Goal: Contribute content: Contribute content

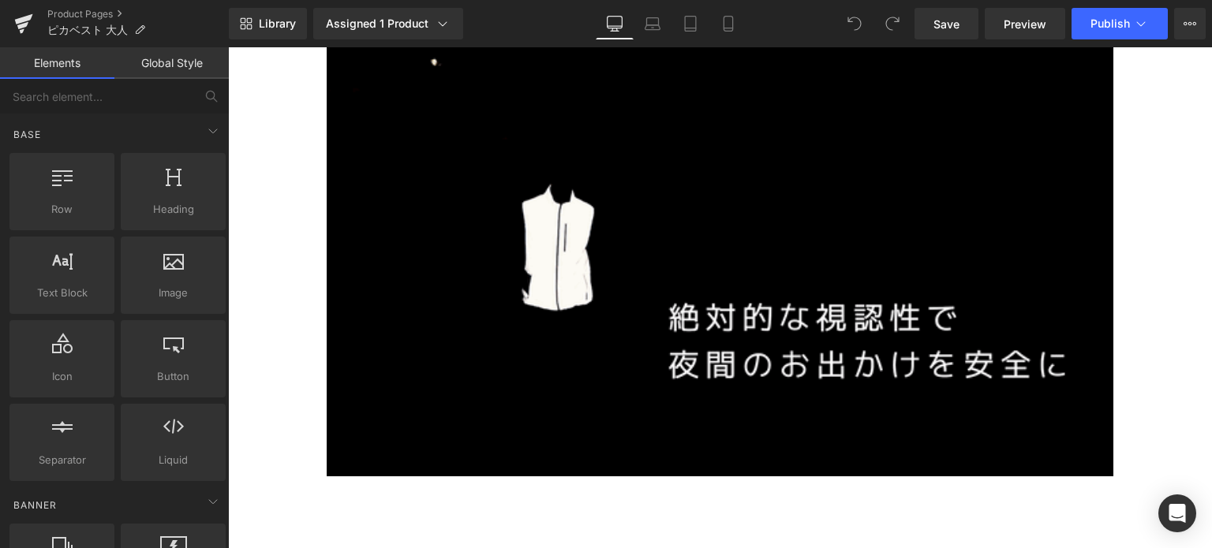
scroll to position [1114, 0]
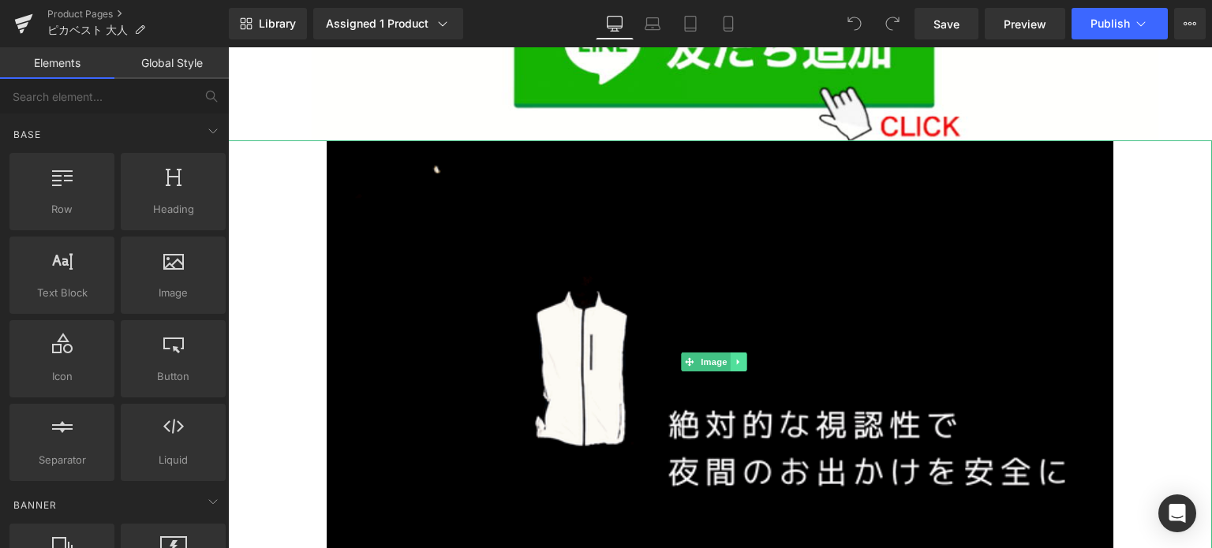
click at [742, 357] on icon at bounding box center [739, 361] width 9 height 9
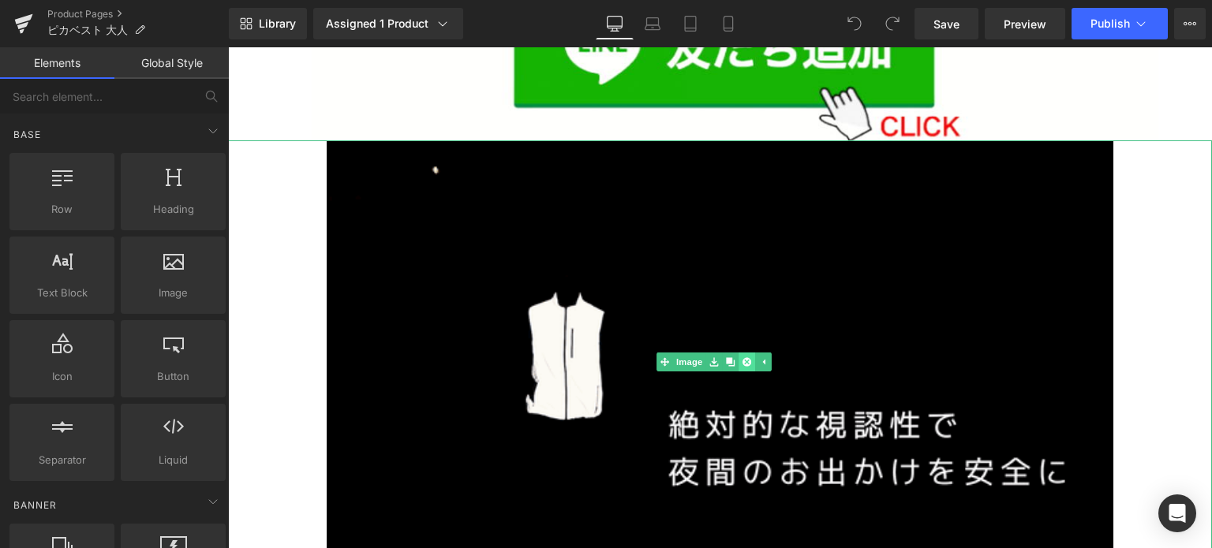
click at [742, 353] on link at bounding box center [746, 362] width 17 height 19
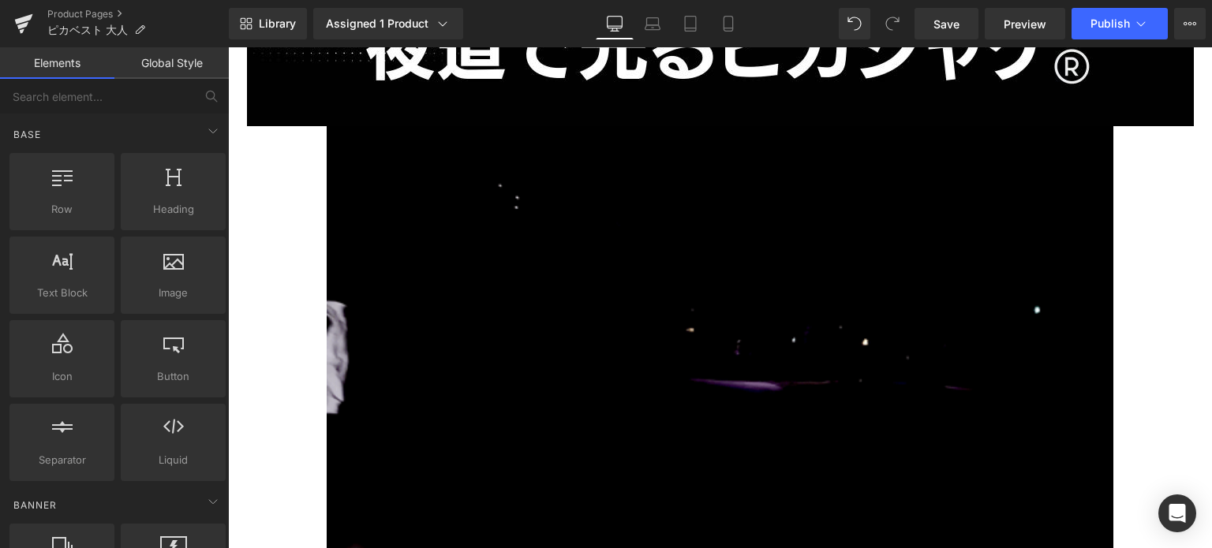
scroll to position [2526, 0]
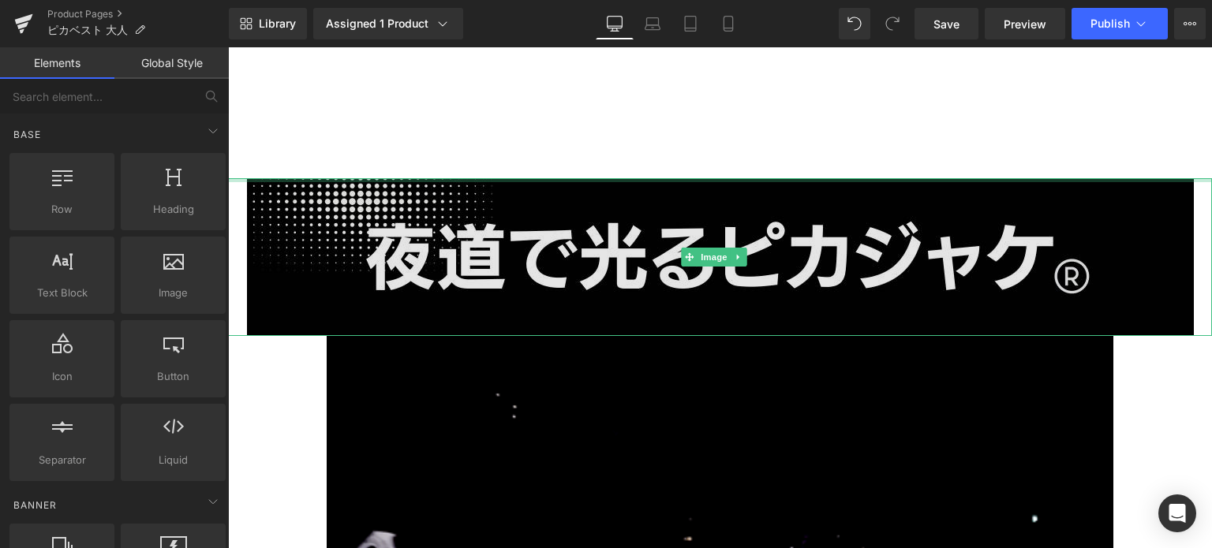
click at [1004, 178] on img at bounding box center [720, 257] width 947 height 158
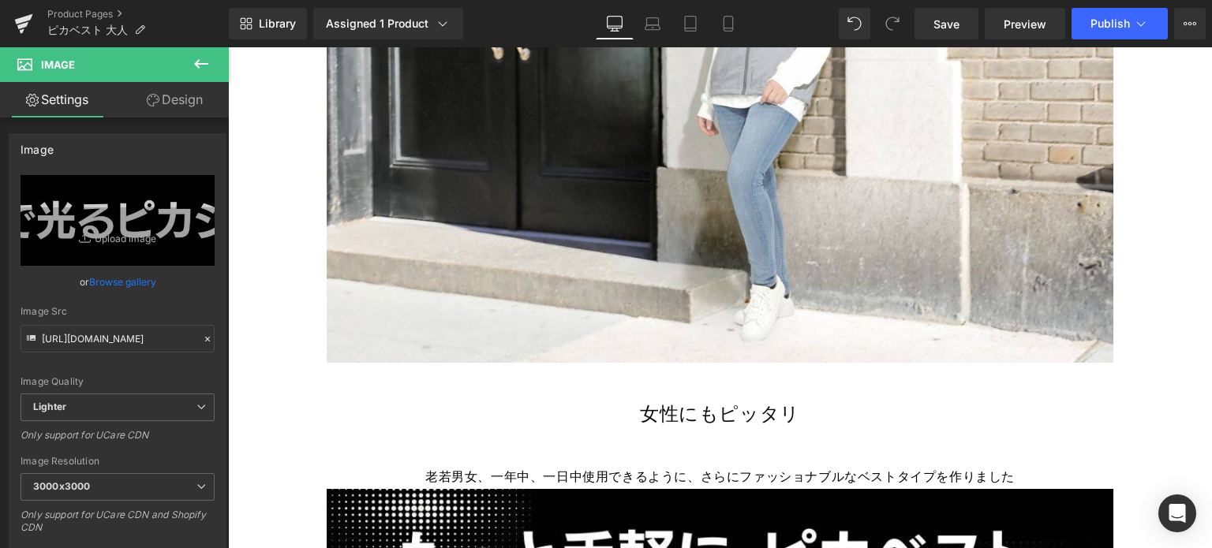
scroll to position [6884, 0]
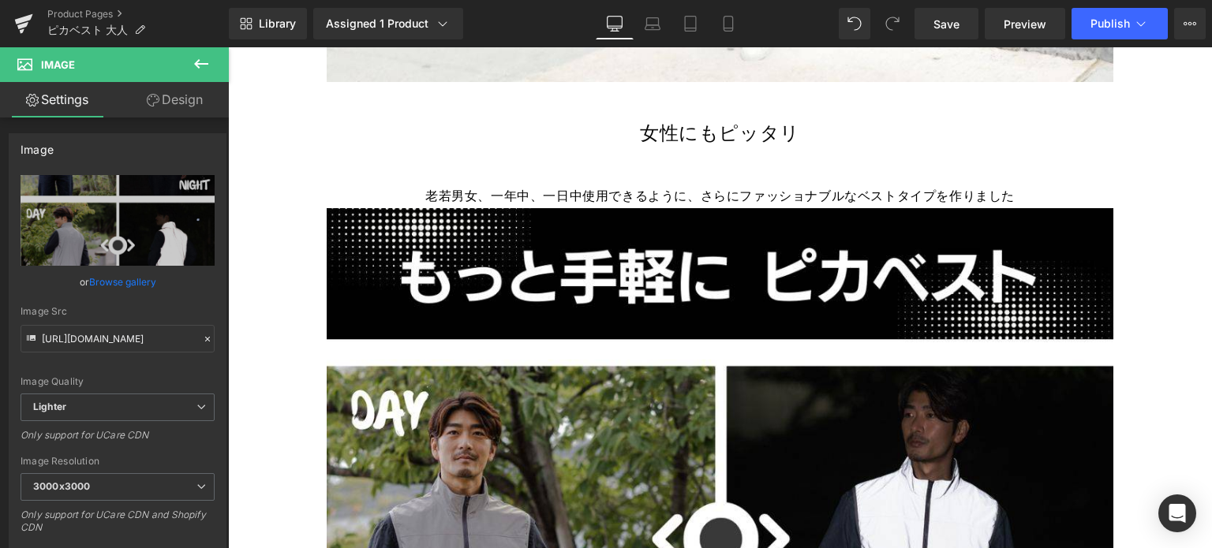
click at [213, 62] on button at bounding box center [201, 64] width 55 height 35
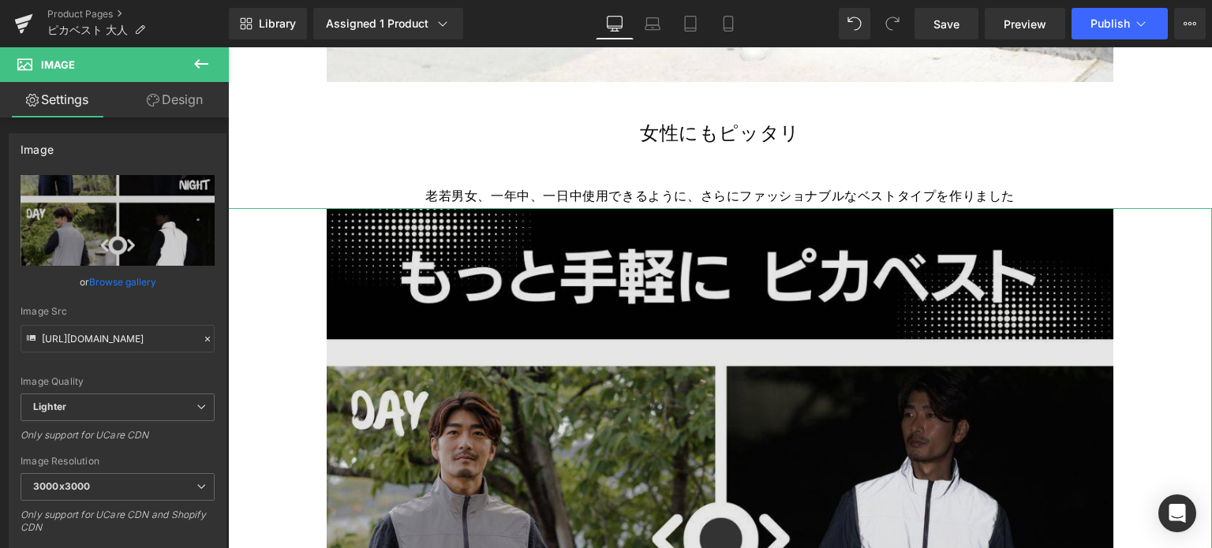
scroll to position [6805, 0]
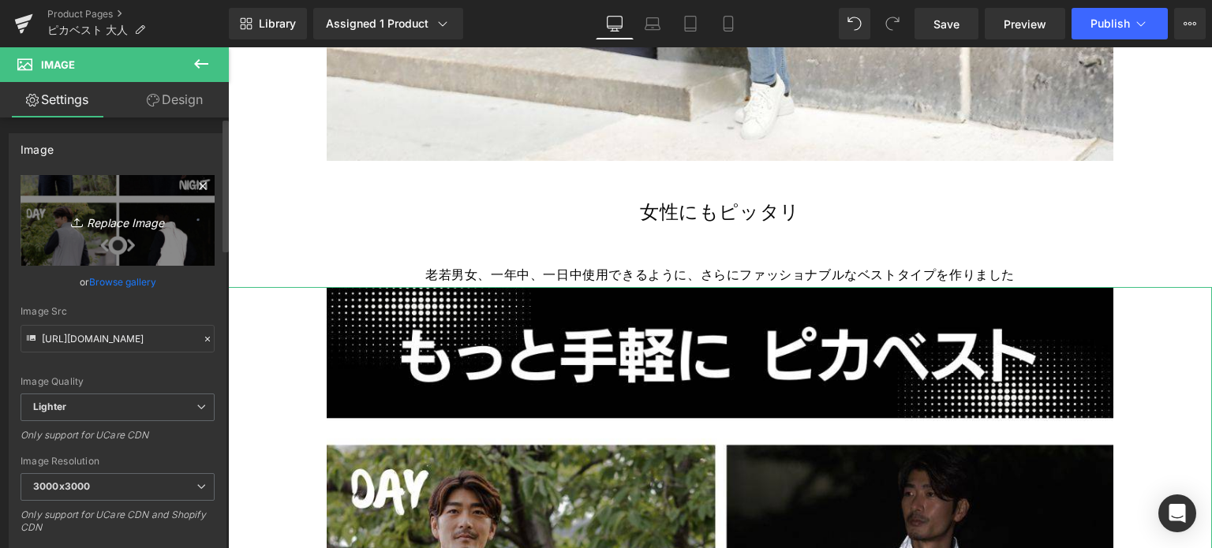
click at [120, 222] on icon "Replace Image" at bounding box center [117, 221] width 126 height 20
type input "C:\fakepath\3.jpg"
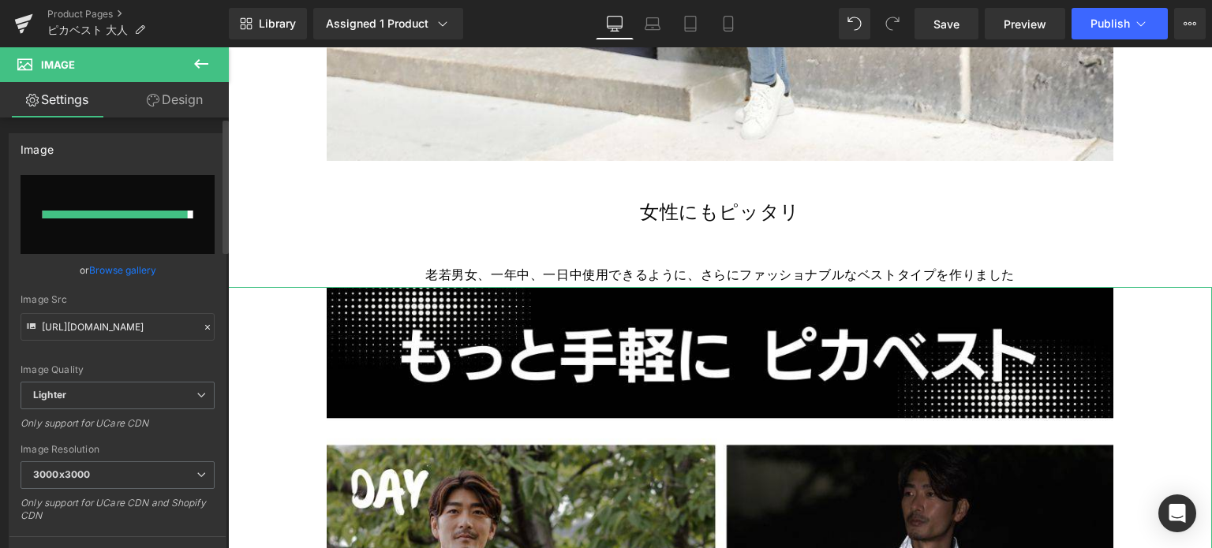
type input "[URL][DOMAIN_NAME]"
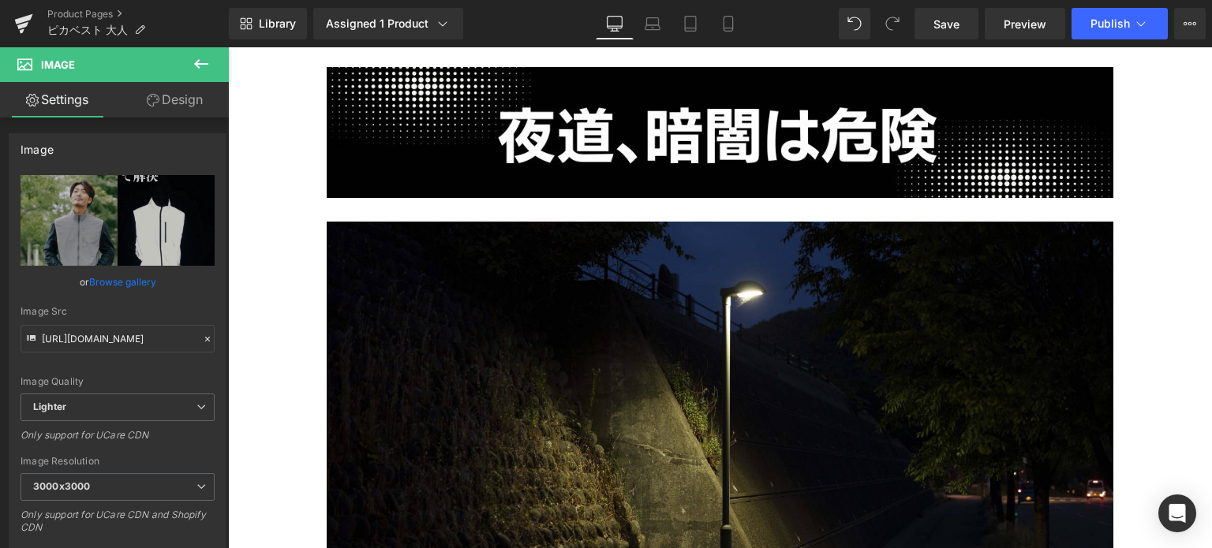
scroll to position [1335, 0]
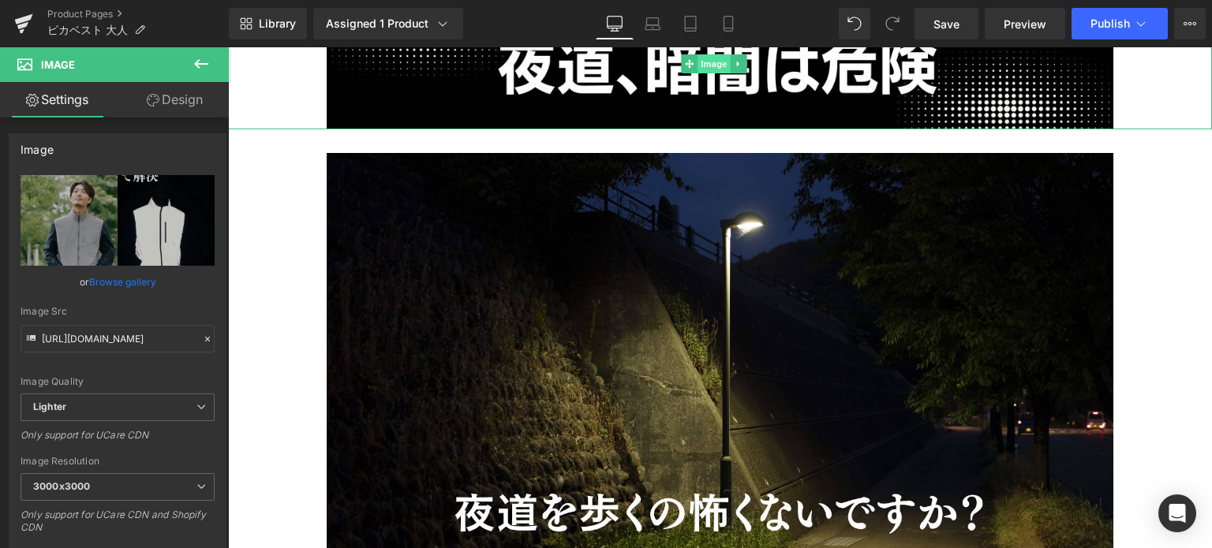
click at [720, 62] on span "Image" at bounding box center [713, 63] width 33 height 19
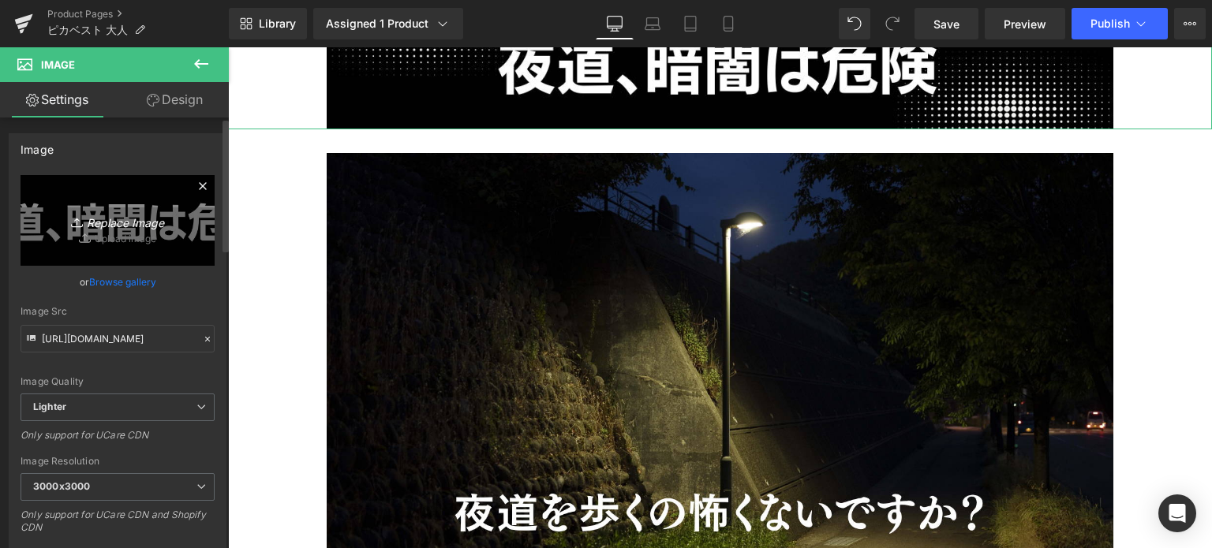
click at [118, 215] on icon "Replace Image" at bounding box center [117, 221] width 126 height 20
type input "C:\fakepath\2.jpg"
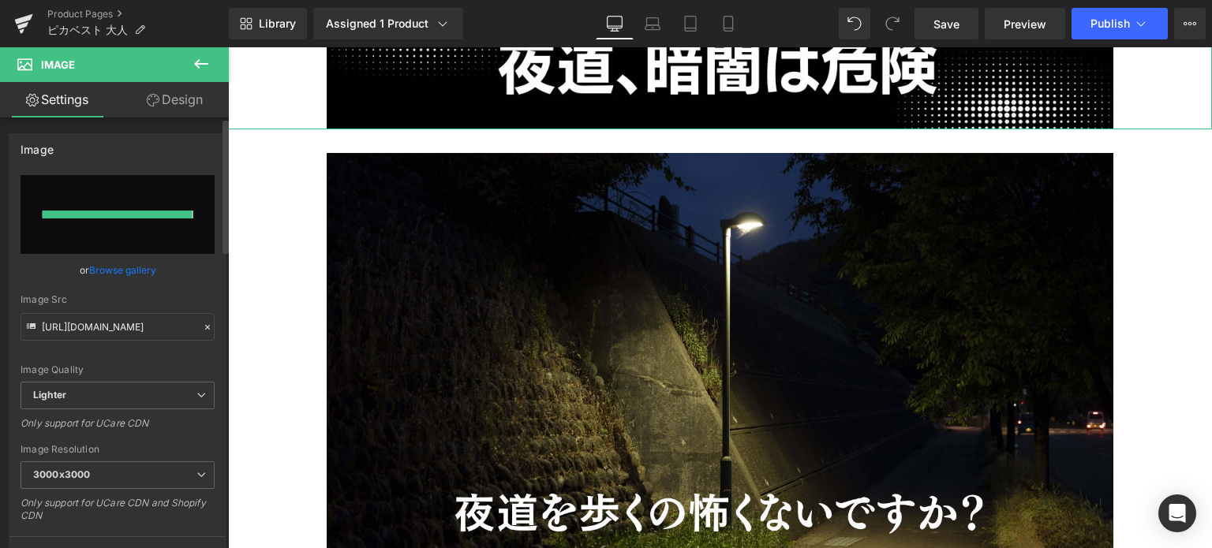
type input "[URL][DOMAIN_NAME]"
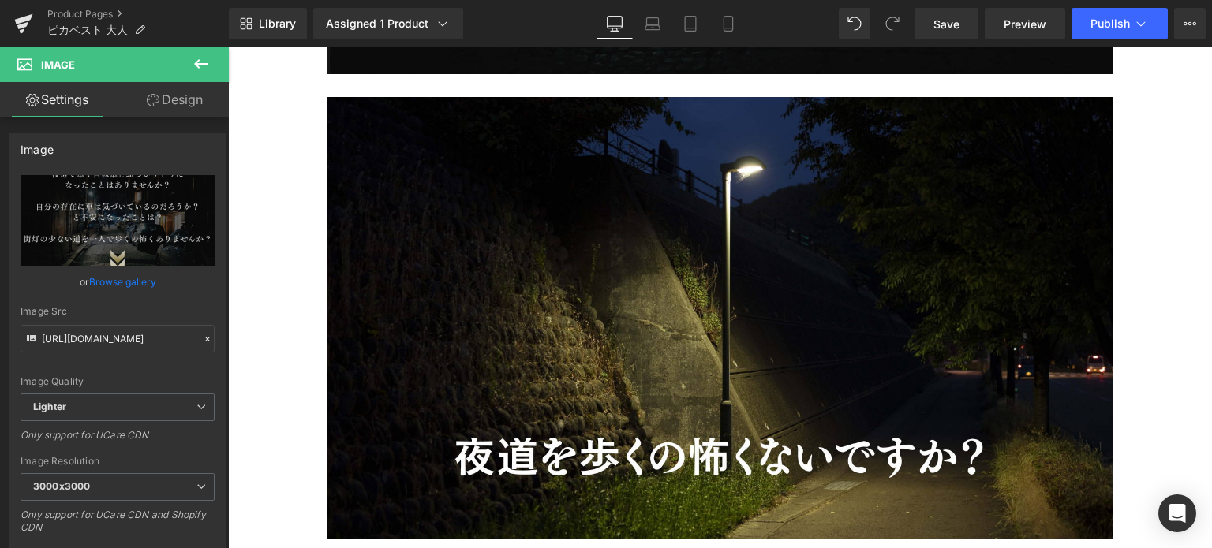
scroll to position [2117, 0]
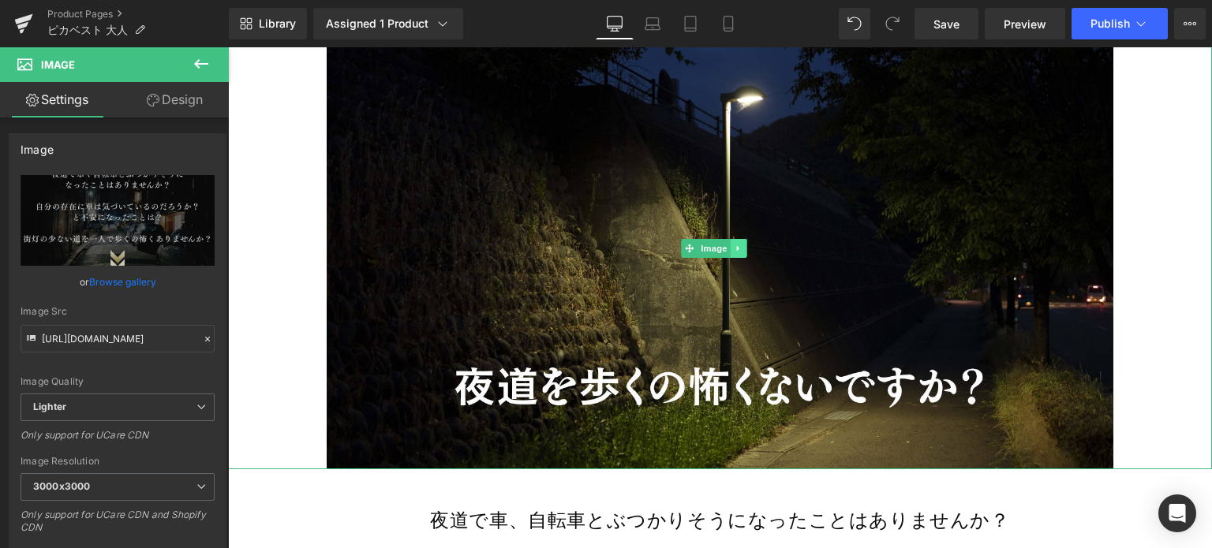
click at [735, 244] on icon at bounding box center [739, 248] width 9 height 9
click at [742, 244] on icon at bounding box center [746, 248] width 9 height 9
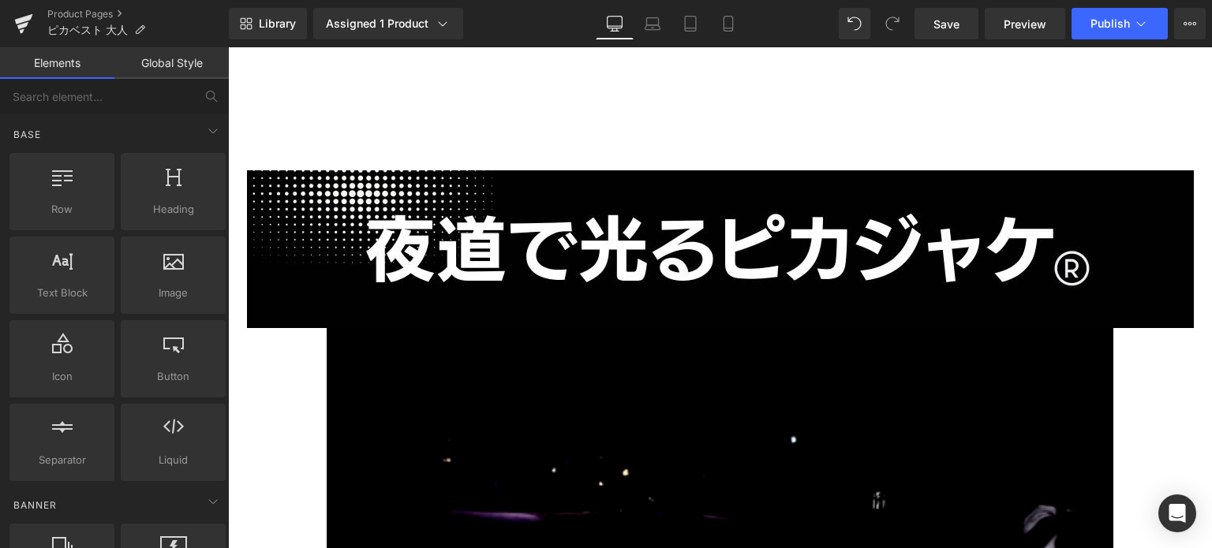
scroll to position [2781, 0]
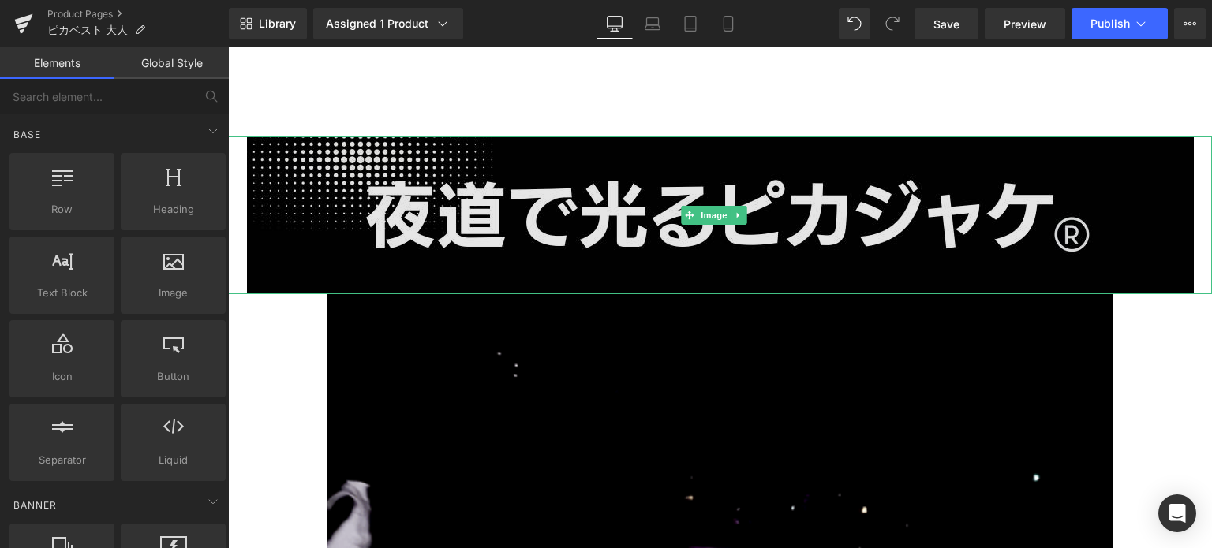
click at [808, 181] on img at bounding box center [720, 215] width 947 height 158
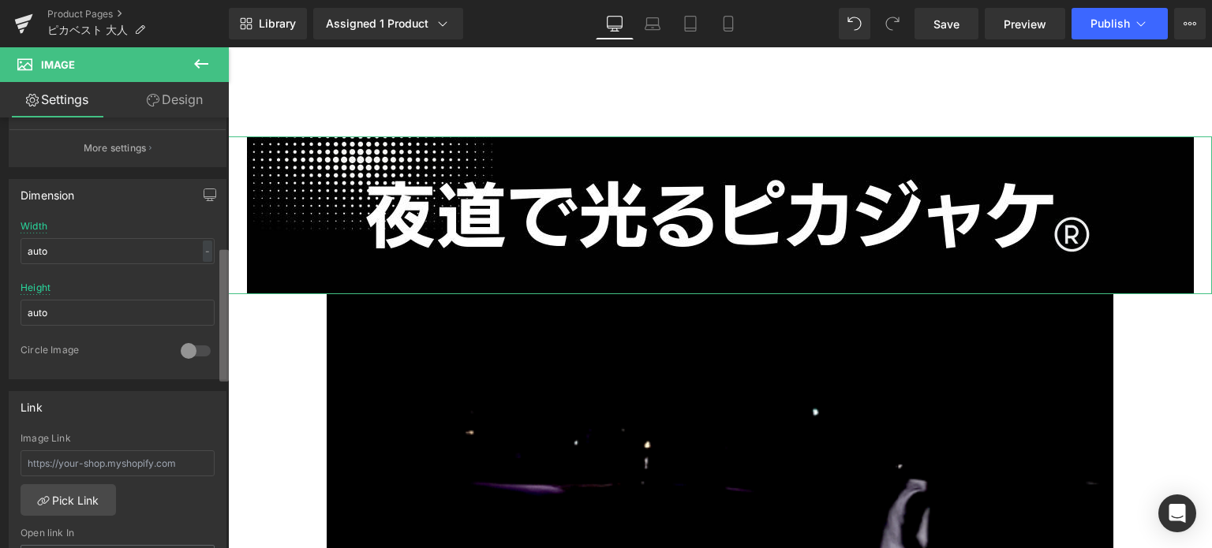
scroll to position [413, 0]
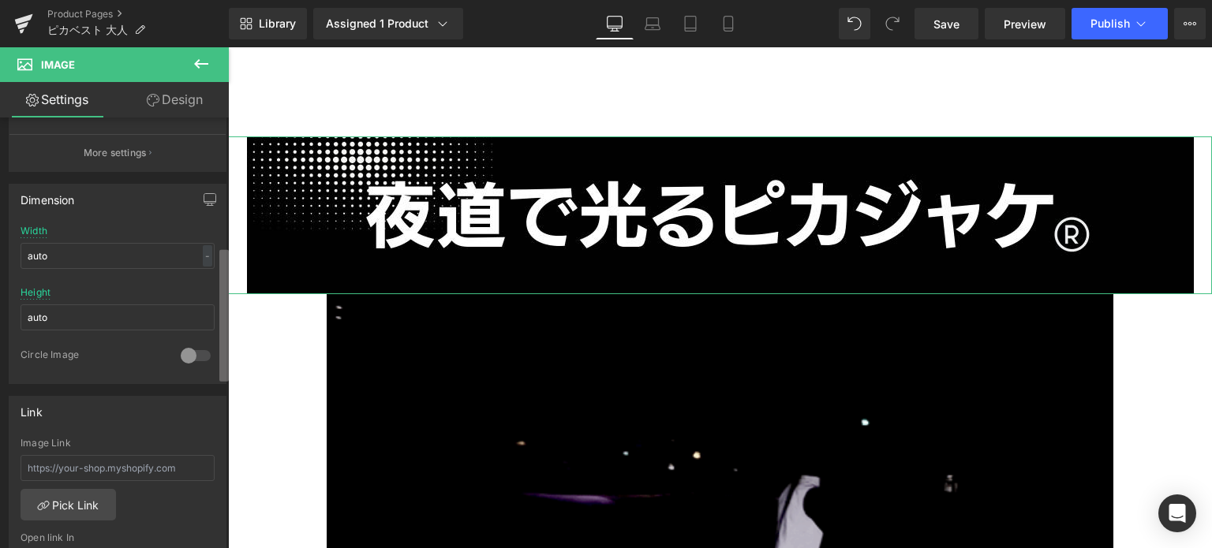
click at [215, 376] on div "Image [URL][DOMAIN_NAME] Replace Image Upload image or Browse gallery Image Src…" at bounding box center [114, 337] width 229 height 438
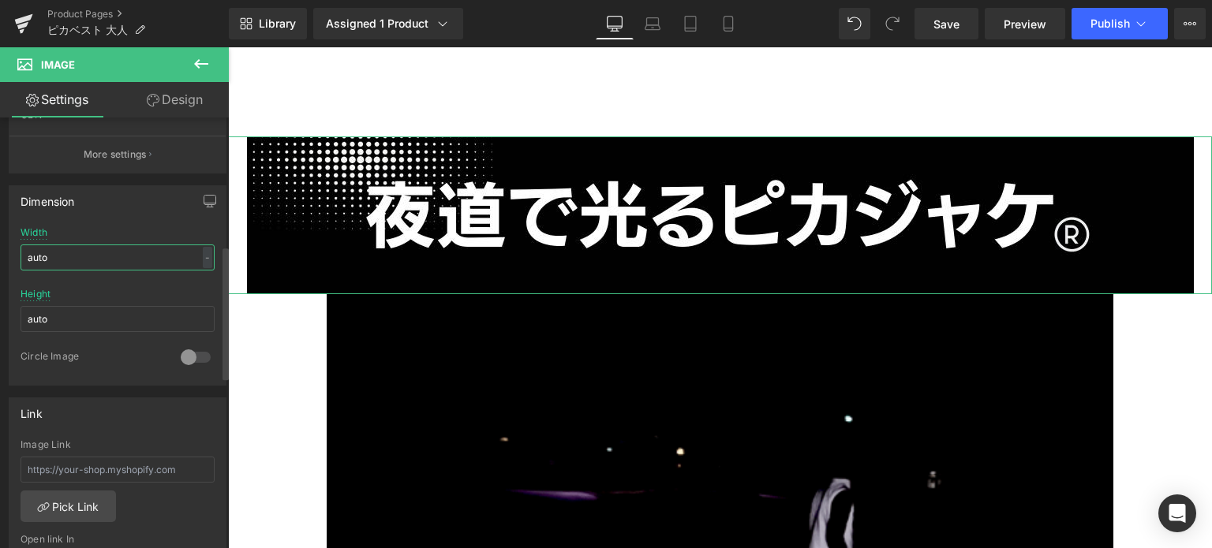
click at [161, 264] on input "auto" at bounding box center [118, 258] width 194 height 26
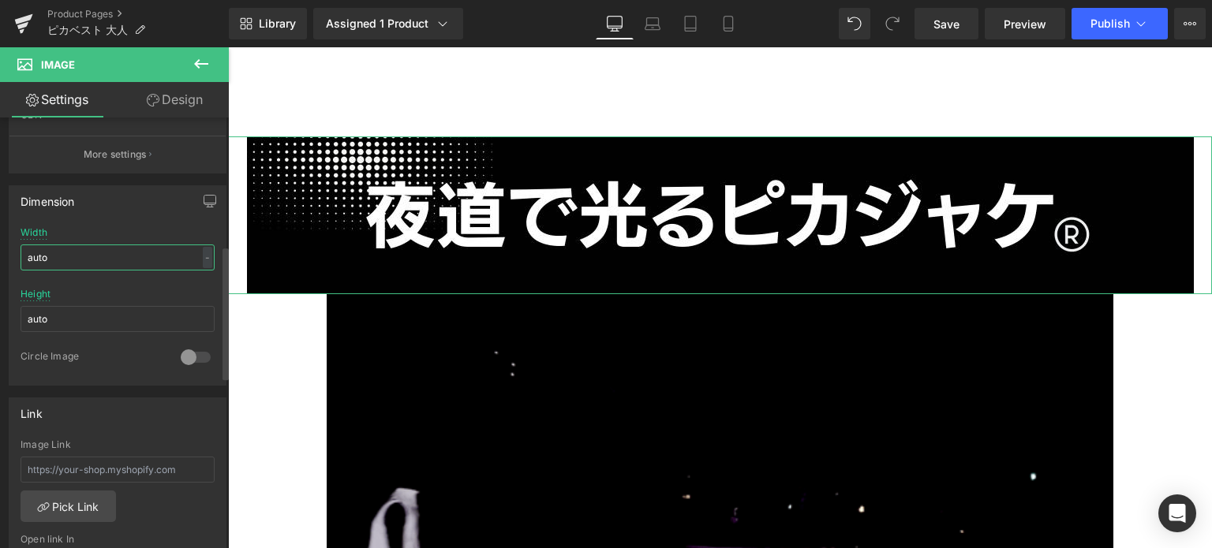
drag, startPoint x: 60, startPoint y: 255, endPoint x: 16, endPoint y: 252, distance: 44.3
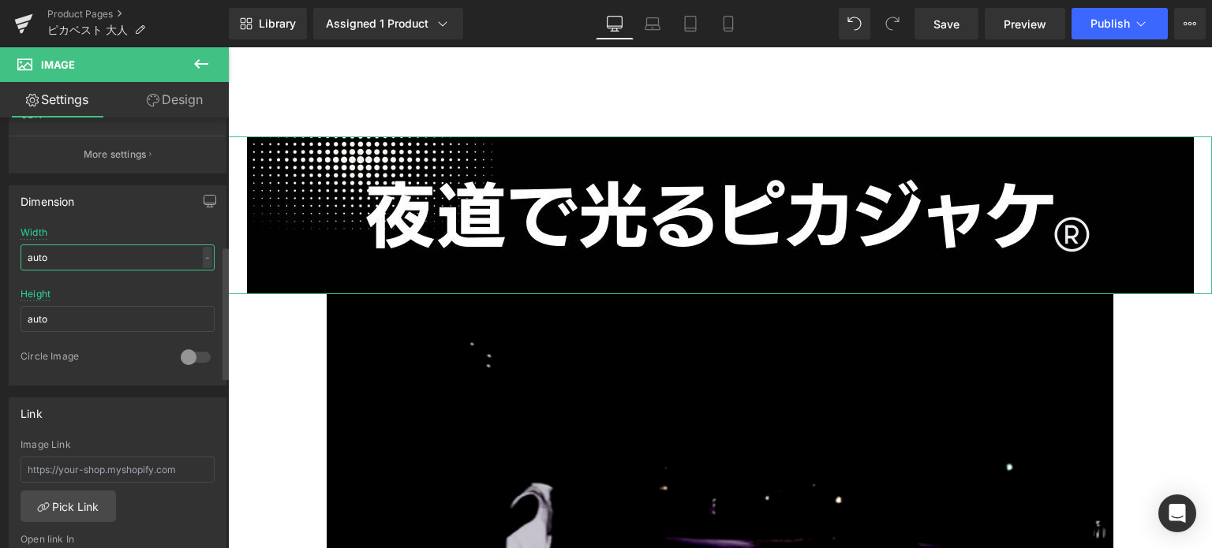
click at [16, 252] on div "auto Width auto - % px auto Height auto 0 Circle Image" at bounding box center [117, 306] width 216 height 158
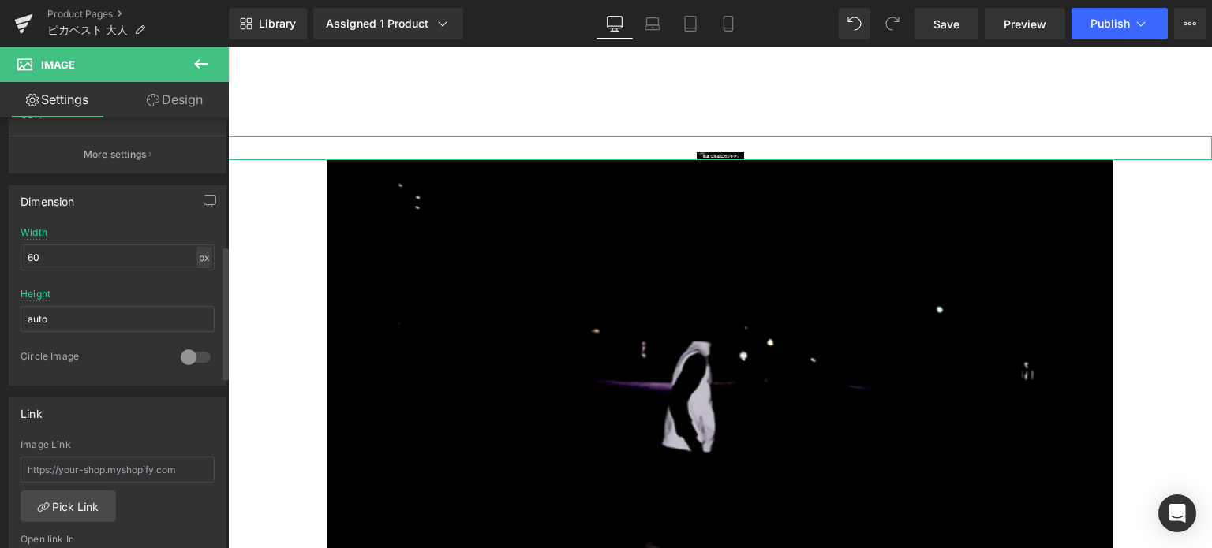
click at [199, 257] on div "px" at bounding box center [204, 257] width 16 height 21
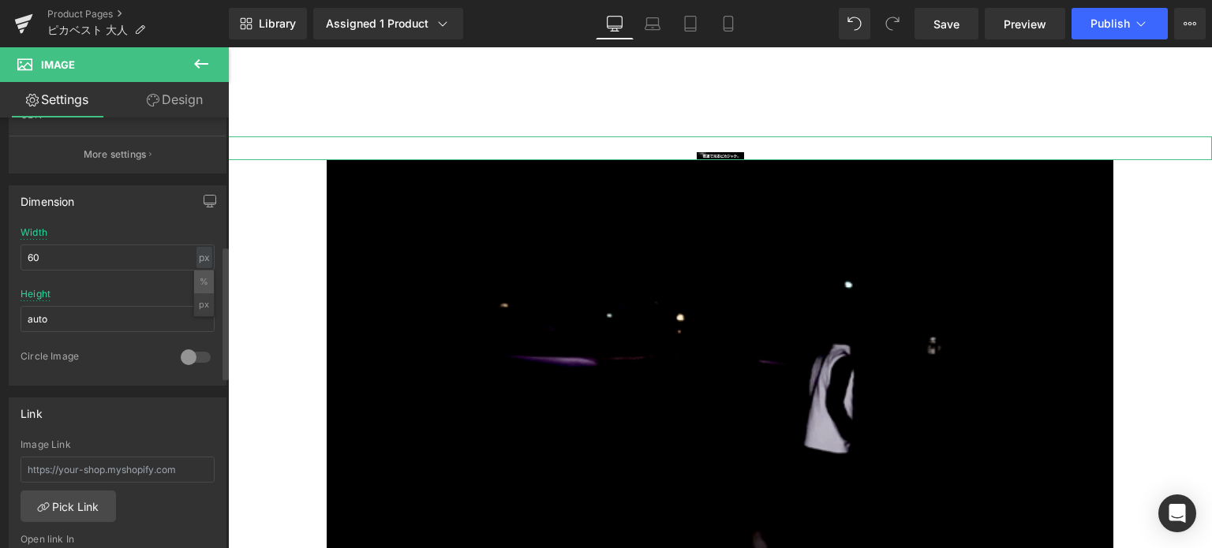
click at [200, 277] on li "%" at bounding box center [204, 282] width 20 height 23
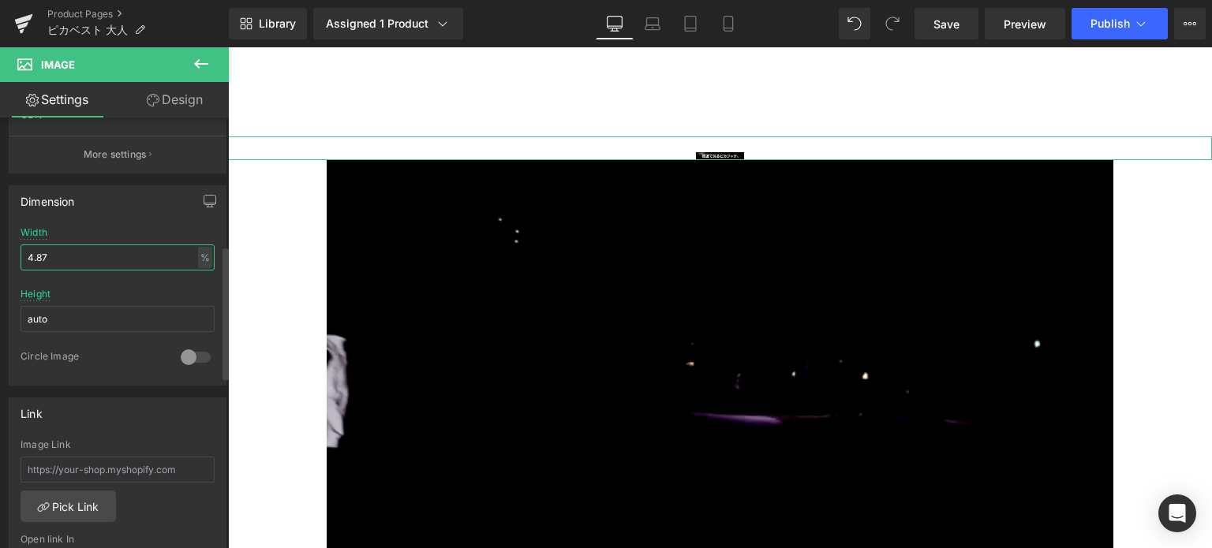
drag, startPoint x: 80, startPoint y: 255, endPoint x: 0, endPoint y: 251, distance: 79.8
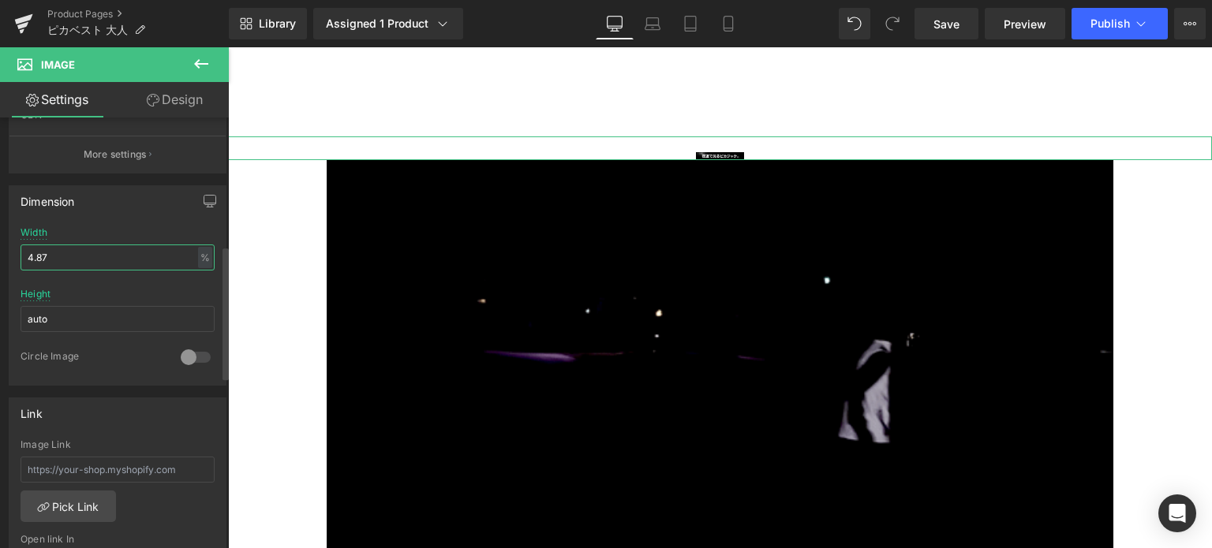
click at [0, 252] on div "Dimension 4.87% Width 4.87 % % px auto Height auto 0 Circle Image" at bounding box center [118, 280] width 236 height 212
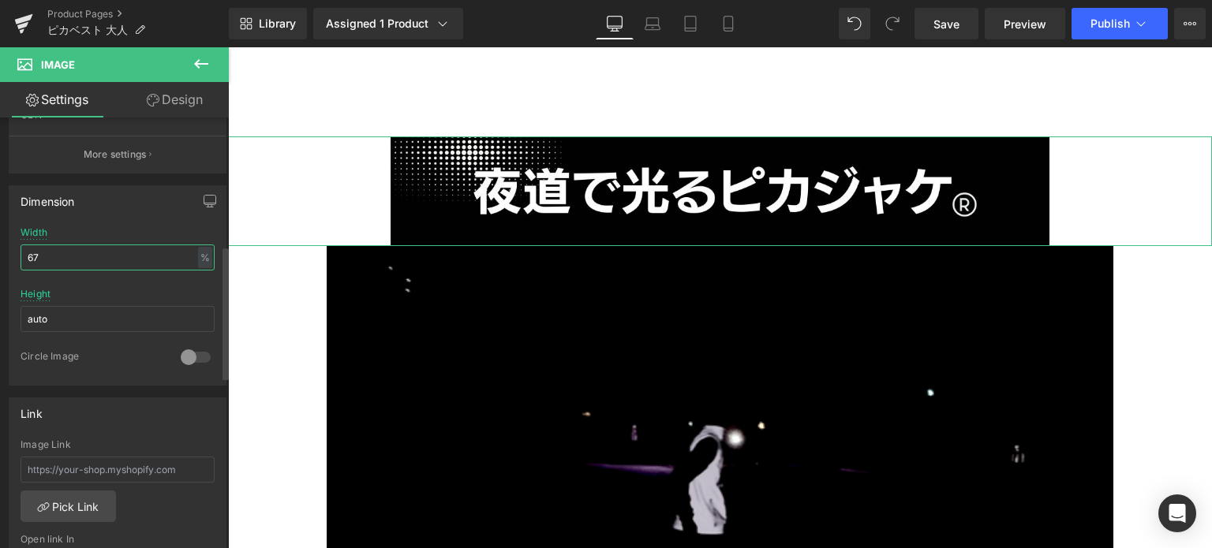
type input "6"
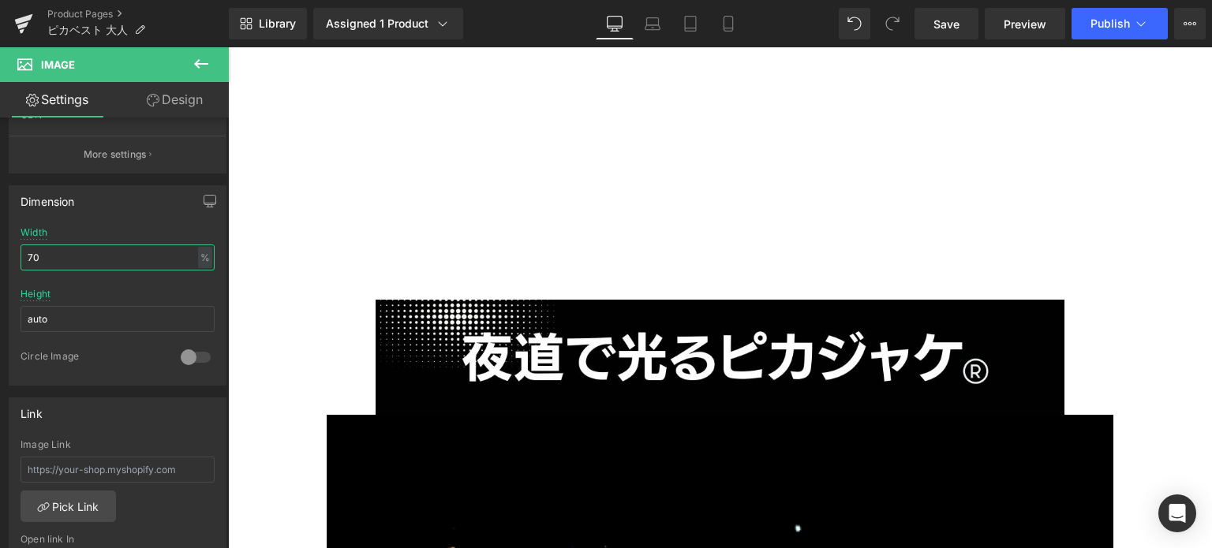
scroll to position [2583, 0]
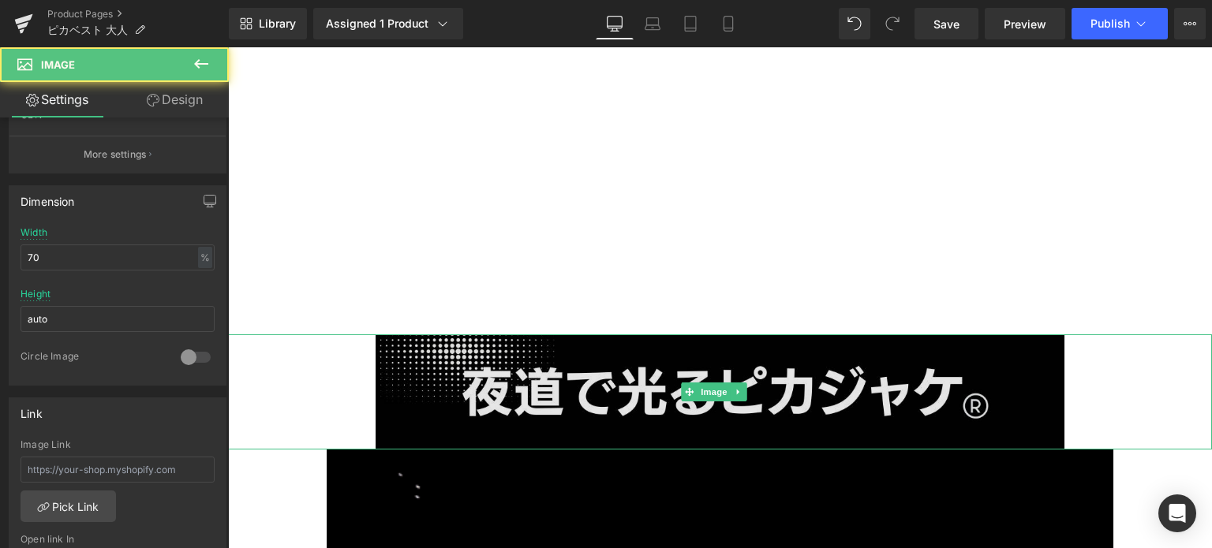
click at [880, 335] on img at bounding box center [720, 392] width 689 height 114
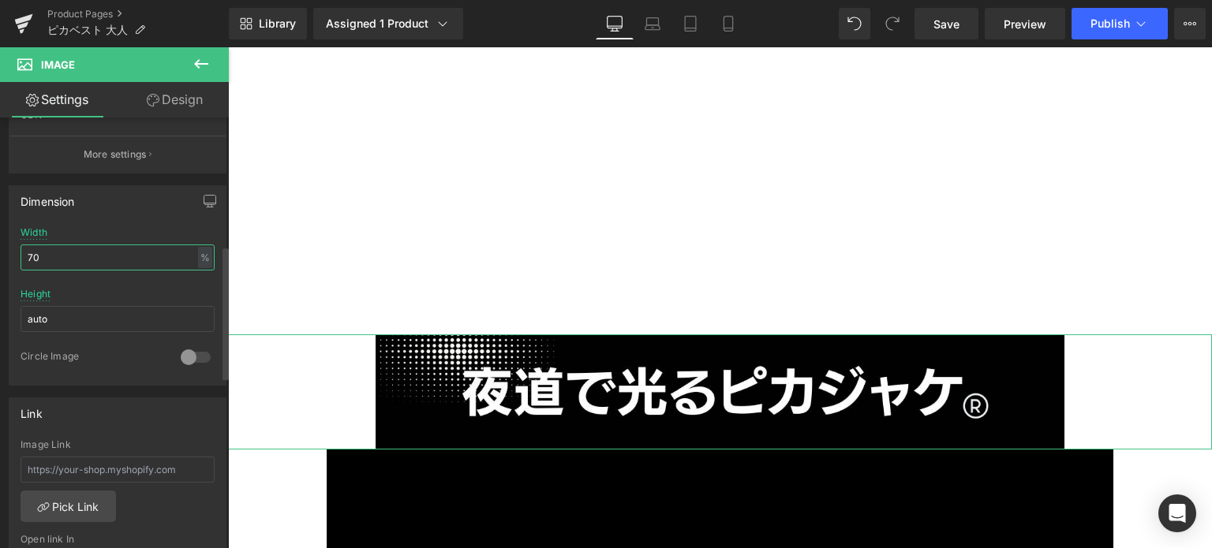
drag, startPoint x: 54, startPoint y: 261, endPoint x: 1, endPoint y: 249, distance: 55.1
click at [1, 249] on div "Dimension 70% Width 70 % % px auto Height auto 0 Circle Image" at bounding box center [118, 280] width 236 height 212
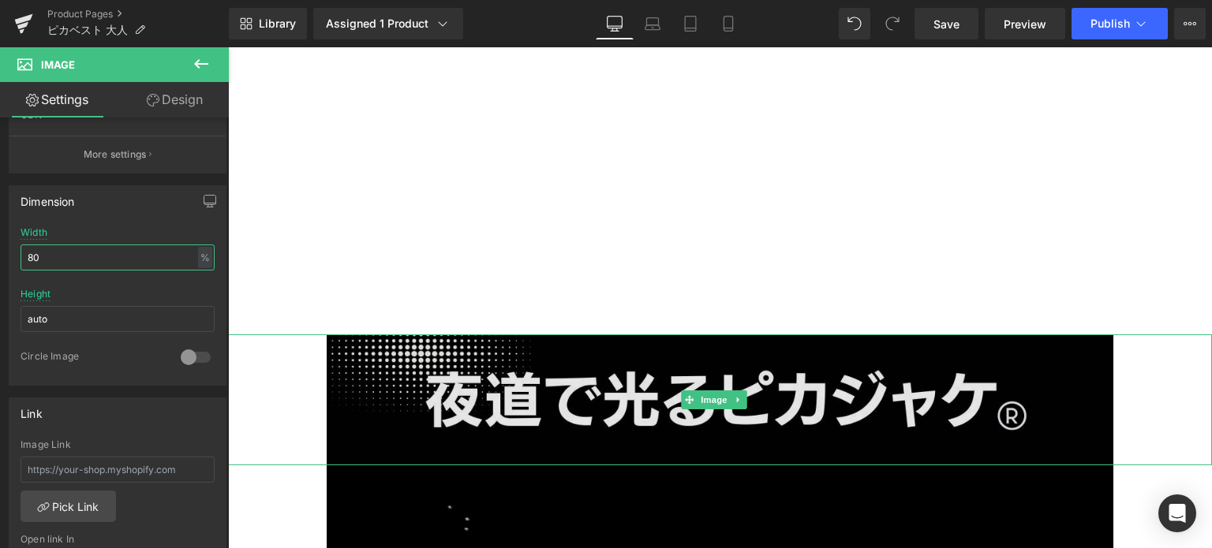
type input "80"
click at [621, 335] on img at bounding box center [720, 400] width 787 height 131
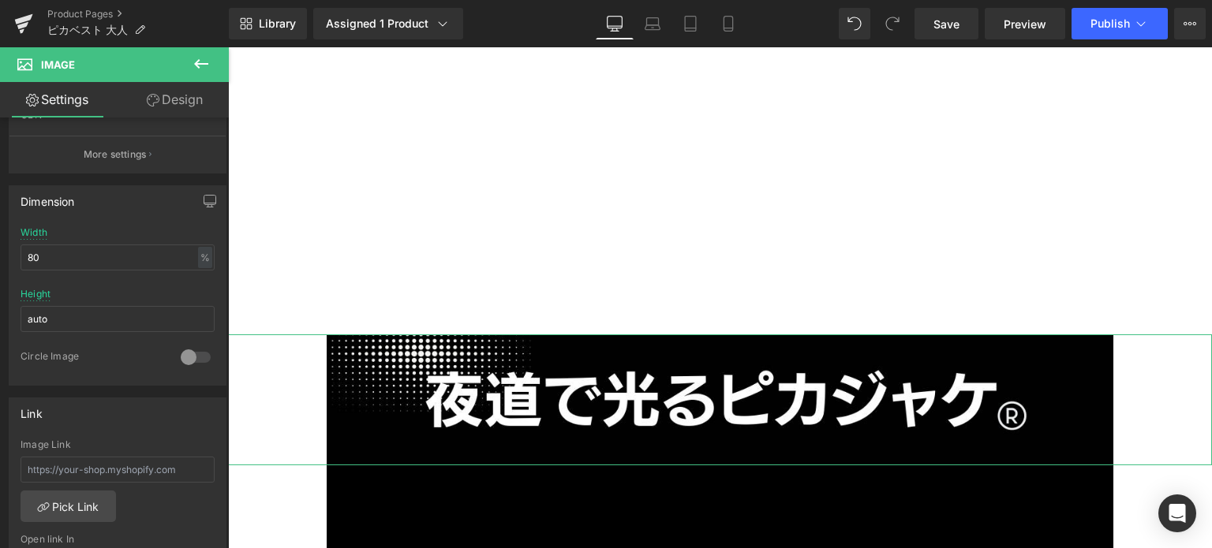
click at [198, 97] on link "Design" at bounding box center [175, 100] width 114 height 36
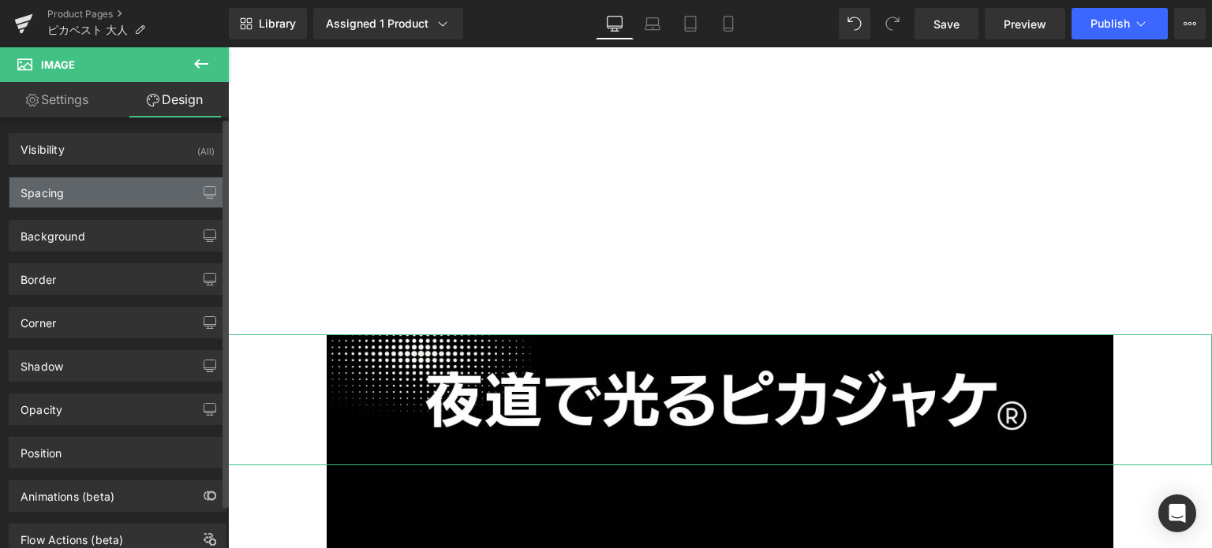
click at [144, 192] on div "Spacing" at bounding box center [117, 193] width 216 height 30
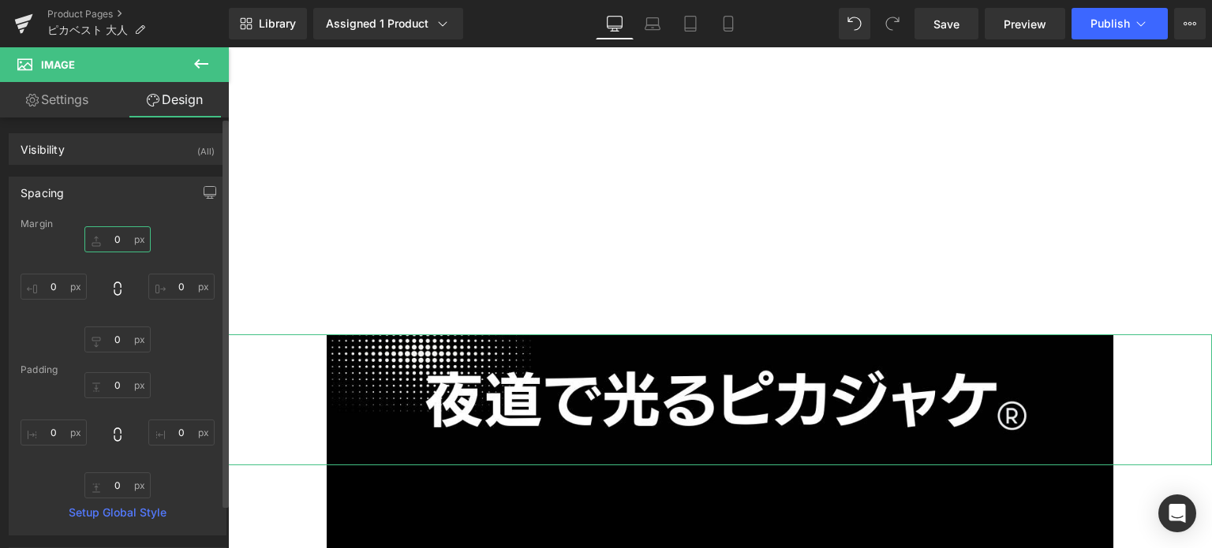
click at [101, 245] on input "0" at bounding box center [117, 239] width 66 height 26
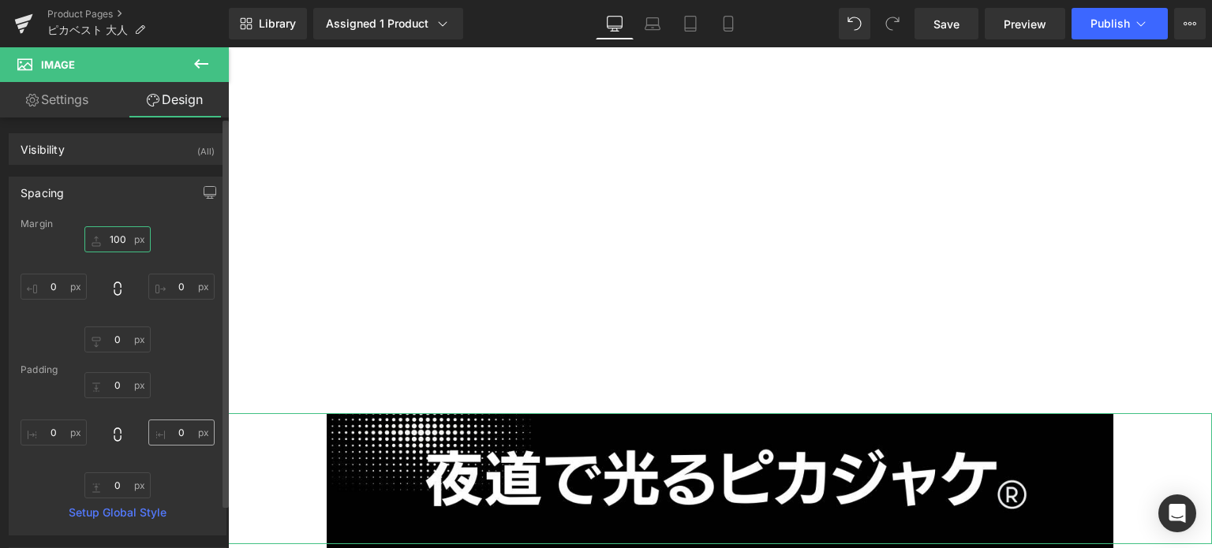
type input "100"
click at [163, 428] on input "0" at bounding box center [181, 433] width 66 height 26
click at [109, 341] on input "0" at bounding box center [117, 340] width 66 height 26
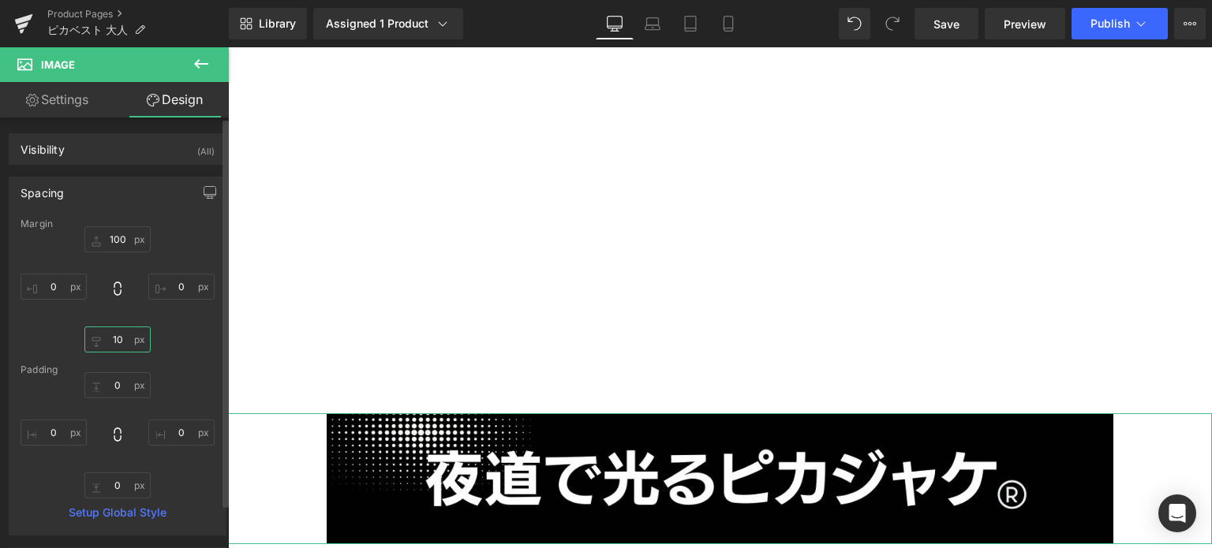
type input "100"
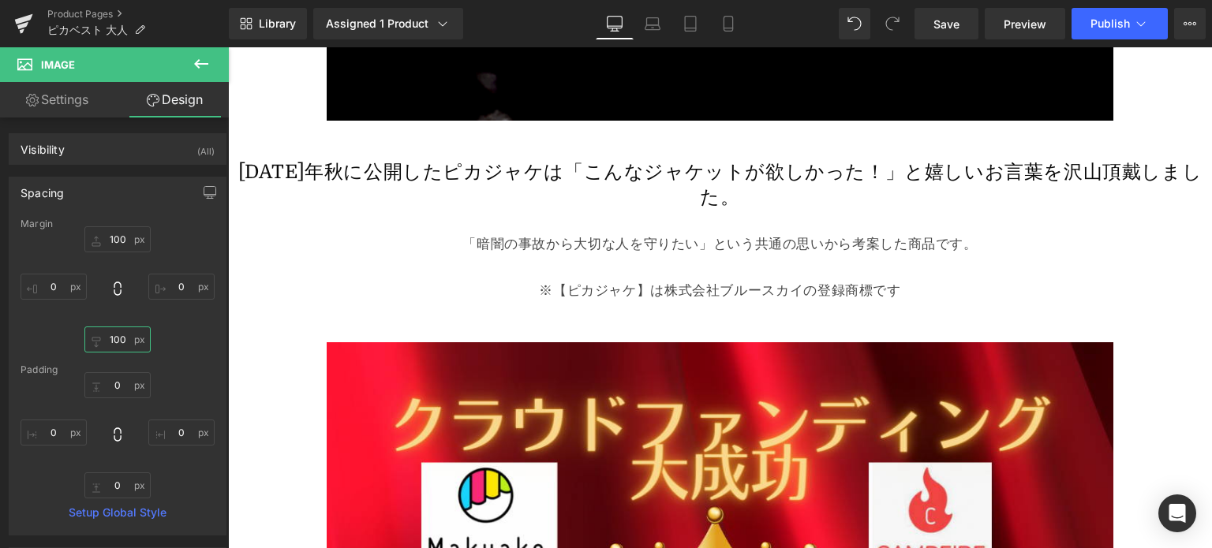
scroll to position [3564, 0]
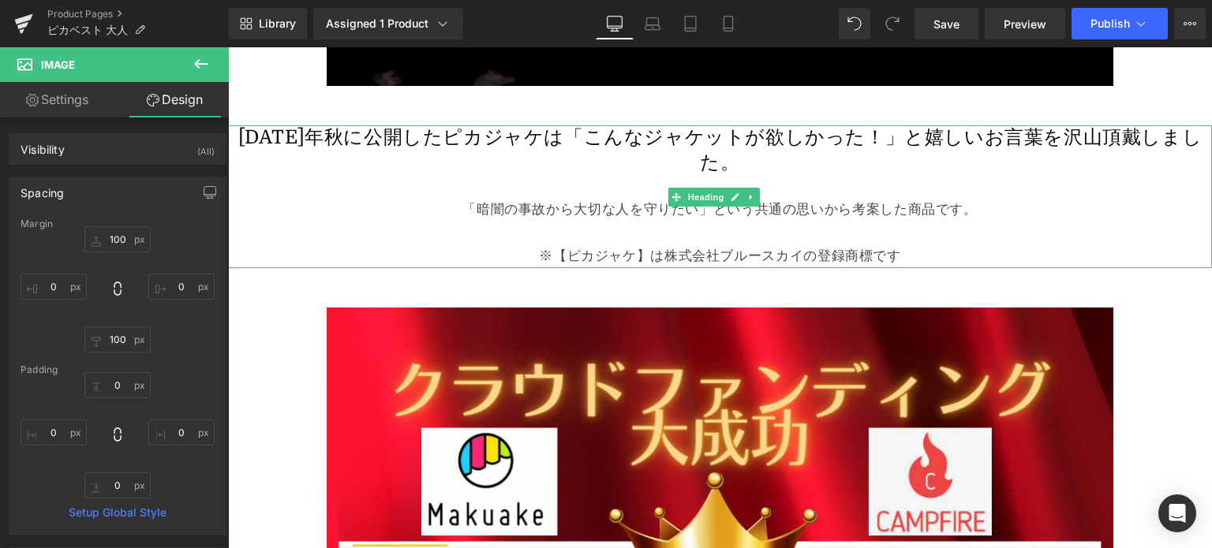
click at [1017, 175] on div at bounding box center [720, 187] width 984 height 24
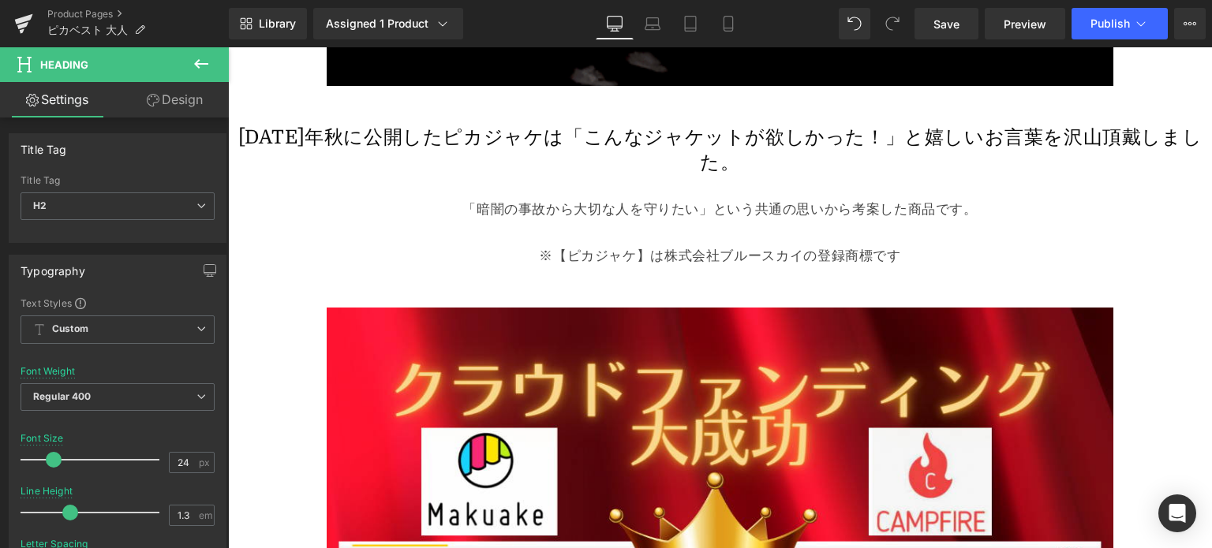
click at [186, 97] on link "Design" at bounding box center [175, 100] width 114 height 36
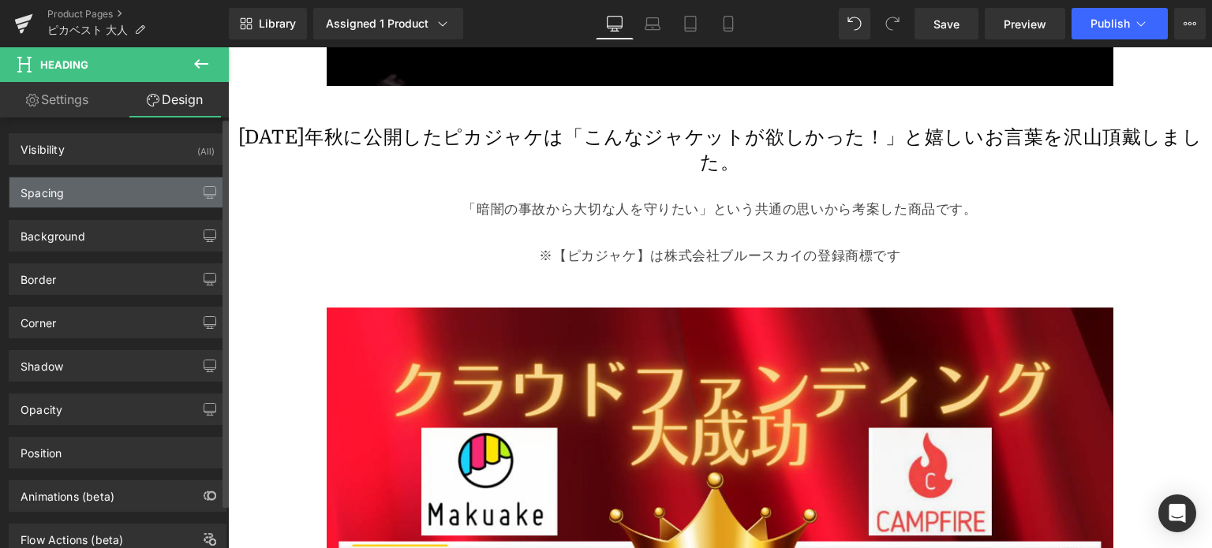
click at [138, 198] on div "Spacing" at bounding box center [117, 193] width 216 height 30
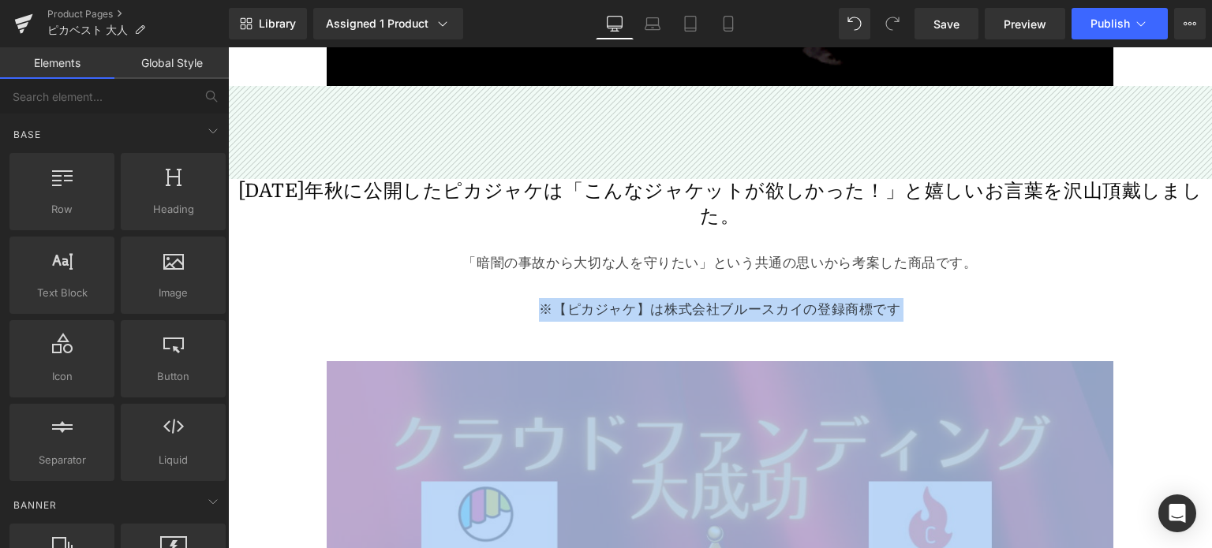
click at [311, 229] on div at bounding box center [720, 241] width 984 height 24
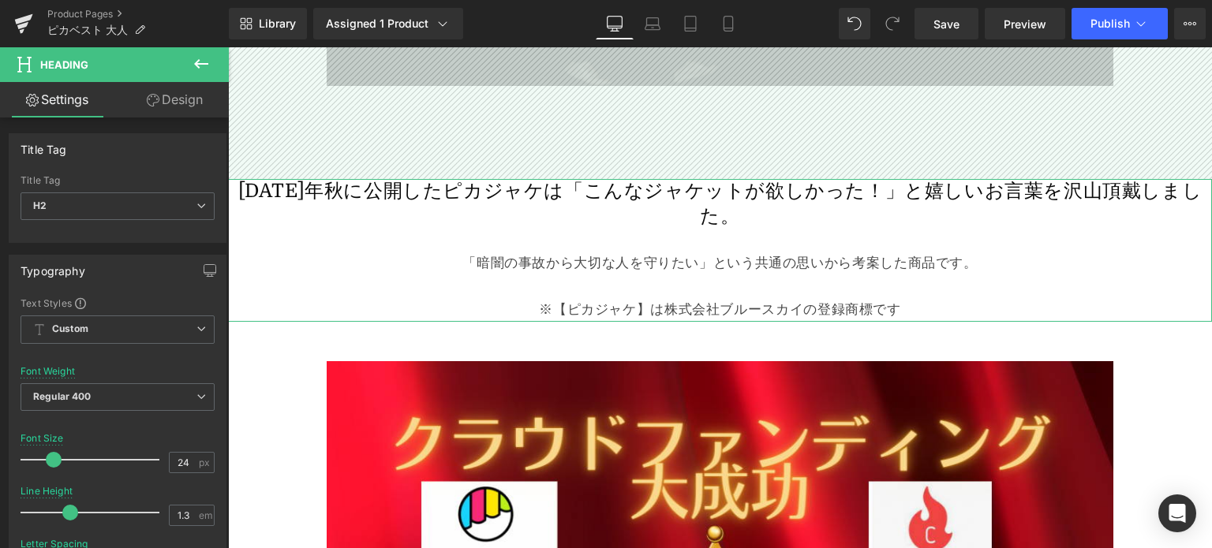
click at [170, 113] on link "Design" at bounding box center [175, 100] width 114 height 36
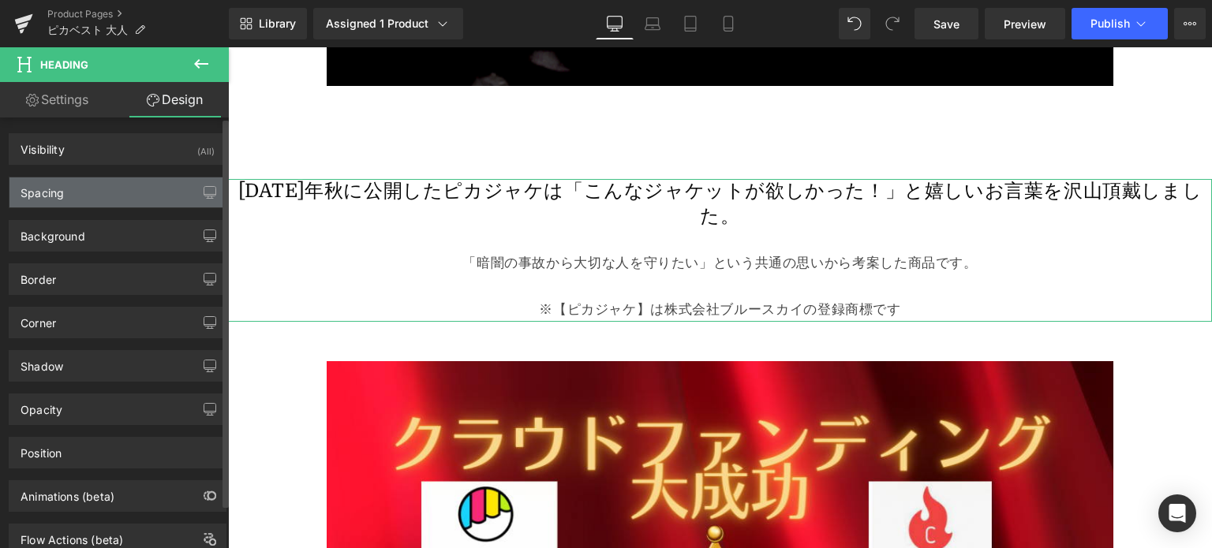
type input "118"
type input "0"
type input "50"
type input "0"
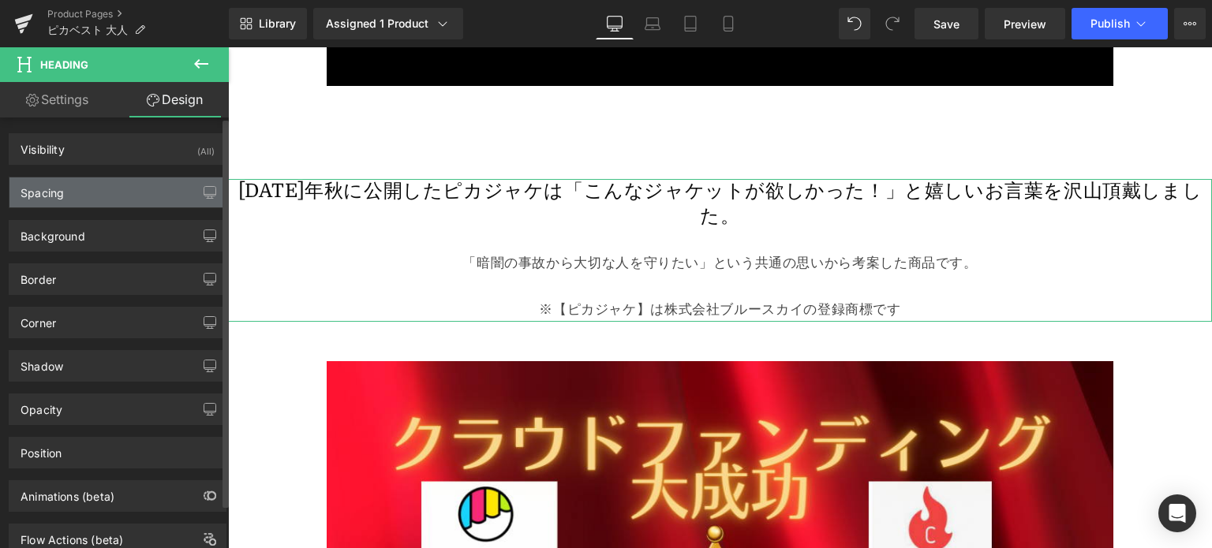
type input "0"
click at [135, 197] on div "Spacing" at bounding box center [117, 193] width 216 height 30
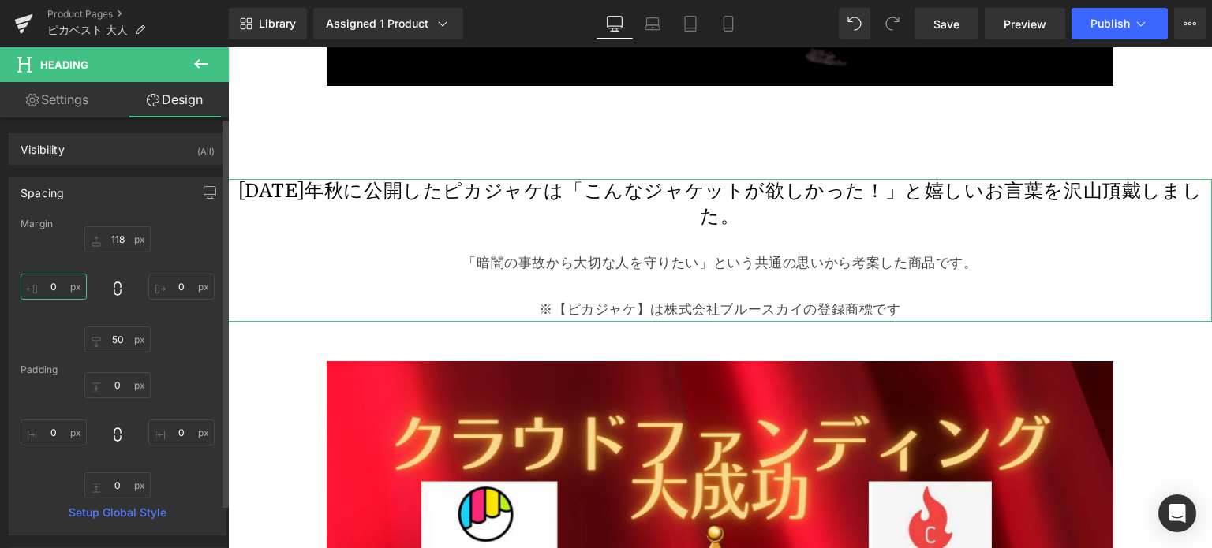
click at [41, 280] on input "0" at bounding box center [54, 287] width 66 height 26
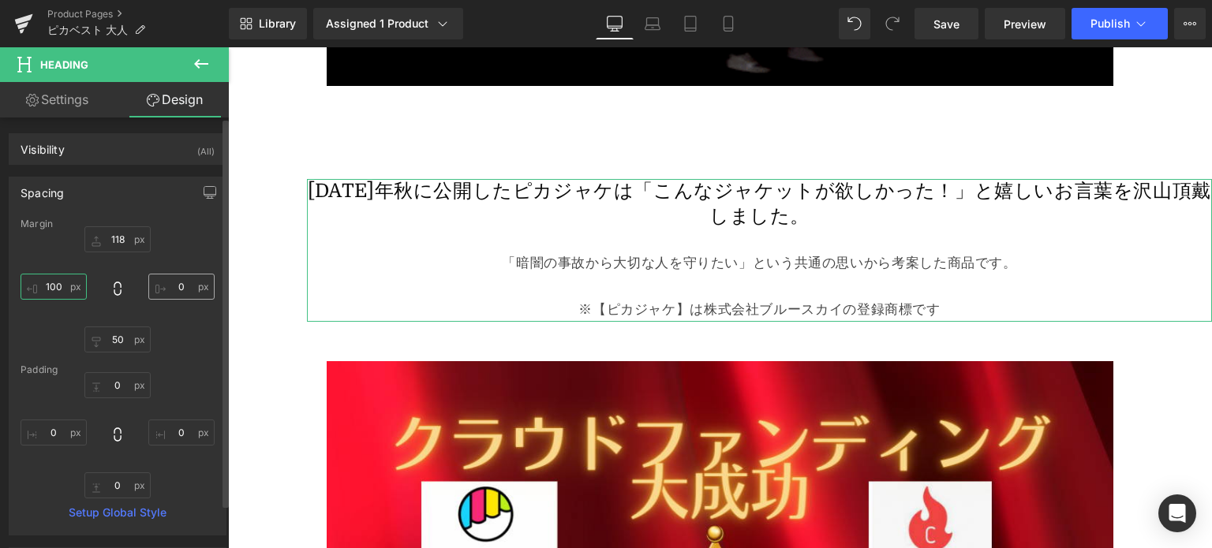
type input "100"
click at [174, 288] on input "0" at bounding box center [181, 287] width 66 height 26
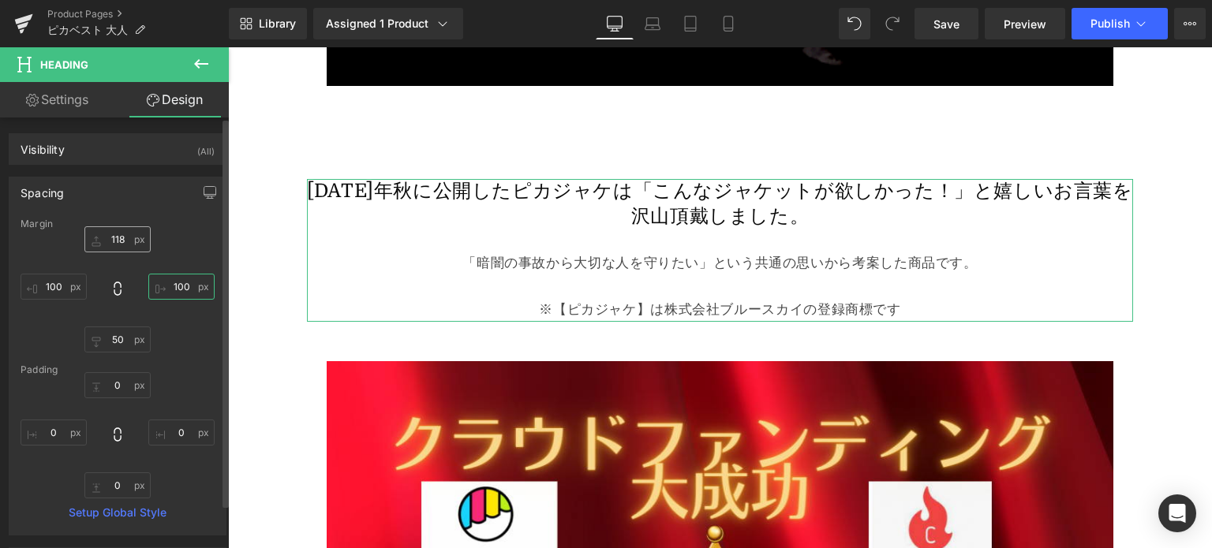
type input "100"
click at [114, 240] on input "118" at bounding box center [117, 239] width 66 height 26
click at [129, 240] on input "118" at bounding box center [117, 239] width 66 height 26
drag, startPoint x: 127, startPoint y: 240, endPoint x: 107, endPoint y: 234, distance: 21.2
click at [107, 234] on input "118" at bounding box center [117, 239] width 66 height 26
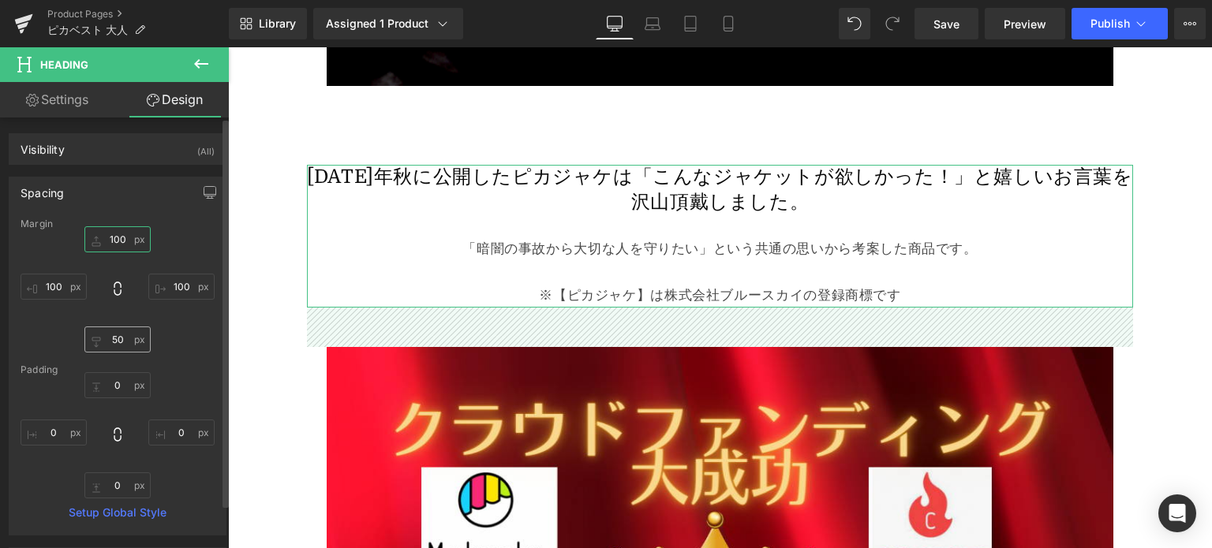
type input "100"
click at [114, 340] on input "50" at bounding box center [117, 340] width 66 height 26
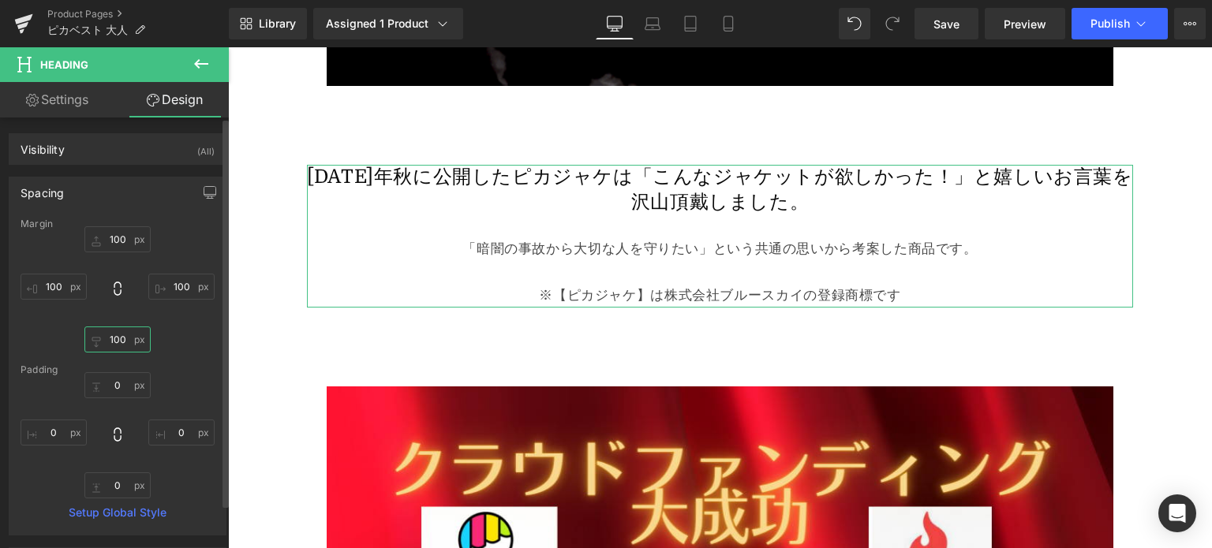
type input "76"
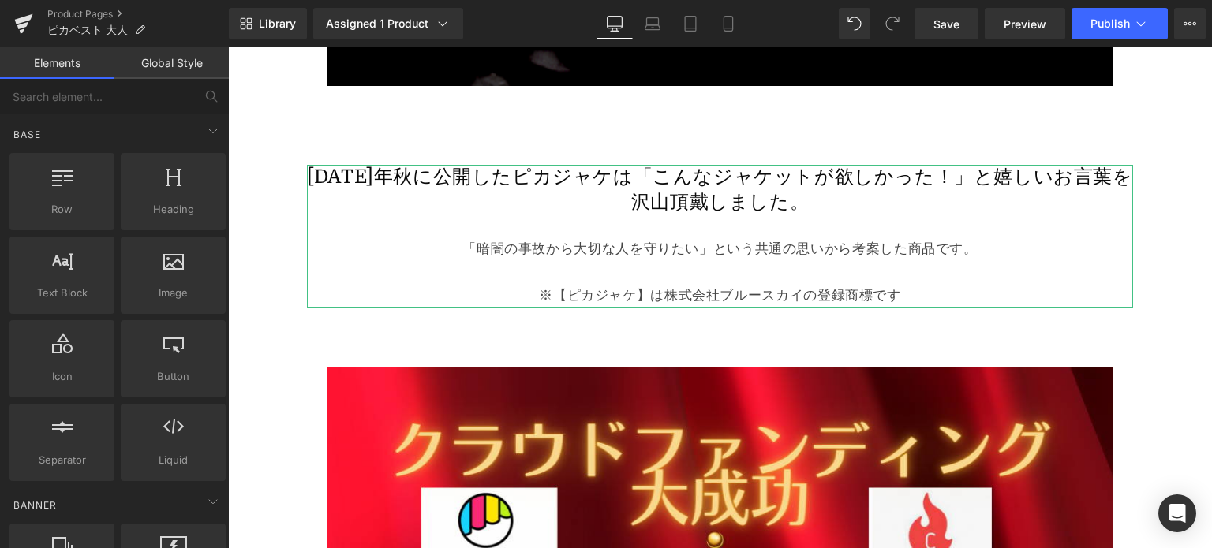
drag, startPoint x: 1198, startPoint y: 131, endPoint x: 1198, endPoint y: 140, distance: 8.7
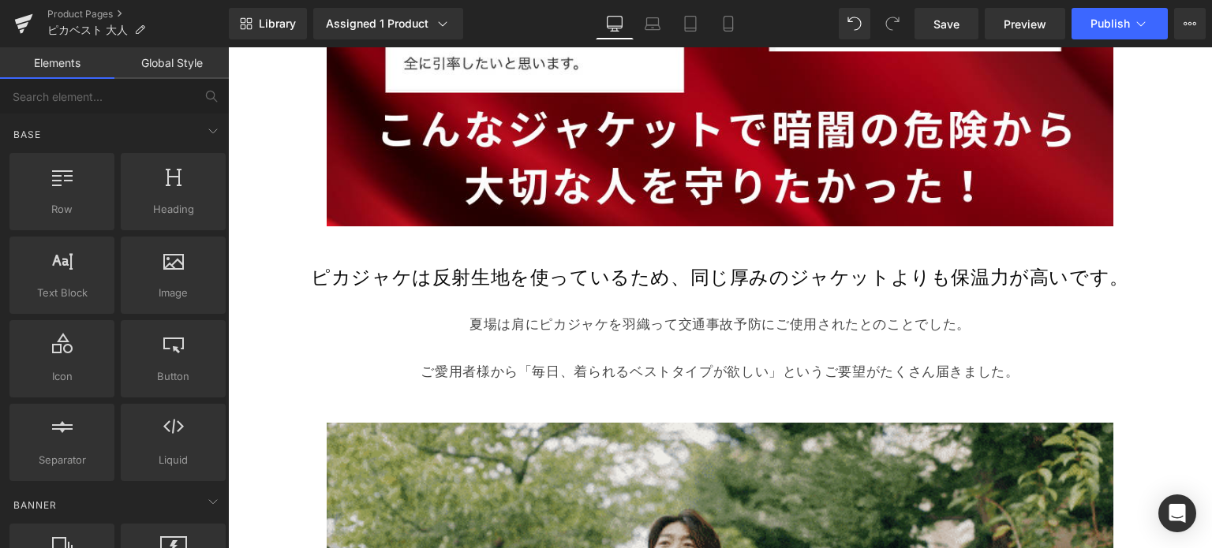
scroll to position [5139, 0]
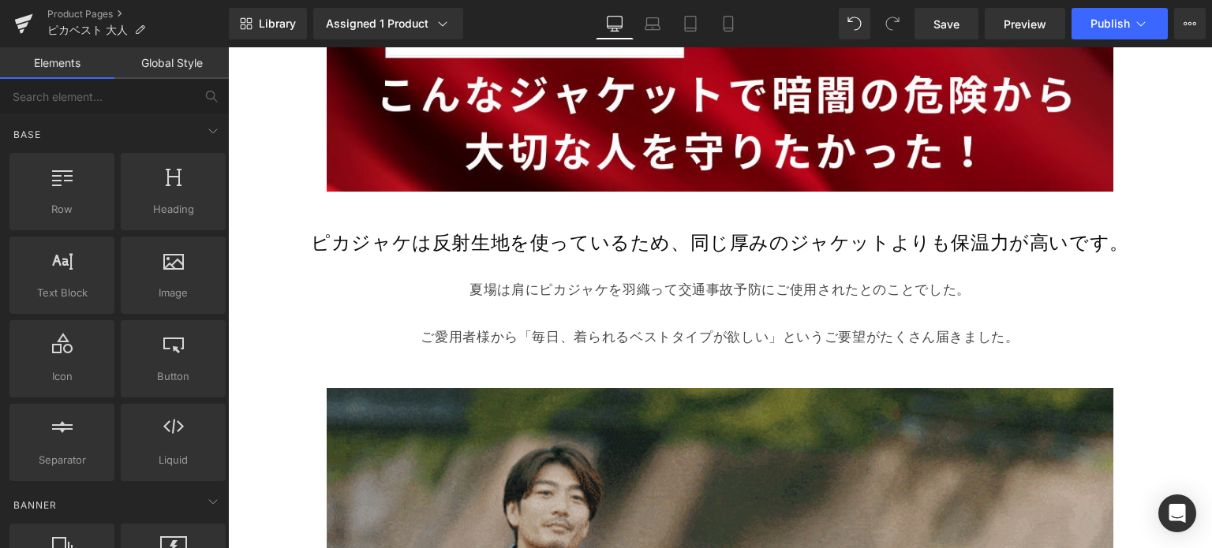
click at [798, 256] on div at bounding box center [720, 268] width 984 height 24
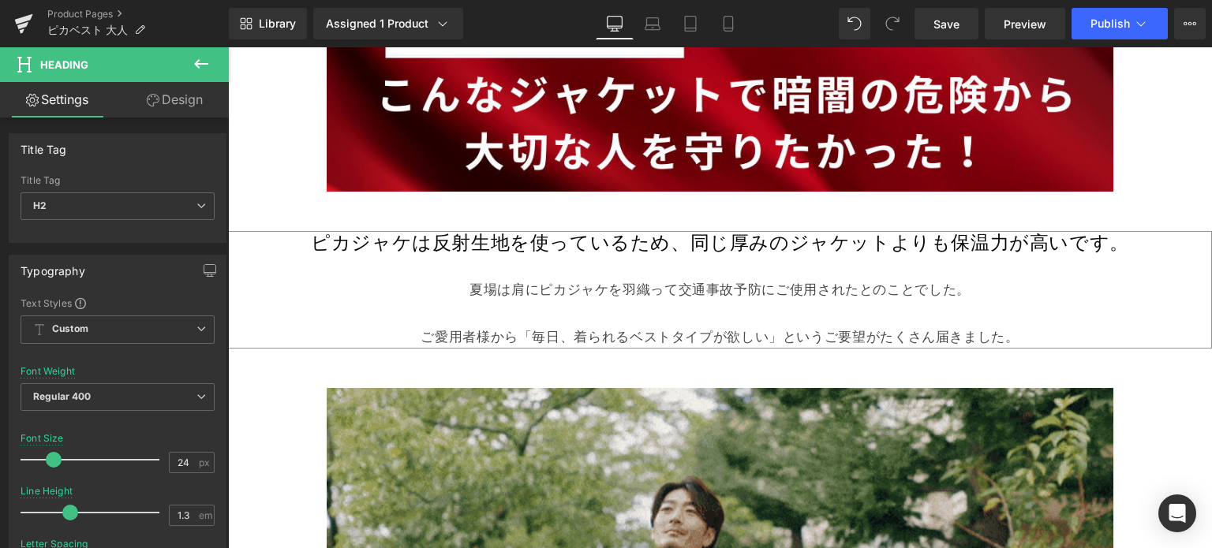
click at [174, 107] on link "Design" at bounding box center [175, 100] width 114 height 36
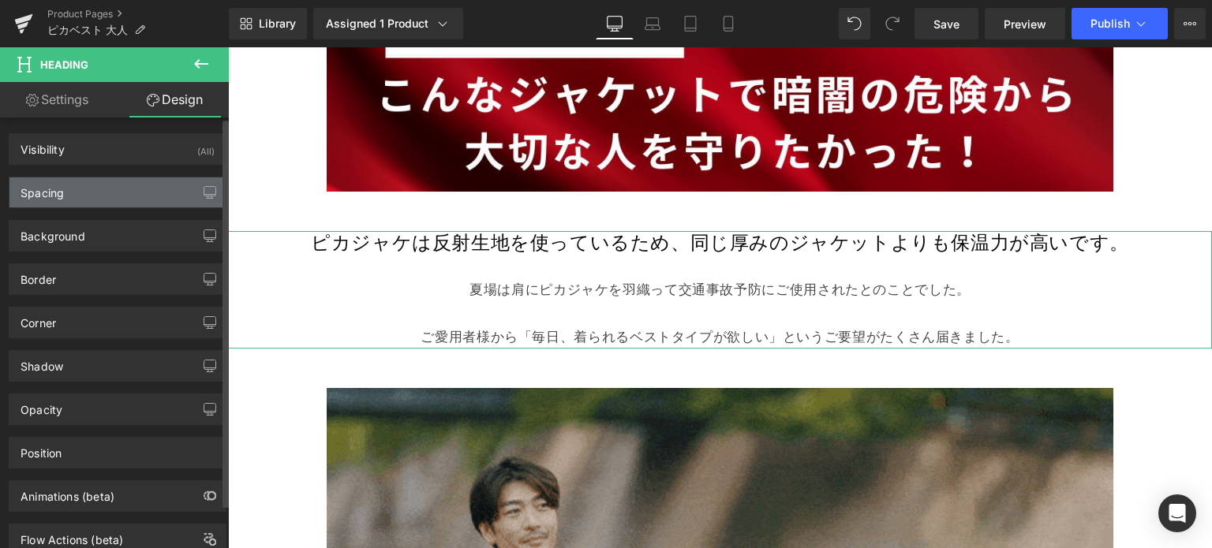
type input "50"
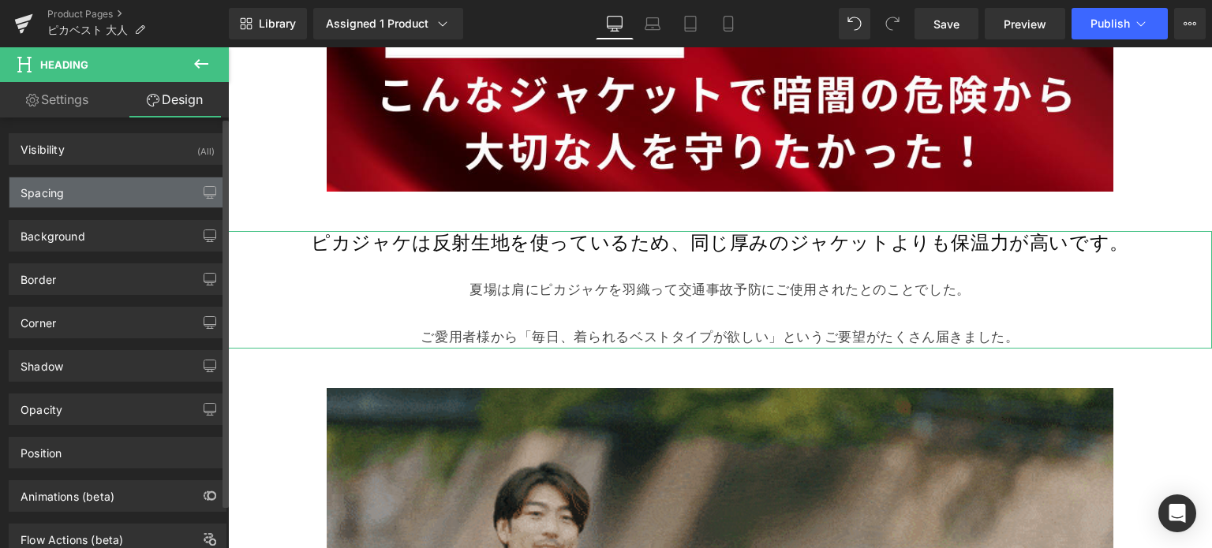
type input "0"
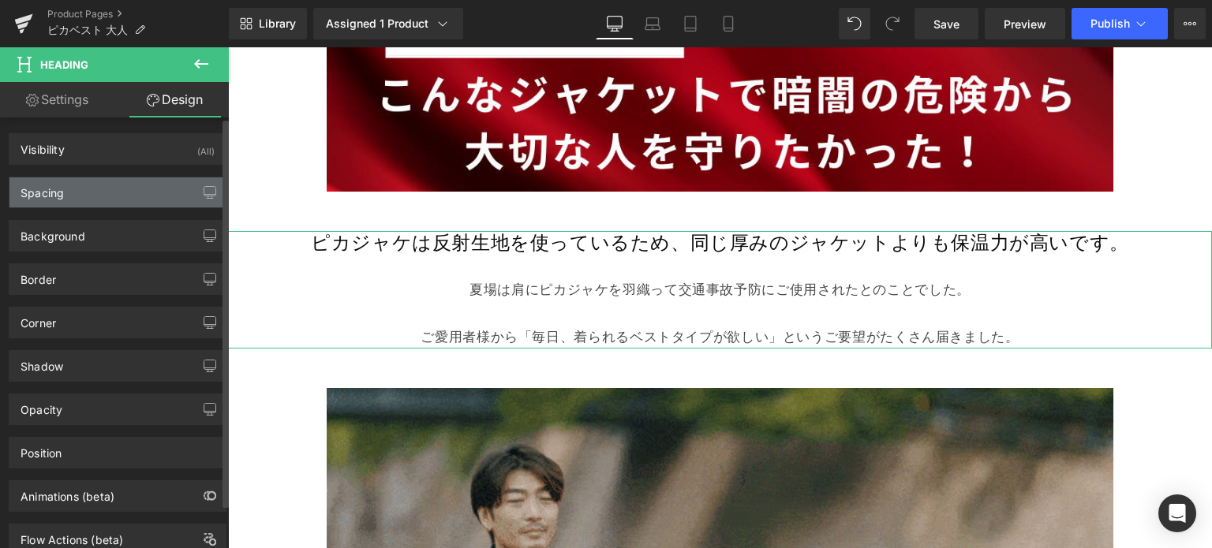
type input "50"
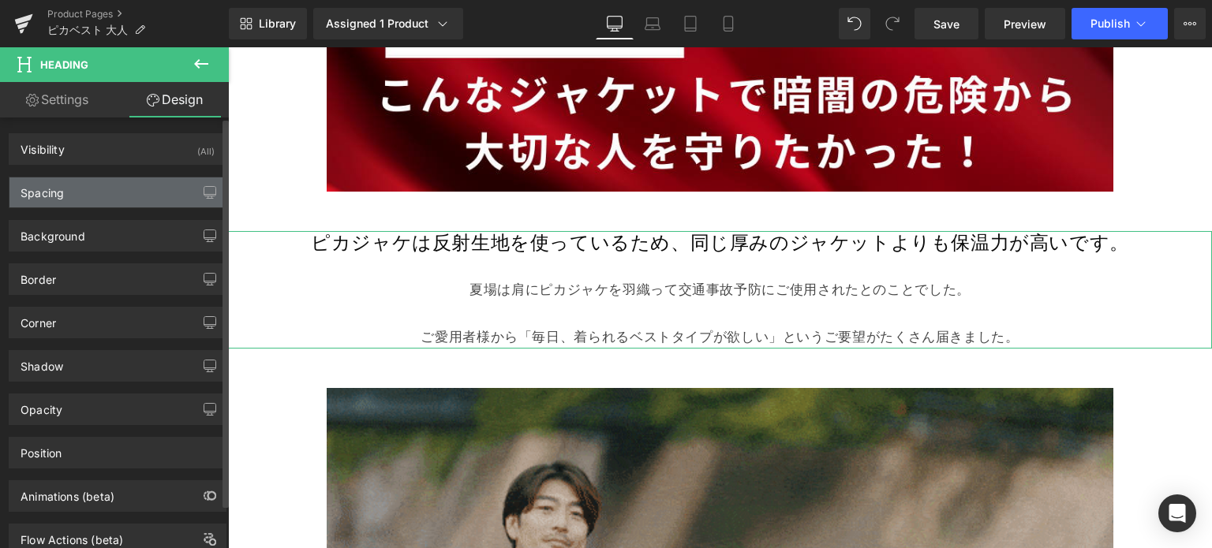
type input "0"
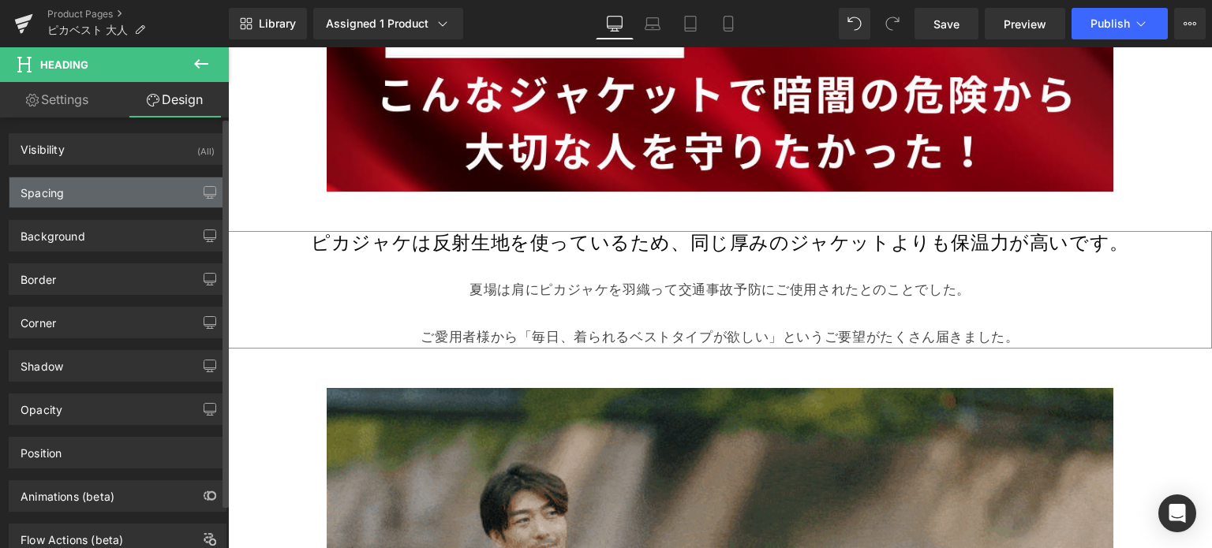
type input "0"
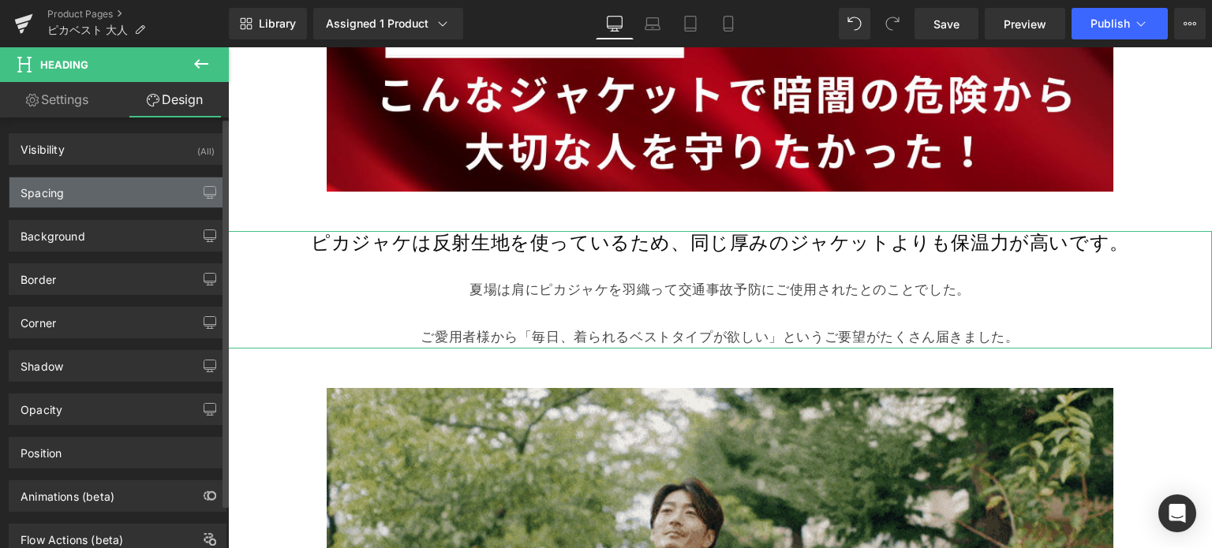
type input "0"
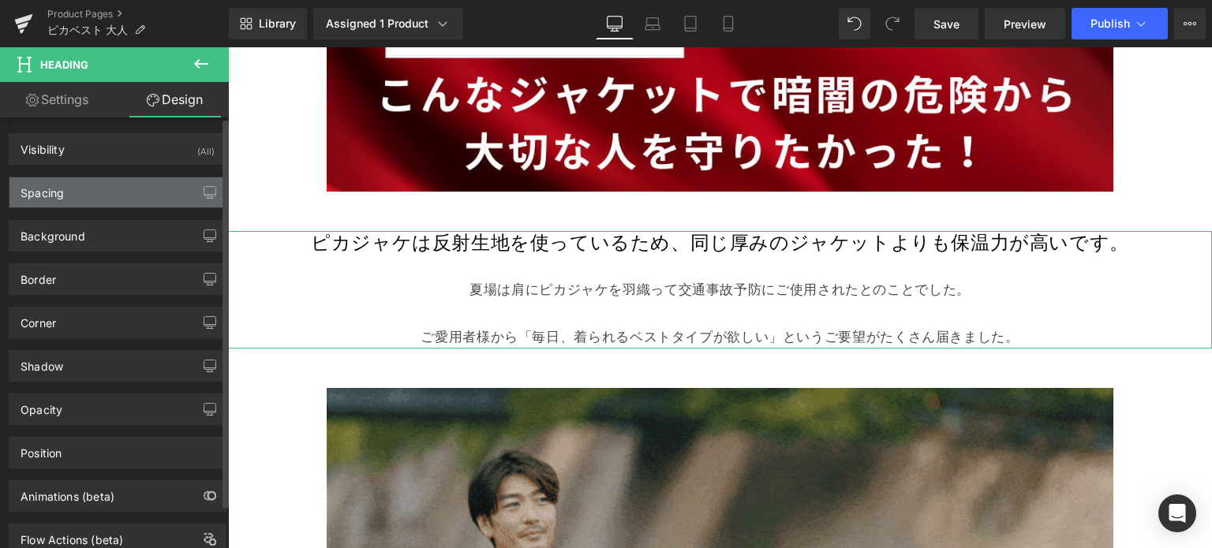
type input "0"
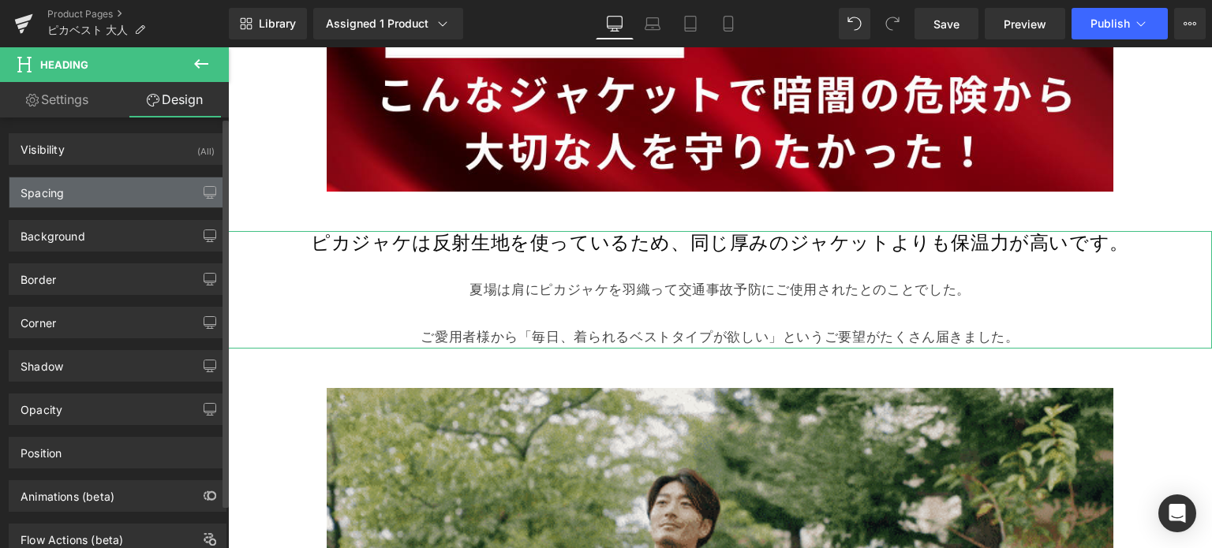
type input "0"
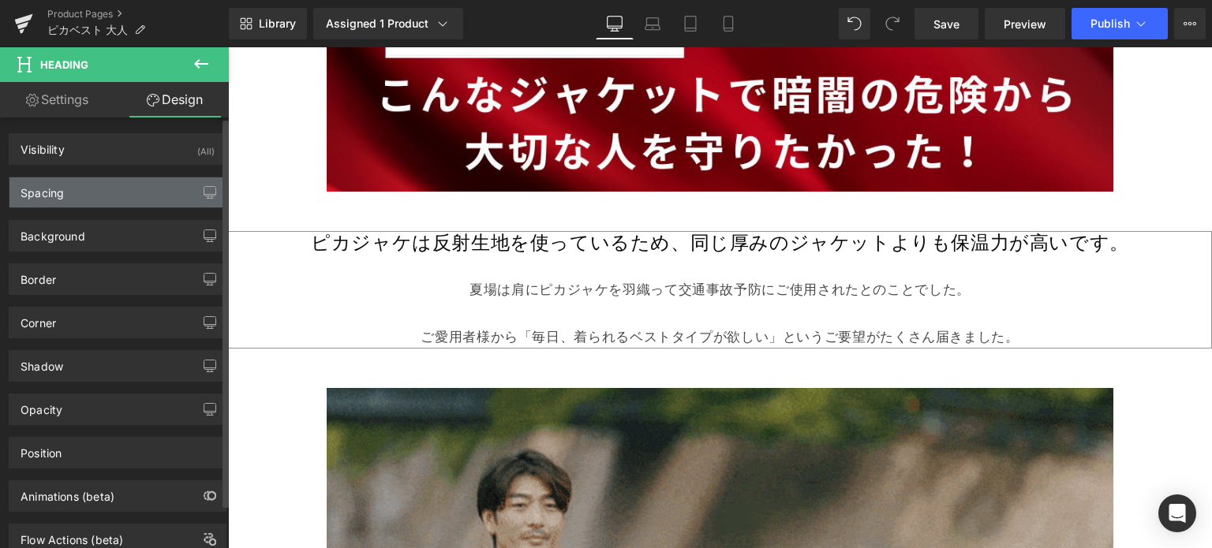
click at [132, 192] on div "Spacing" at bounding box center [117, 193] width 216 height 30
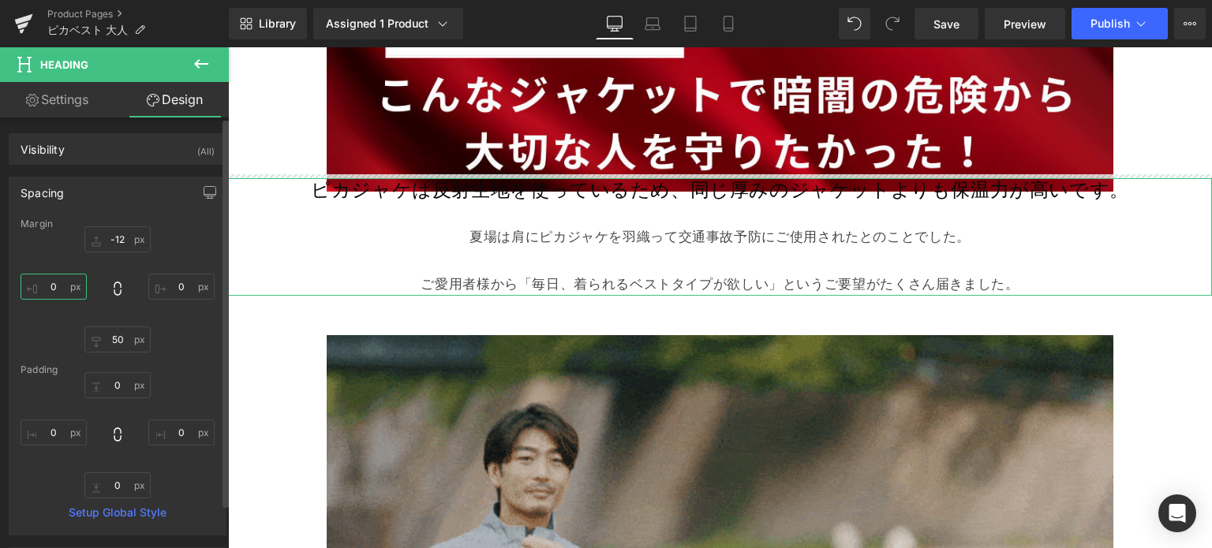
type input "-12"
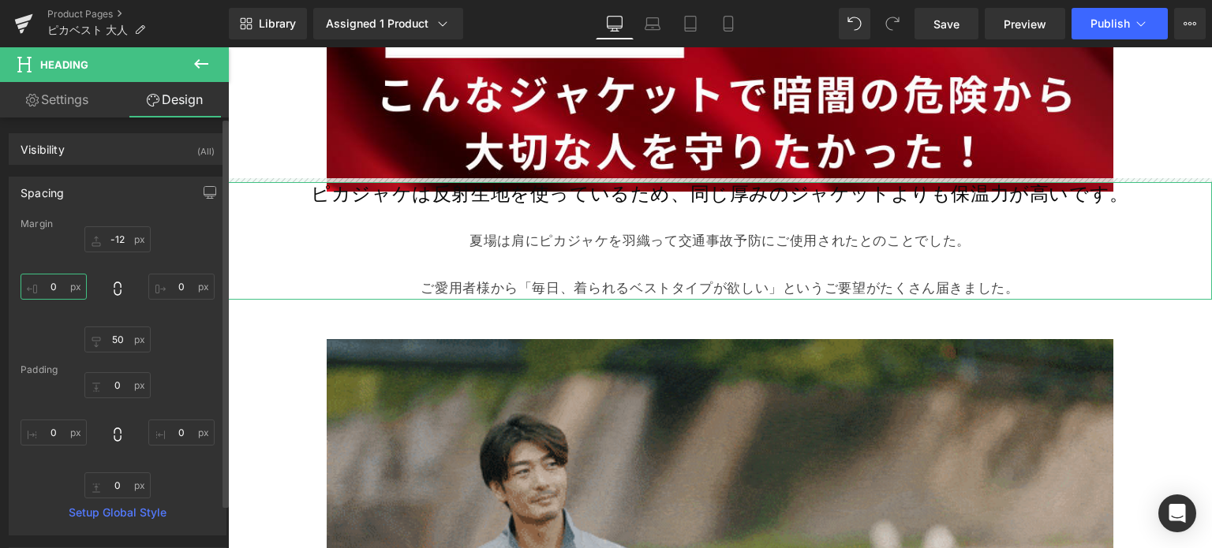
click at [50, 287] on input "0" at bounding box center [54, 287] width 66 height 26
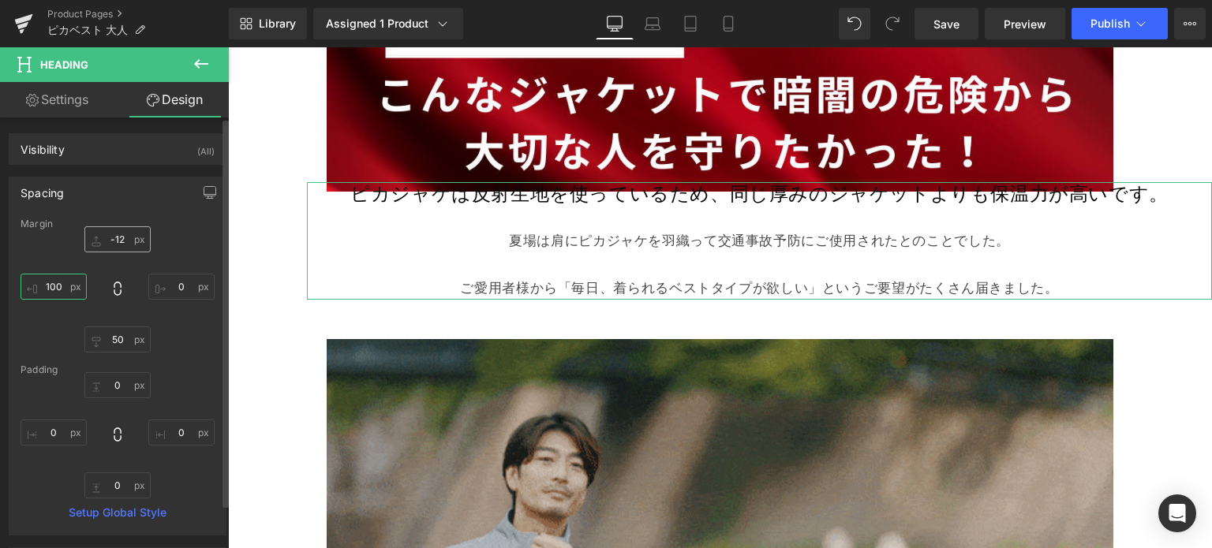
type input "100"
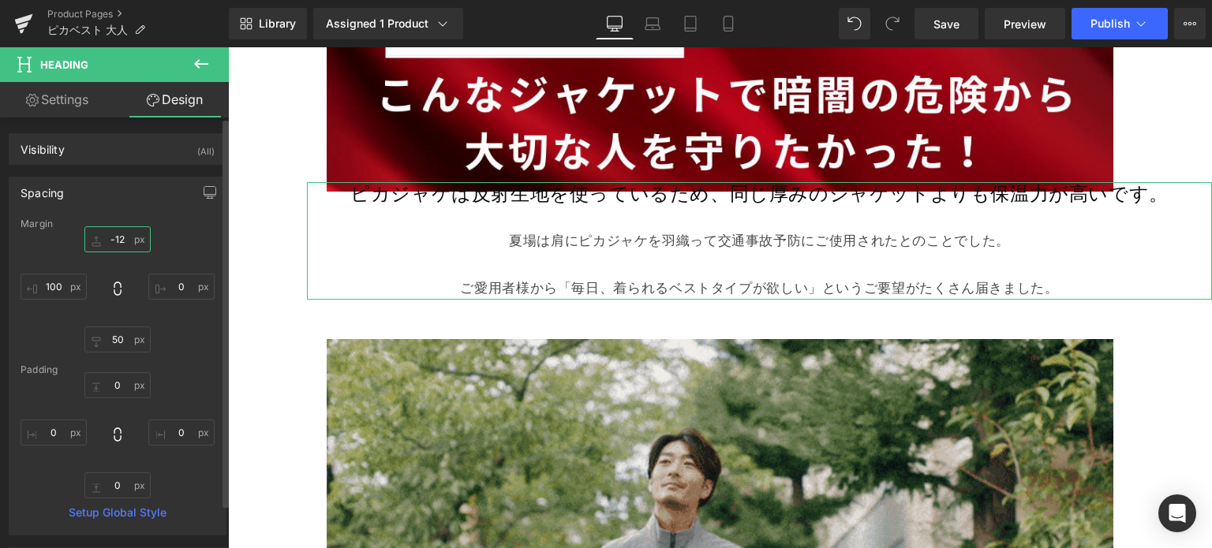
click at [125, 236] on input "-12" at bounding box center [117, 239] width 66 height 26
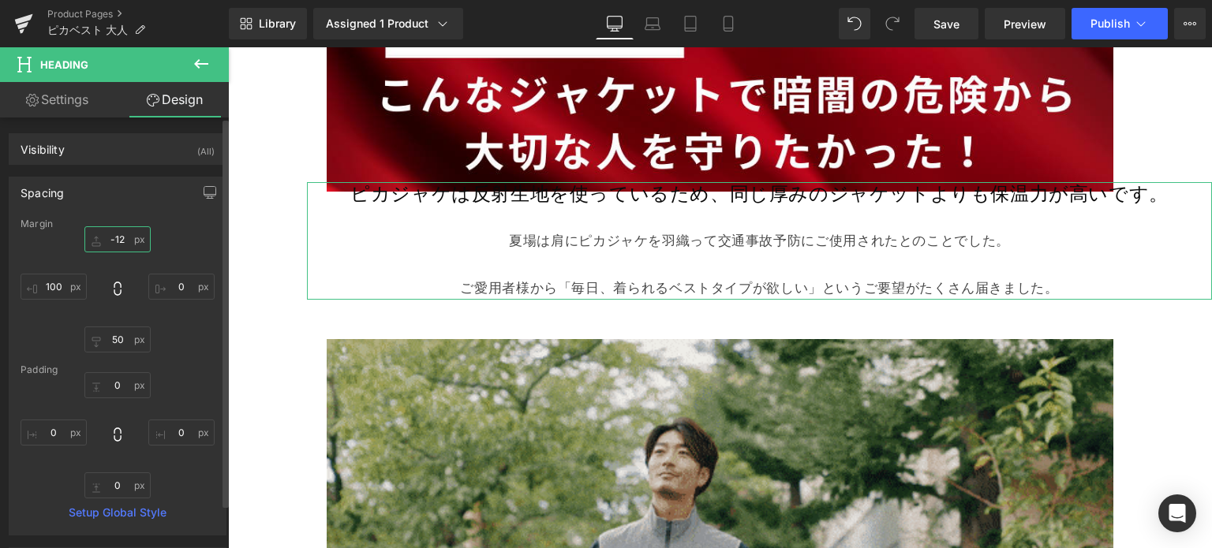
drag, startPoint x: 125, startPoint y: 236, endPoint x: 104, endPoint y: 232, distance: 20.9
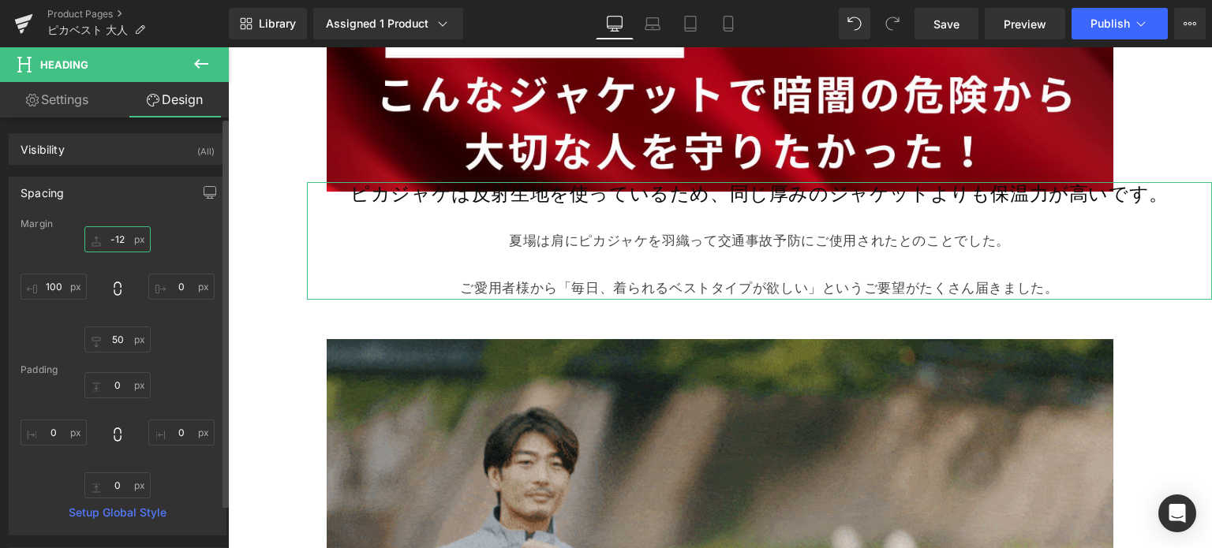
click at [104, 232] on input "-12" at bounding box center [117, 239] width 66 height 26
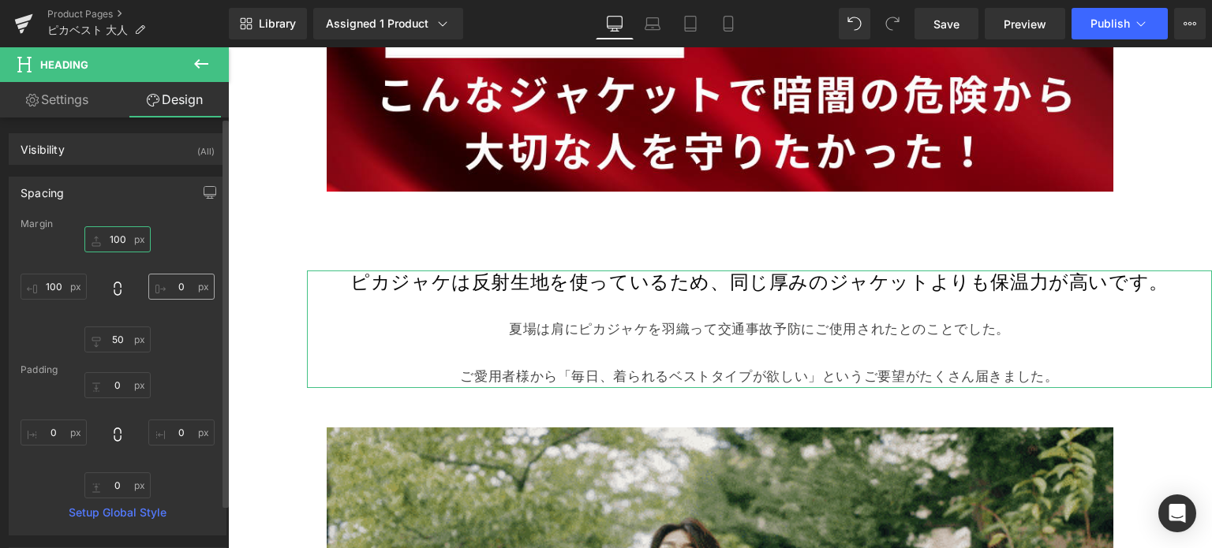
type input "100"
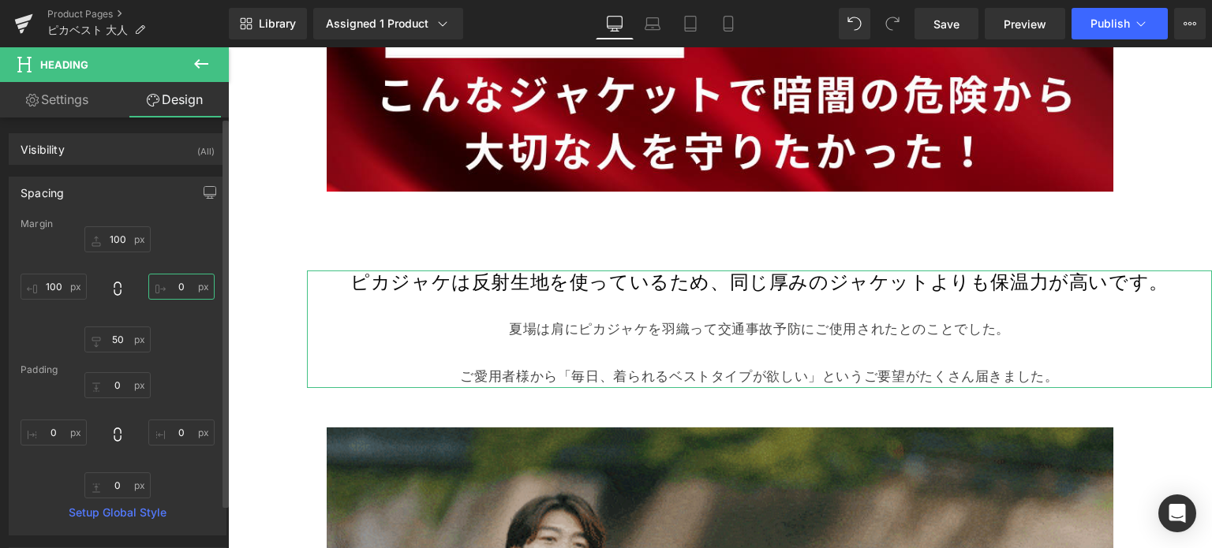
click at [155, 277] on input "0" at bounding box center [181, 287] width 66 height 26
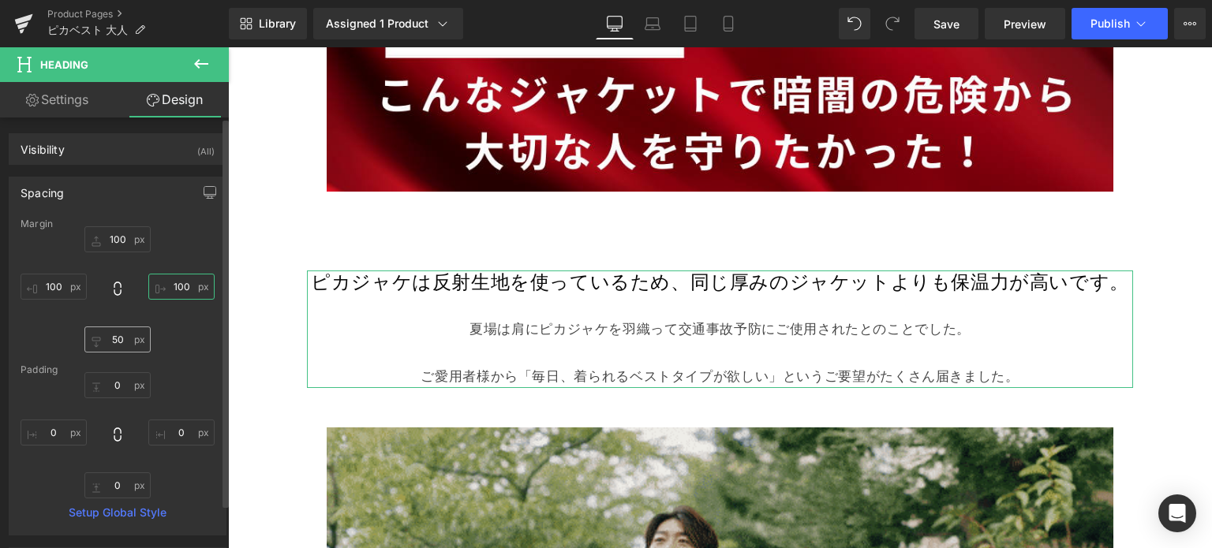
type input "100"
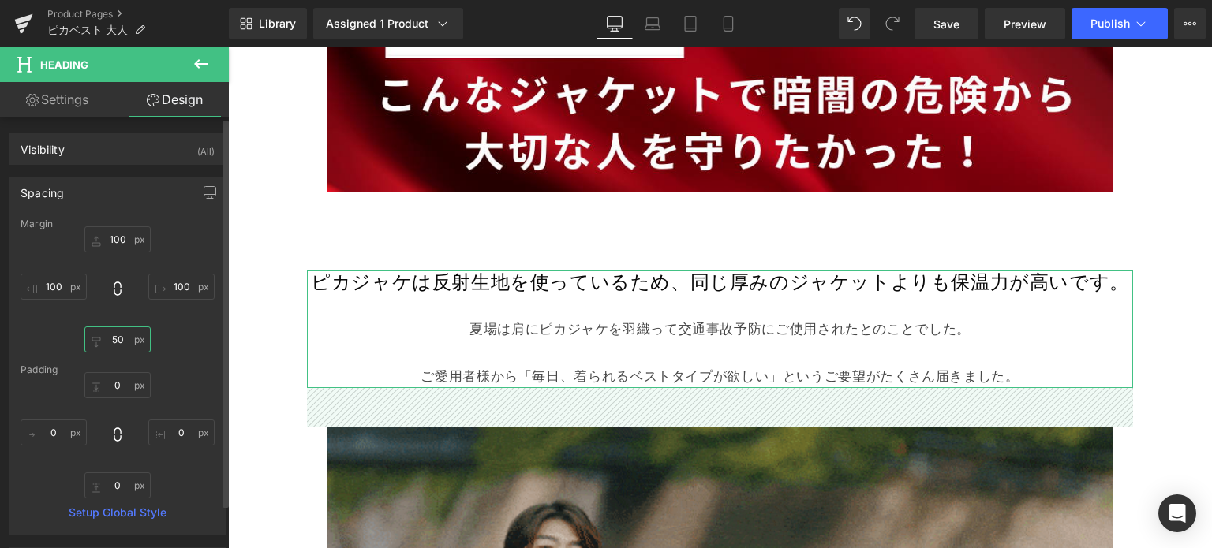
click at [112, 343] on input "50" at bounding box center [117, 340] width 66 height 26
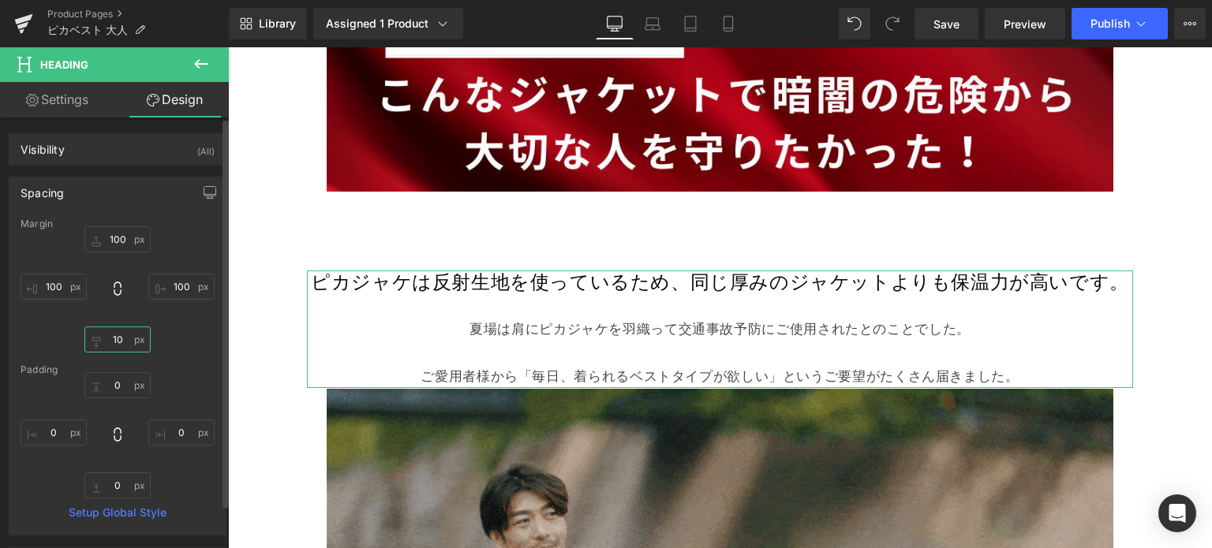
type input "100"
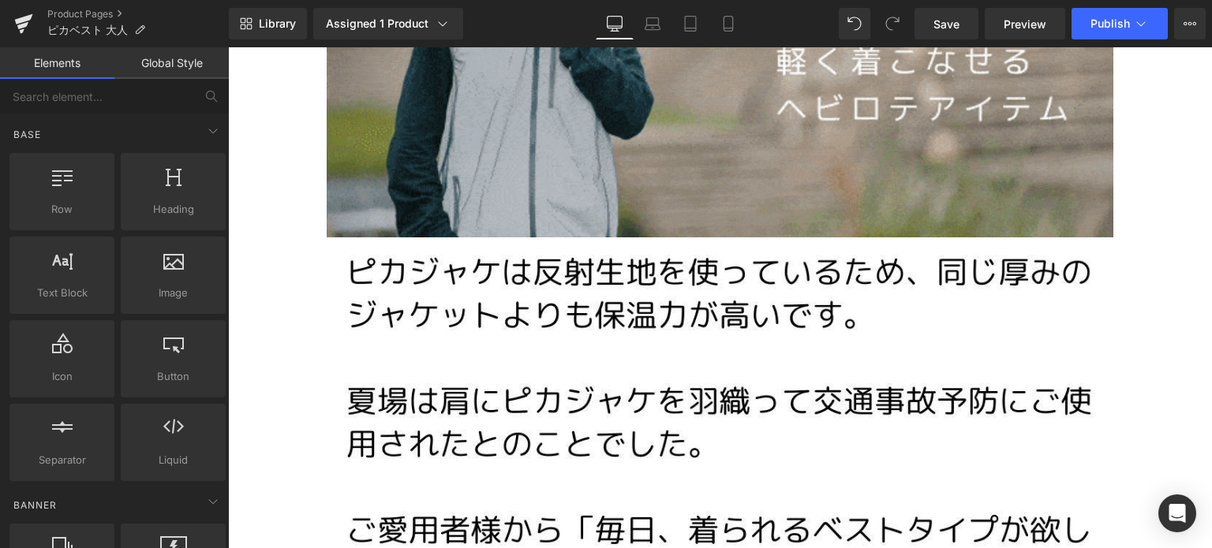
scroll to position [5952, 0]
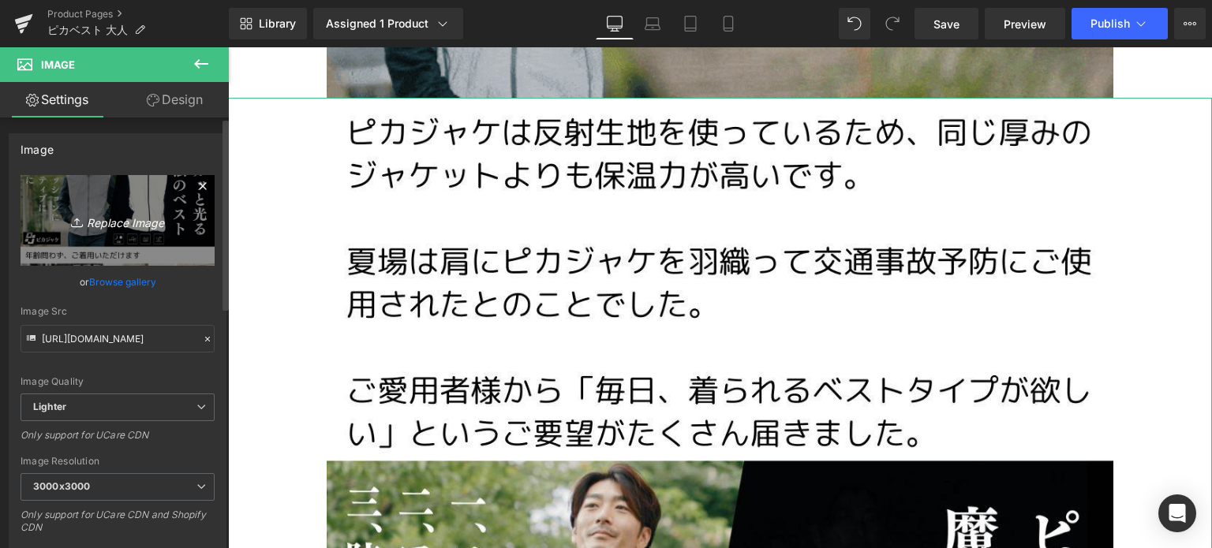
click at [148, 204] on link "Replace Image" at bounding box center [118, 220] width 194 height 91
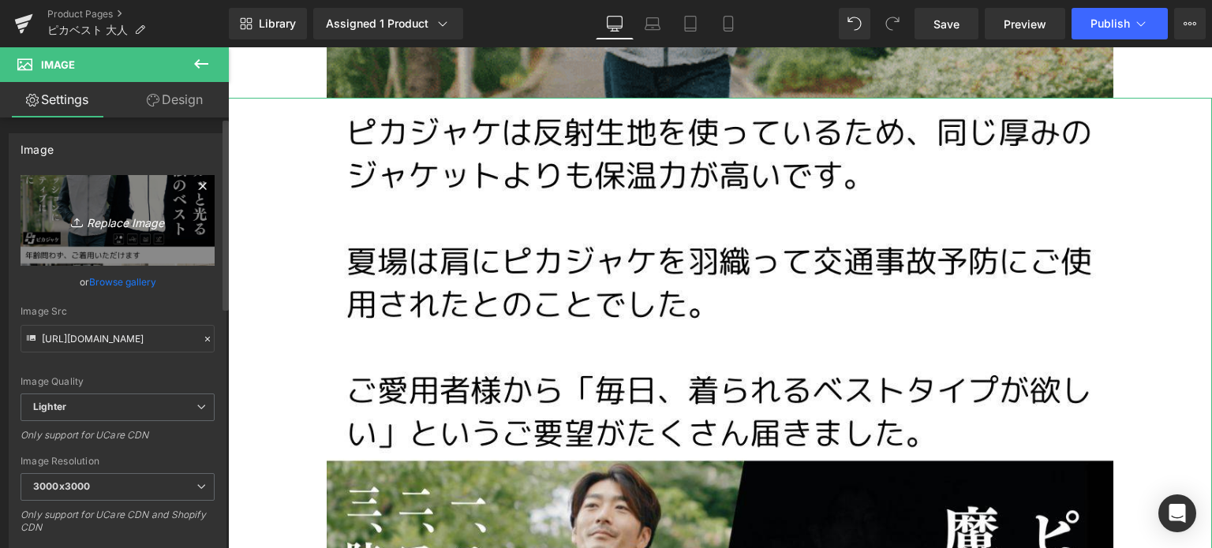
type input "C:\fakepath\3.jpg"
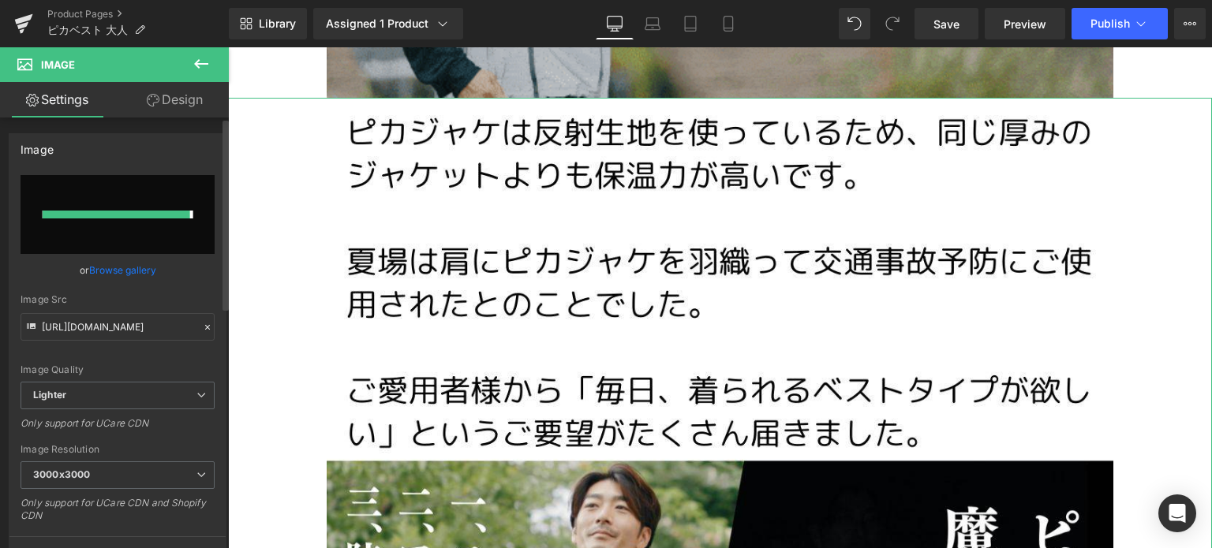
type input "[URL][DOMAIN_NAME]"
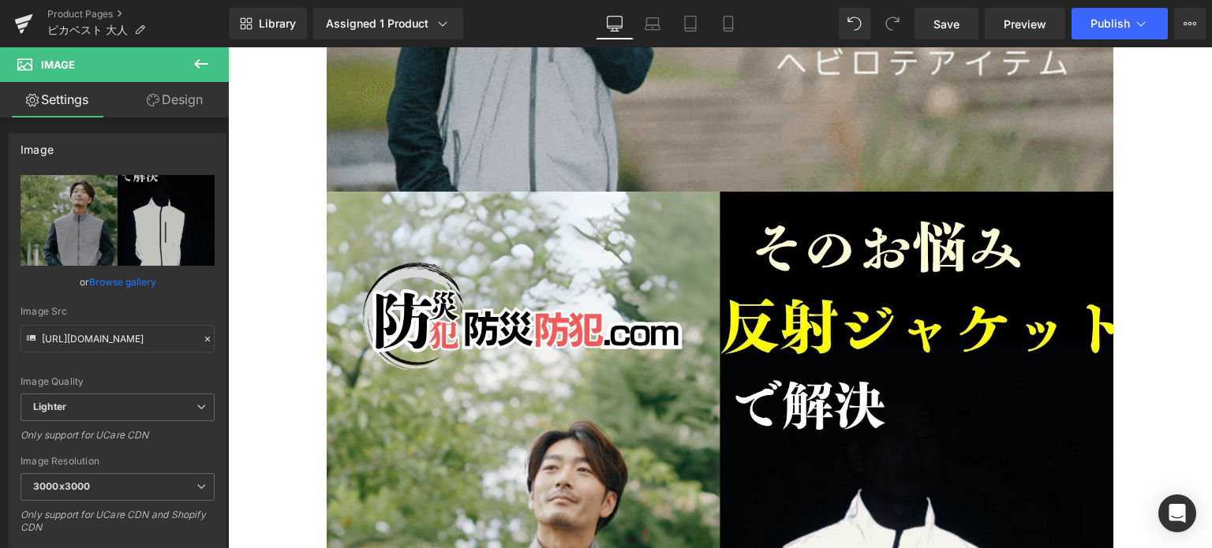
scroll to position [6028, 0]
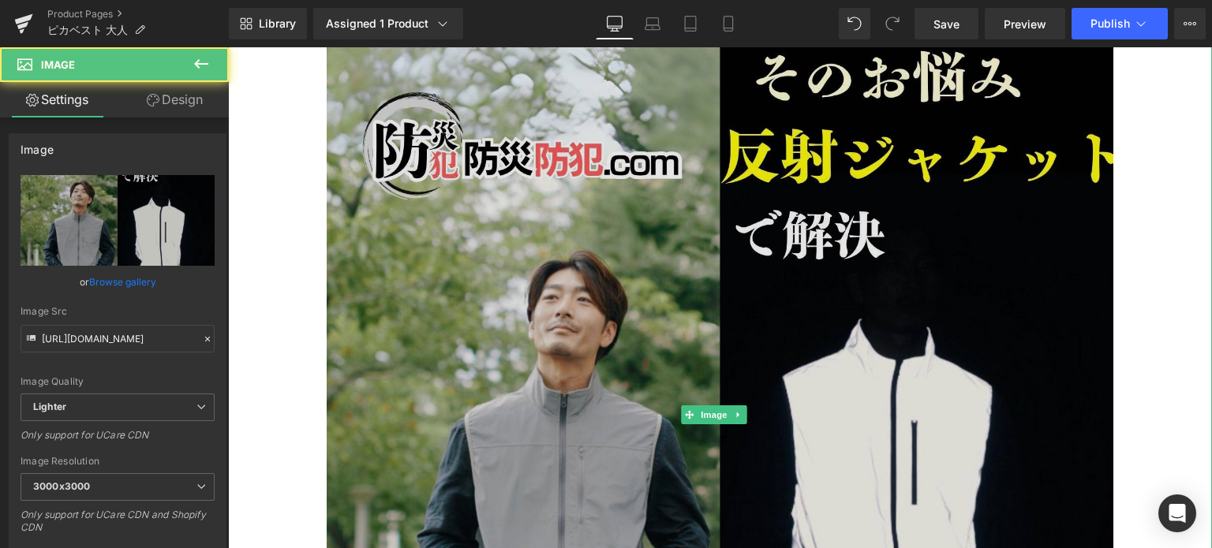
click at [937, 242] on img at bounding box center [720, 414] width 787 height 787
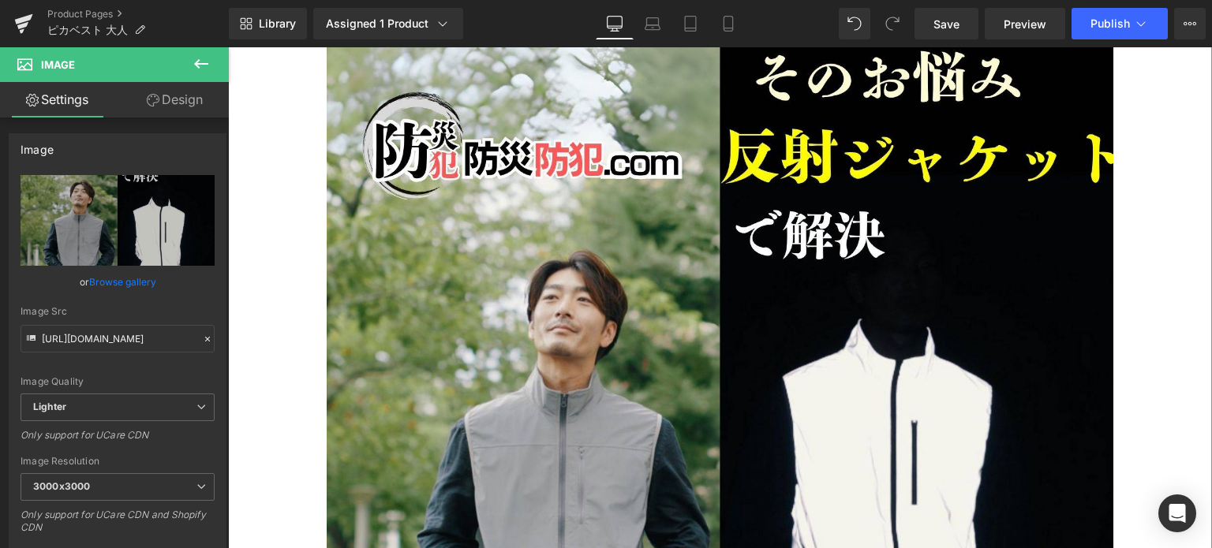
click at [172, 113] on link "Design" at bounding box center [175, 100] width 114 height 36
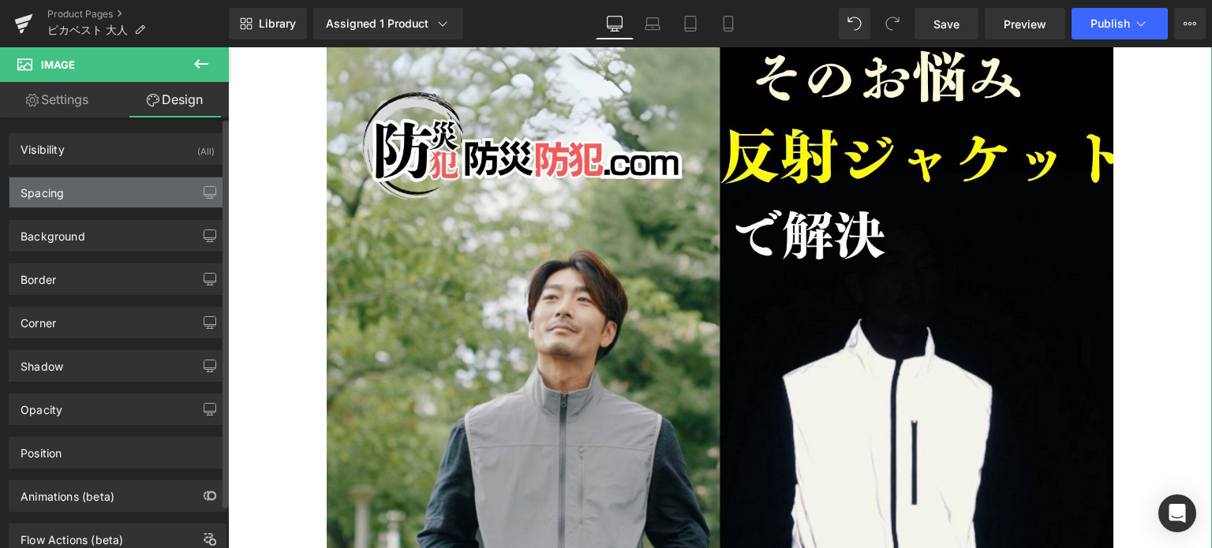
type input "0"
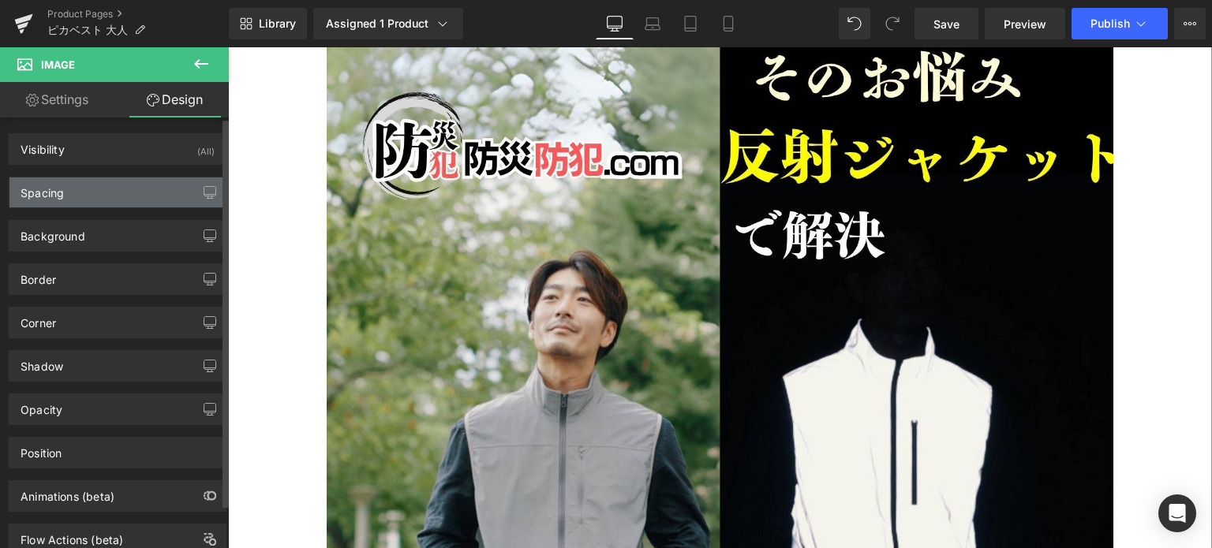
type input "0"
click at [117, 195] on div "Spacing" at bounding box center [117, 193] width 216 height 30
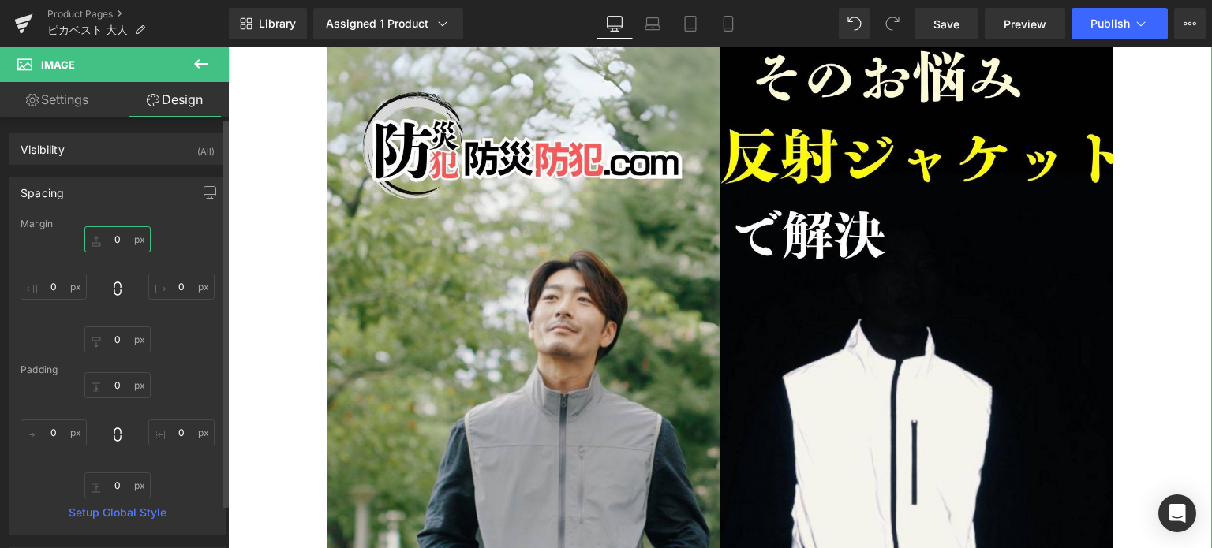
click at [103, 234] on input "0" at bounding box center [117, 239] width 66 height 26
type input "100"
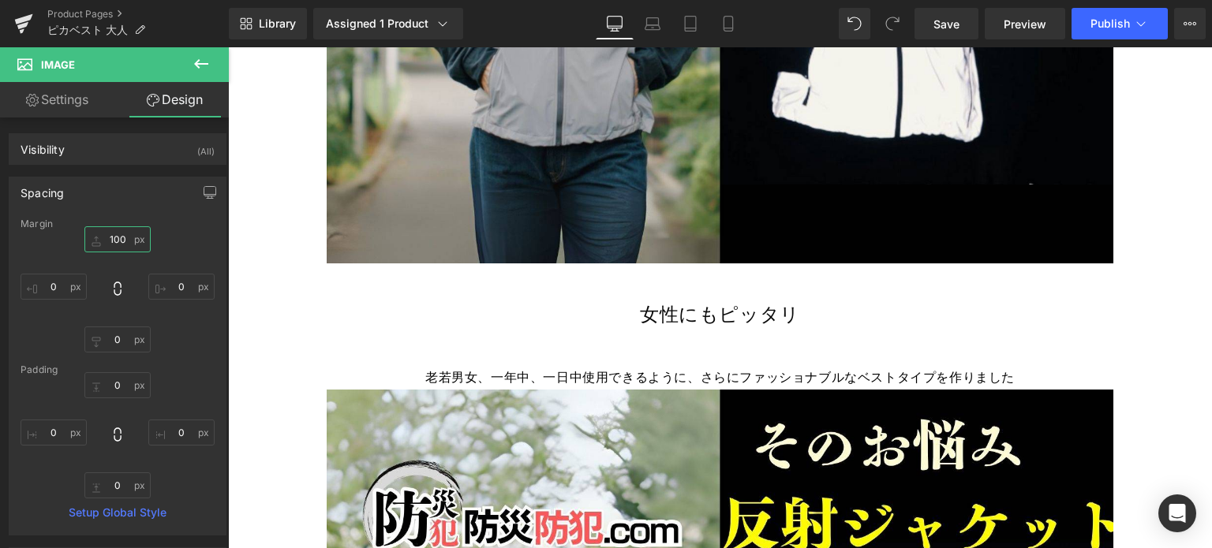
scroll to position [6721, 0]
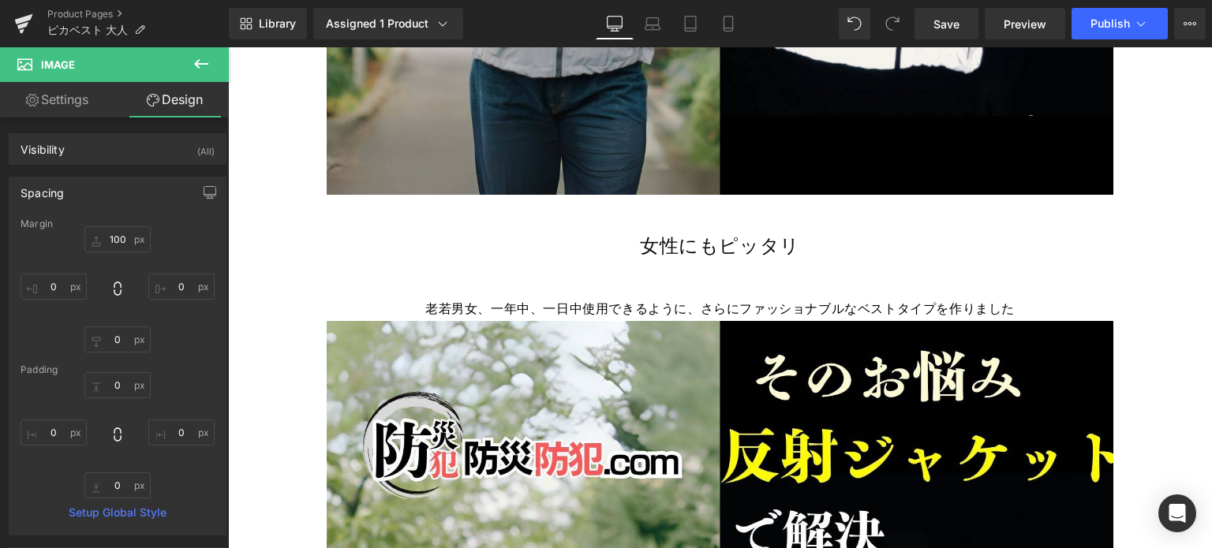
click at [667, 298] on div "老若男女、一年中、一日中使用できるように、さらにファッショナブルなベストタイプを作りました Text Block" at bounding box center [720, 309] width 984 height 23
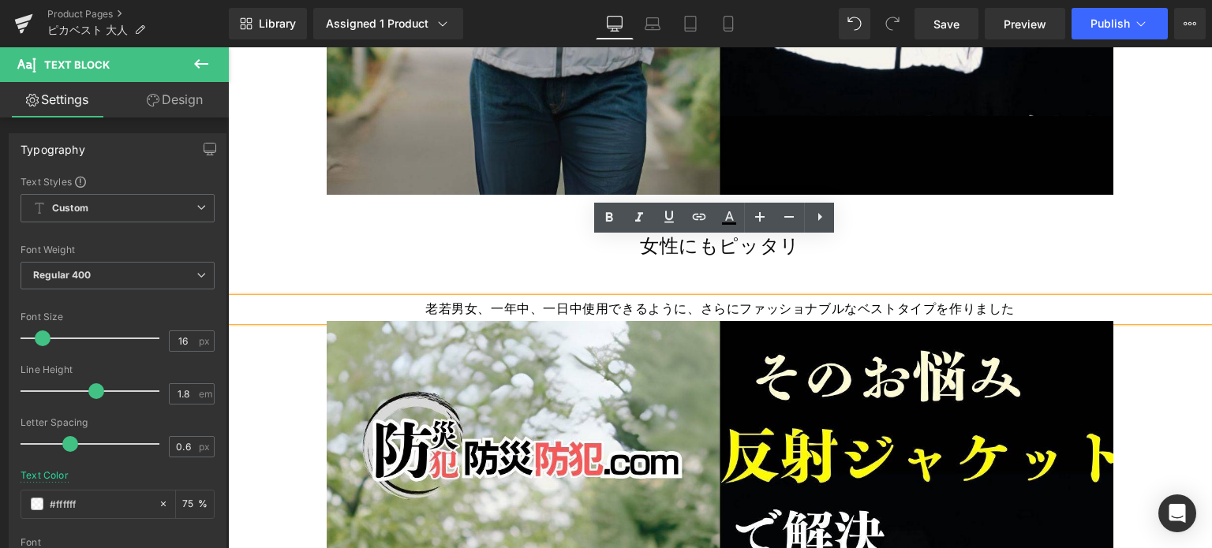
click at [455, 301] on span "老若男女、一年中、一日中使用できるように、さらにファッショナブルなベストタイプを作りました" at bounding box center [719, 309] width 589 height 17
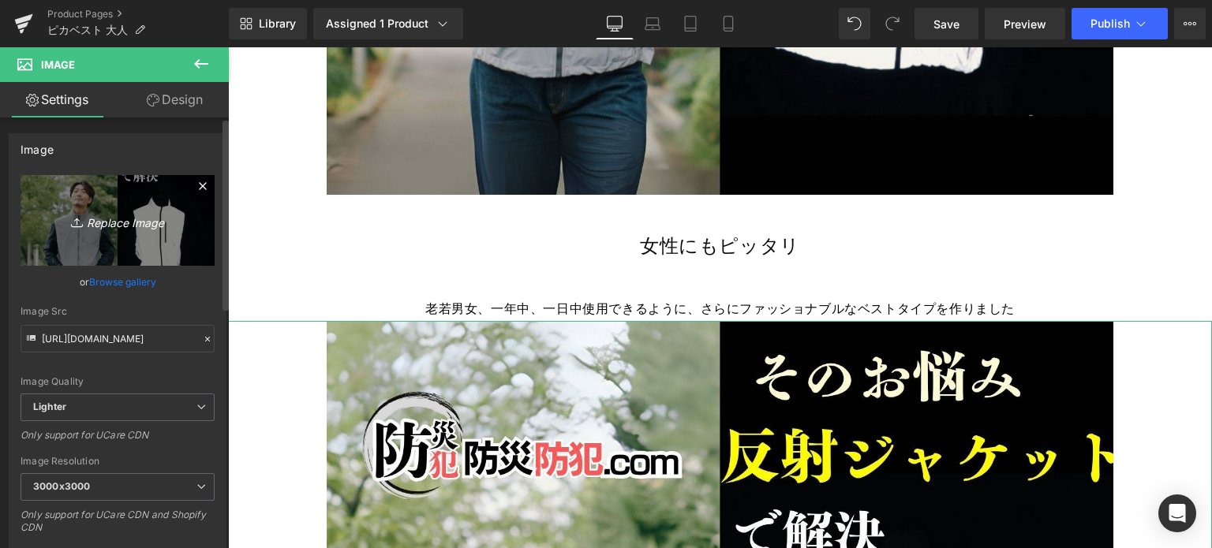
click at [149, 226] on icon "Replace Image" at bounding box center [117, 221] width 126 height 20
type input "C:\fakepath\4.jpg"
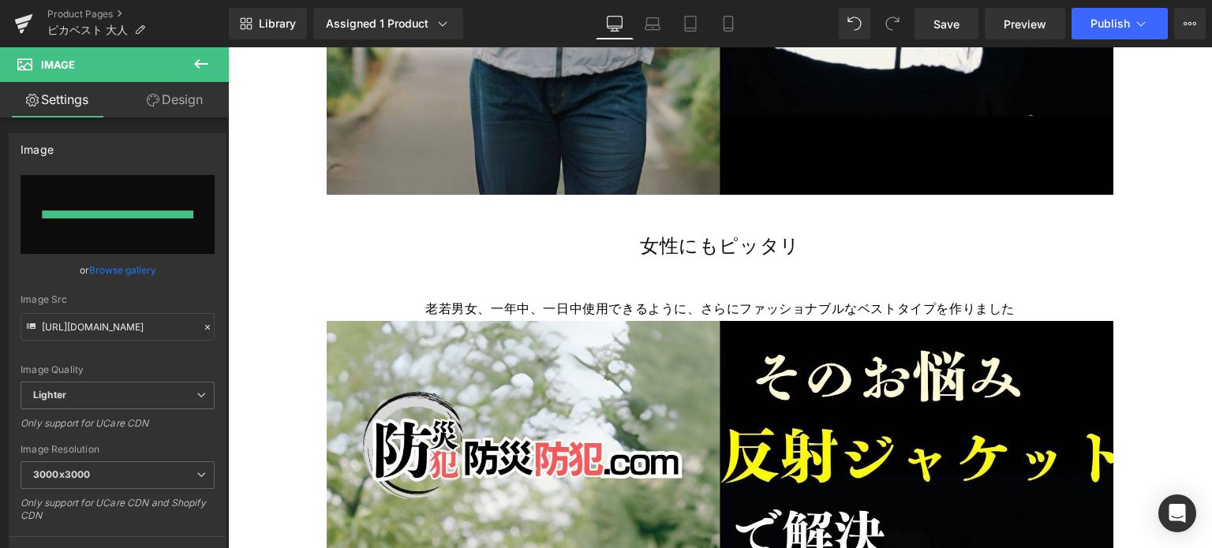
type input "[URL][DOMAIN_NAME]"
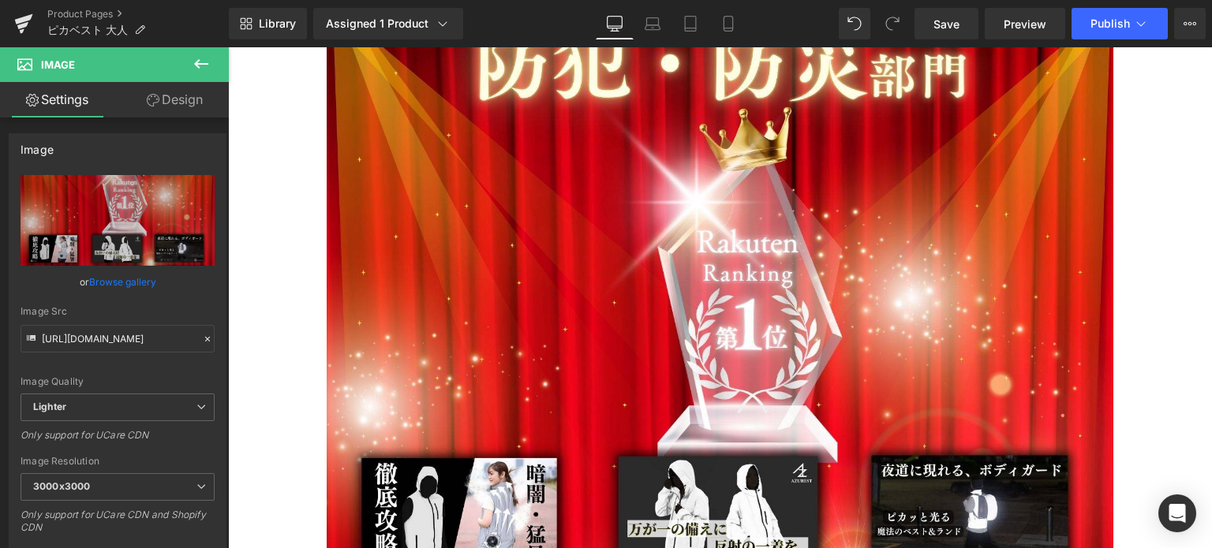
scroll to position [6730, 0]
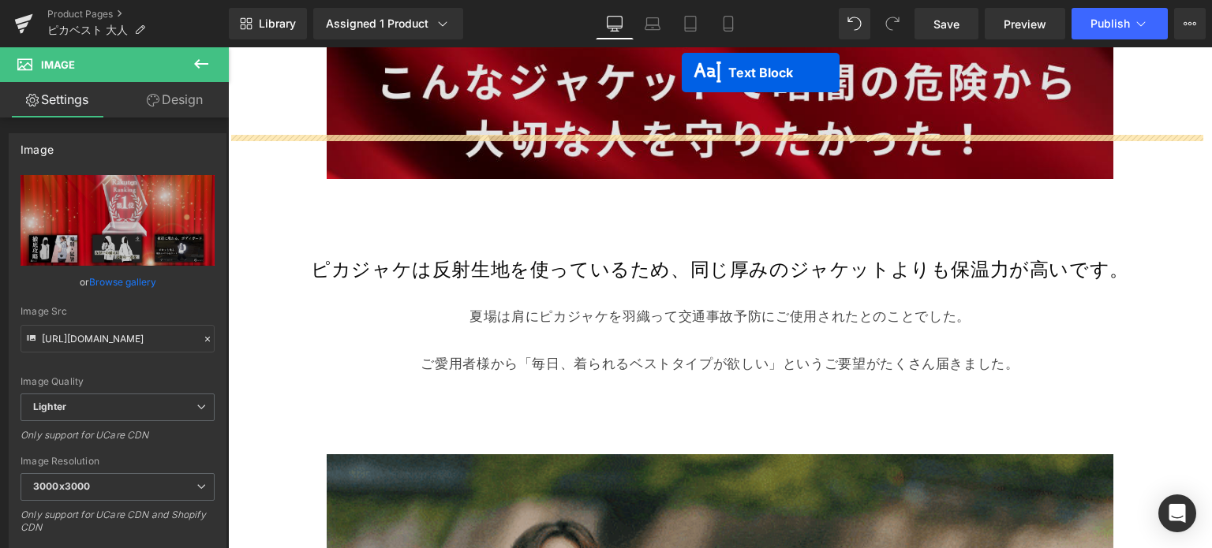
scroll to position [5073, 0]
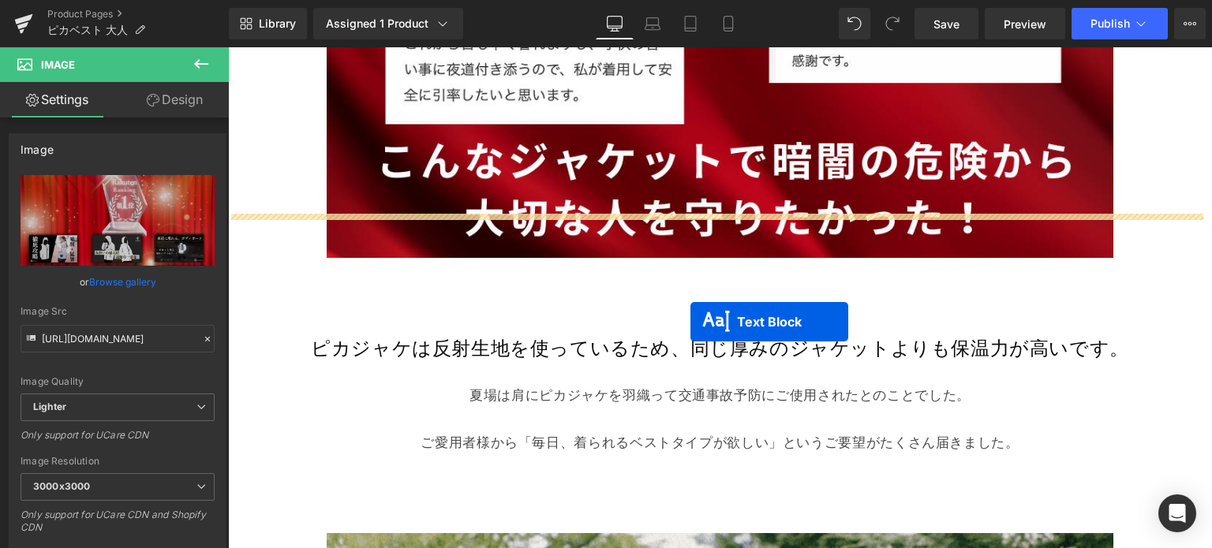
drag, startPoint x: 675, startPoint y: 245, endPoint x: 690, endPoint y: 321, distance: 77.4
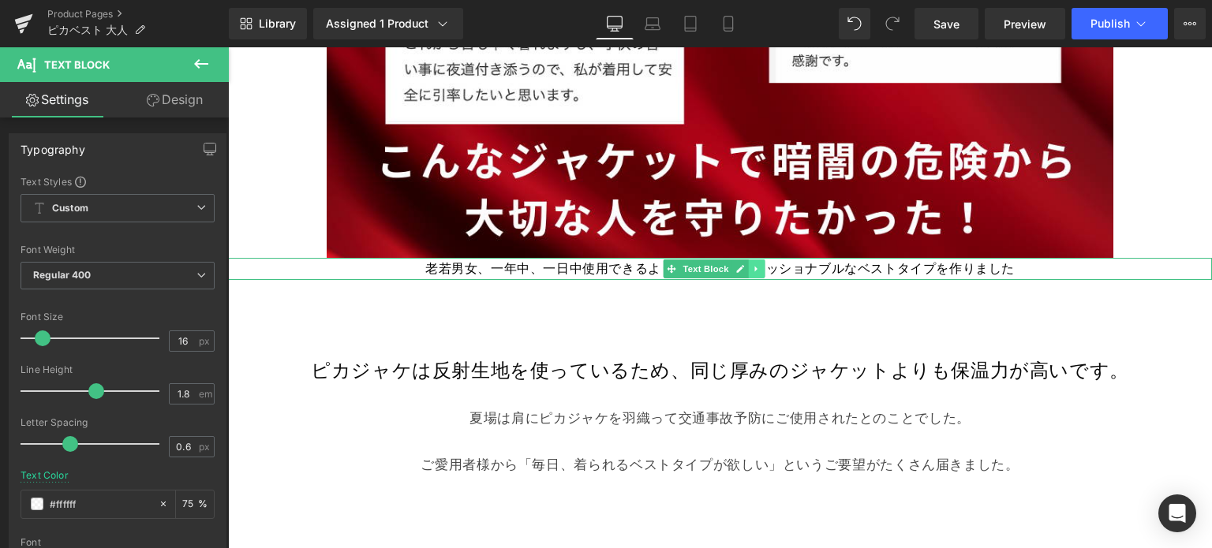
click at [759, 264] on icon at bounding box center [756, 268] width 9 height 9
click at [763, 264] on icon at bounding box center [765, 268] width 9 height 9
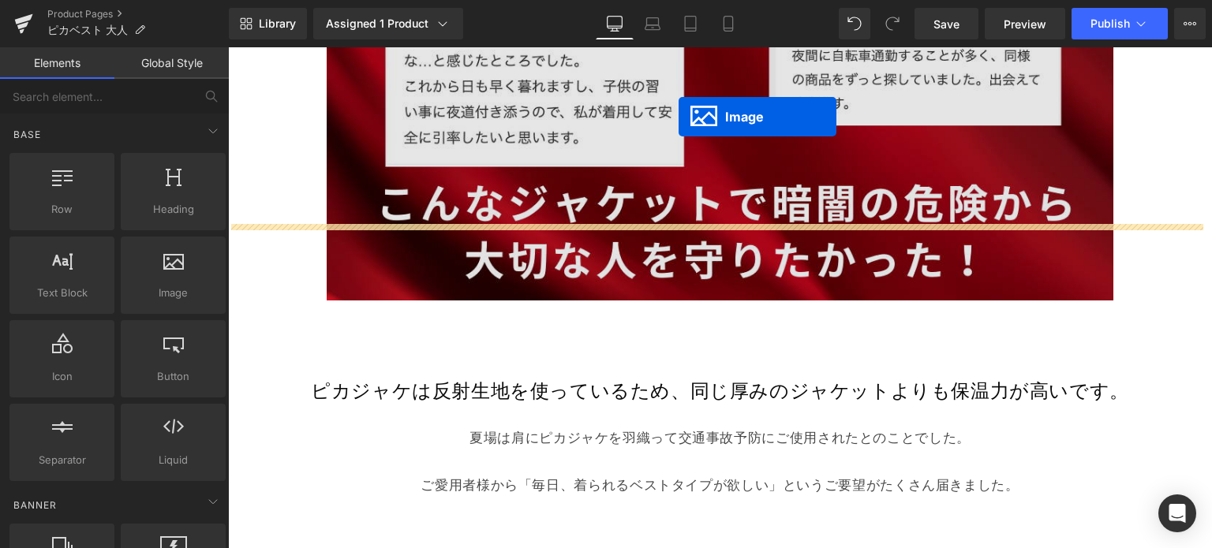
scroll to position [4999, 0]
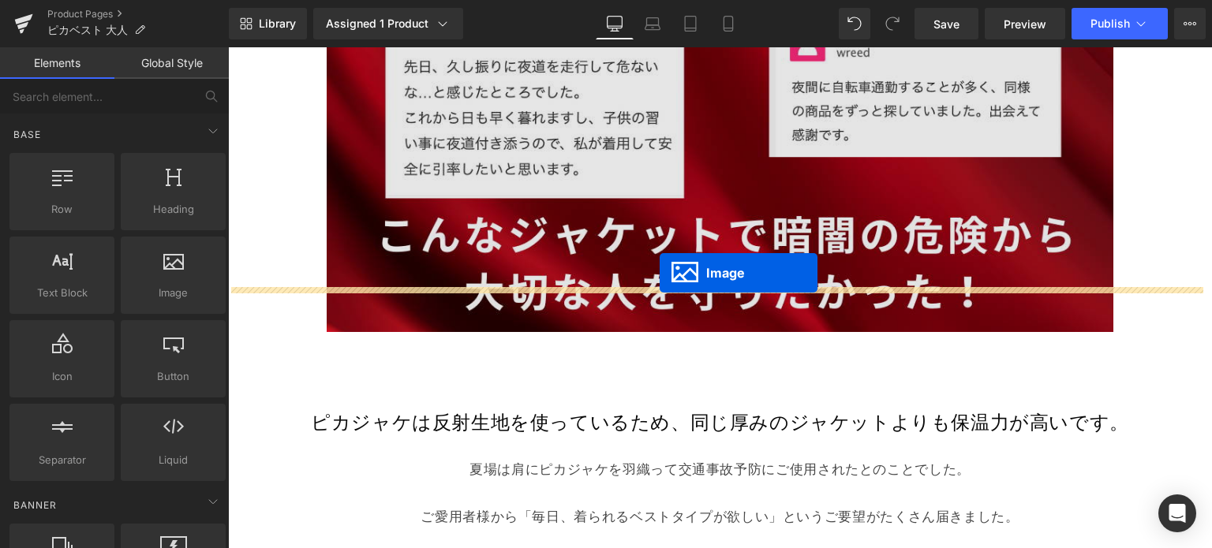
drag, startPoint x: 688, startPoint y: 253, endPoint x: 660, endPoint y: 274, distance: 35.0
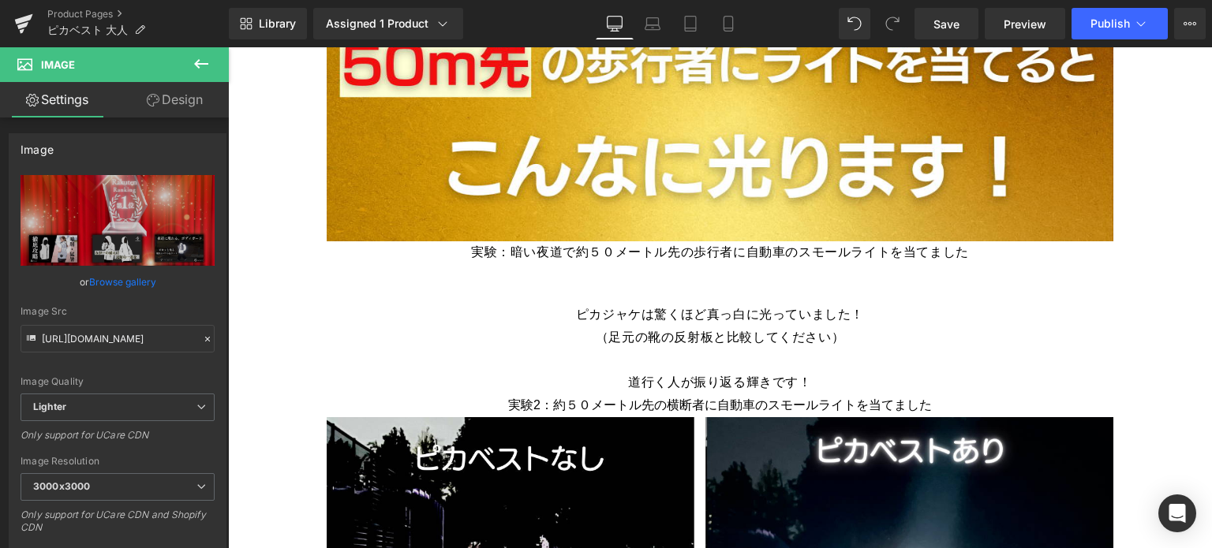
scroll to position [8528, 0]
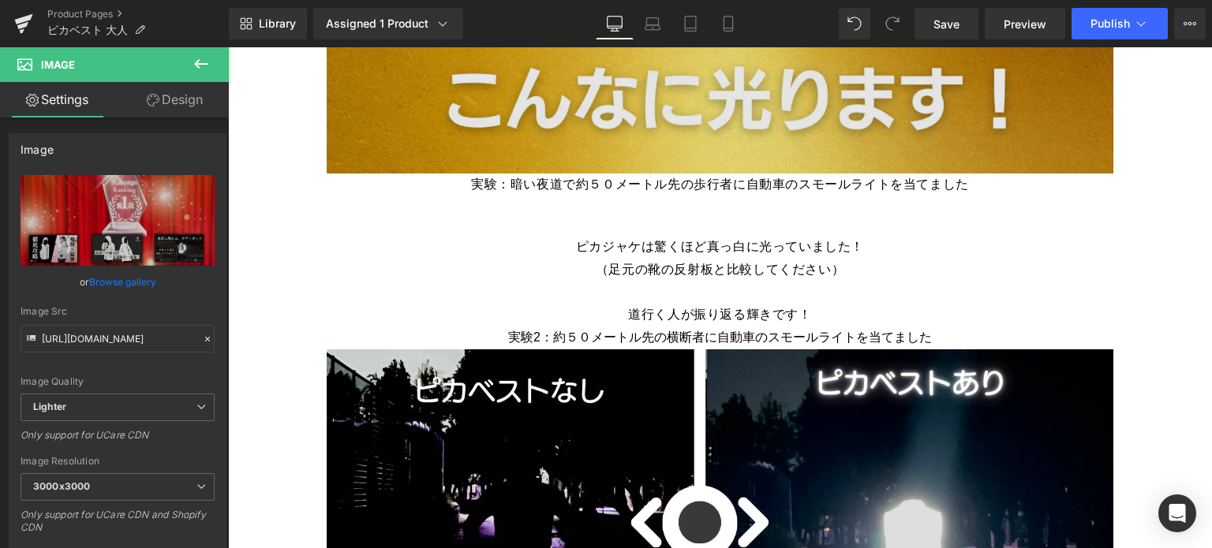
click at [688, 80] on img at bounding box center [720, 59] width 787 height 230
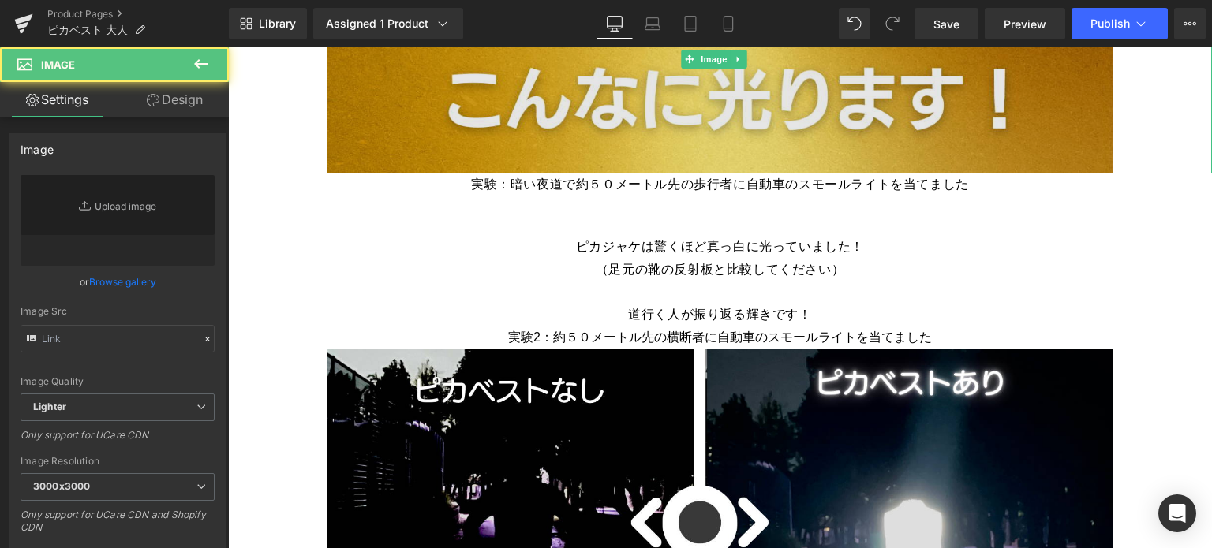
type input "[URL][DOMAIN_NAME]"
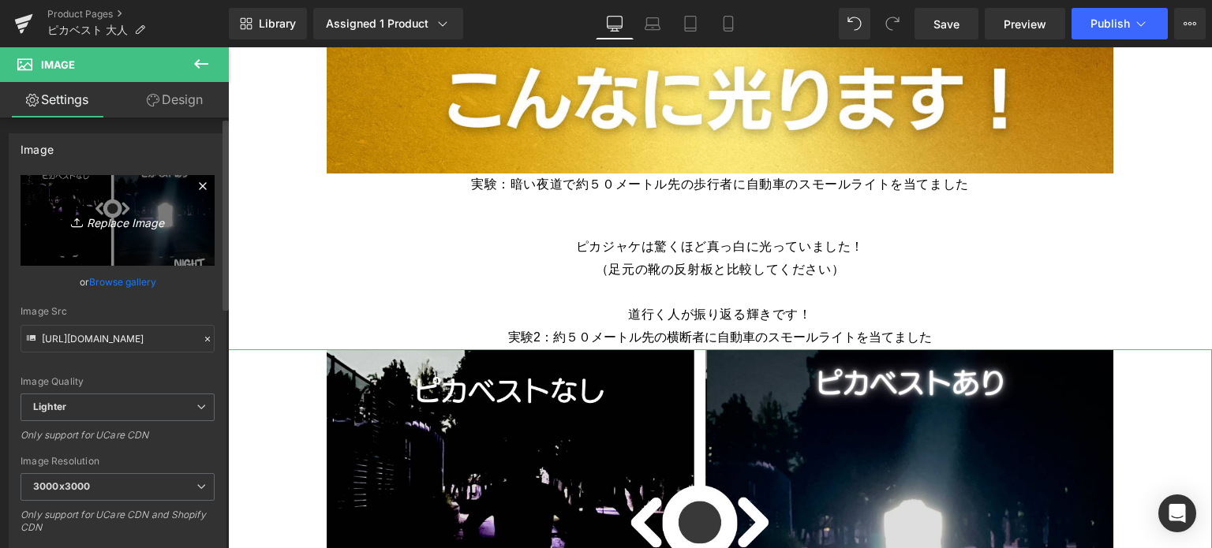
click at [111, 214] on icon "Replace Image" at bounding box center [117, 221] width 126 height 20
type input "C:\fakepath\5.jpg"
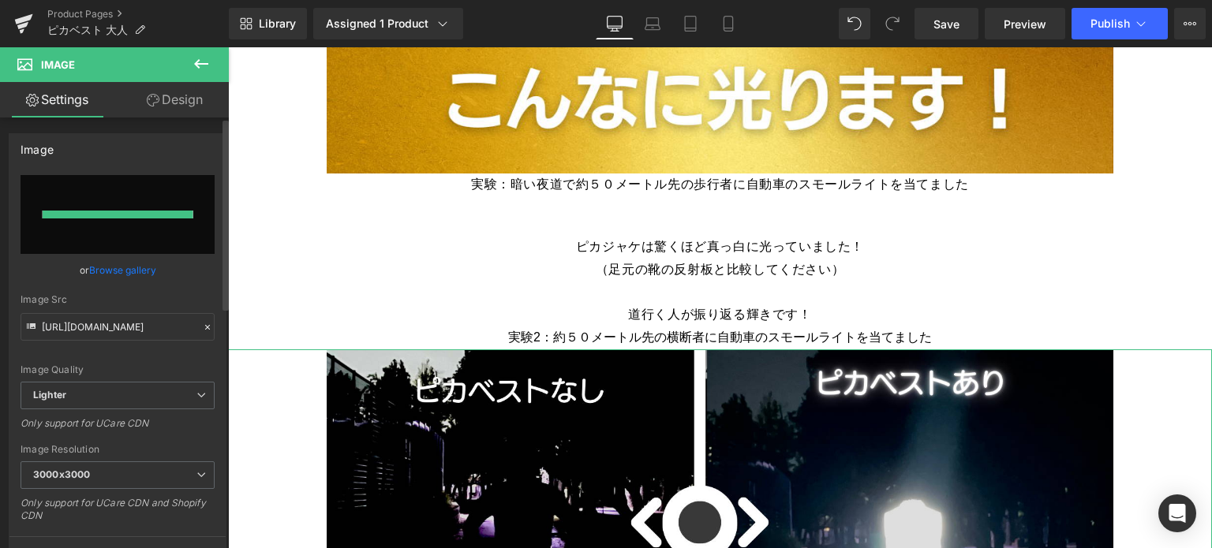
type input "[URL][DOMAIN_NAME]"
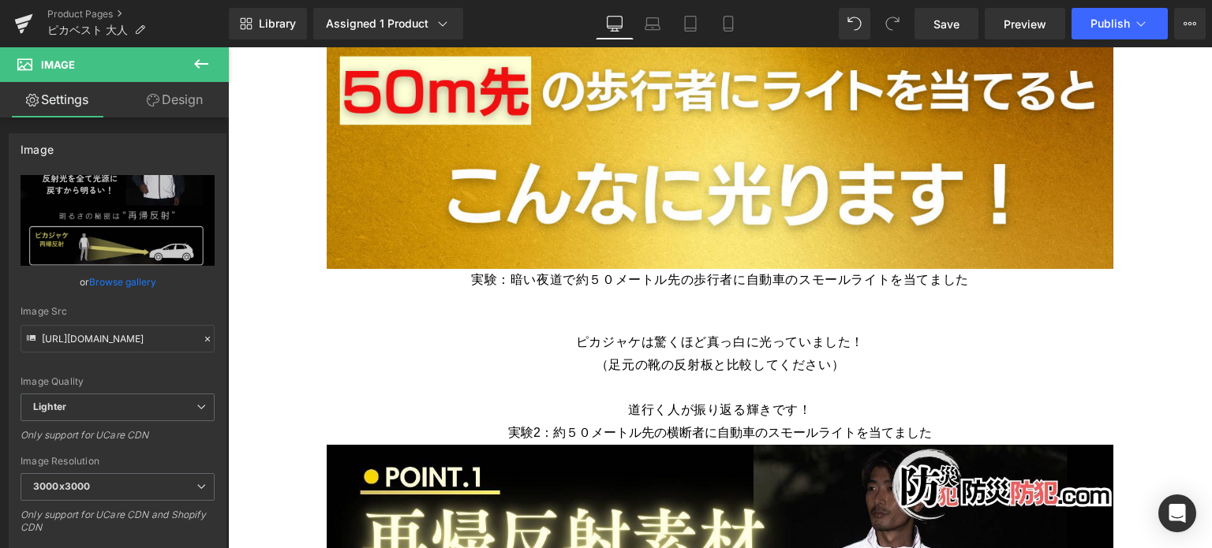
scroll to position [8502, 0]
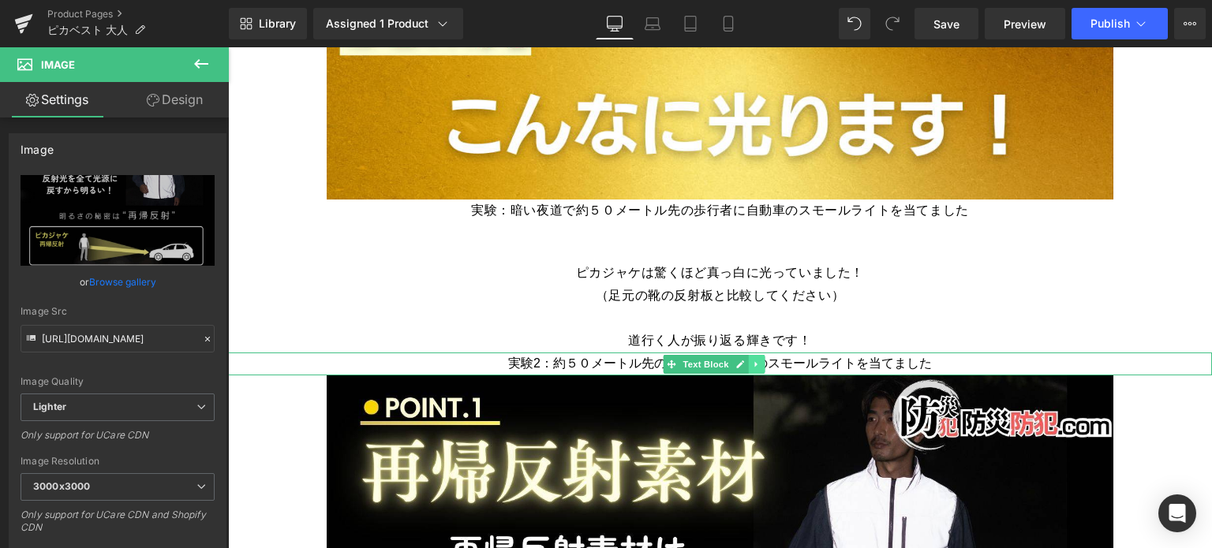
click at [757, 360] on icon at bounding box center [756, 364] width 9 height 9
click at [761, 361] on icon at bounding box center [765, 365] width 9 height 9
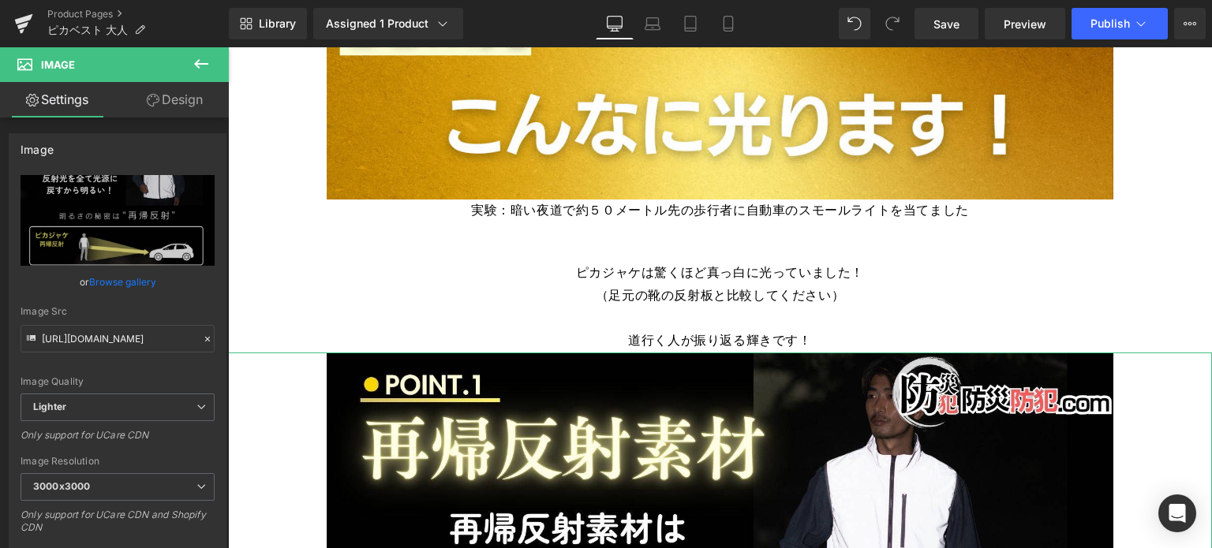
click at [189, 114] on link "Design" at bounding box center [175, 100] width 114 height 36
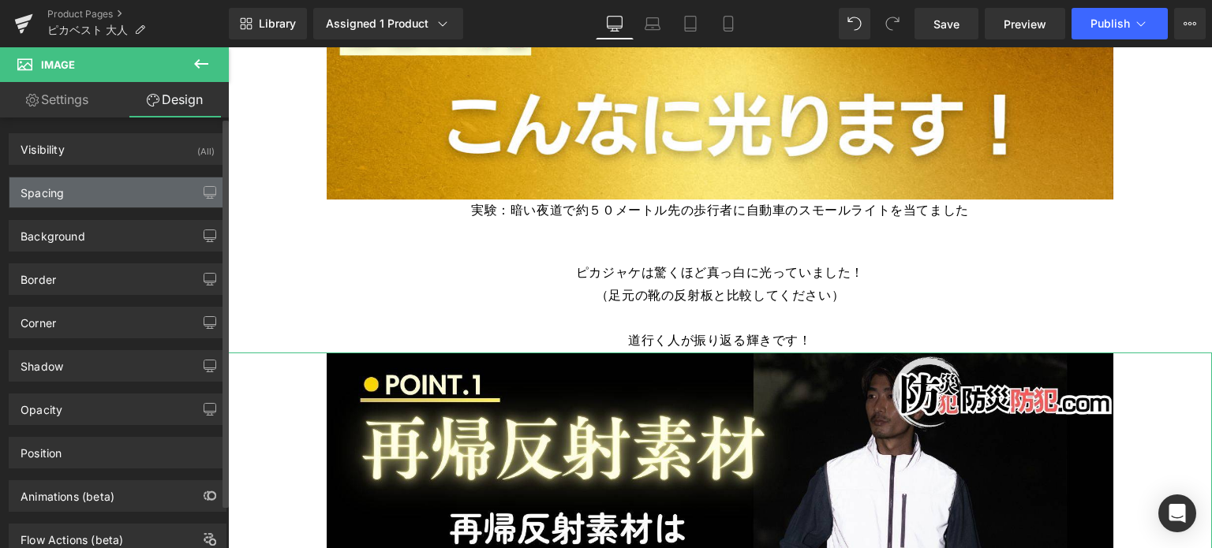
type input "0"
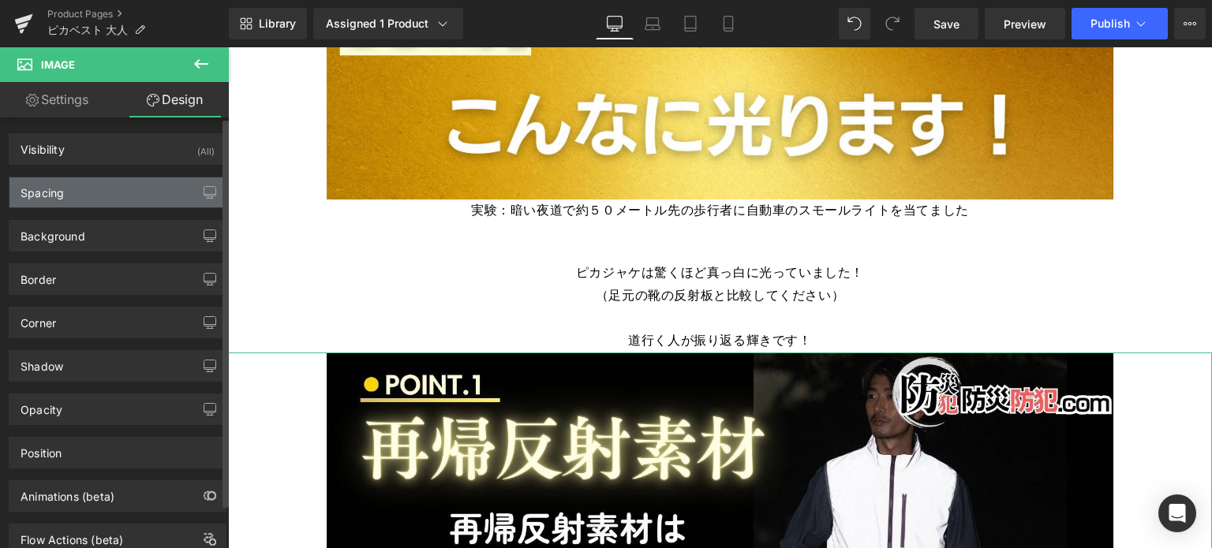
type input "0"
click at [166, 193] on div "Spacing" at bounding box center [117, 193] width 216 height 30
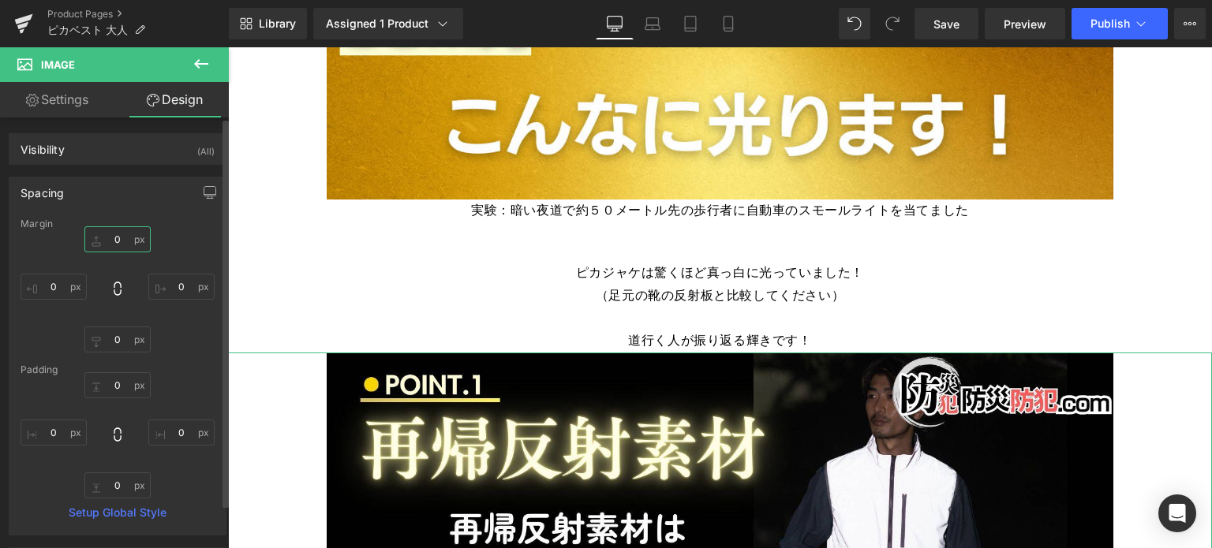
click at [108, 235] on input "0" at bounding box center [117, 239] width 66 height 26
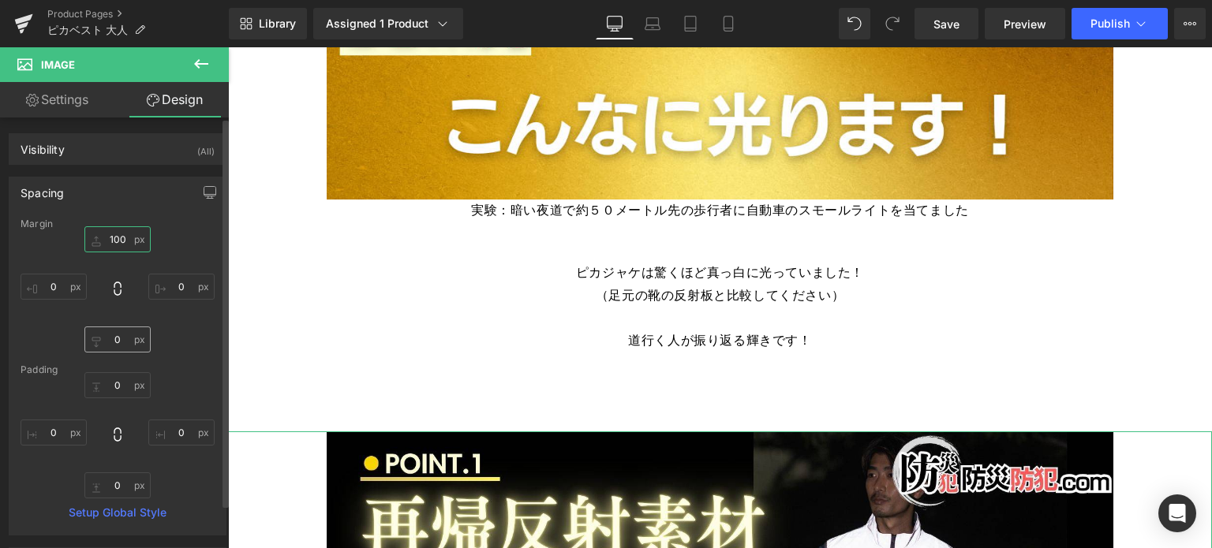
type input "100"
click at [103, 341] on input "0" at bounding box center [117, 340] width 66 height 26
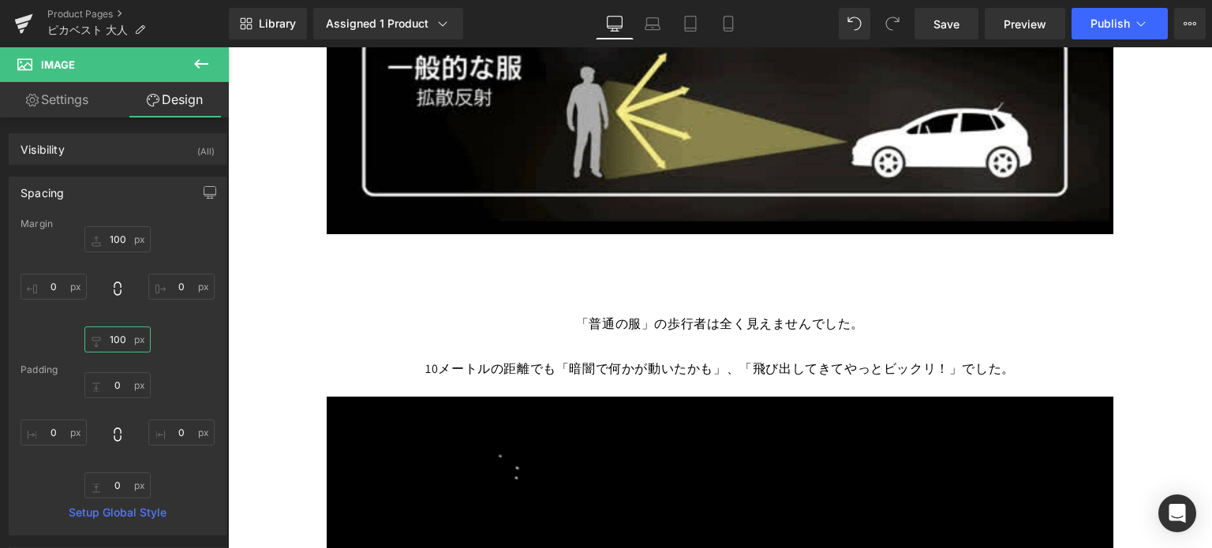
scroll to position [9521, 0]
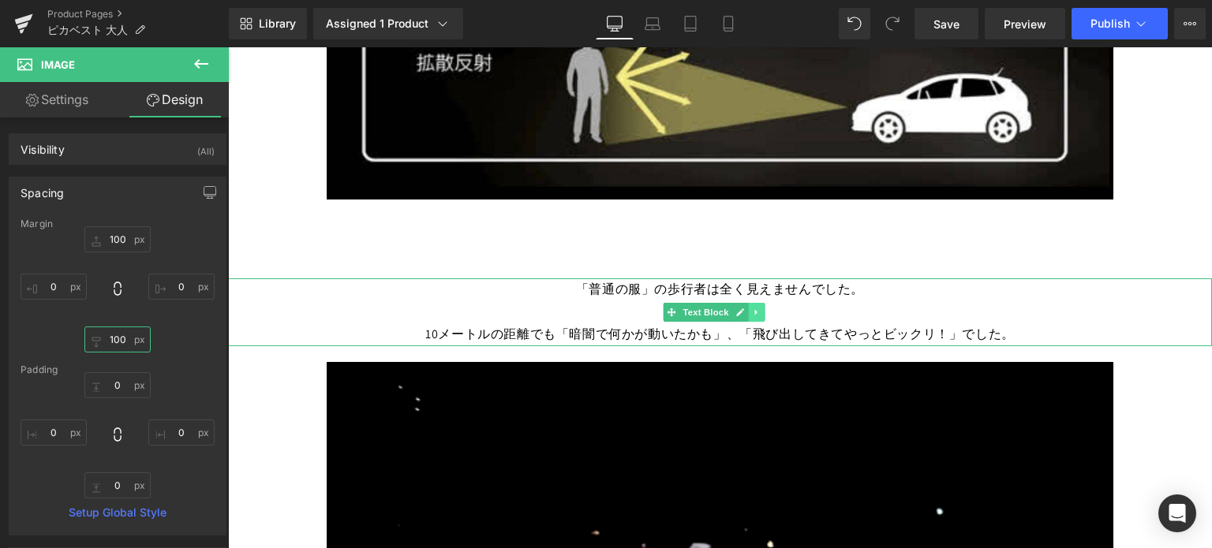
type input "100"
click at [757, 308] on icon at bounding box center [756, 312] width 9 height 9
click at [759, 303] on link at bounding box center [765, 312] width 17 height 19
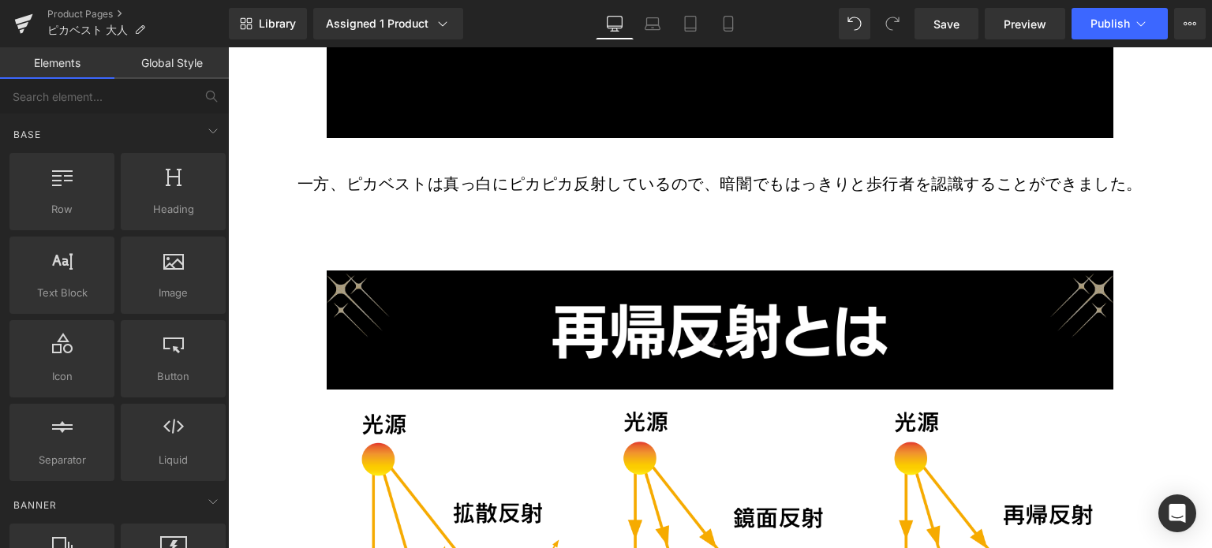
scroll to position [10190, 0]
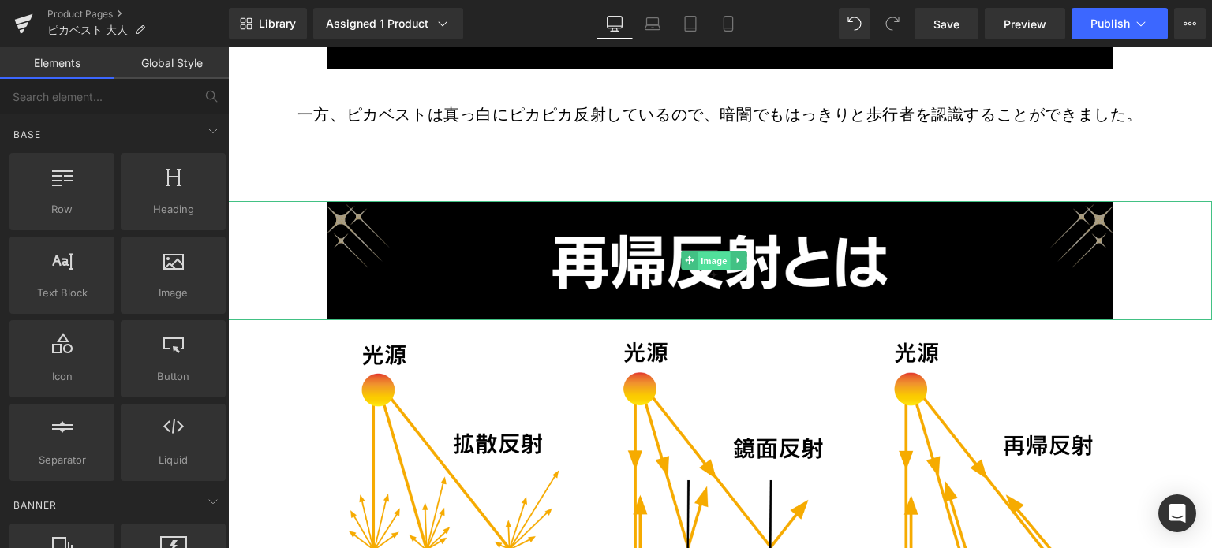
click at [723, 252] on span "Image" at bounding box center [713, 261] width 33 height 19
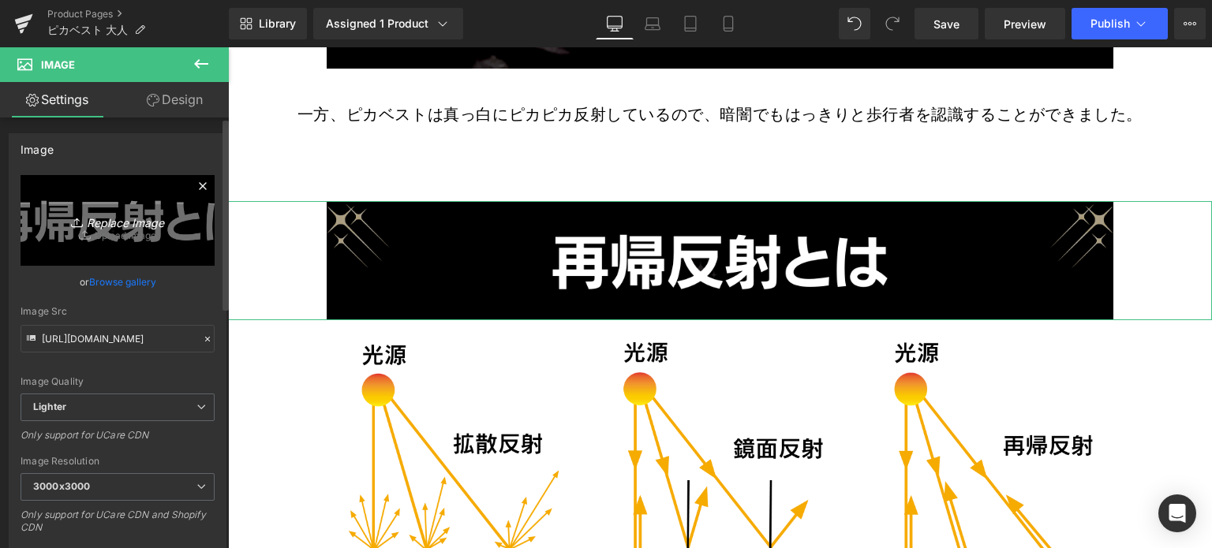
click at [148, 211] on icon "Replace Image" at bounding box center [117, 221] width 126 height 20
type input "C:\fakepath\6.jpg"
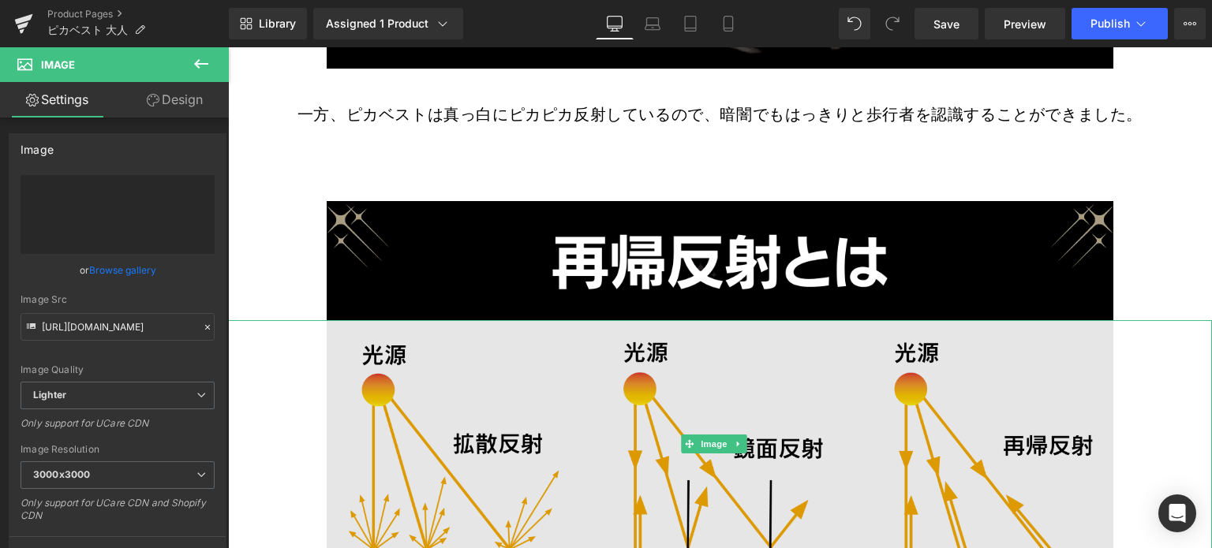
type input "[URL][DOMAIN_NAME]"
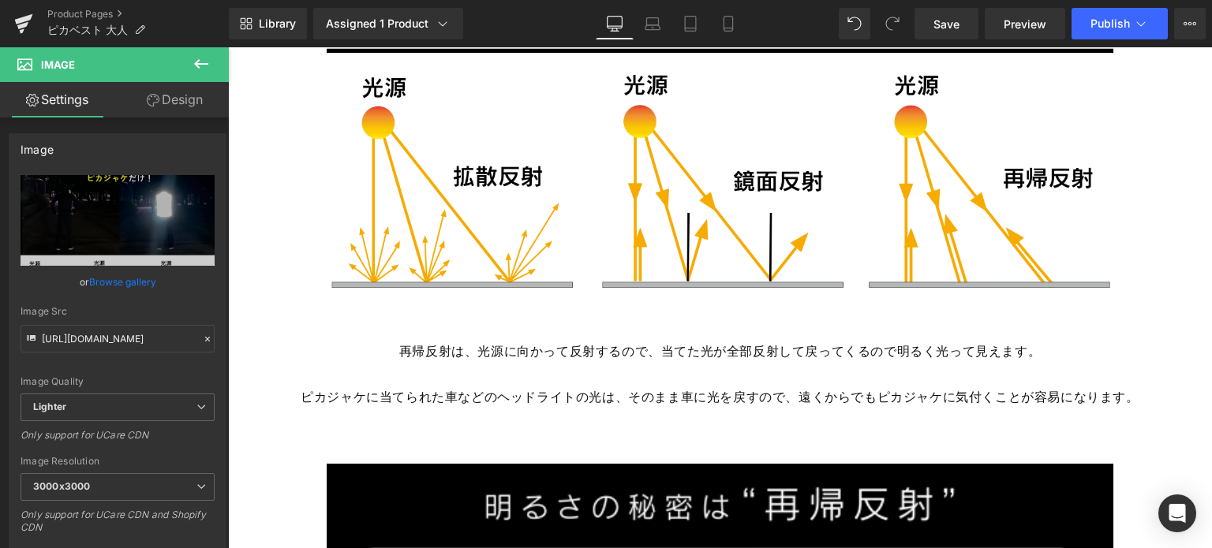
scroll to position [11161, 0]
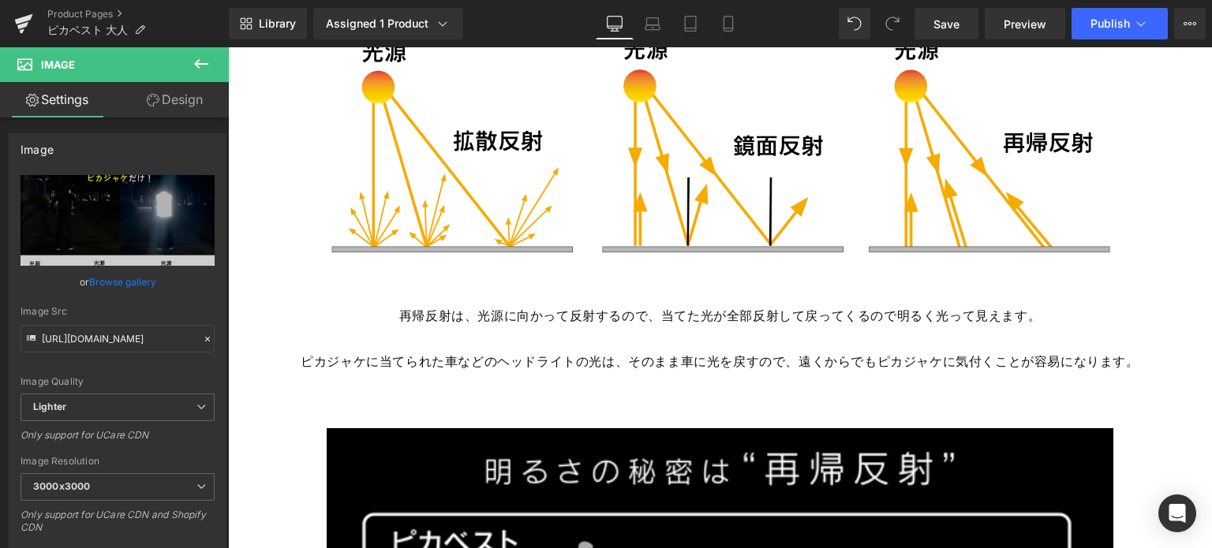
click at [228, 47] on div at bounding box center [228, 47] width 0 height 0
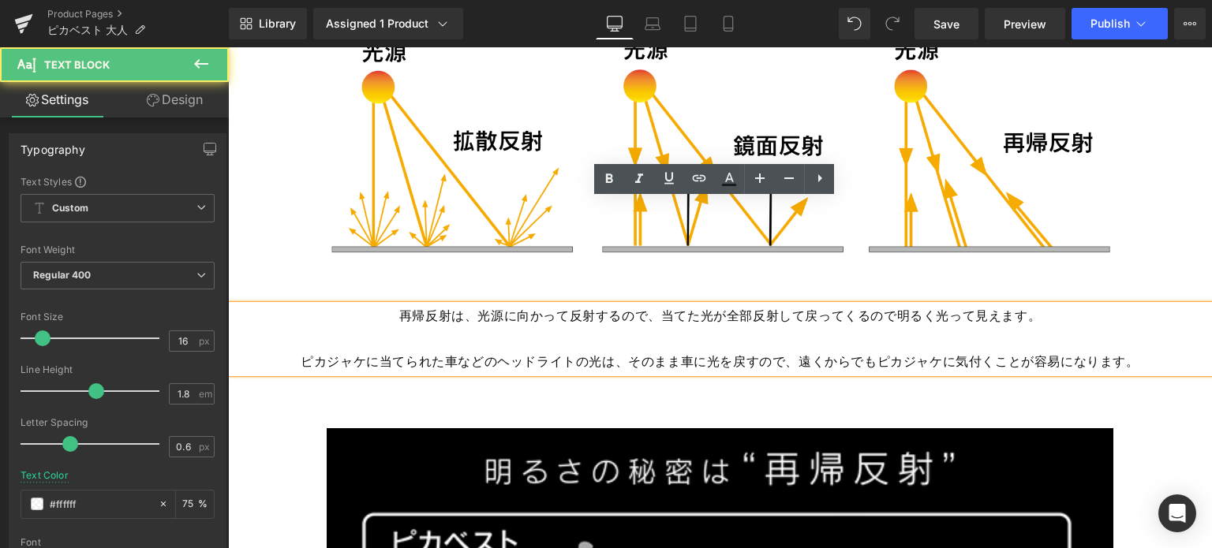
click at [785, 305] on p "再帰反射は、光源に向かって反射するので、当てた光が全部反射して戻ってくるので明るく光って見えます。" at bounding box center [720, 316] width 984 height 23
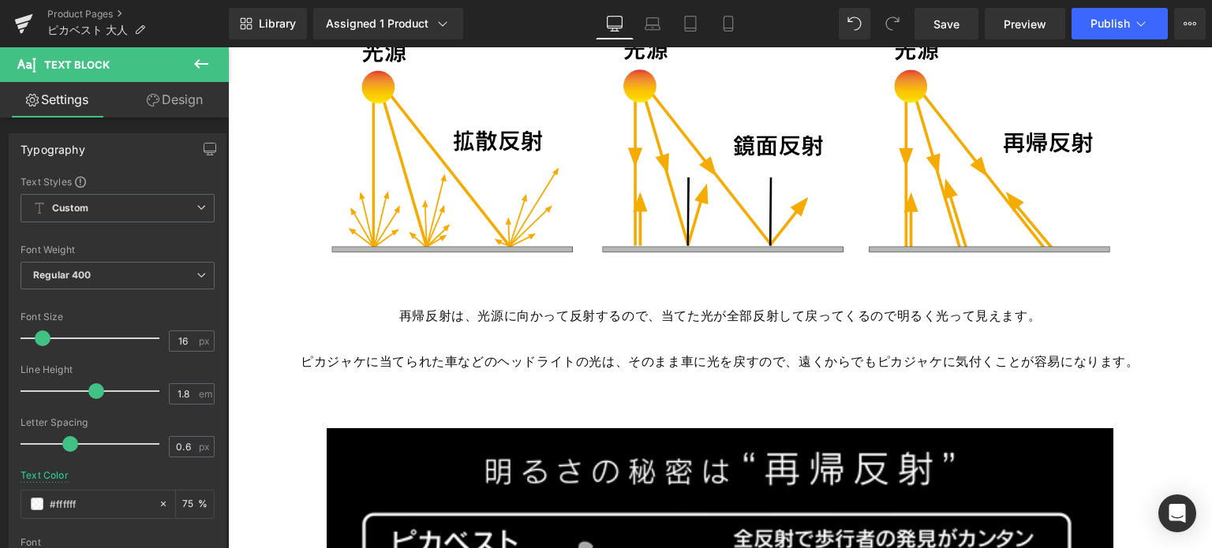
click at [191, 105] on link "Design" at bounding box center [175, 100] width 114 height 36
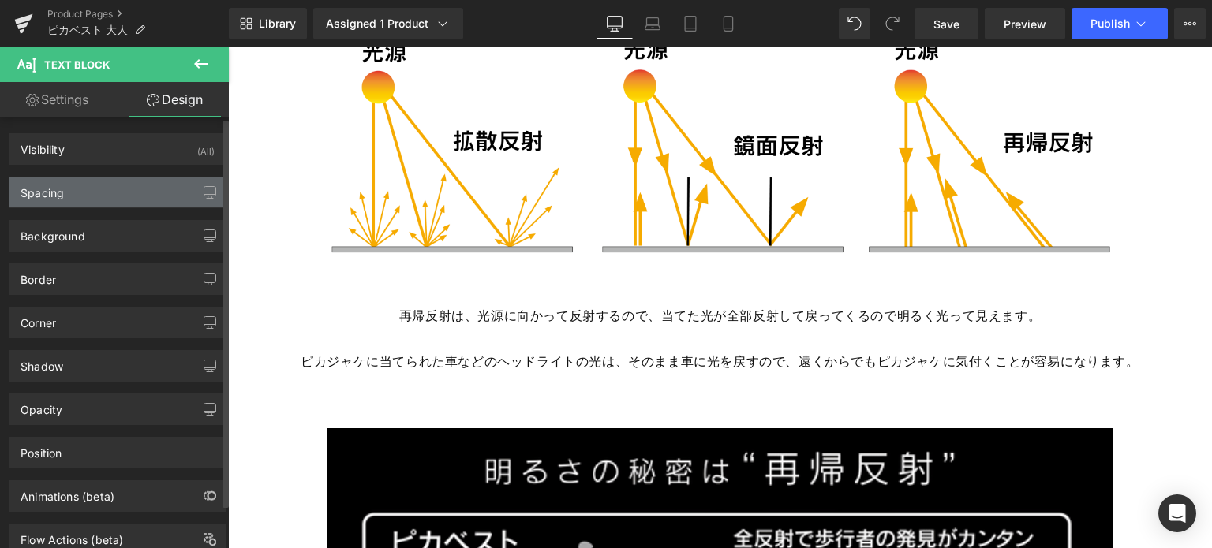
type input "50"
type input "0"
type input "50"
type input "0"
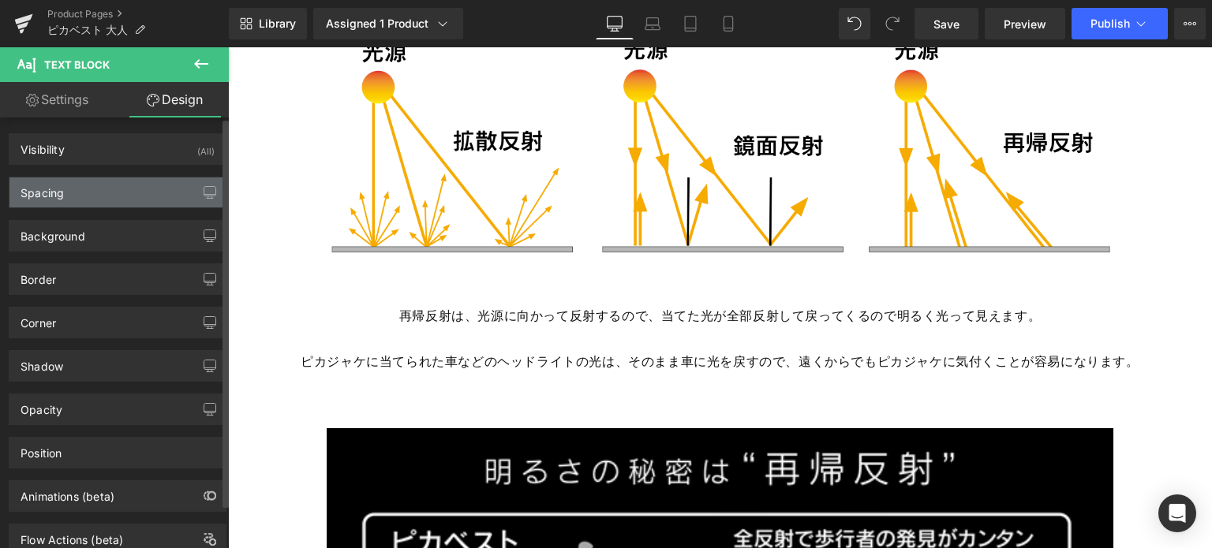
type input "0"
click at [168, 181] on div "Spacing" at bounding box center [117, 193] width 216 height 30
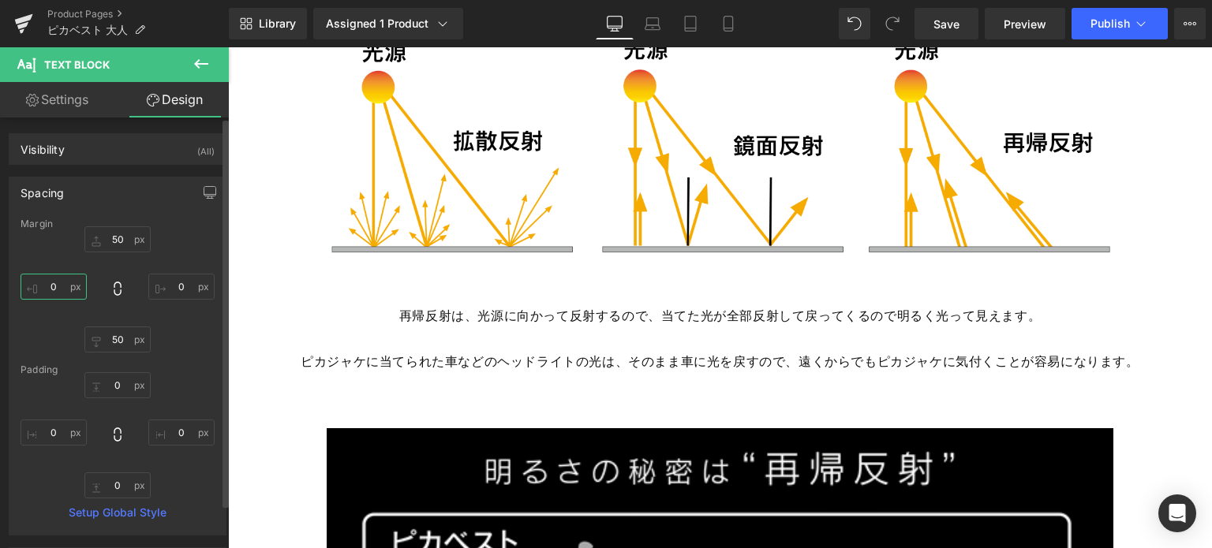
click at [36, 283] on input "0" at bounding box center [54, 287] width 66 height 26
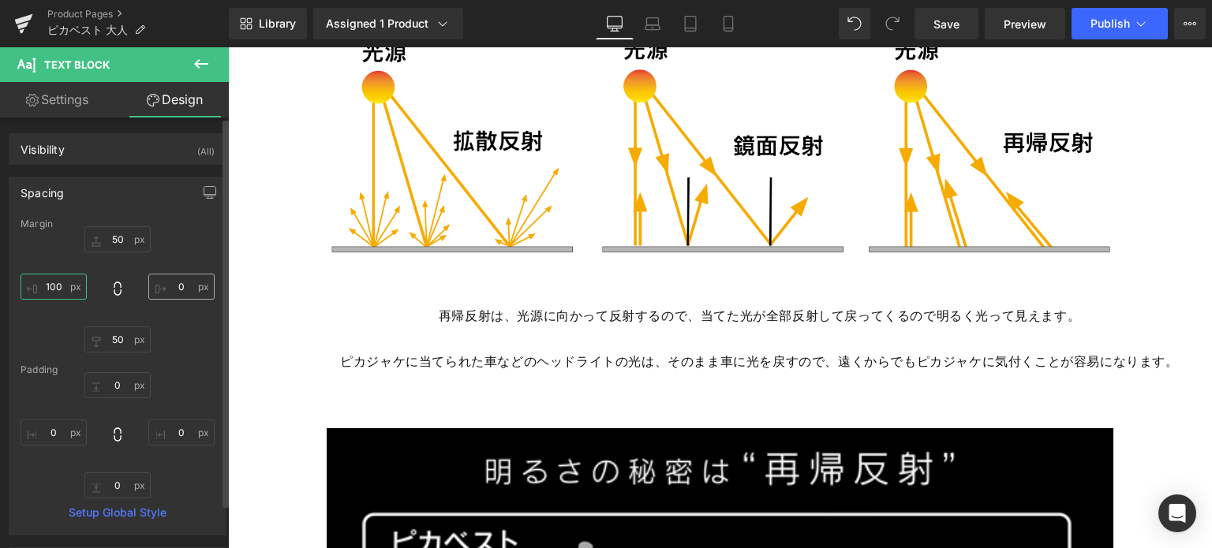
type input "100"
click at [167, 286] on input "0" at bounding box center [181, 287] width 66 height 26
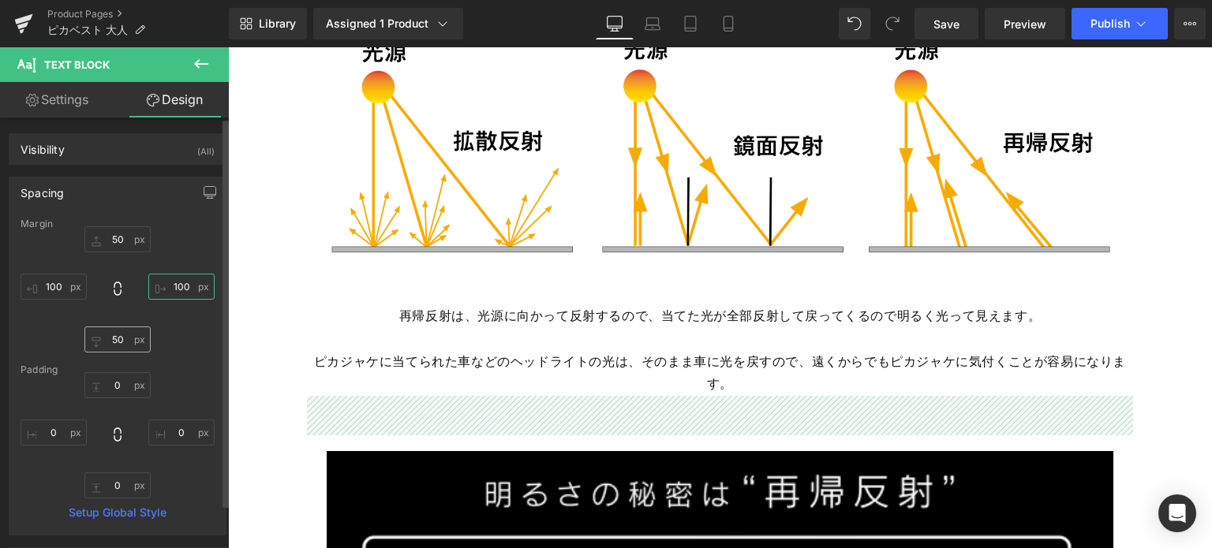
type input "100"
click at [106, 340] on input "50" at bounding box center [117, 340] width 66 height 26
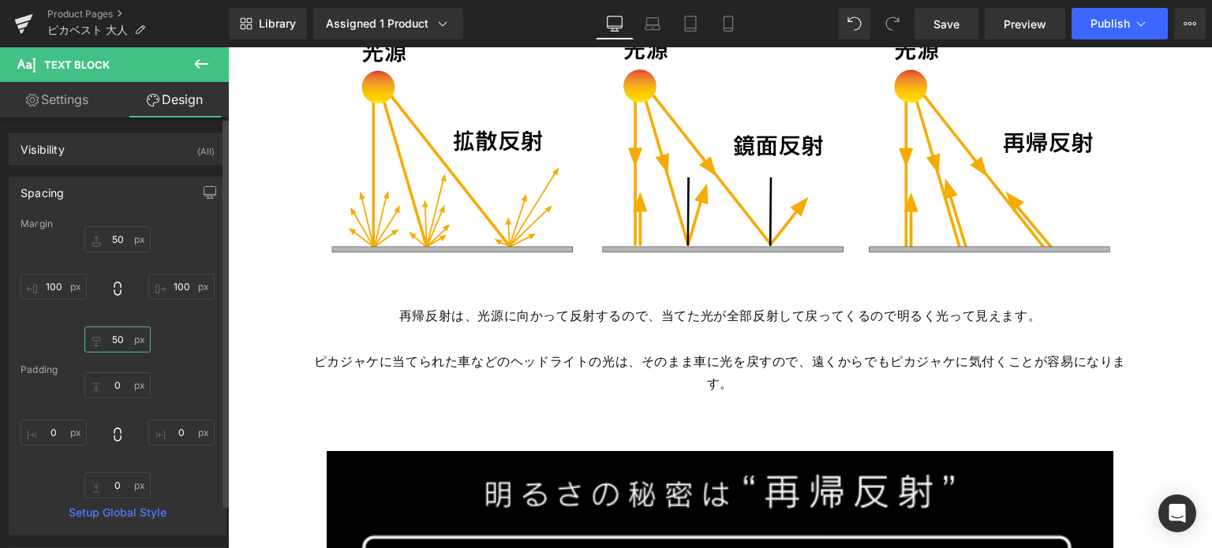
click at [106, 340] on input "50" at bounding box center [117, 340] width 66 height 26
click at [127, 340] on input "50" at bounding box center [117, 340] width 66 height 26
type input "5"
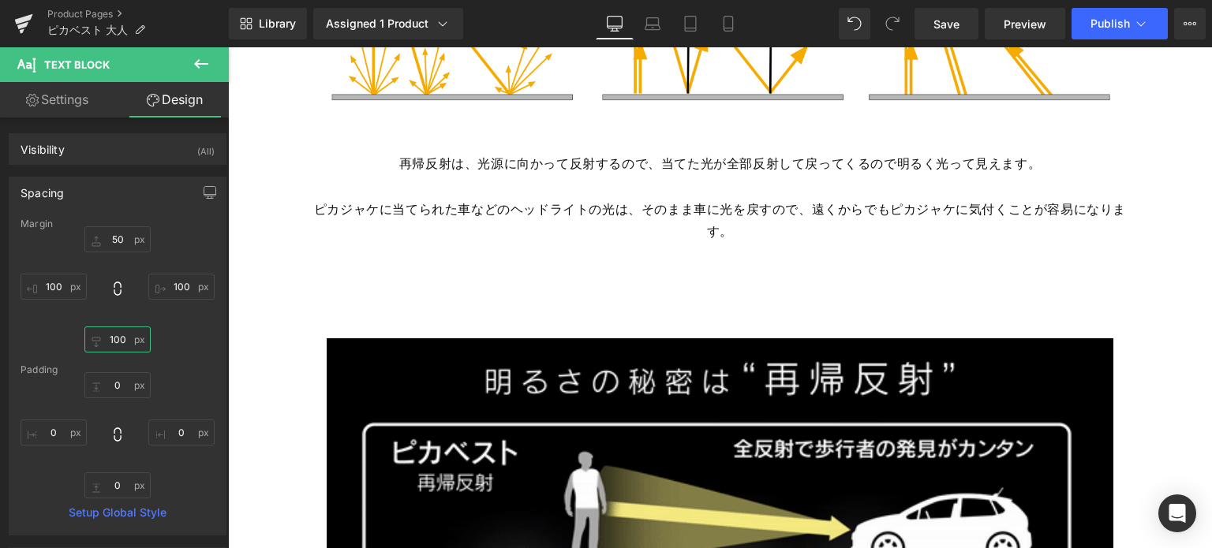
scroll to position [11456, 0]
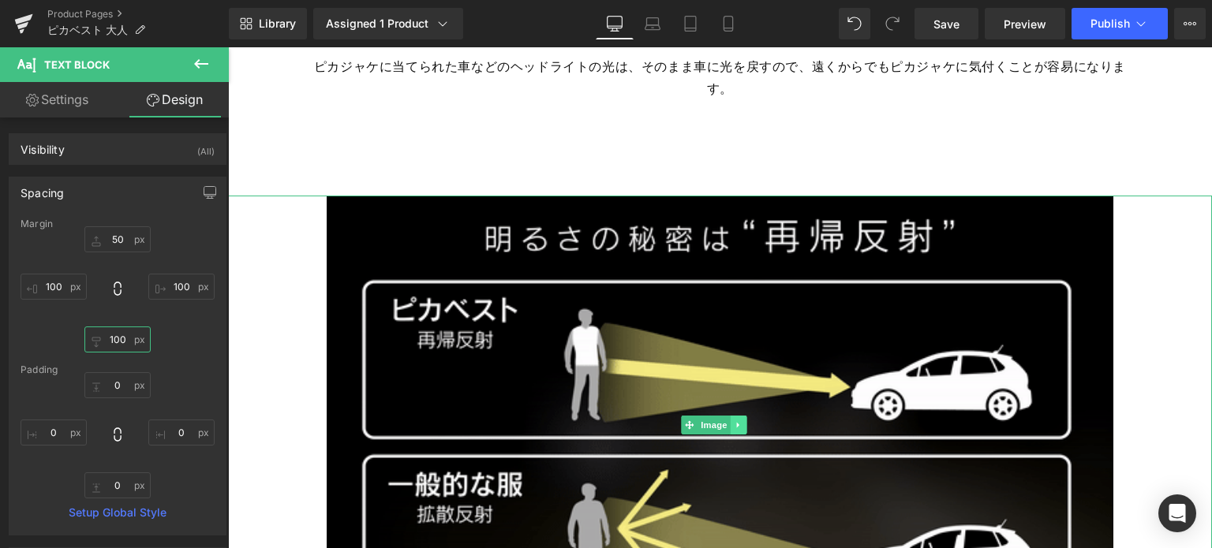
type input "100"
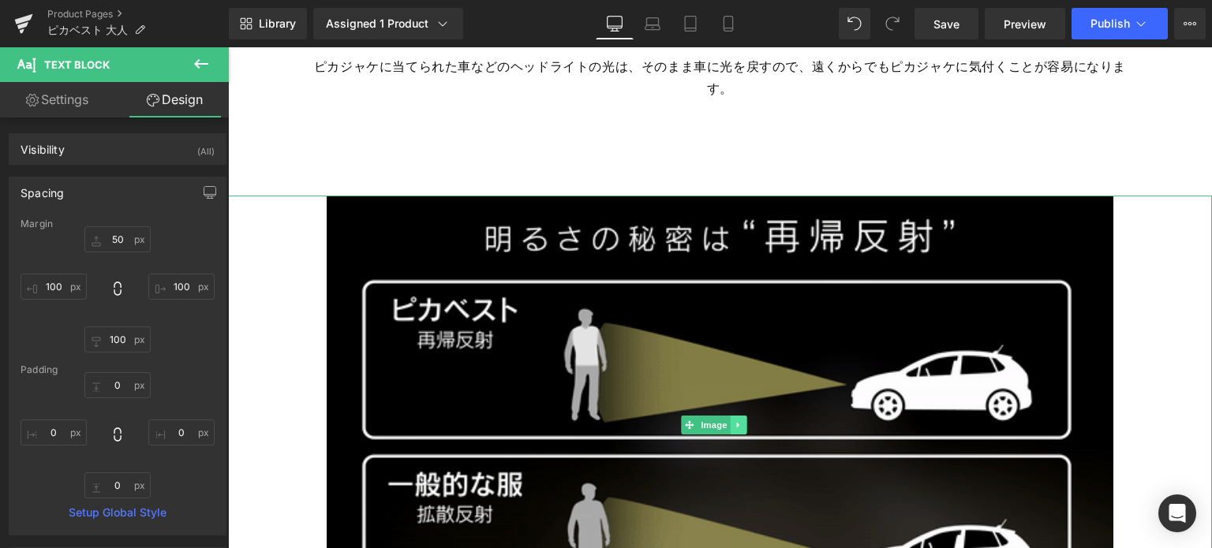
click at [735, 421] on icon at bounding box center [739, 425] width 9 height 9
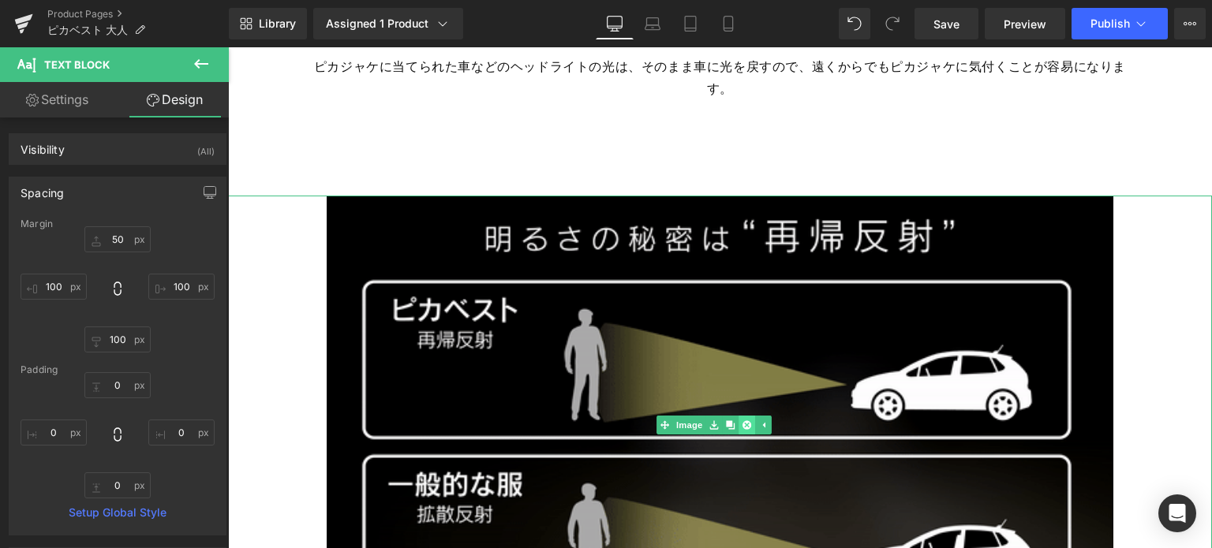
click at [743, 421] on icon at bounding box center [746, 425] width 9 height 9
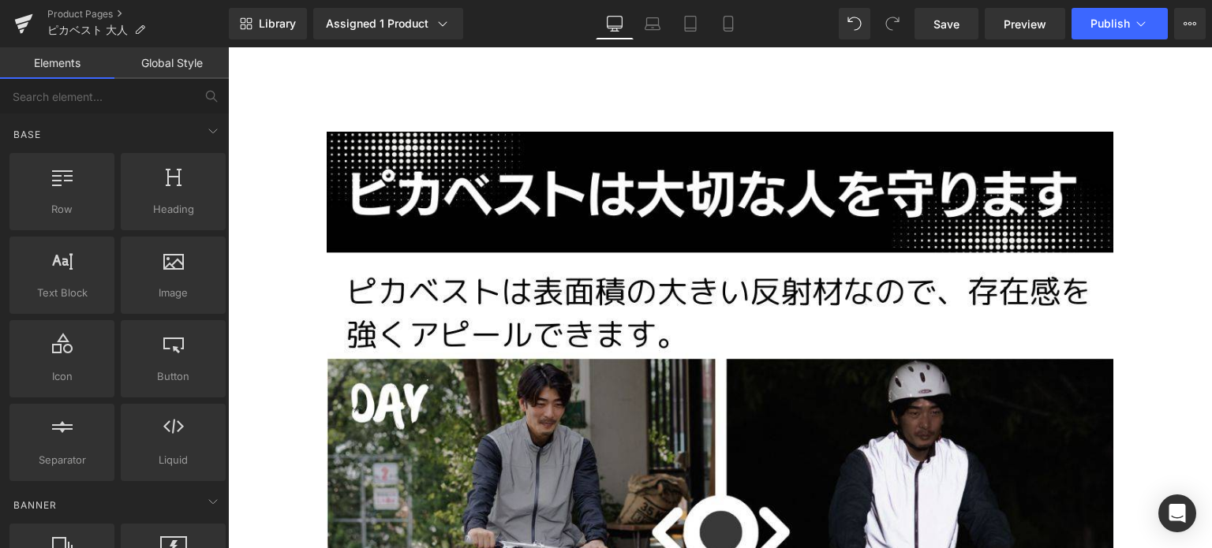
scroll to position [14061, 0]
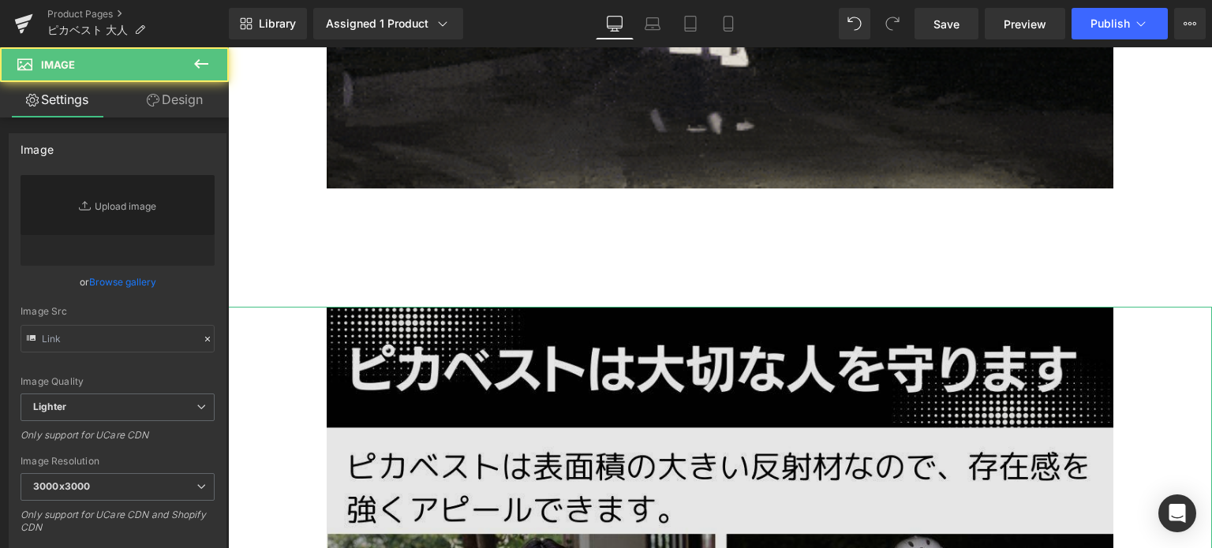
type input "[URL][DOMAIN_NAME]"
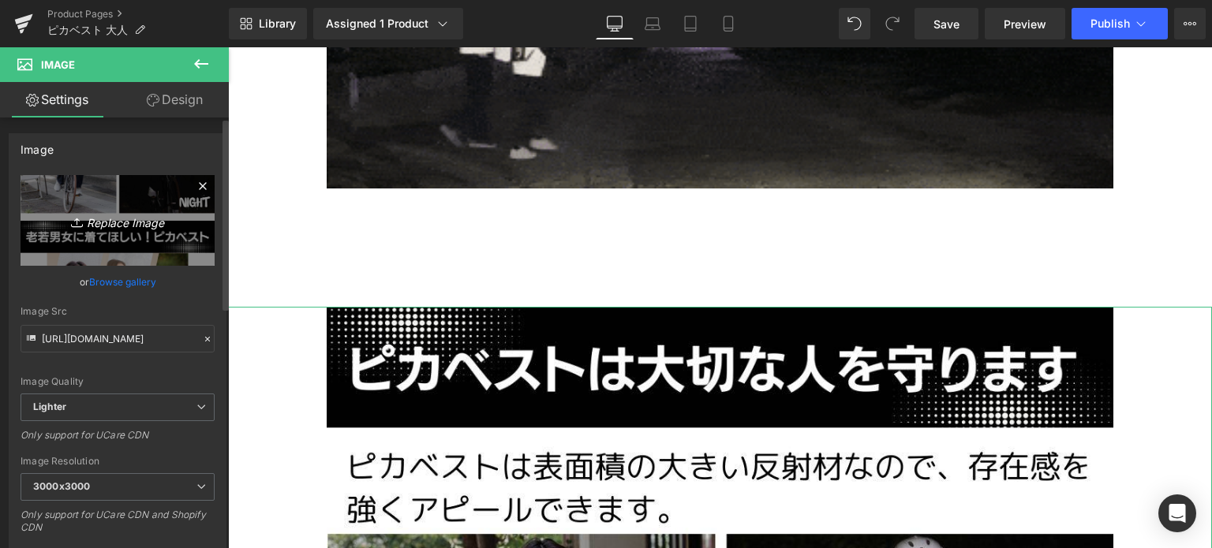
click at [129, 216] on icon "Replace Image" at bounding box center [117, 221] width 126 height 20
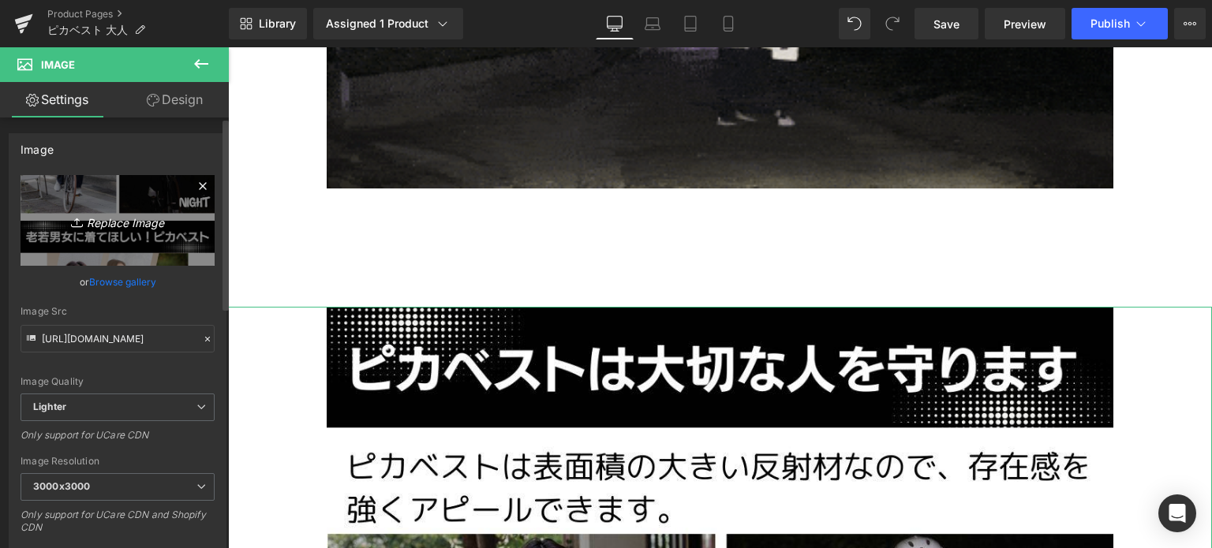
type input "C:\fakepath\7.jpg"
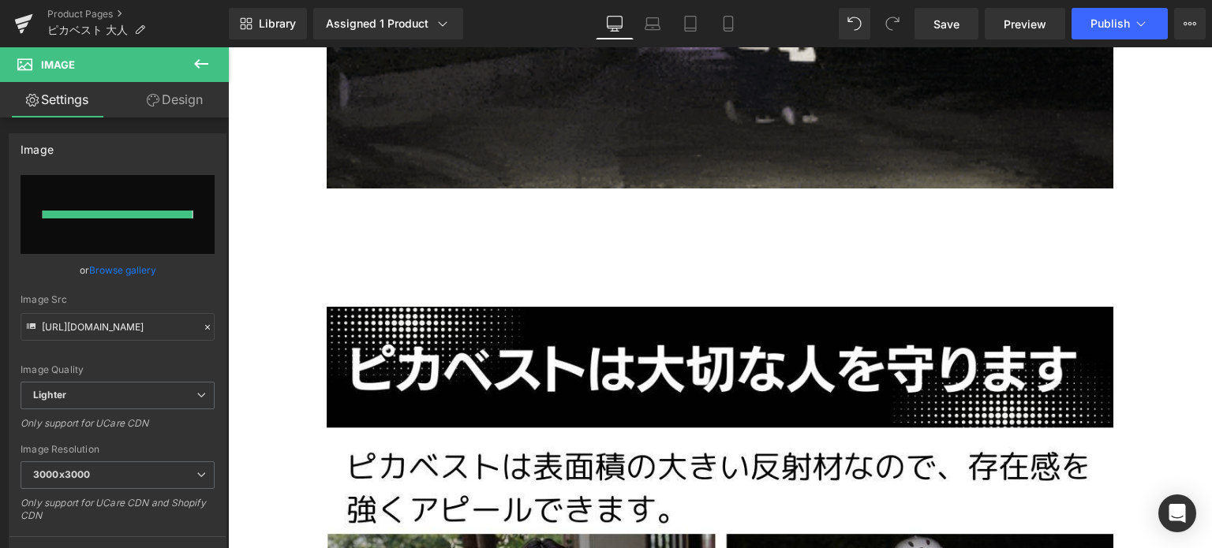
type input "[URL][DOMAIN_NAME]"
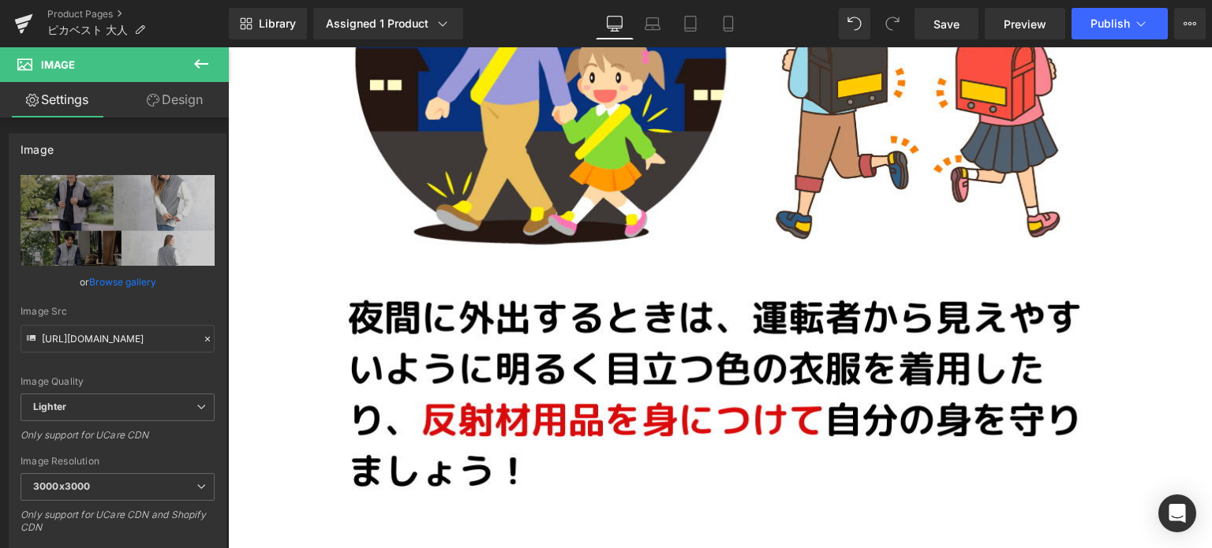
scroll to position [13357, 0]
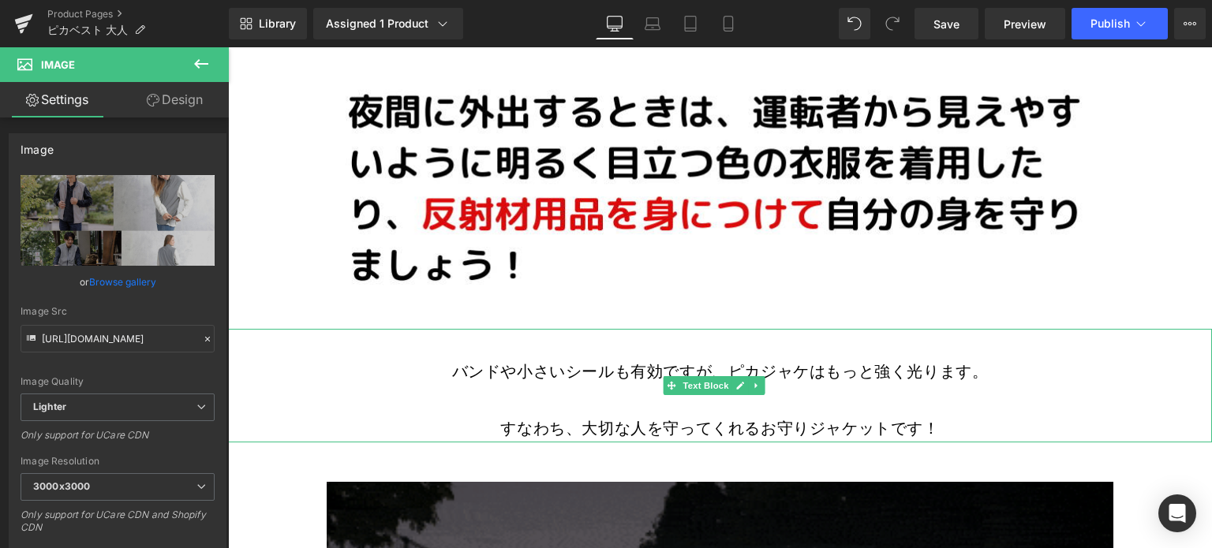
click at [757, 381] on icon at bounding box center [756, 385] width 9 height 9
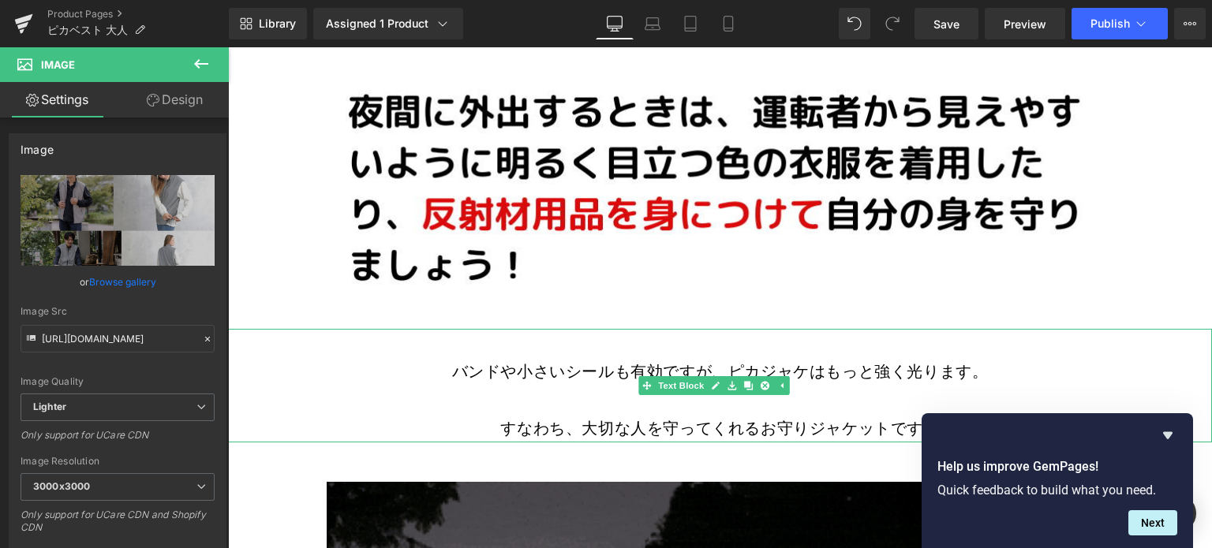
click at [680, 418] on span "すなわち、大切な人を守ってくれるお守りジャケットです！" at bounding box center [719, 428] width 439 height 21
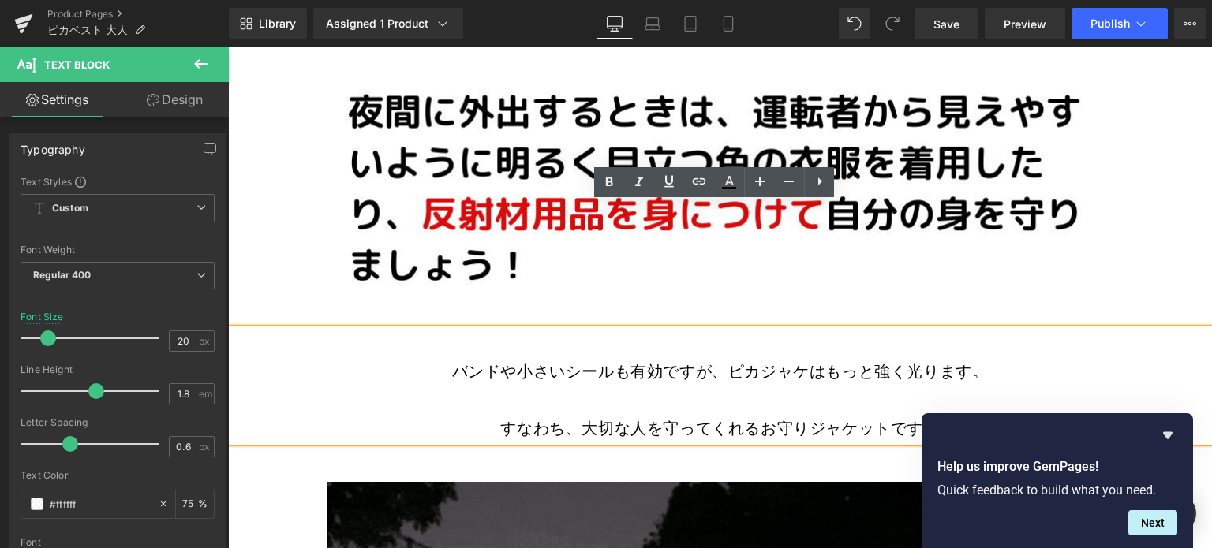
click at [788, 361] on span "バンドや小さいシールも有効ですが、ピカジャケはもっと強く光ります。" at bounding box center [720, 371] width 536 height 21
click at [817, 182] on icon at bounding box center [819, 181] width 19 height 19
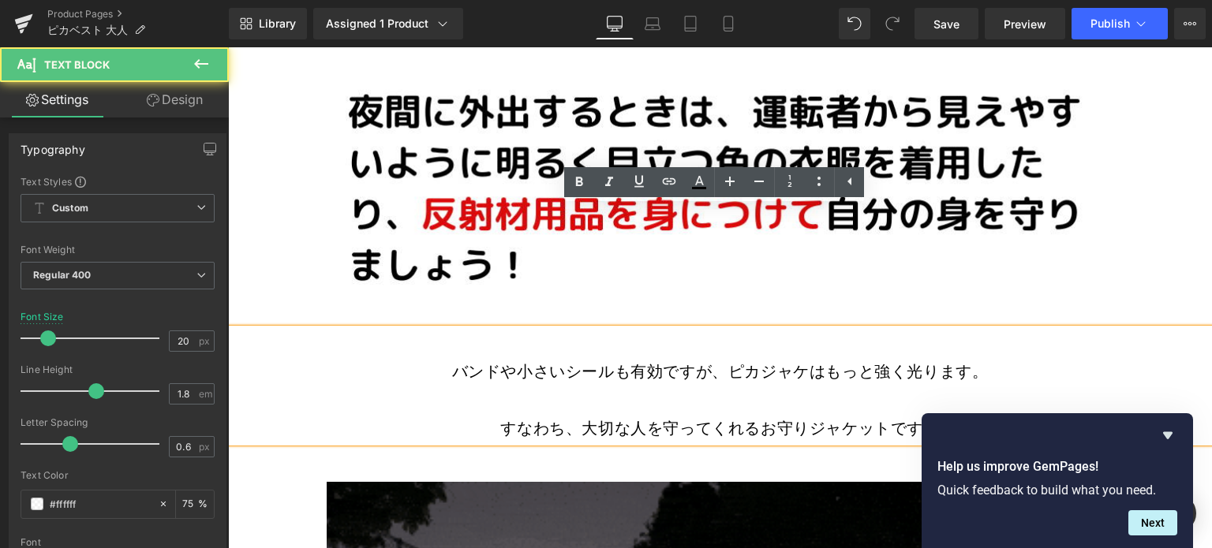
click at [845, 361] on span "バンドや小さいシールも有効ですが、ピカジャケはもっと強く光ります。" at bounding box center [720, 371] width 536 height 21
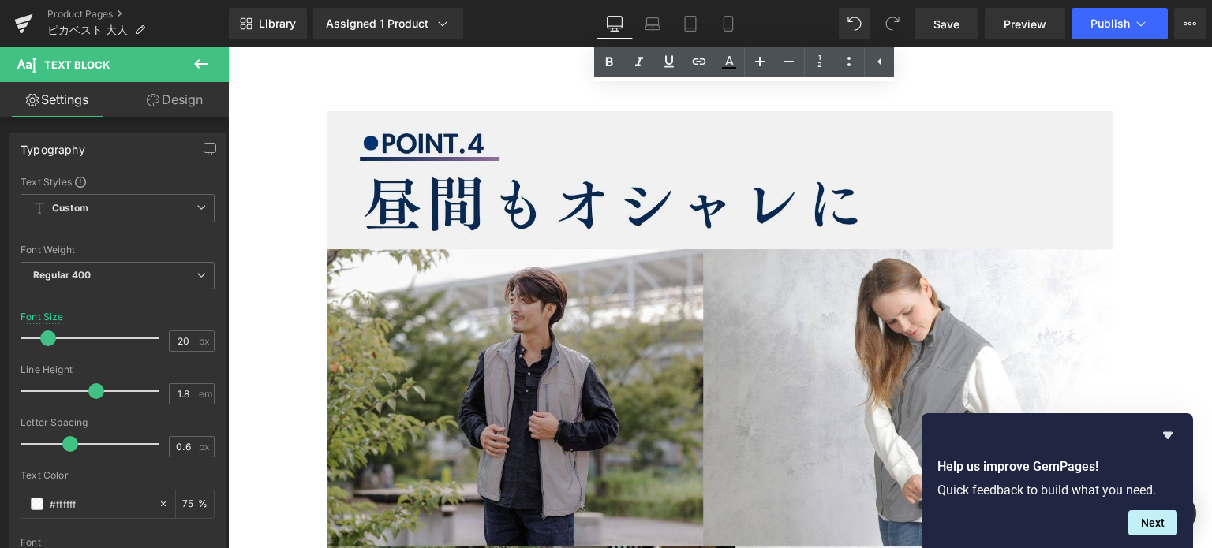
scroll to position [14324, 0]
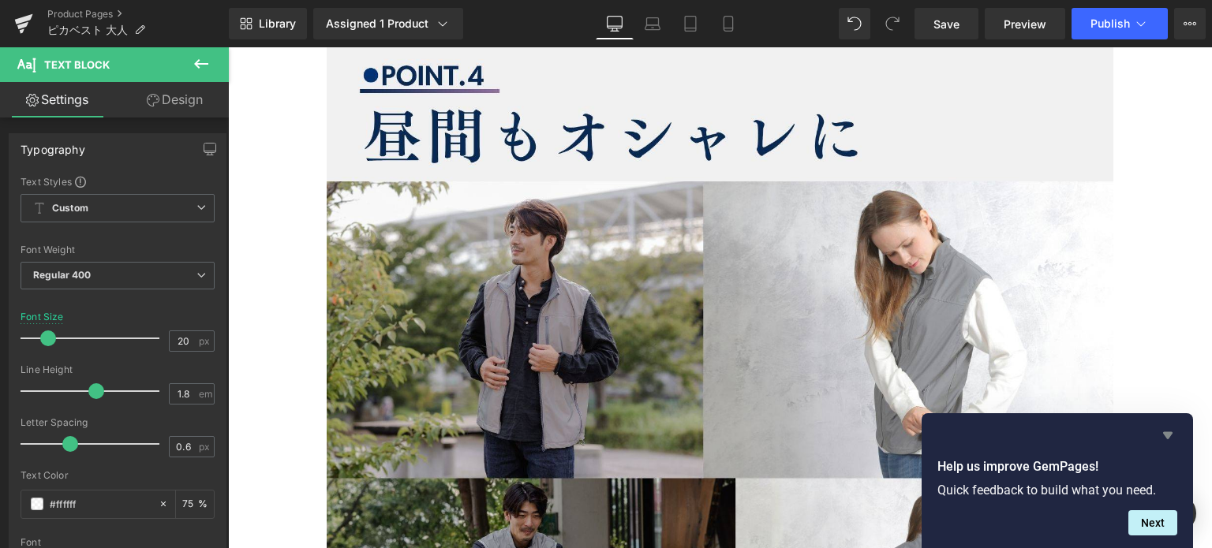
drag, startPoint x: 1168, startPoint y: 438, endPoint x: 942, endPoint y: 386, distance: 232.3
click at [1168, 438] on icon "Hide survey" at bounding box center [1167, 435] width 19 height 19
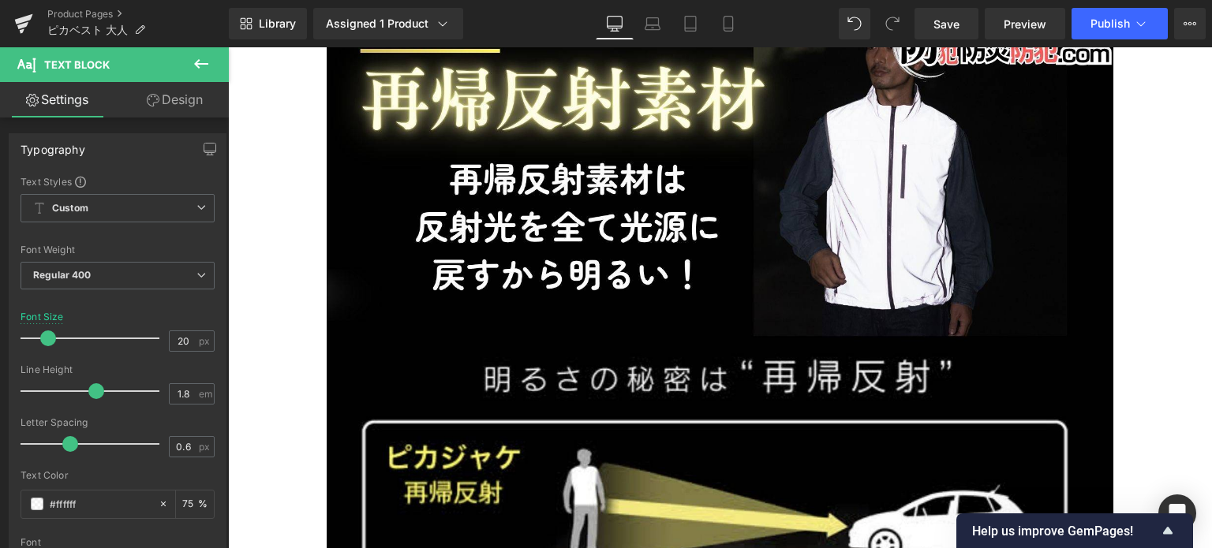
scroll to position [8759, 0]
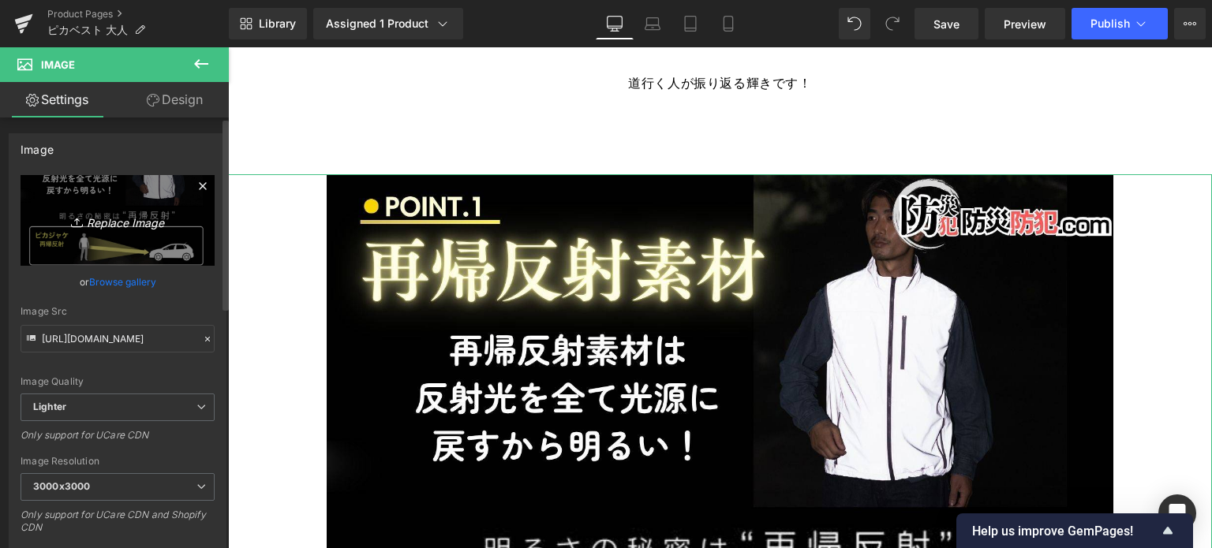
click at [145, 226] on icon "Replace Image" at bounding box center [117, 221] width 126 height 20
type input "C:\fakepath\ピカジャケベスト.jpg"
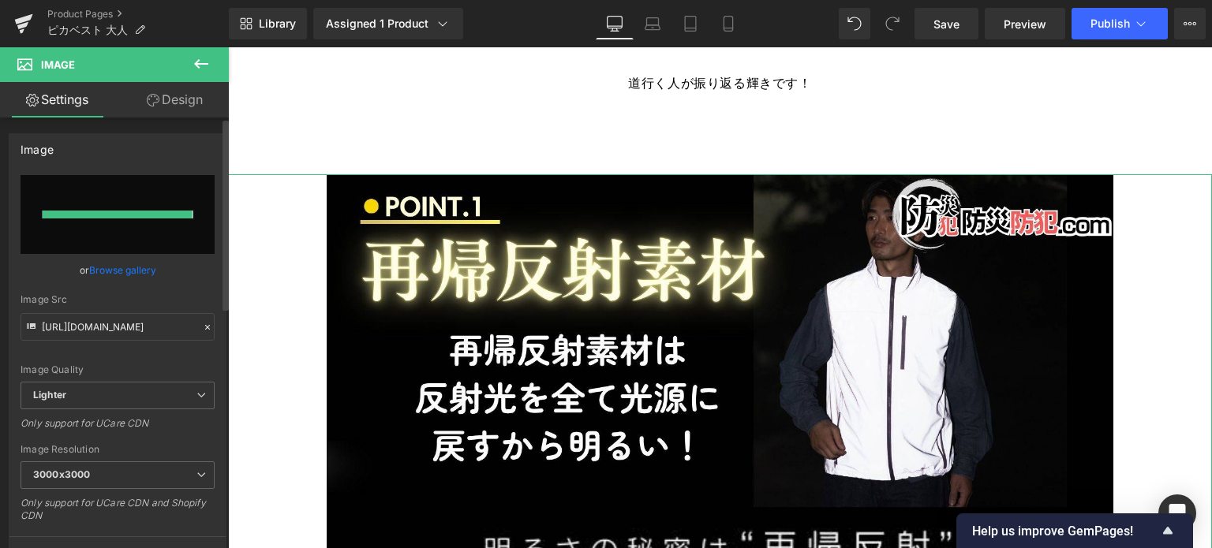
type input "[URL][DOMAIN_NAME]"
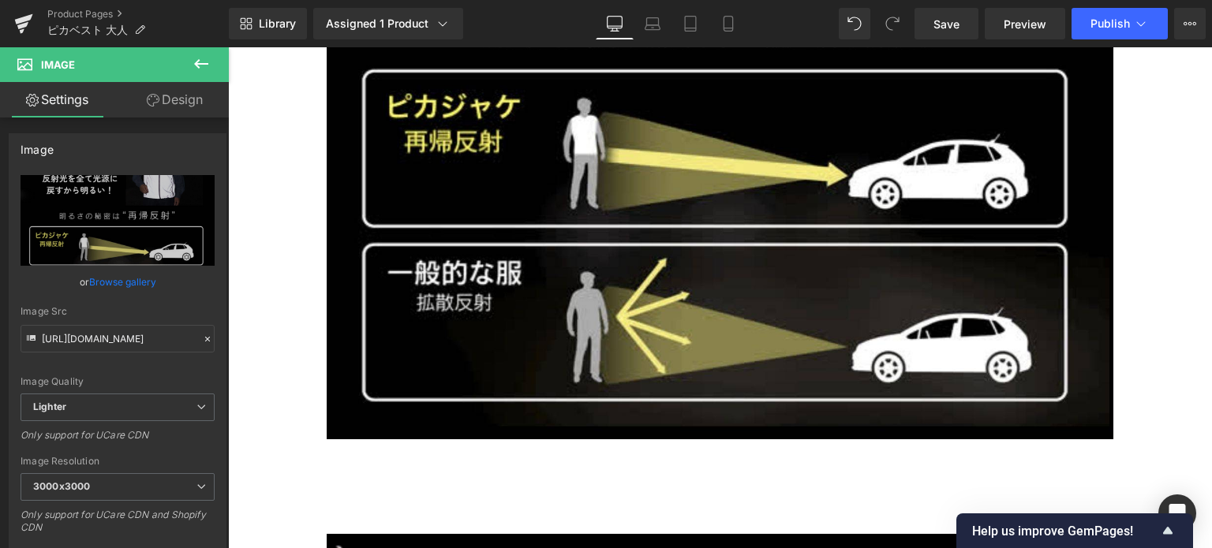
scroll to position [9076, 0]
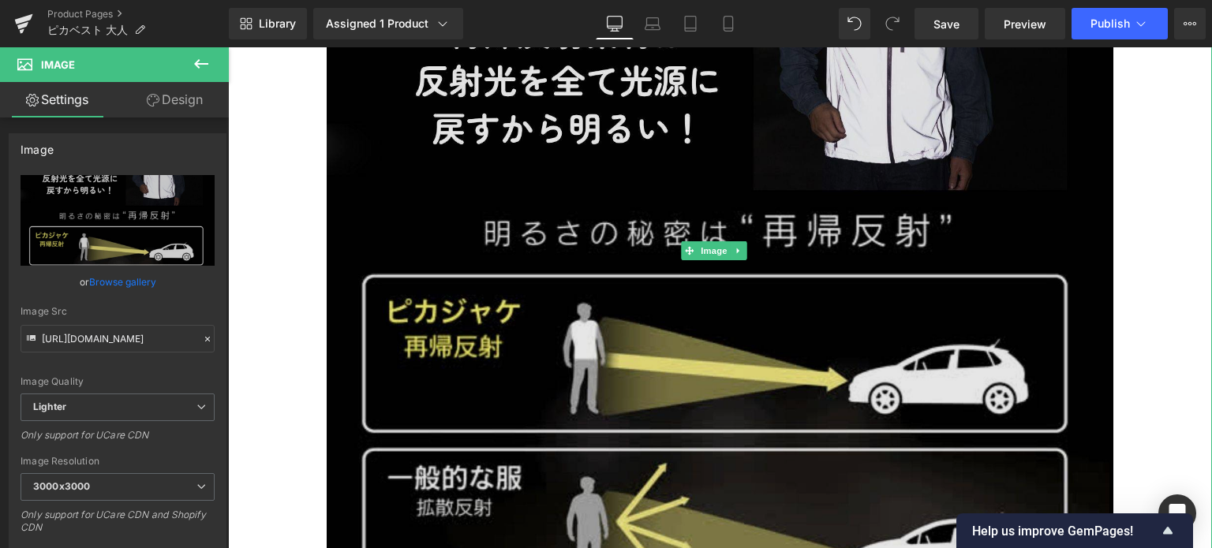
click at [737, 237] on img at bounding box center [720, 250] width 787 height 787
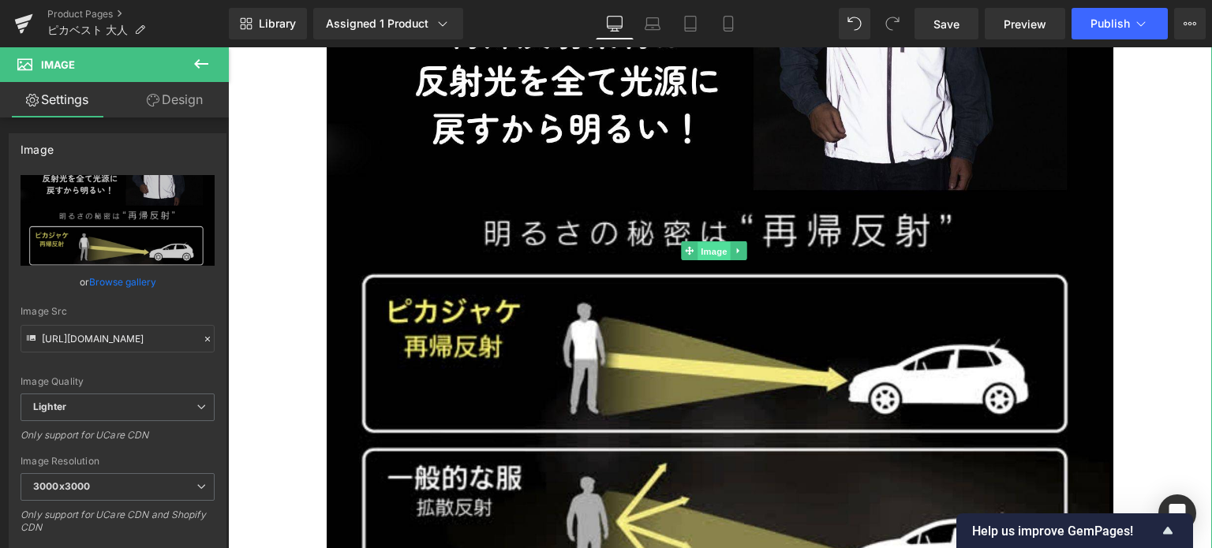
click at [710, 242] on span "Image" at bounding box center [713, 251] width 33 height 19
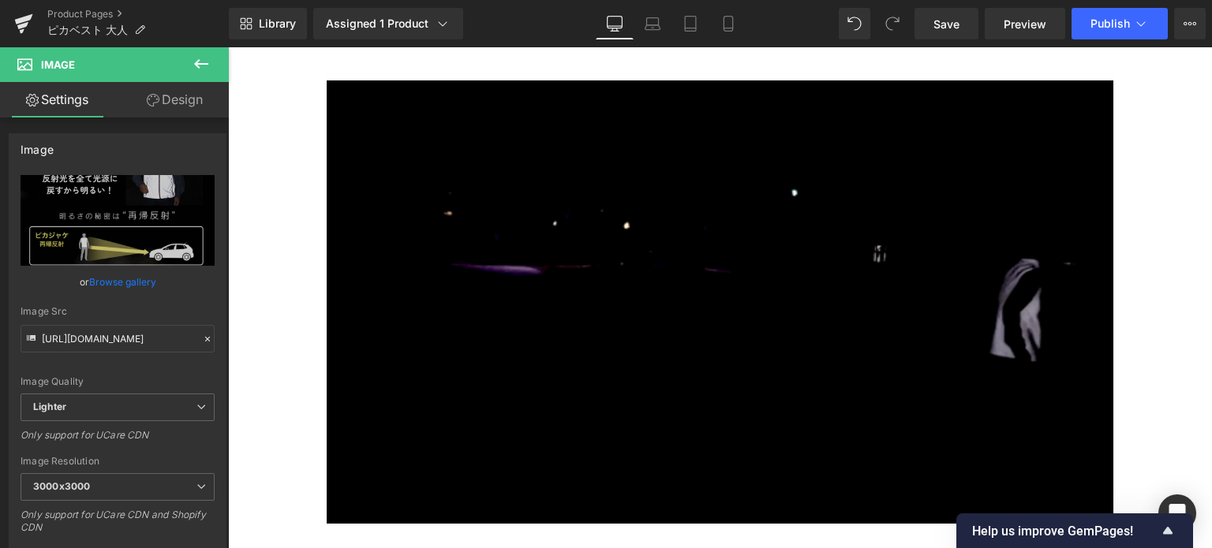
scroll to position [8844, 0]
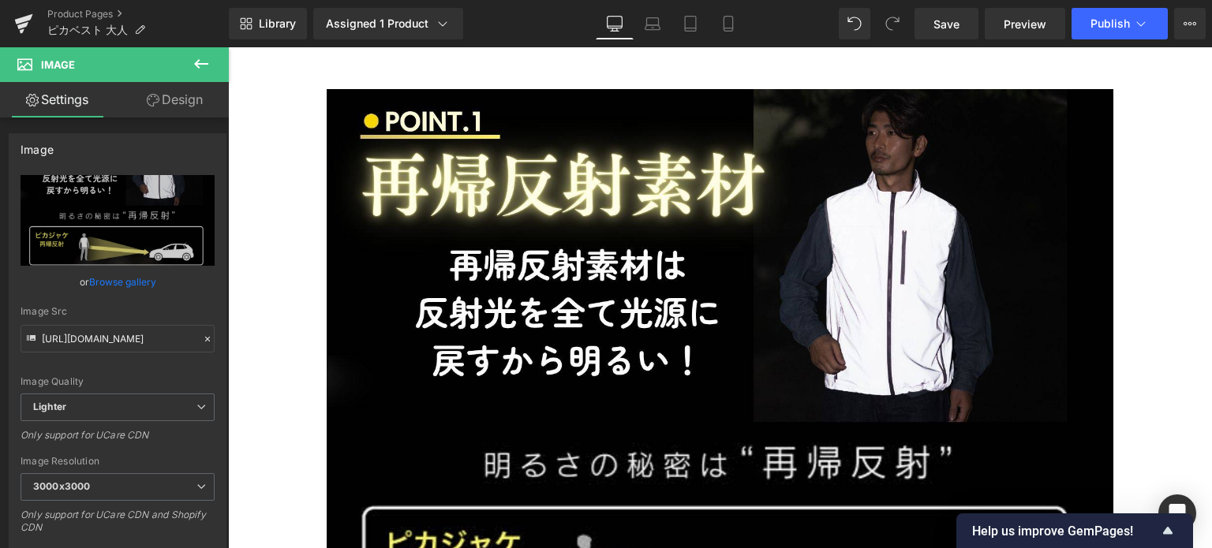
click at [207, 58] on icon at bounding box center [201, 63] width 19 height 19
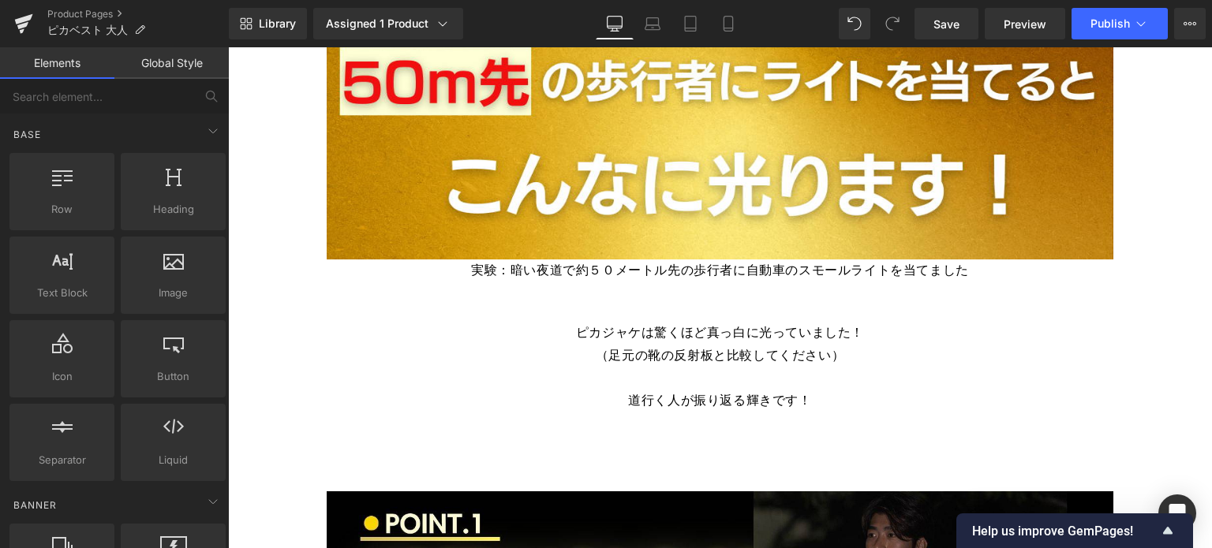
scroll to position [9024, 0]
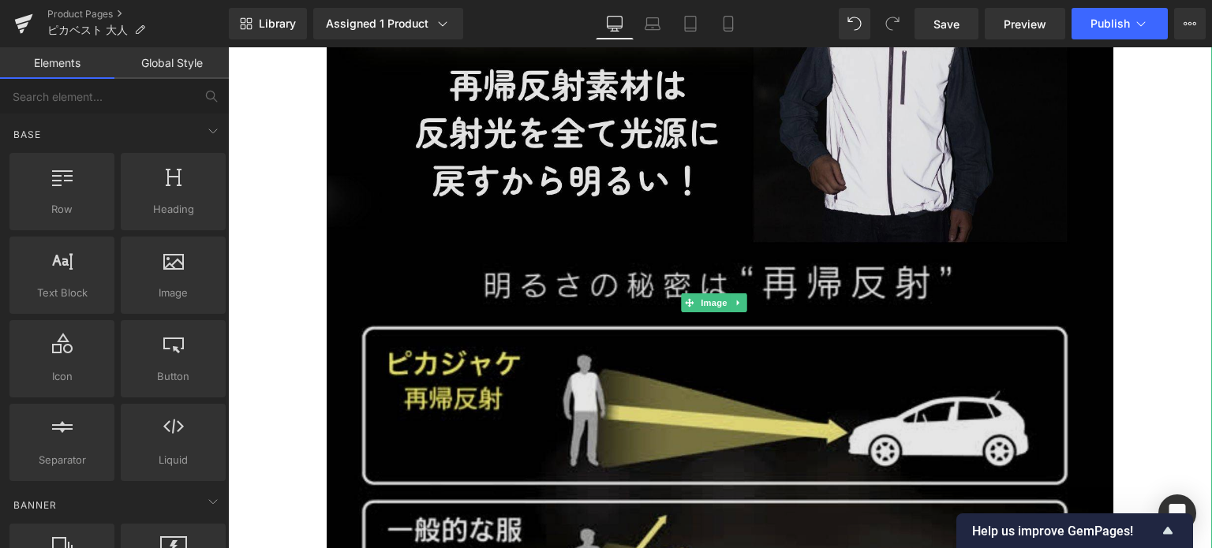
click at [811, 303] on img at bounding box center [720, 302] width 787 height 787
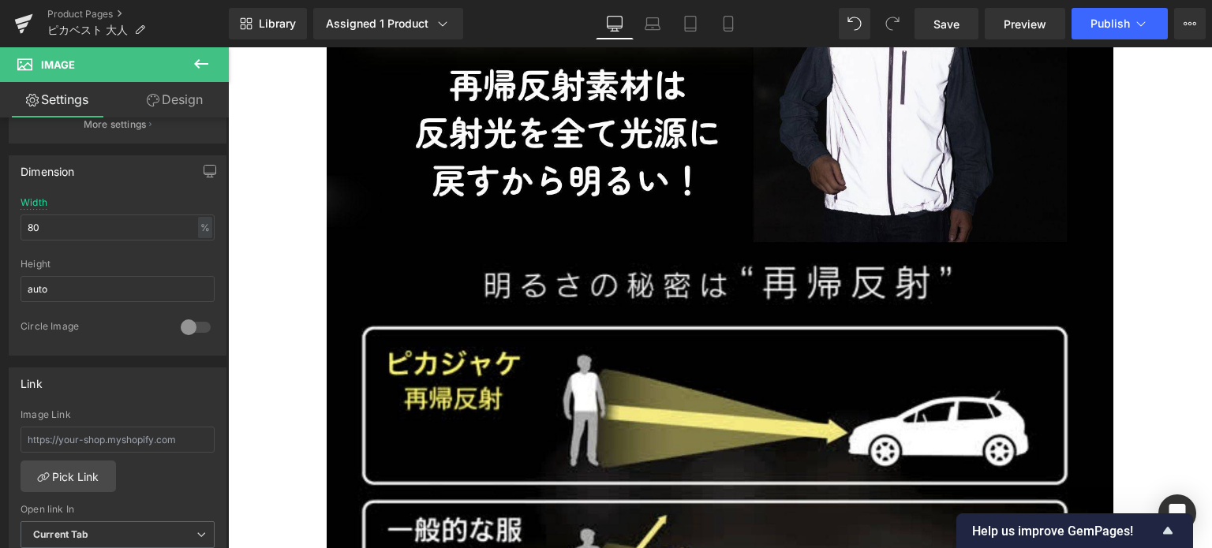
scroll to position [0, 0]
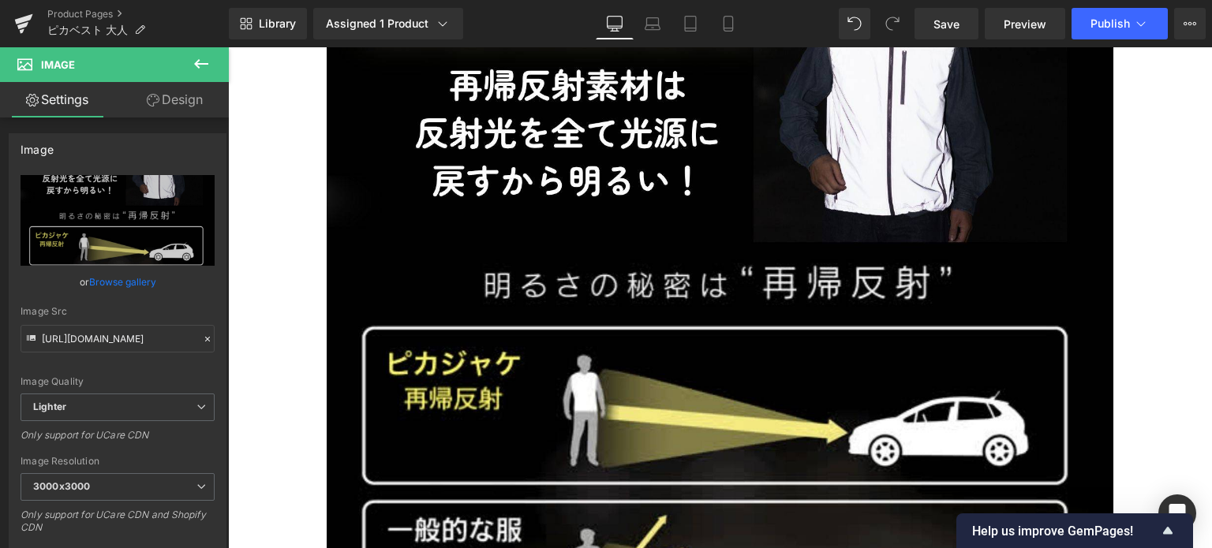
click at [207, 60] on icon at bounding box center [201, 63] width 19 height 19
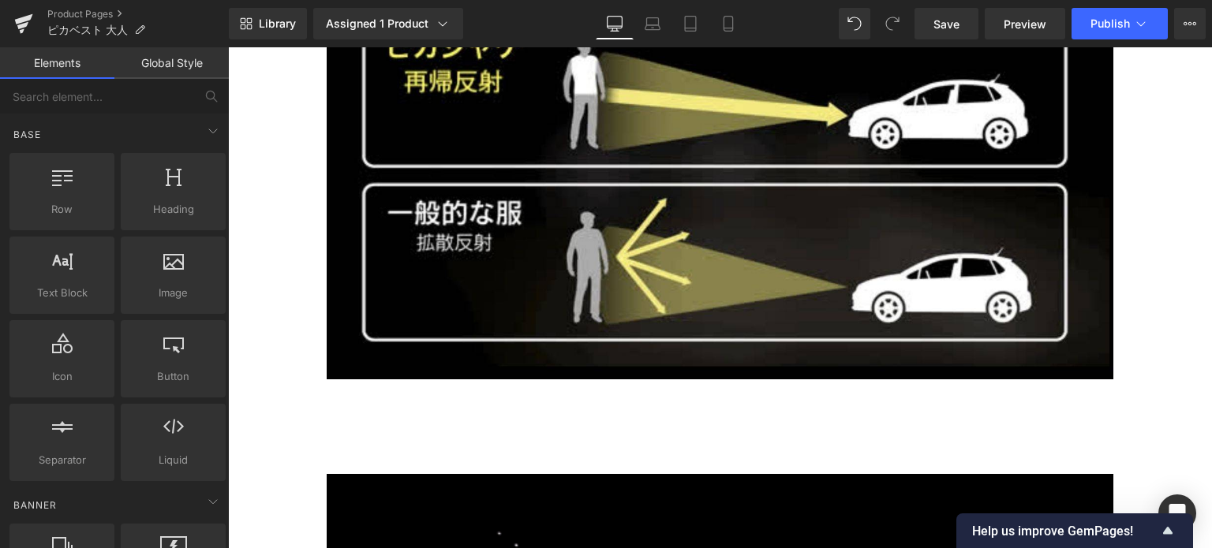
scroll to position [9170, 0]
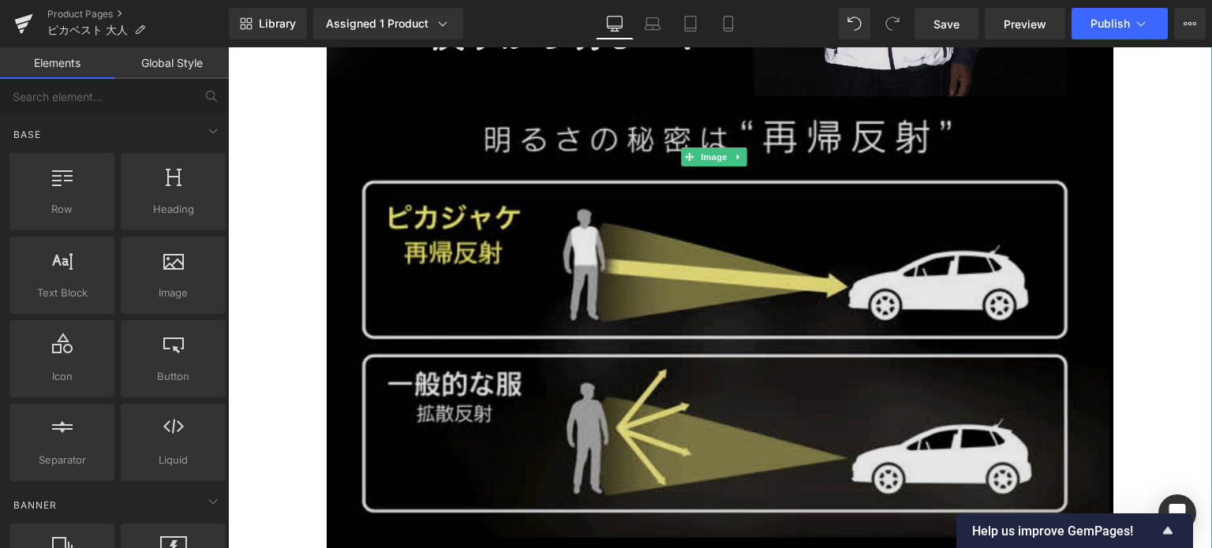
click at [948, 547] on div at bounding box center [720, 549] width 984 height 4
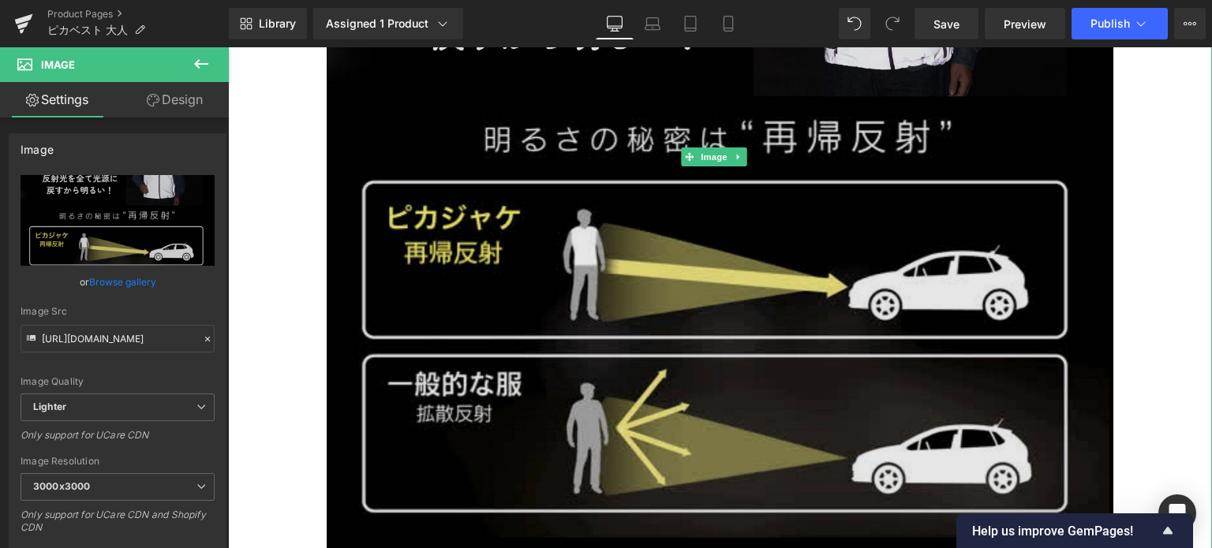
click at [441, 406] on img at bounding box center [720, 156] width 787 height 787
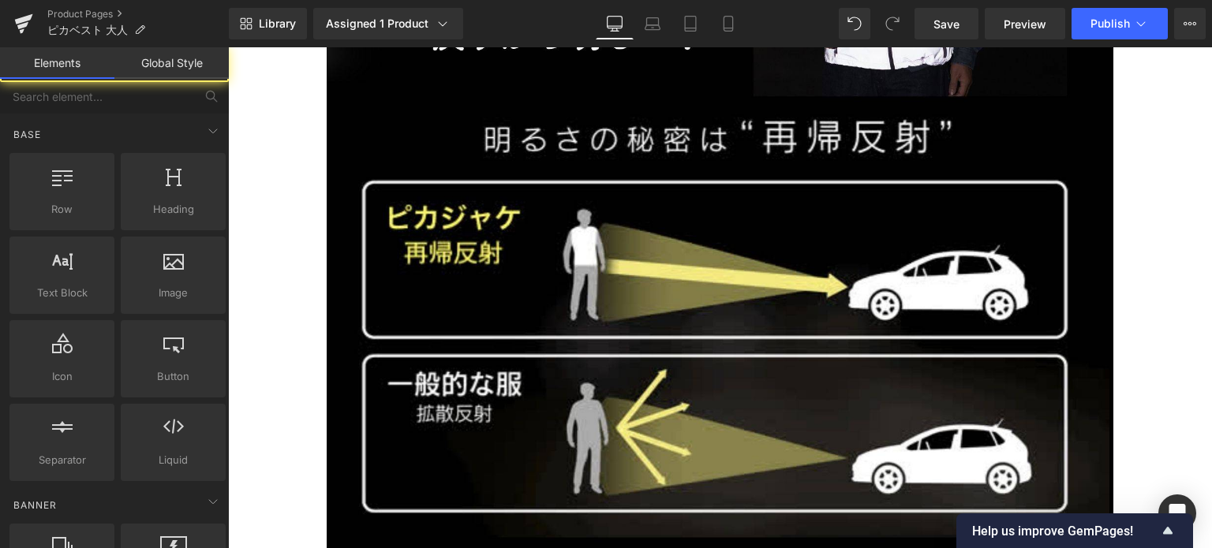
drag, startPoint x: 221, startPoint y: 192, endPoint x: 220, endPoint y: 402, distance: 209.9
click at [220, 402] on div "Row rows, columns, layouts, div Heading headings, titles, h1,h2,h3,h4,h5,h6 Tex…" at bounding box center [117, 317] width 222 height 335
drag, startPoint x: 207, startPoint y: 499, endPoint x: 225, endPoint y: 450, distance: 51.9
click at [207, 495] on icon at bounding box center [213, 501] width 19 height 19
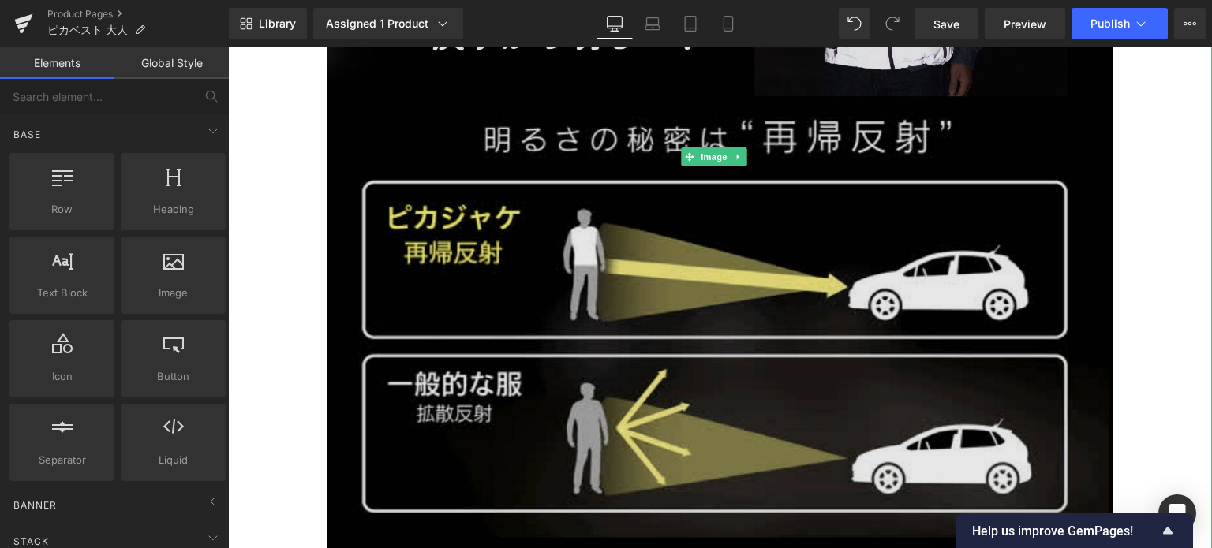
click at [503, 251] on img at bounding box center [720, 156] width 787 height 787
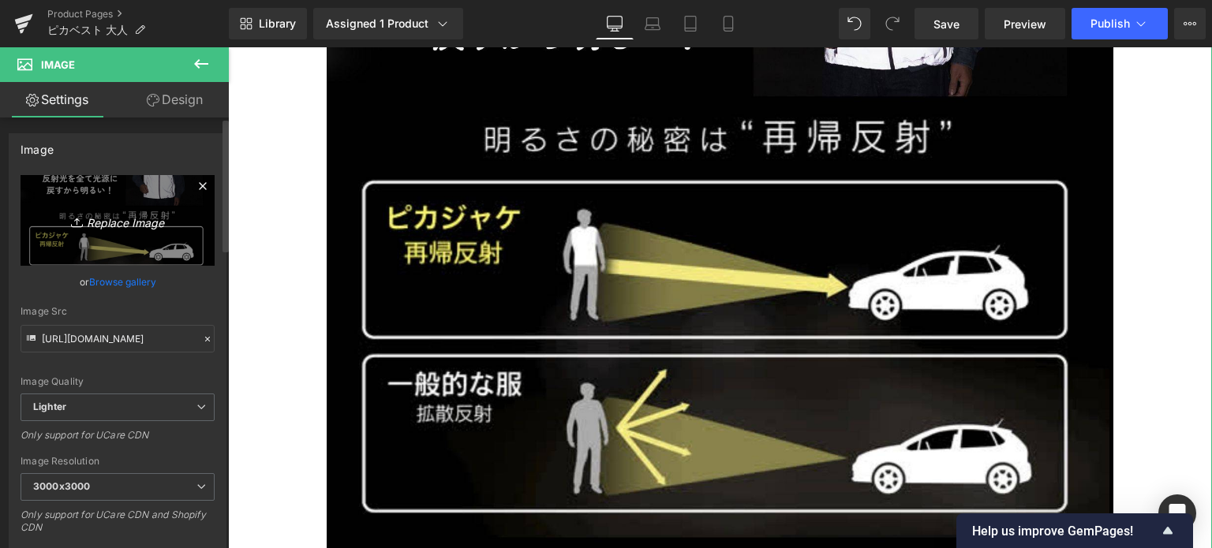
click at [118, 200] on link "Replace Image" at bounding box center [118, 220] width 194 height 91
click at [166, 110] on link "Design" at bounding box center [175, 100] width 114 height 36
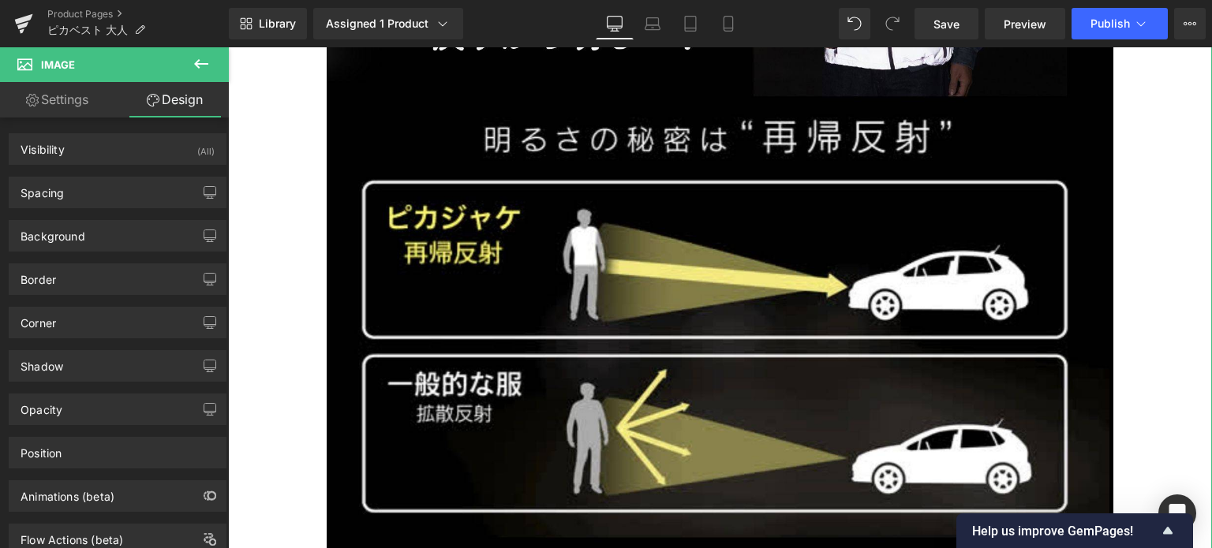
click at [78, 110] on link "Settings" at bounding box center [57, 100] width 114 height 36
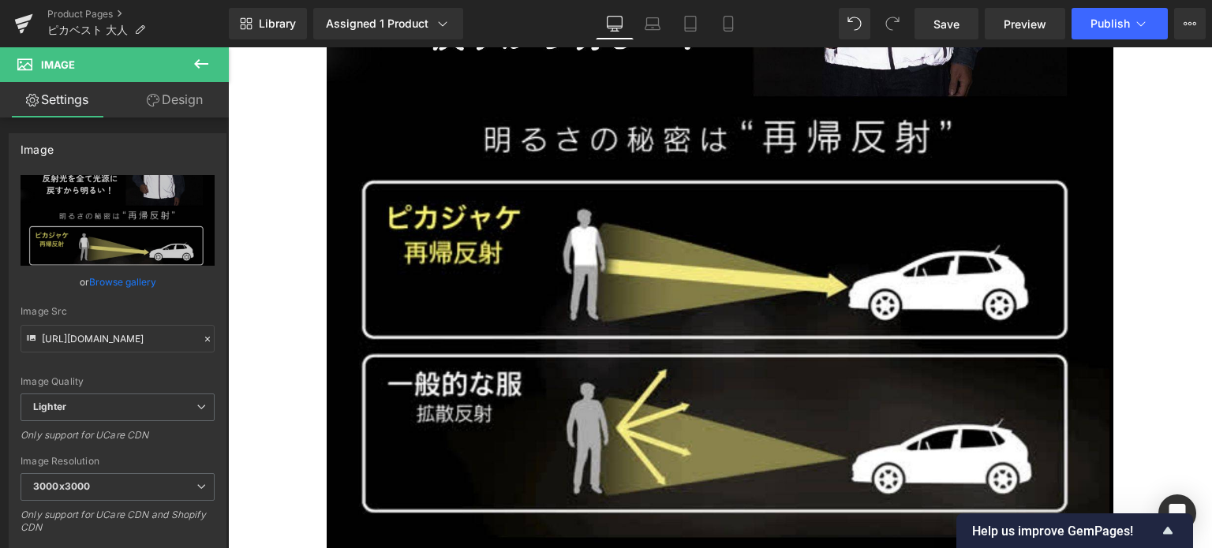
click at [166, 77] on span "Image" at bounding box center [95, 64] width 158 height 35
click at [208, 72] on icon at bounding box center [201, 63] width 19 height 19
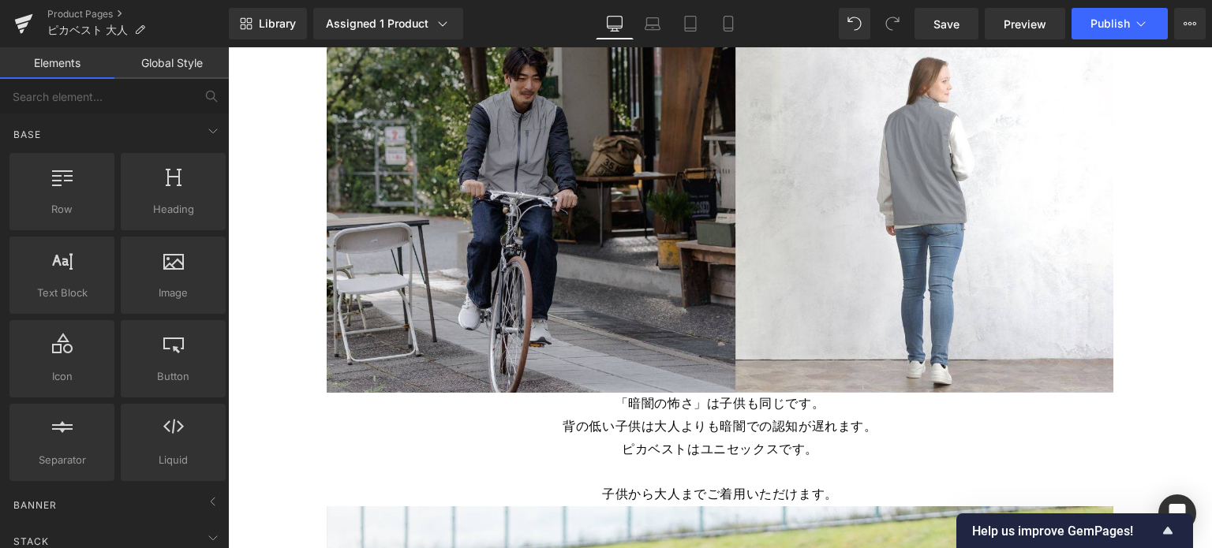
scroll to position [14933, 0]
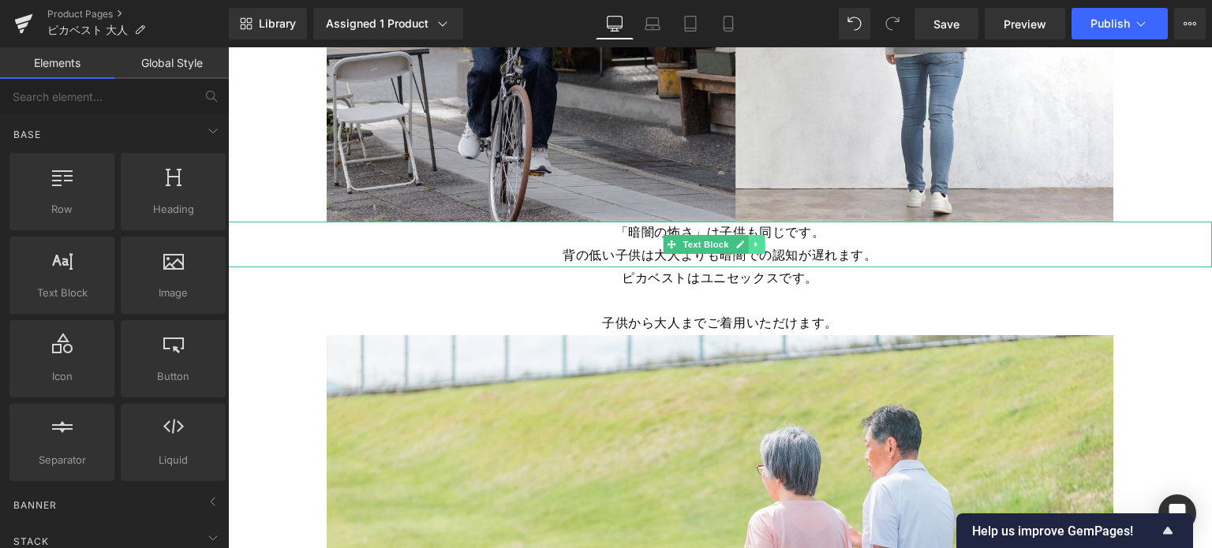
click at [761, 235] on link at bounding box center [757, 244] width 17 height 19
click at [784, 240] on icon at bounding box center [781, 244] width 9 height 9
click at [752, 240] on icon at bounding box center [756, 244] width 9 height 9
click at [761, 240] on icon at bounding box center [765, 244] width 9 height 9
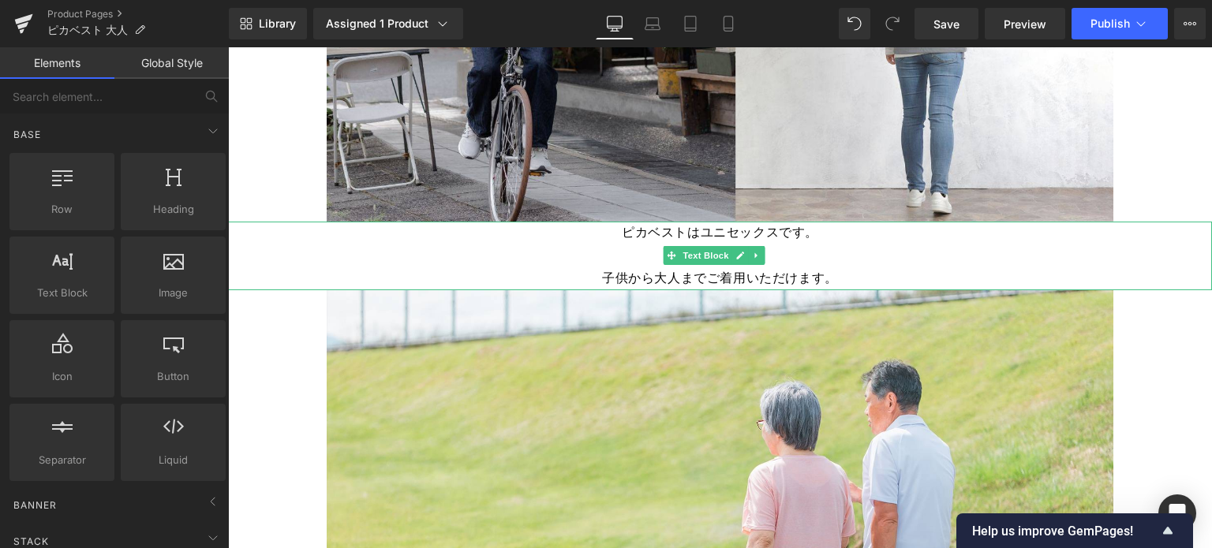
click at [764, 224] on span "ピカベストはユニセックスです。" at bounding box center [720, 232] width 196 height 17
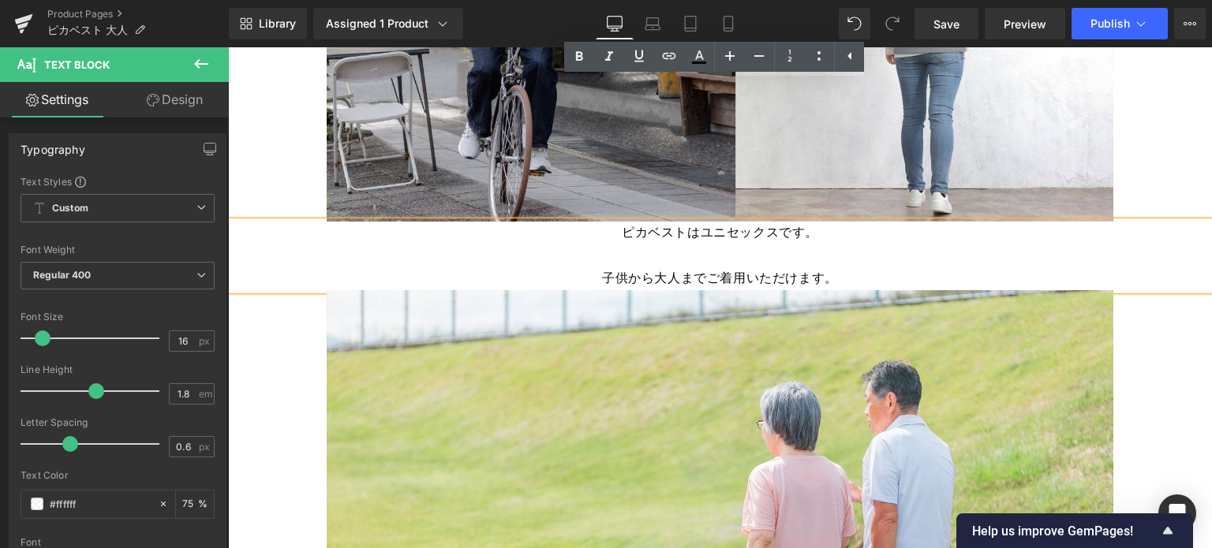
click at [763, 224] on span "ピカベストはユニセックスです。" at bounding box center [720, 232] width 196 height 17
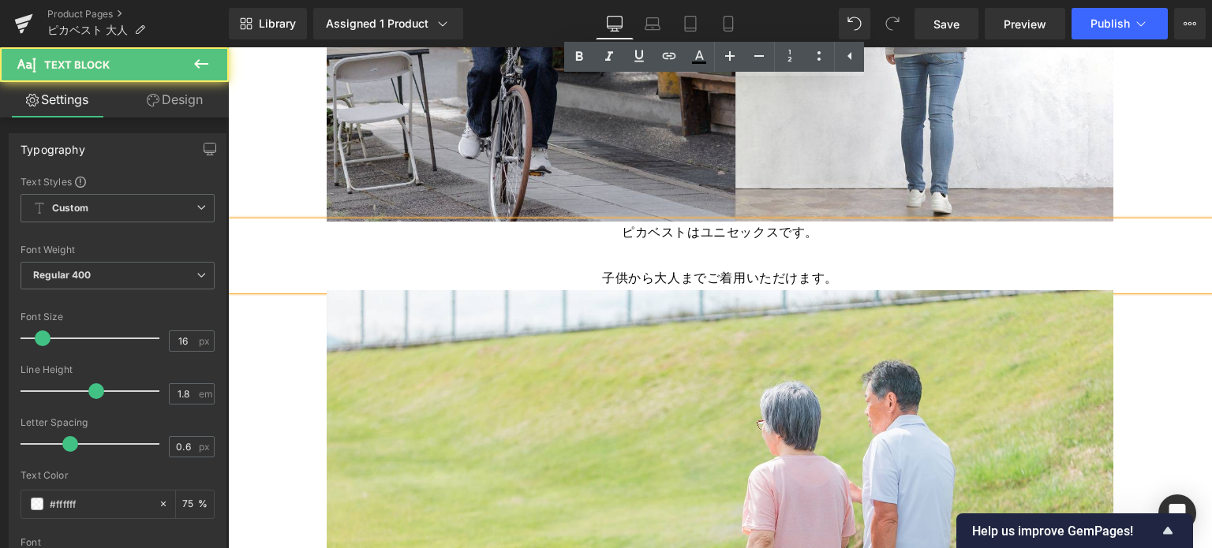
click at [803, 245] on p at bounding box center [720, 256] width 984 height 23
click at [794, 224] on span "ピカベストはユニセックスです。" at bounding box center [720, 232] width 196 height 17
drag, startPoint x: 816, startPoint y: 103, endPoint x: 753, endPoint y: 144, distance: 74.9
click at [816, 222] on div "ピカベストはユニセックスです。 子供から大人までご着用いただけます。" at bounding box center [720, 256] width 984 height 68
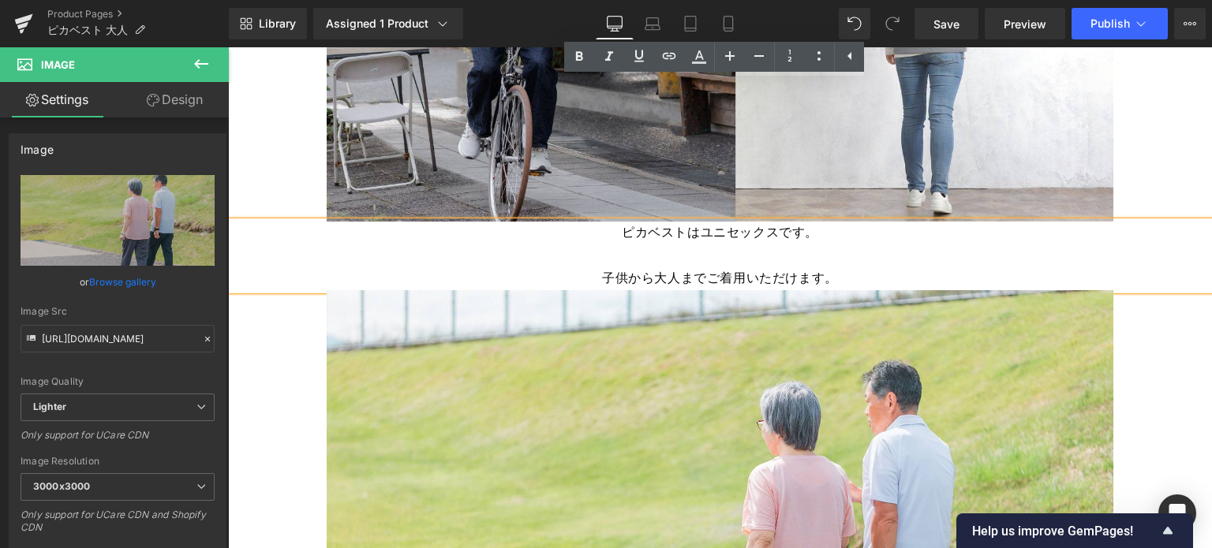
click at [748, 270] on span "子供から大人までご着用いただけます。" at bounding box center [720, 278] width 236 height 17
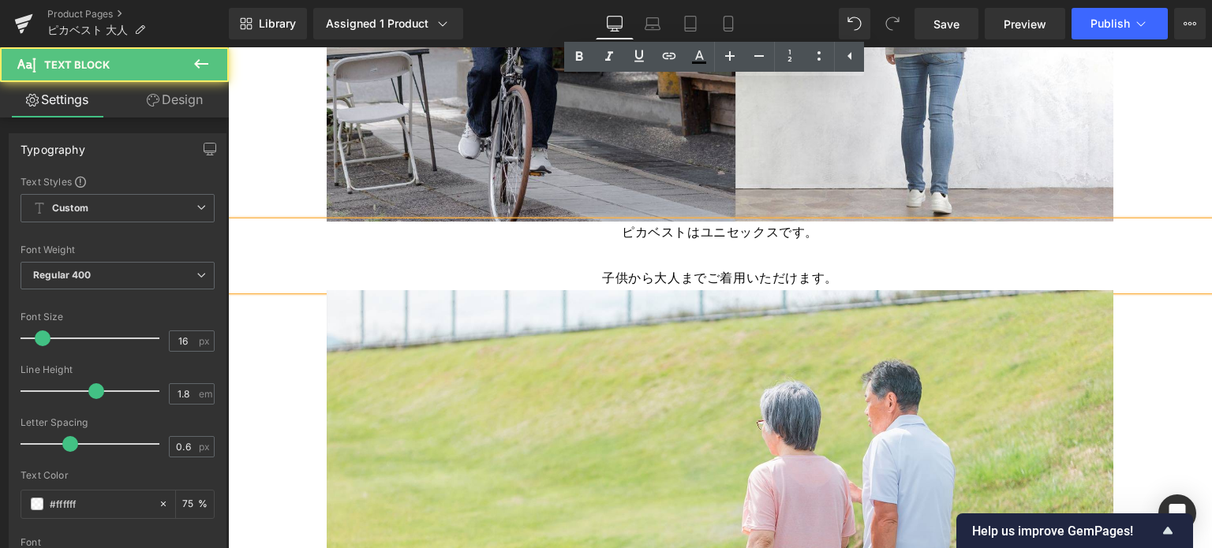
click at [732, 245] on p at bounding box center [720, 256] width 984 height 23
click at [821, 270] on span "子供から大人までご着用いただけます。" at bounding box center [720, 278] width 236 height 17
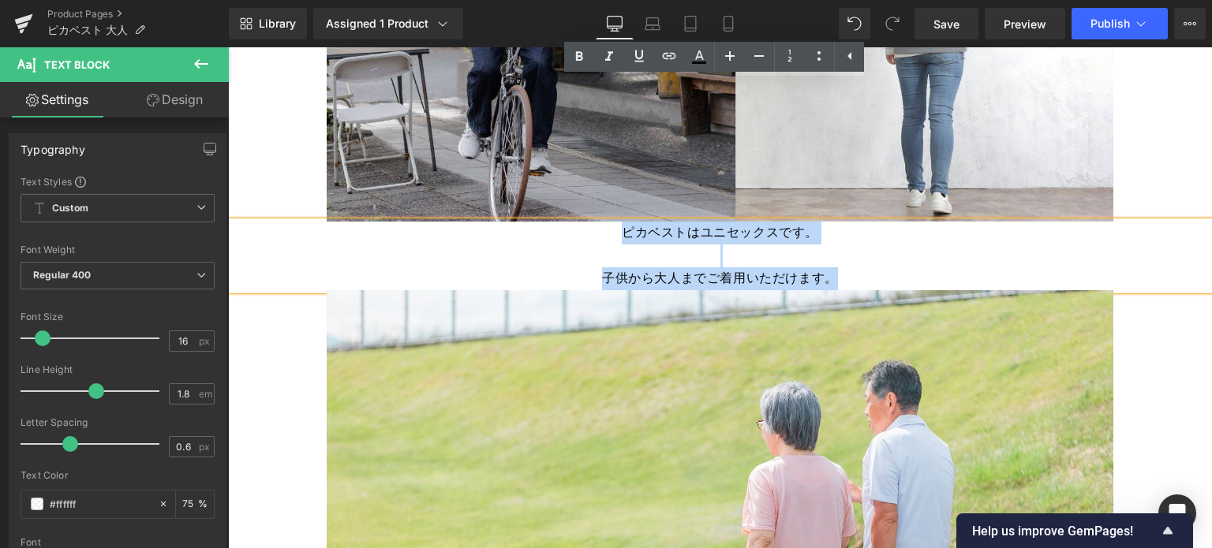
drag, startPoint x: 837, startPoint y: 140, endPoint x: 591, endPoint y: 89, distance: 251.4
click at [591, 222] on div "ピカベストはユニセックスです。 子供から大人までご着用いただけます。" at bounding box center [720, 256] width 984 height 68
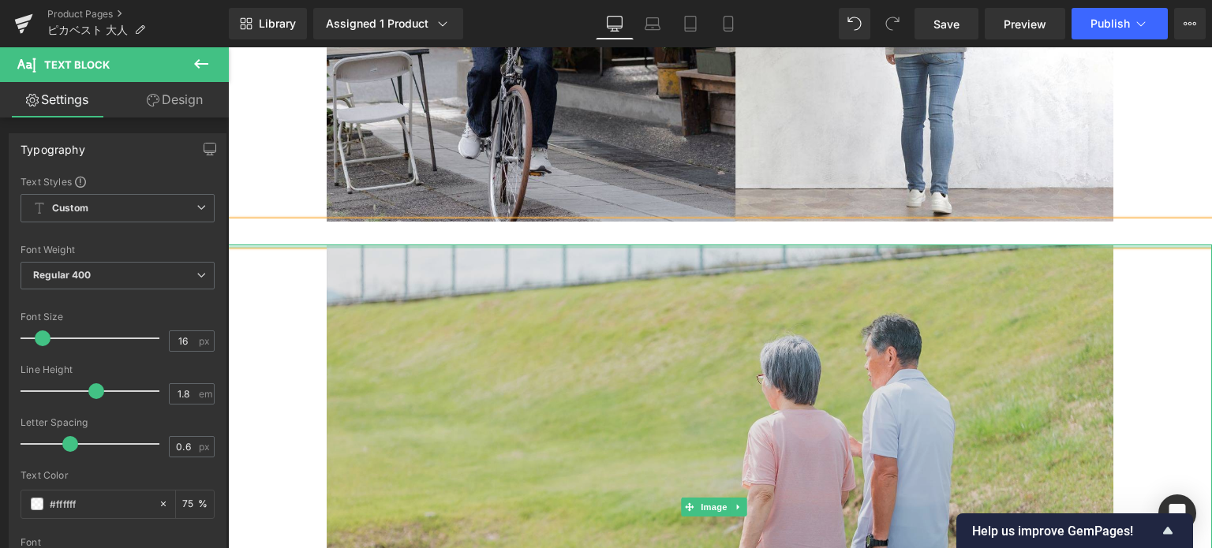
click at [614, 245] on img at bounding box center [720, 507] width 787 height 525
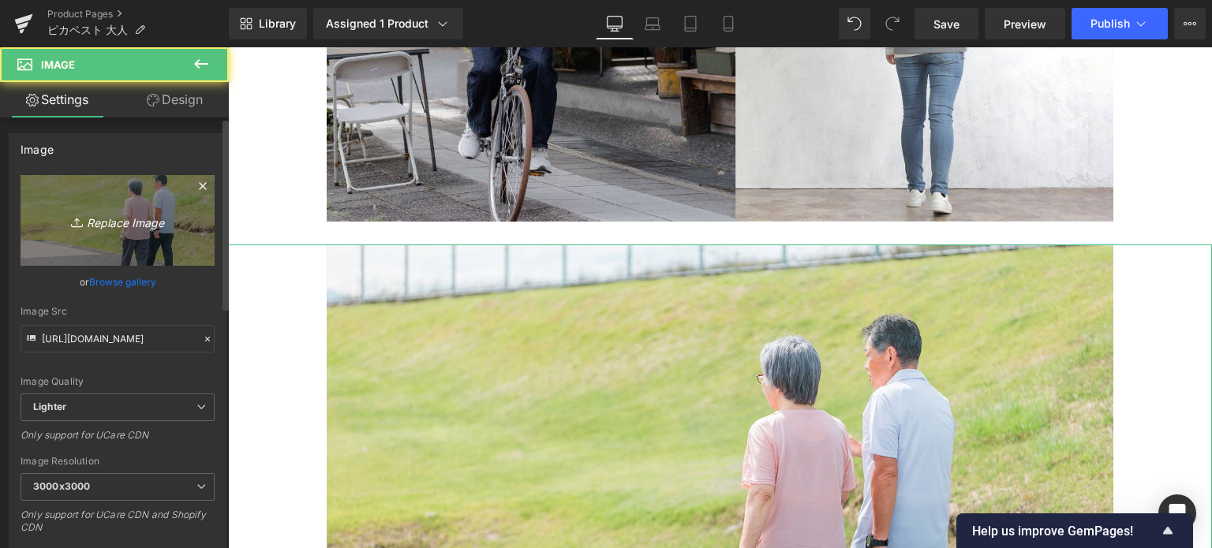
click at [145, 218] on icon "Replace Image" at bounding box center [117, 221] width 126 height 20
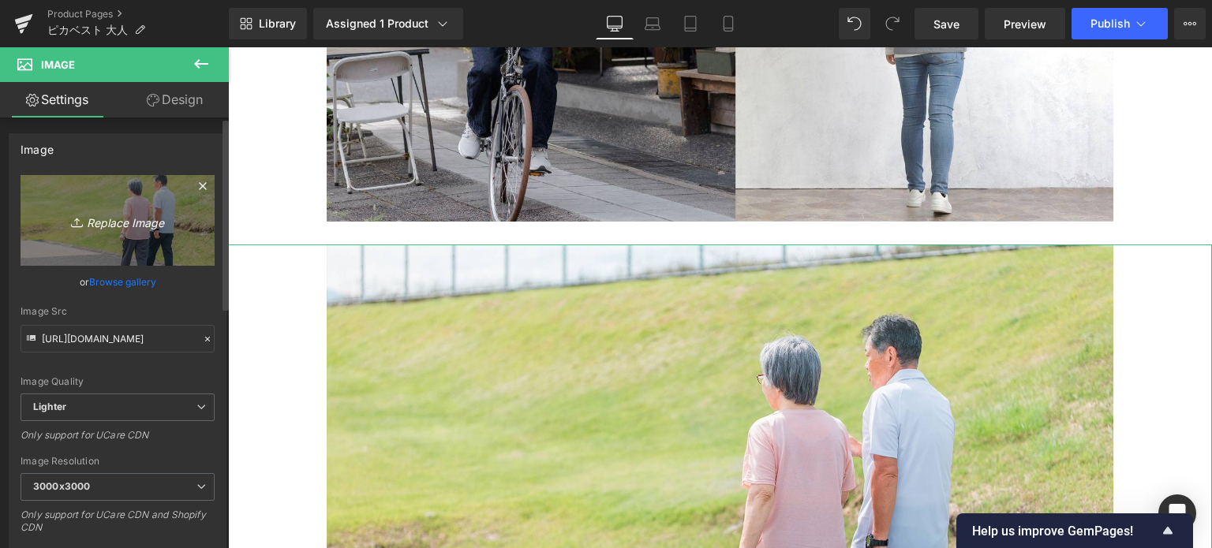
type input "C:\fakepath\8.jpg"
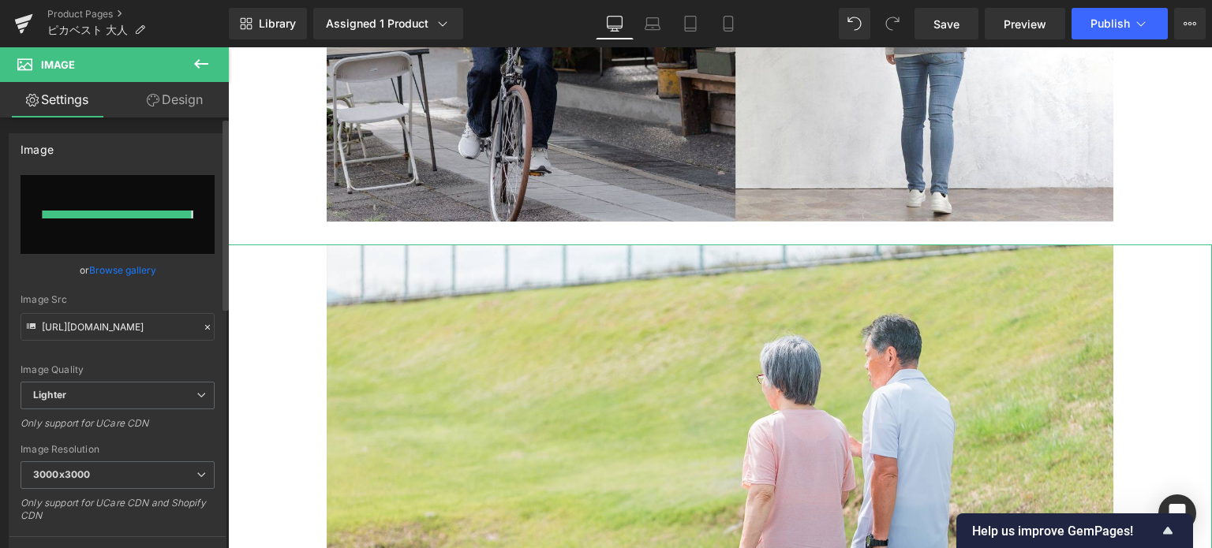
type input "[URL][DOMAIN_NAME]"
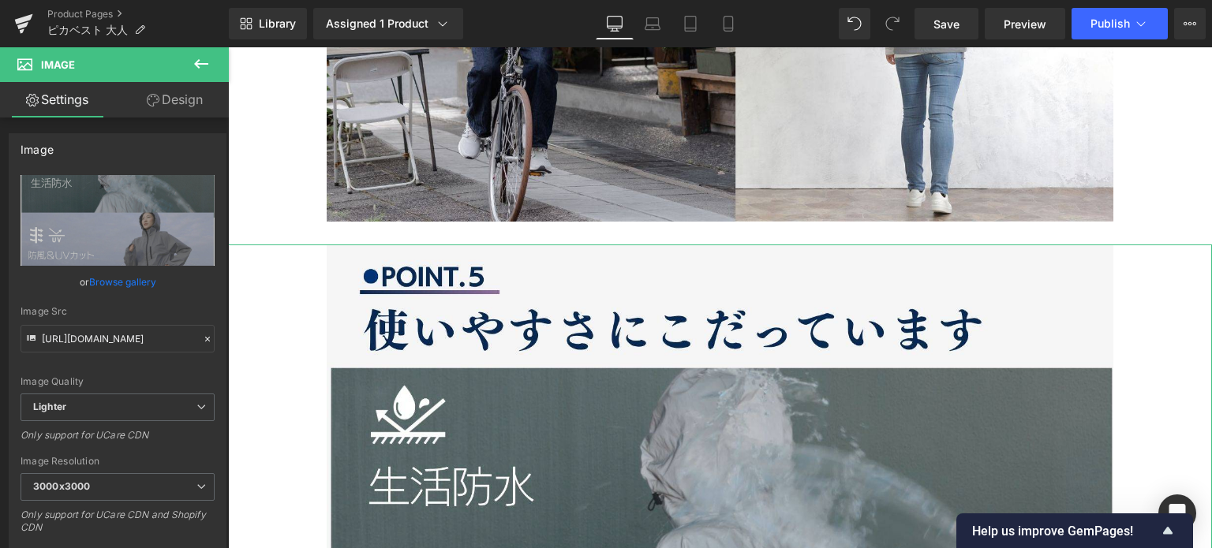
click at [164, 103] on link "Design" at bounding box center [175, 100] width 114 height 36
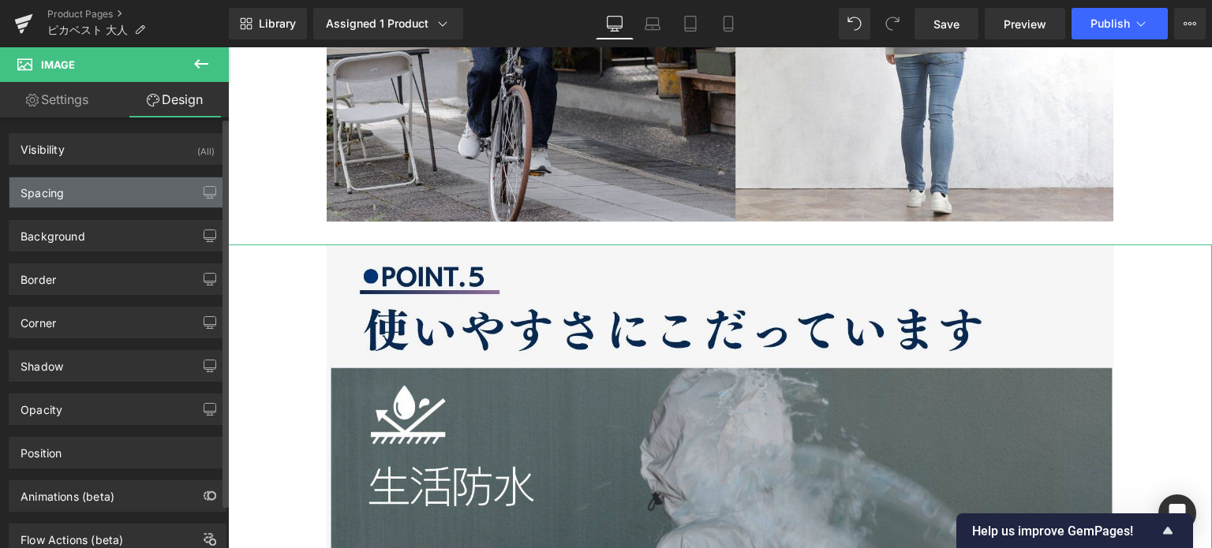
click at [148, 195] on div "Spacing" at bounding box center [117, 193] width 216 height 30
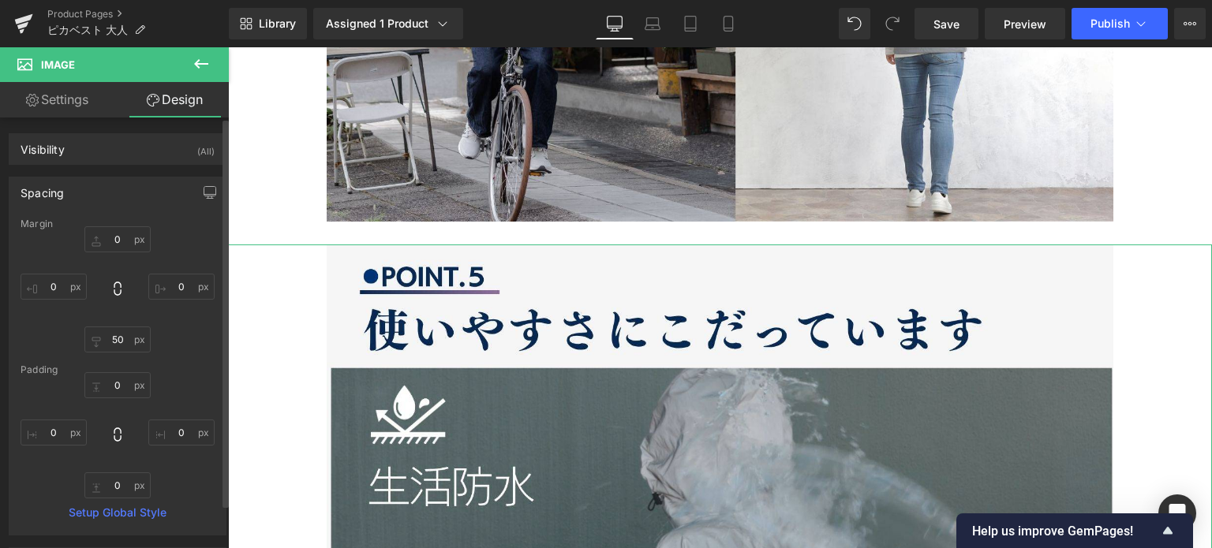
type input "0"
type input "50"
type input "0"
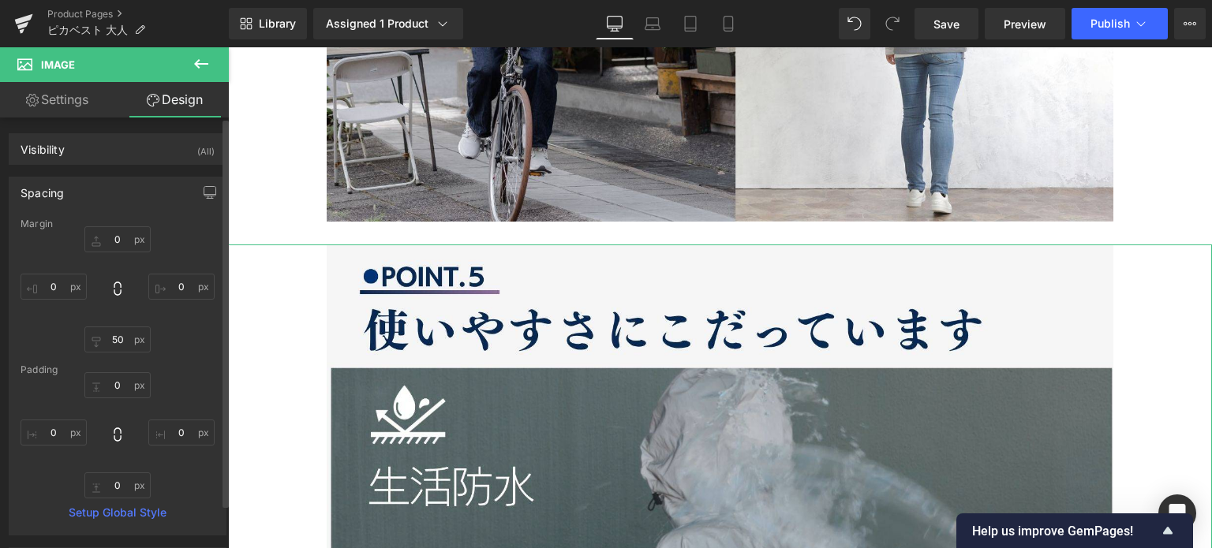
type input "0"
click at [110, 239] on input "0" at bounding box center [117, 239] width 66 height 26
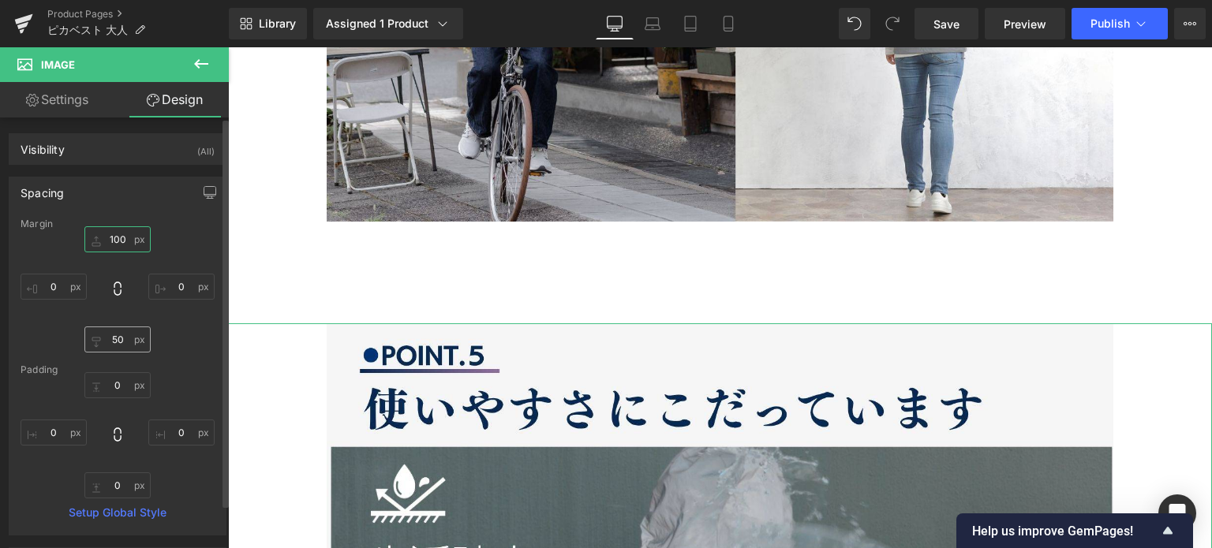
type input "100"
click at [111, 337] on input "50" at bounding box center [117, 340] width 66 height 26
type input "100"
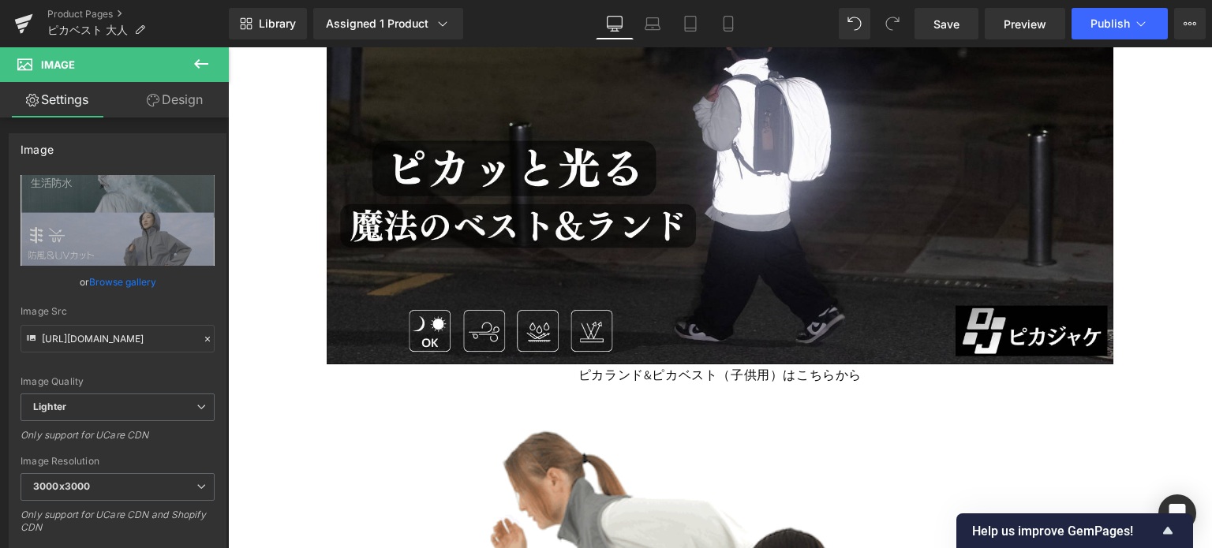
scroll to position [16016, 0]
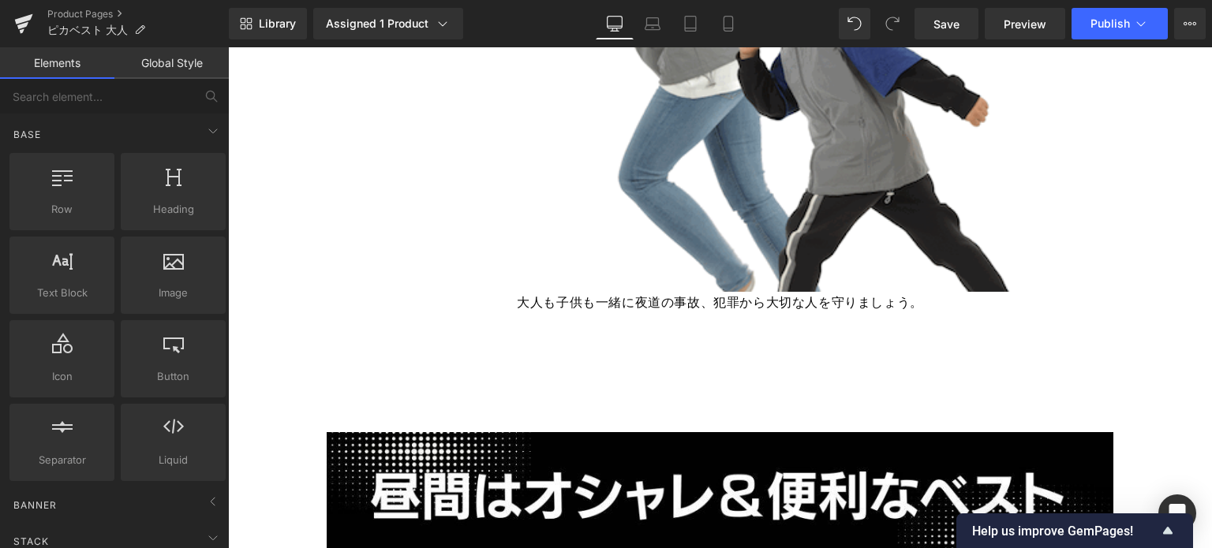
scroll to position [17097, 0]
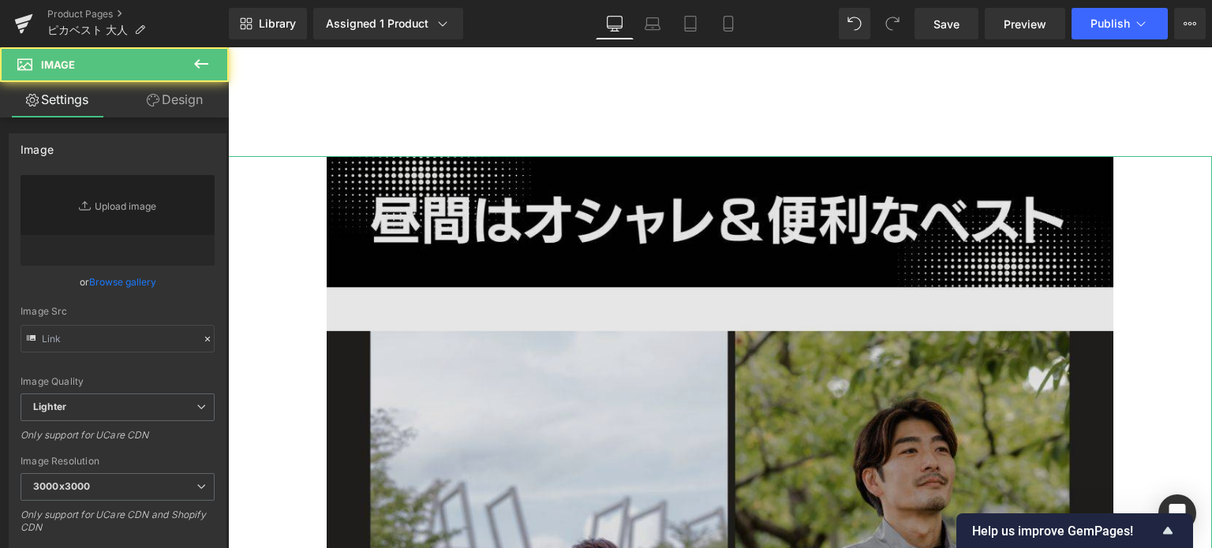
type input "[URL][DOMAIN_NAME]"
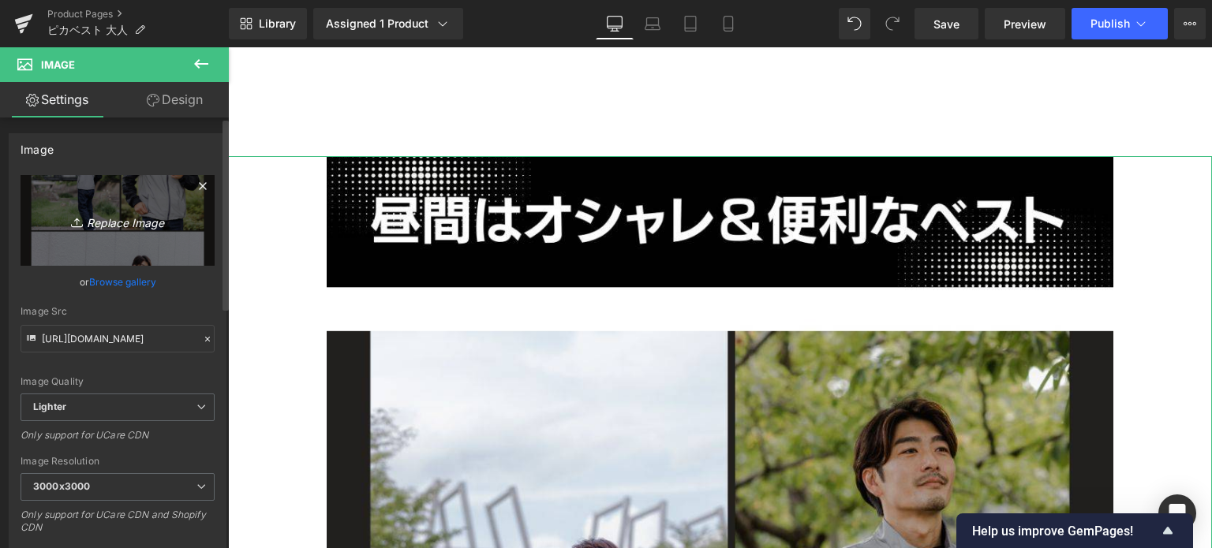
click at [192, 200] on link "Replace Image" at bounding box center [118, 220] width 194 height 91
type input "C:\fakepath\9.jpg"
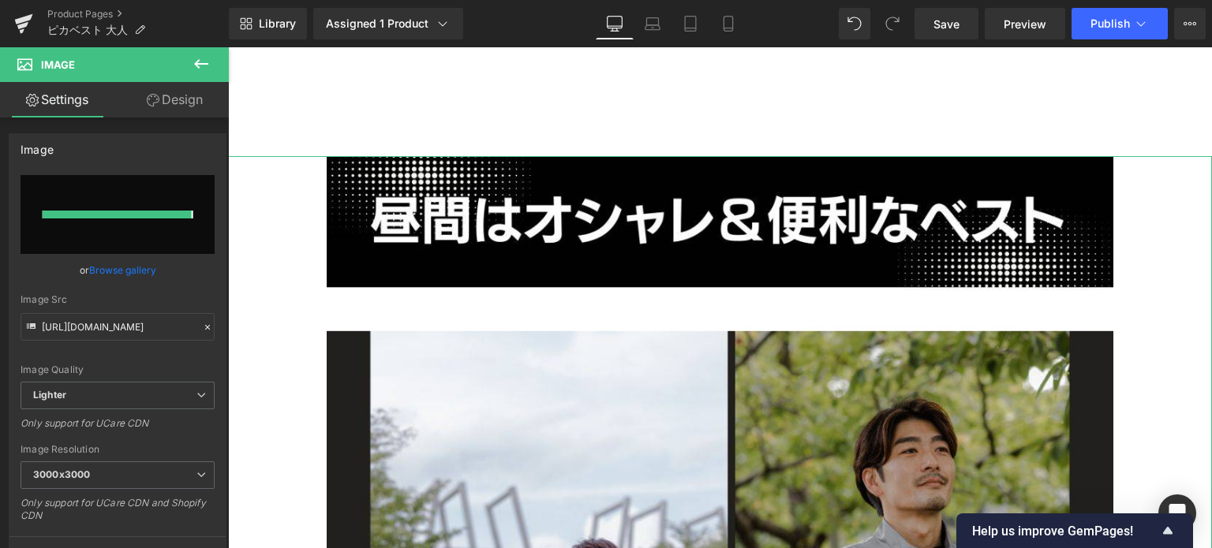
type input "[URL][DOMAIN_NAME]"
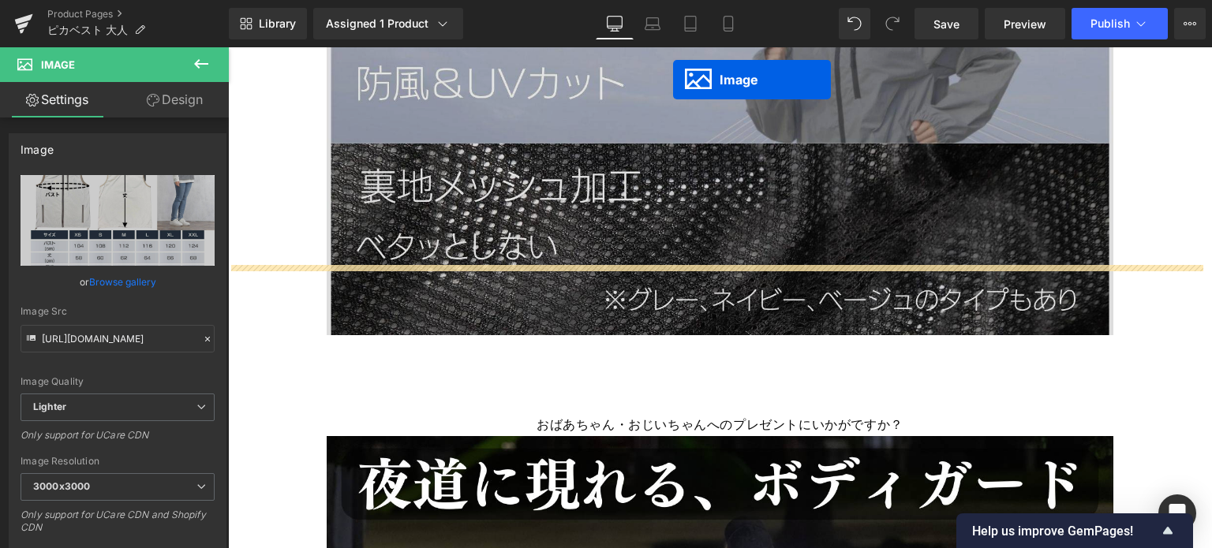
scroll to position [15645, 0]
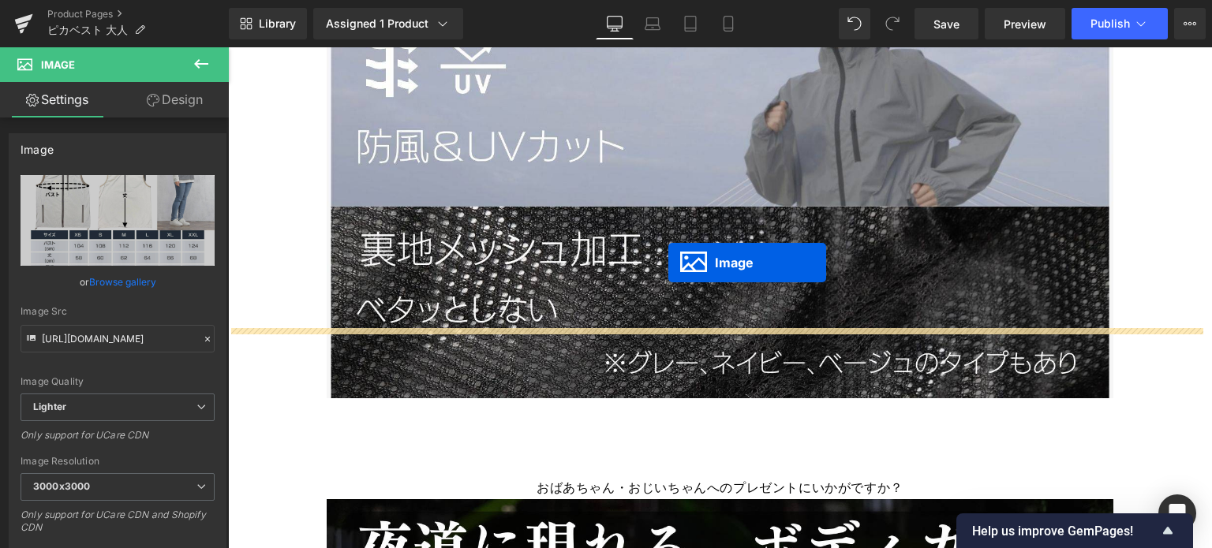
drag, startPoint x: 689, startPoint y: 381, endPoint x: 664, endPoint y: 267, distance: 116.2
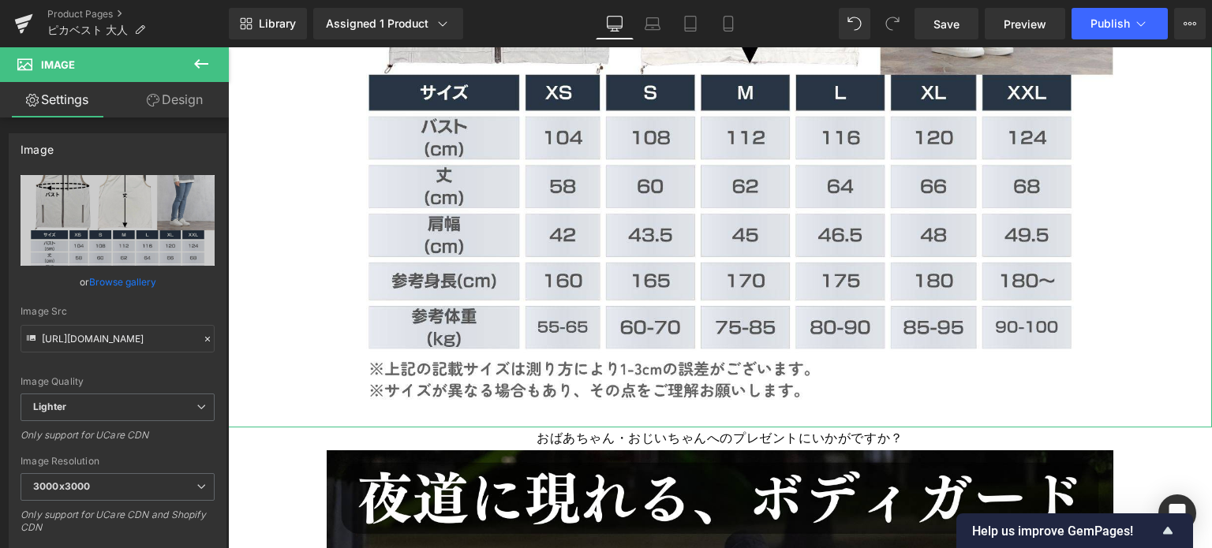
scroll to position [16701, 0]
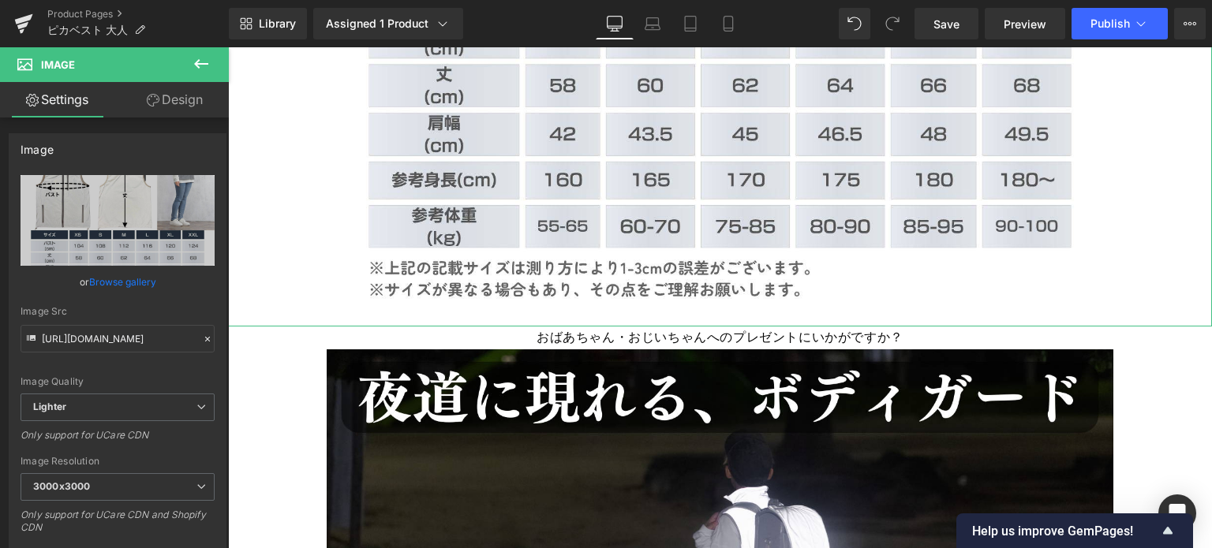
click at [825, 329] on span "おばあちゃん・おじいちゃんへのプレゼントにいかがですか？" at bounding box center [719, 337] width 367 height 17
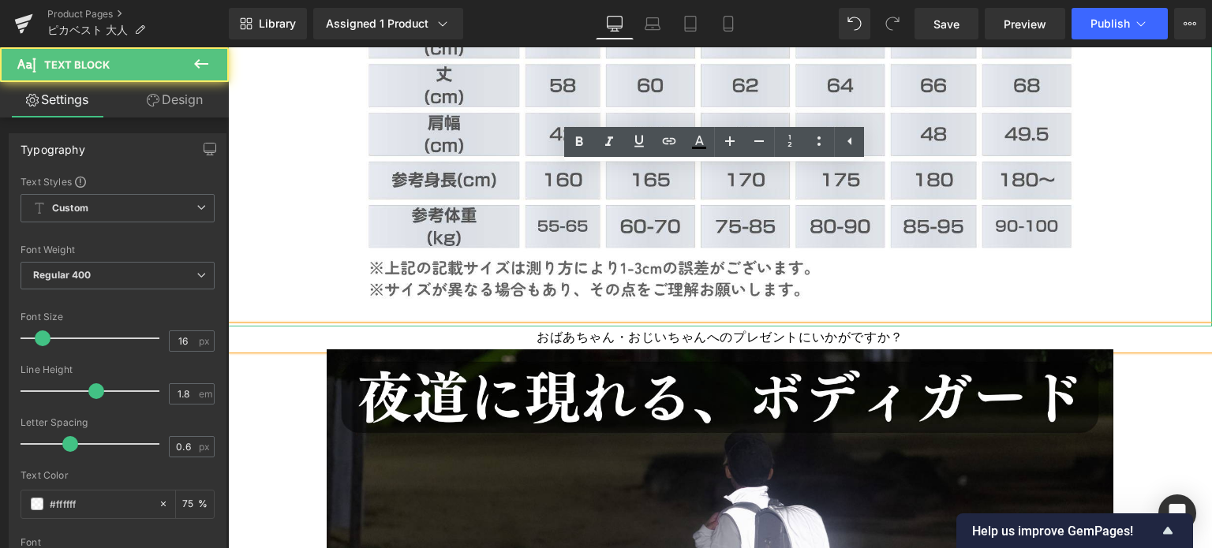
click at [810, 329] on span "おばあちゃん・おじいちゃんへのプレゼントにいかがですか？" at bounding box center [719, 337] width 367 height 17
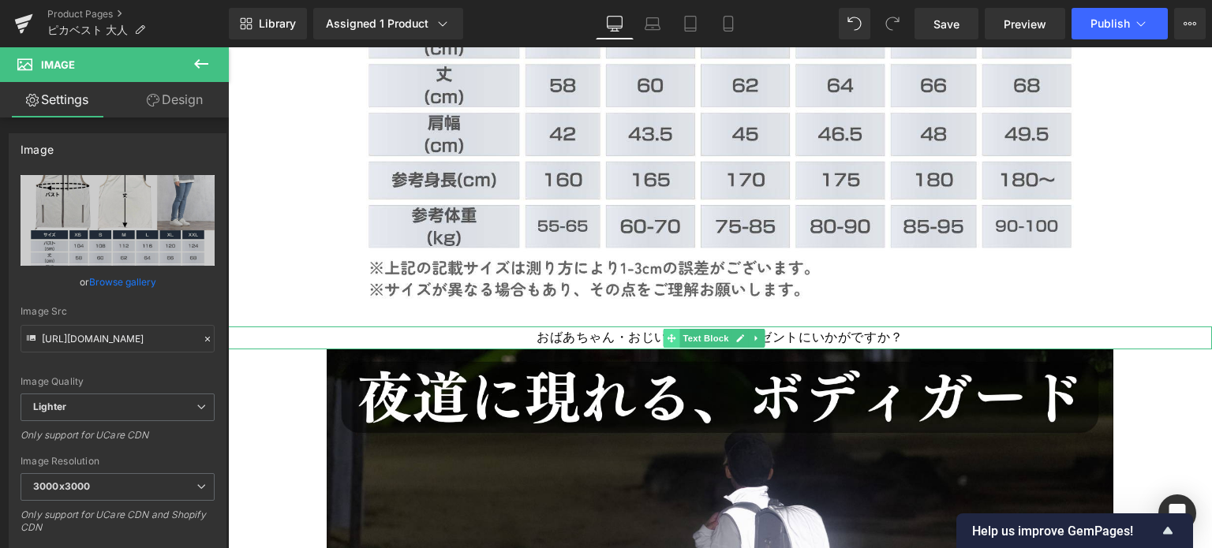
click at [670, 334] on icon at bounding box center [671, 338] width 9 height 9
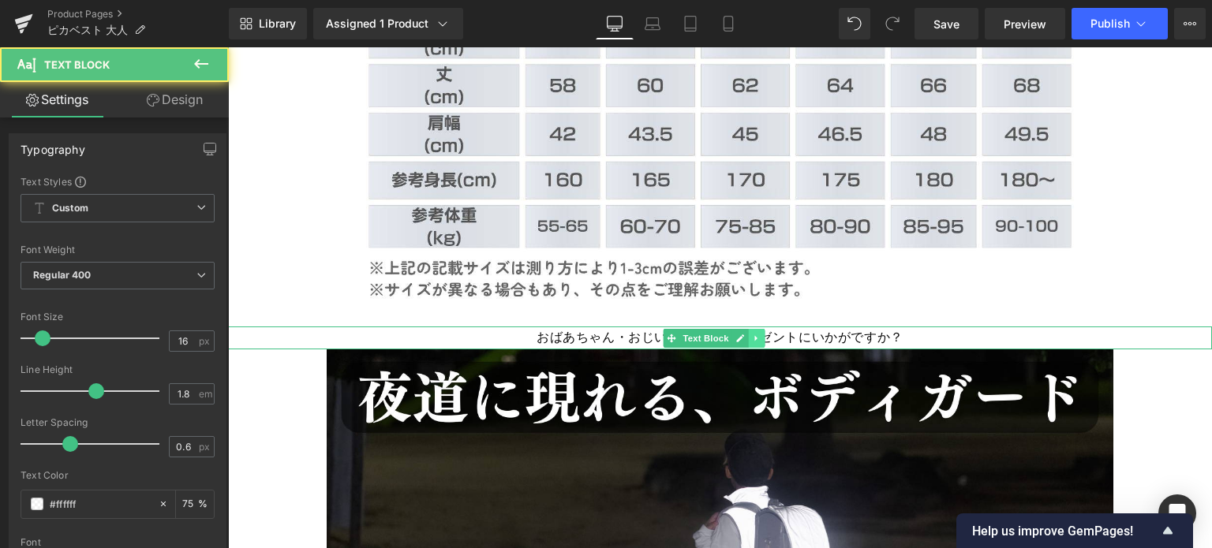
click at [751, 329] on link at bounding box center [757, 338] width 17 height 19
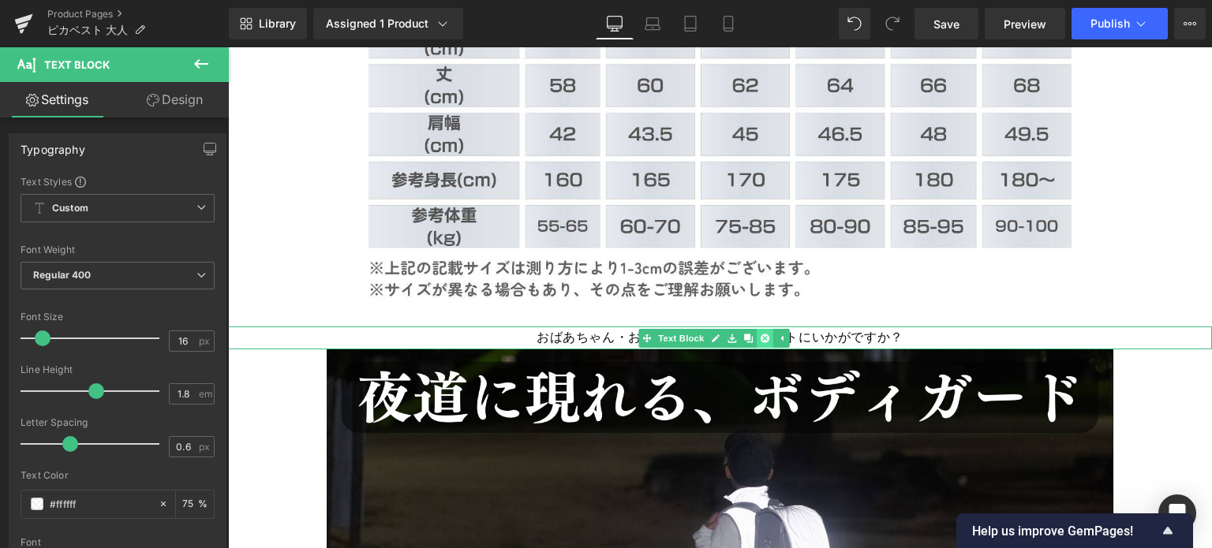
click at [767, 334] on icon at bounding box center [765, 338] width 9 height 9
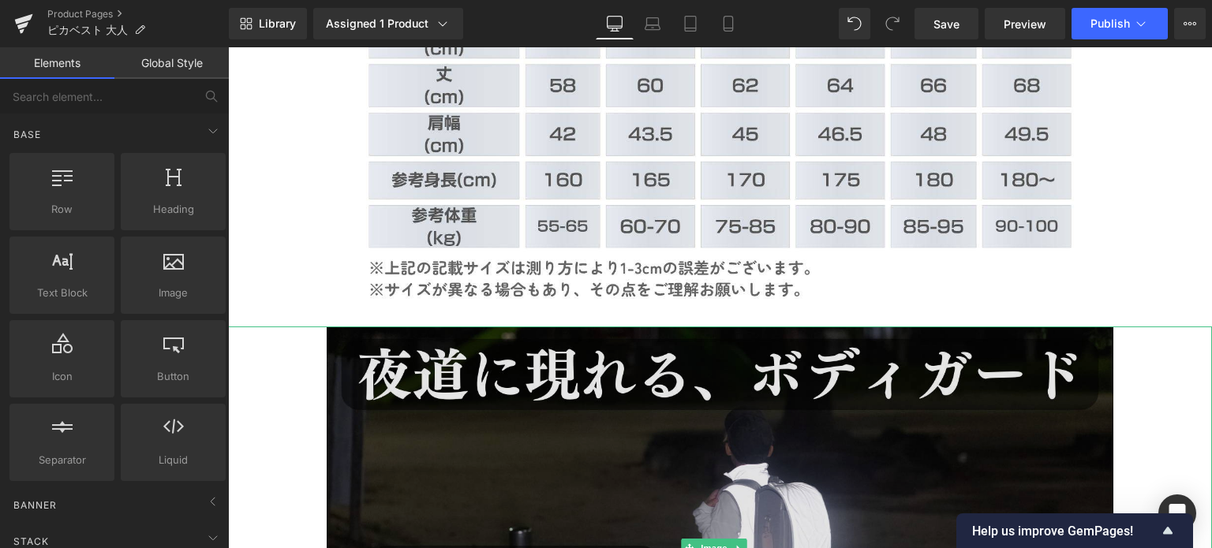
click at [473, 327] on img at bounding box center [720, 548] width 787 height 443
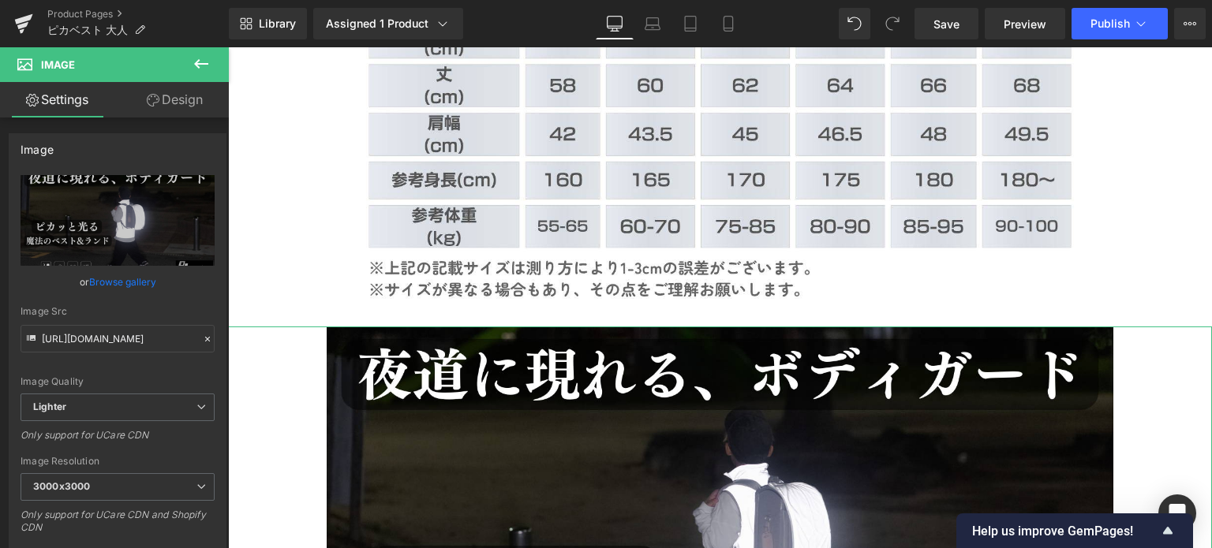
click at [196, 94] on link "Design" at bounding box center [175, 100] width 114 height 36
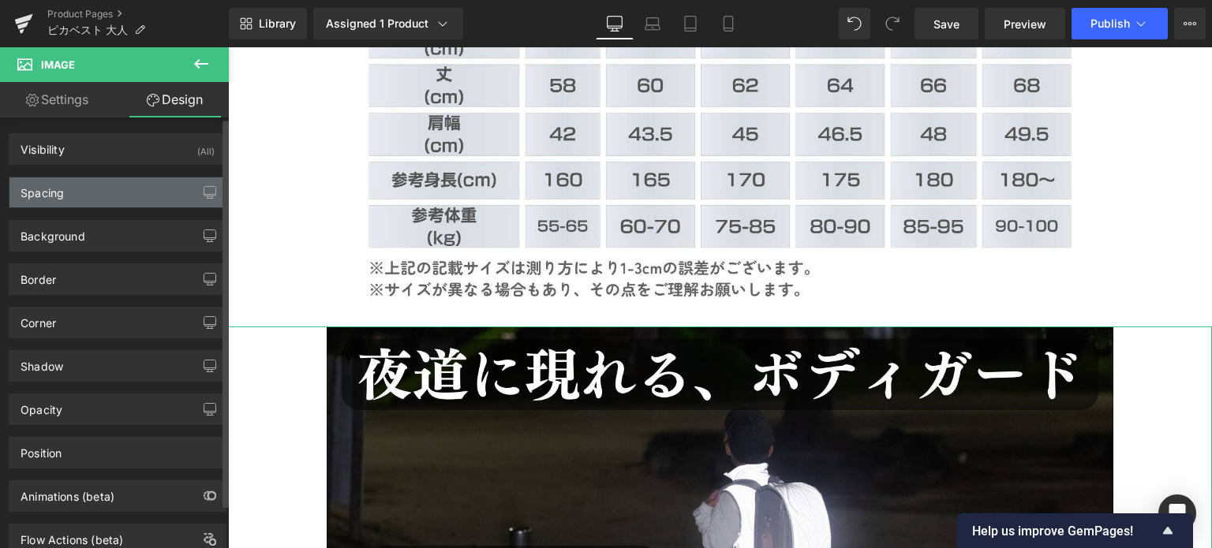
click at [168, 195] on div "Spacing" at bounding box center [117, 193] width 216 height 30
type input "0"
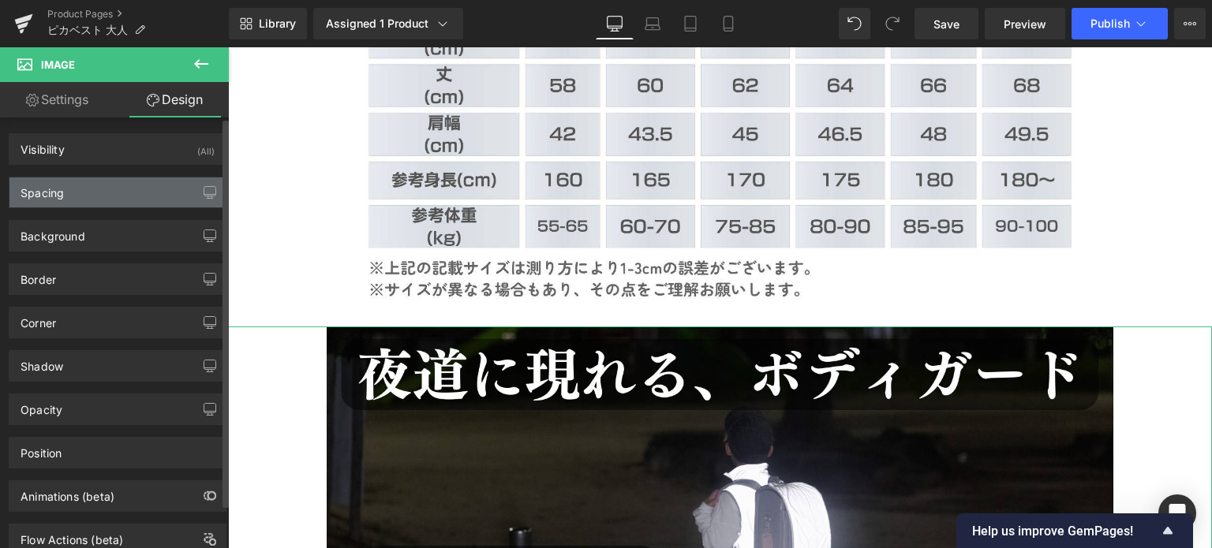
type input "0"
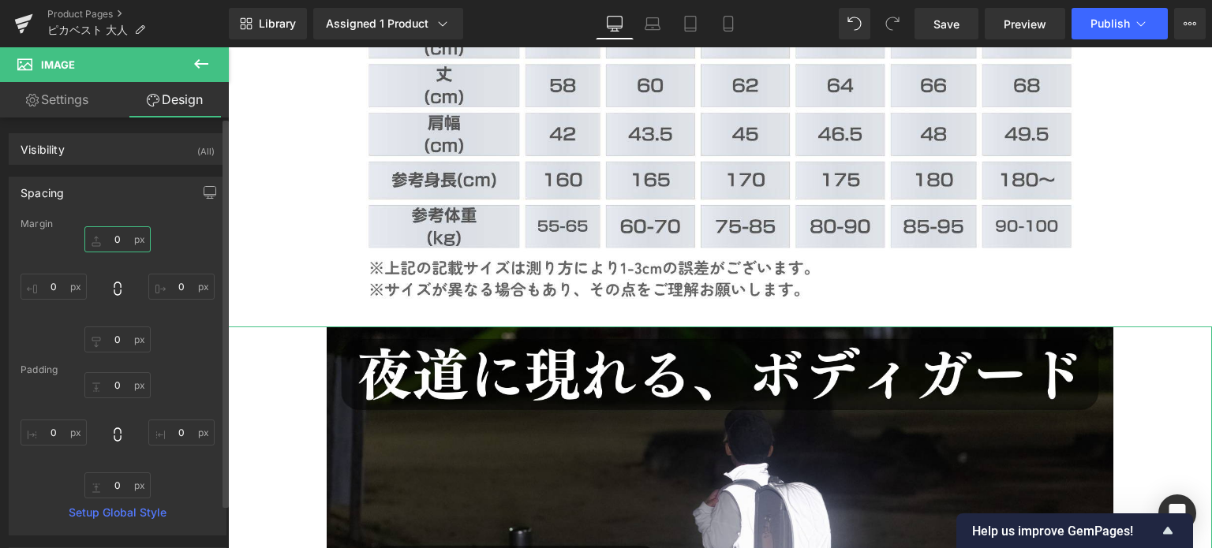
click at [113, 239] on input "0" at bounding box center [117, 239] width 66 height 26
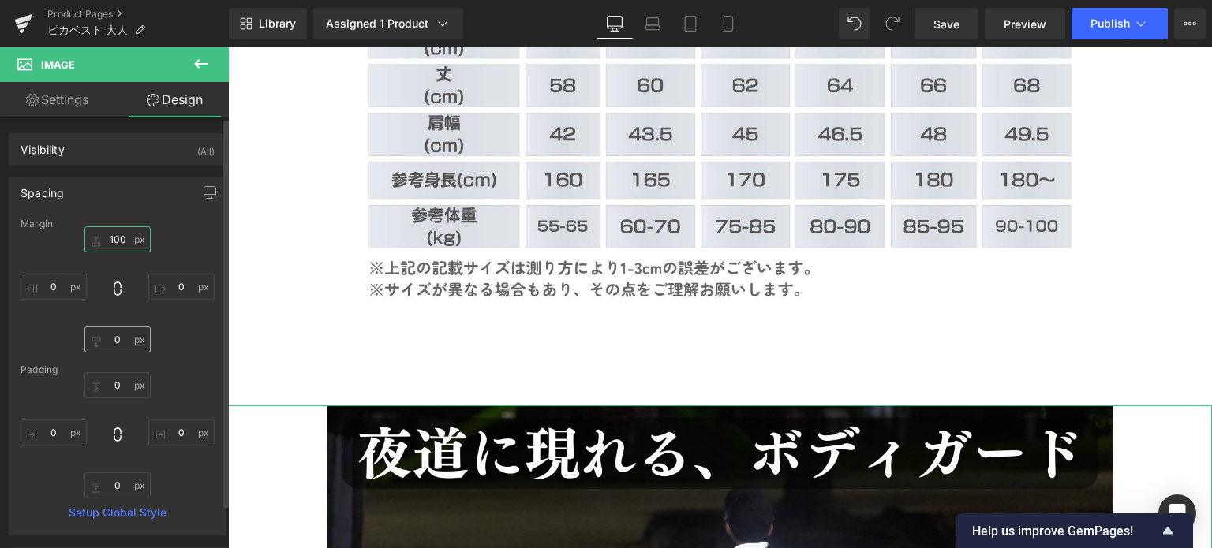
type input "100"
click at [107, 345] on input "0" at bounding box center [117, 340] width 66 height 26
type input "100"
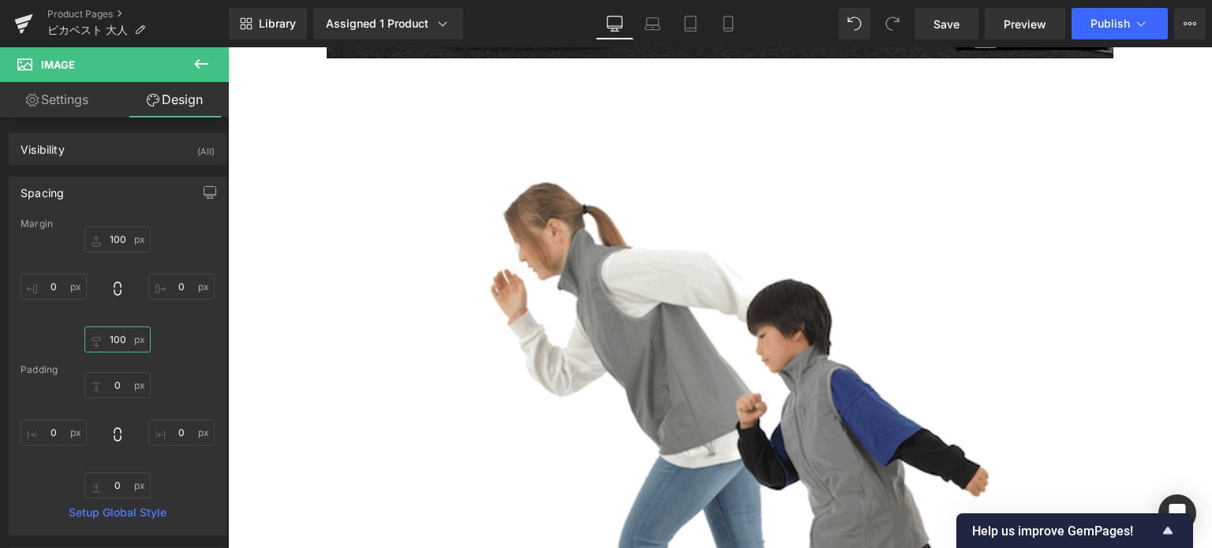
scroll to position [18068, 0]
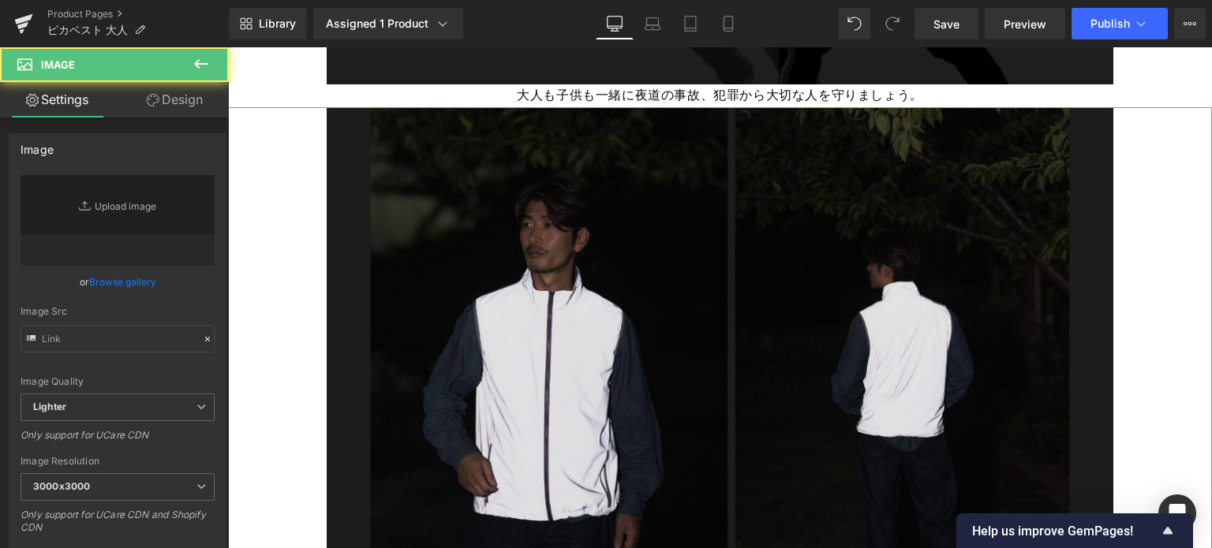
type input "[URL][DOMAIN_NAME]"
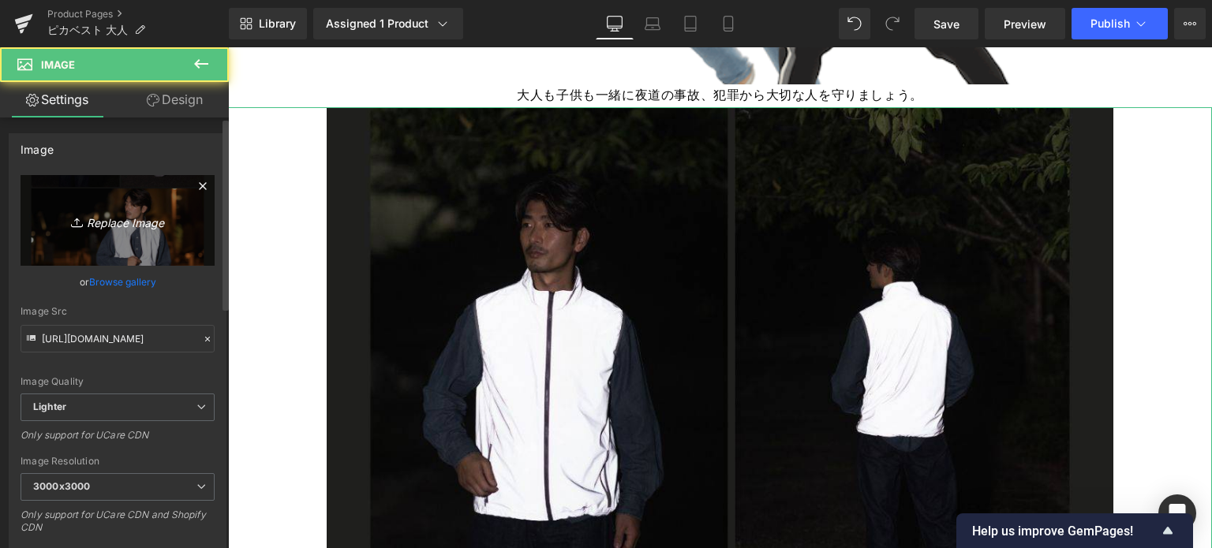
click at [104, 211] on icon "Replace Image" at bounding box center [117, 221] width 126 height 20
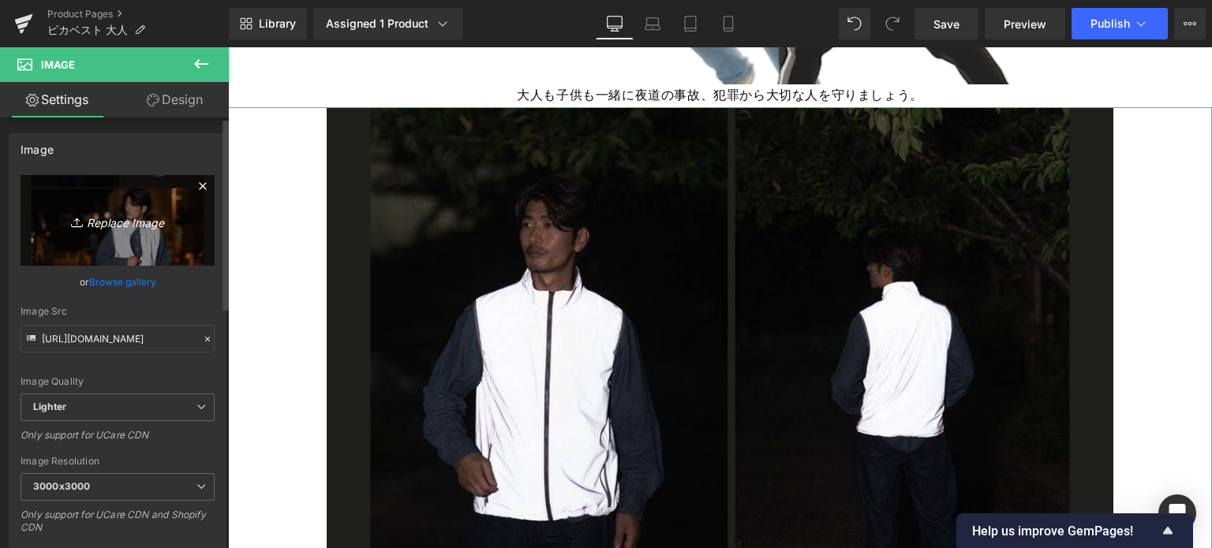
type input "C:\fakepath\10.jpg"
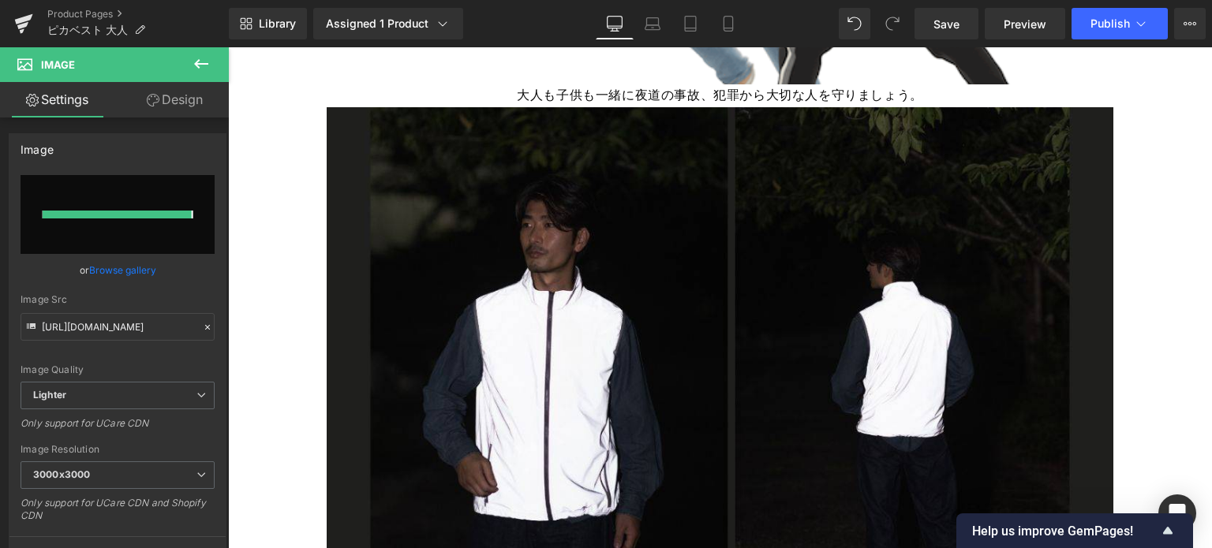
type input "[URL][DOMAIN_NAME]"
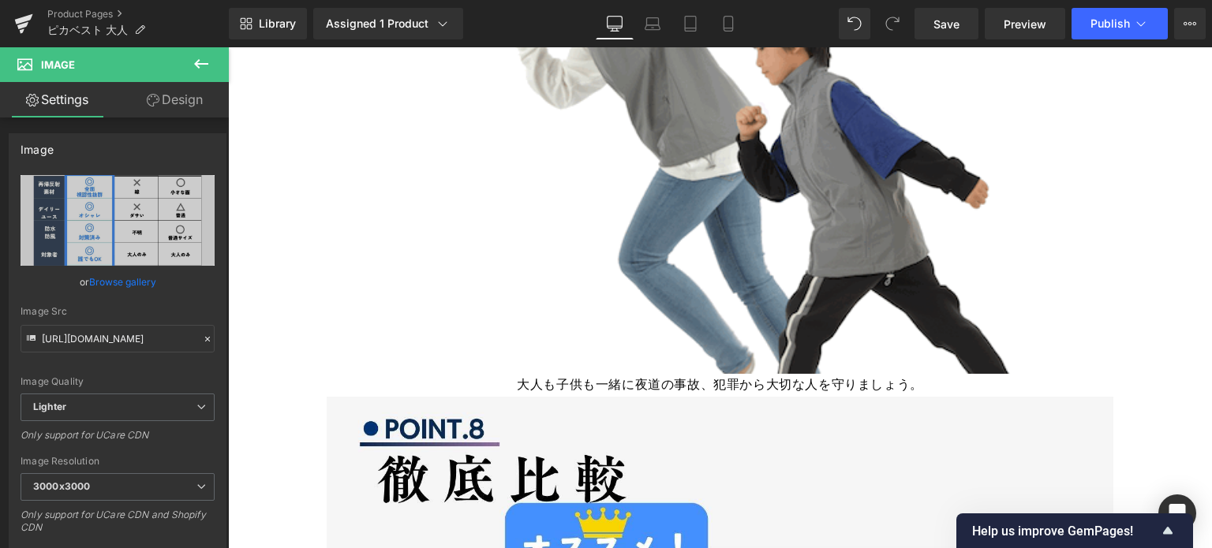
scroll to position [17646, 0]
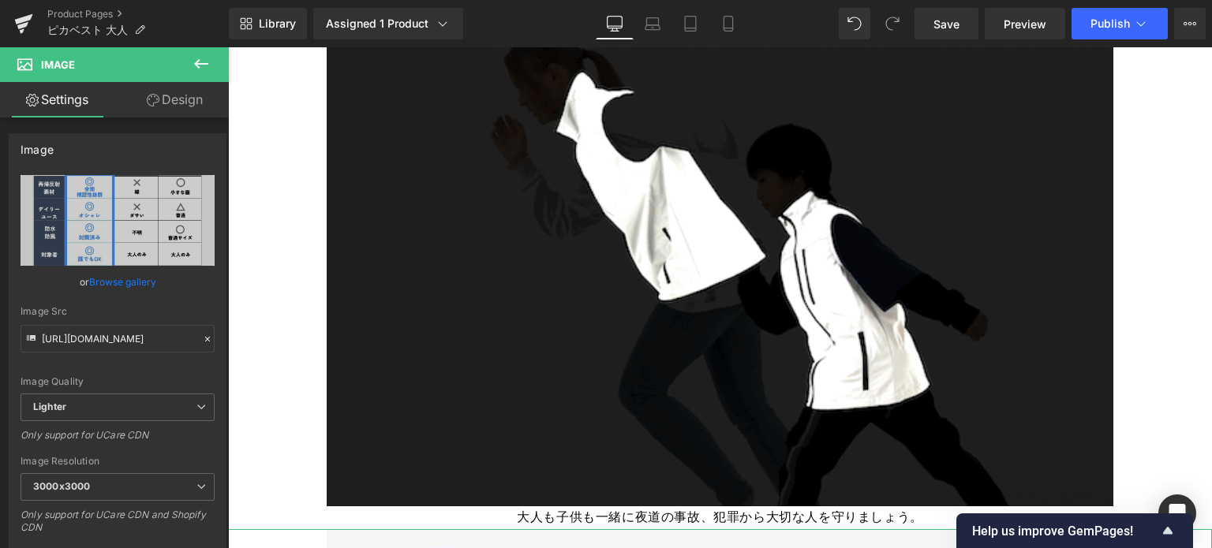
click at [194, 99] on link "Design" at bounding box center [175, 100] width 114 height 36
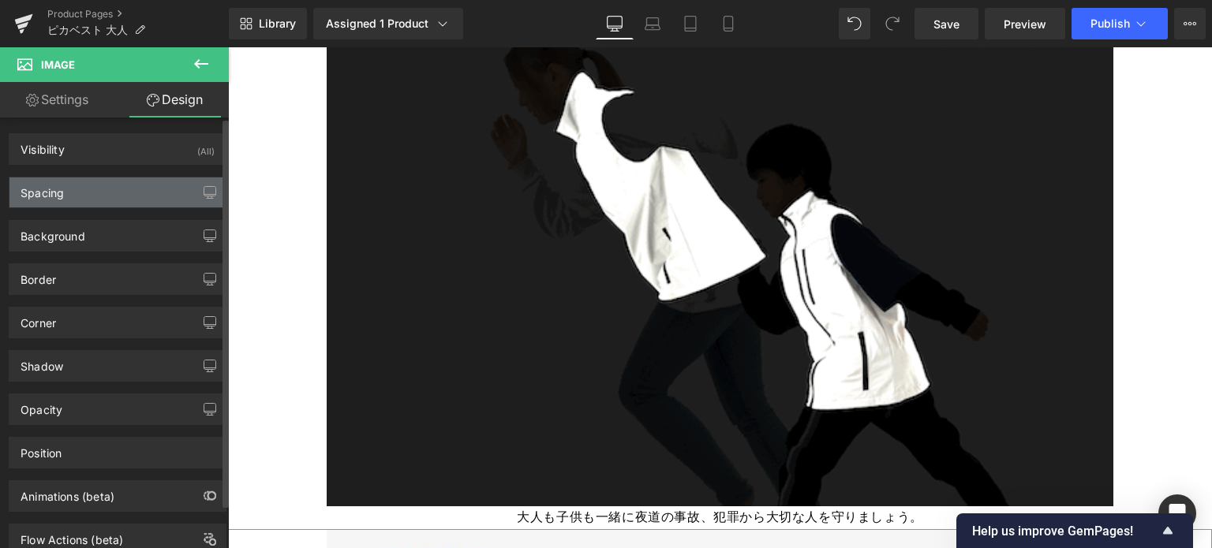
type input "0"
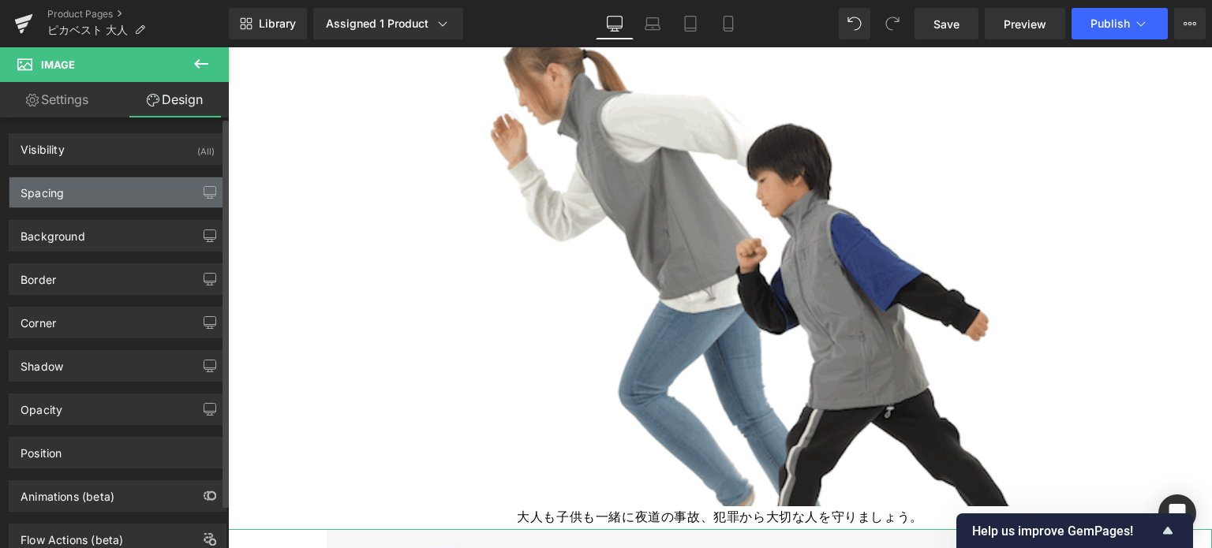
type input "0"
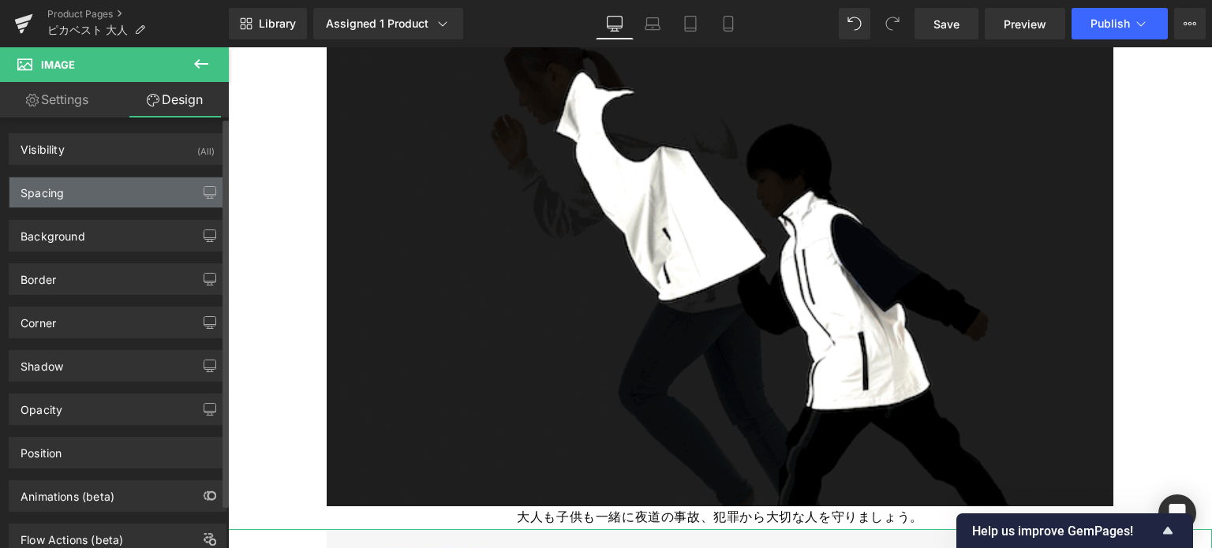
type input "0"
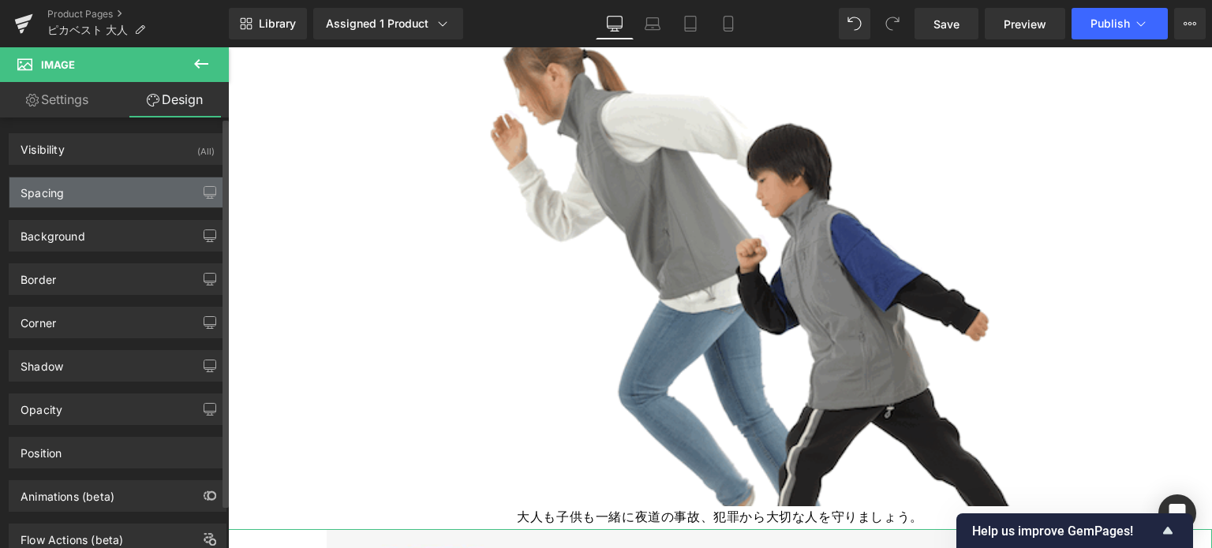
type input "0"
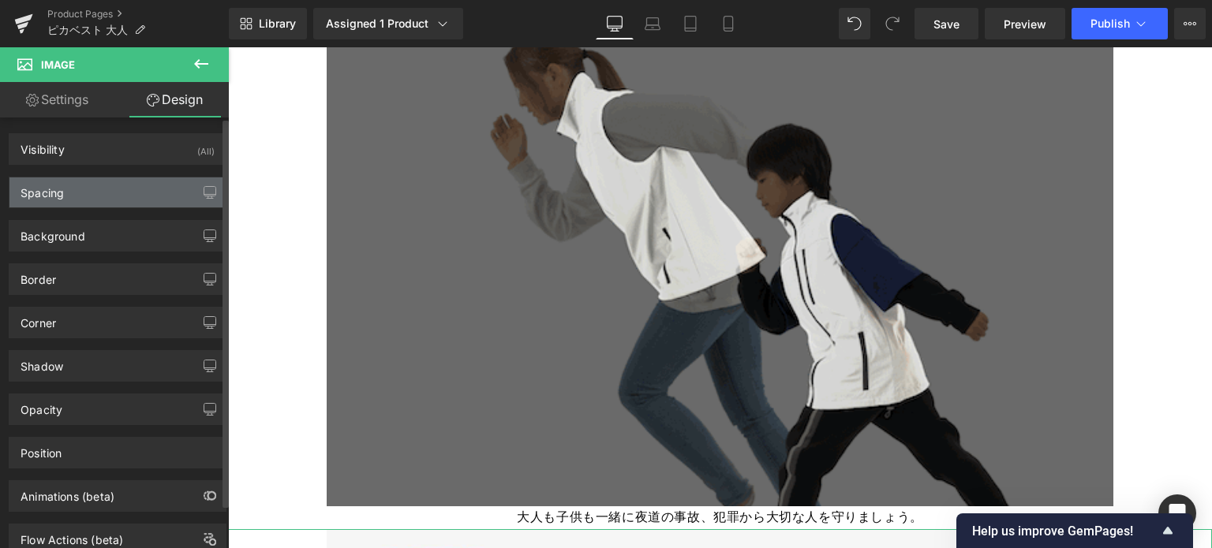
type input "0"
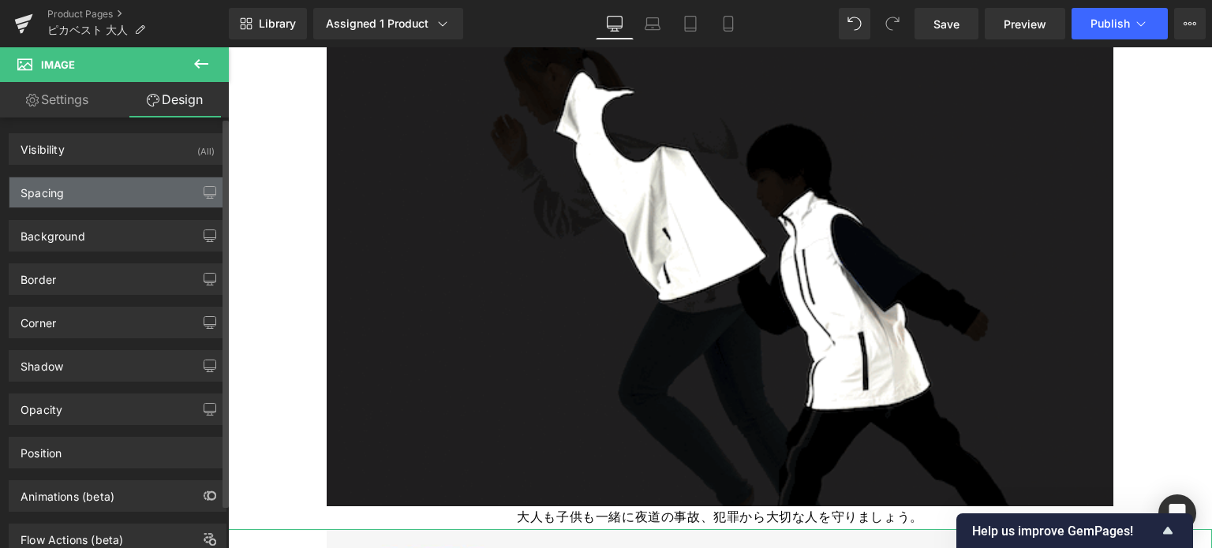
type input "0"
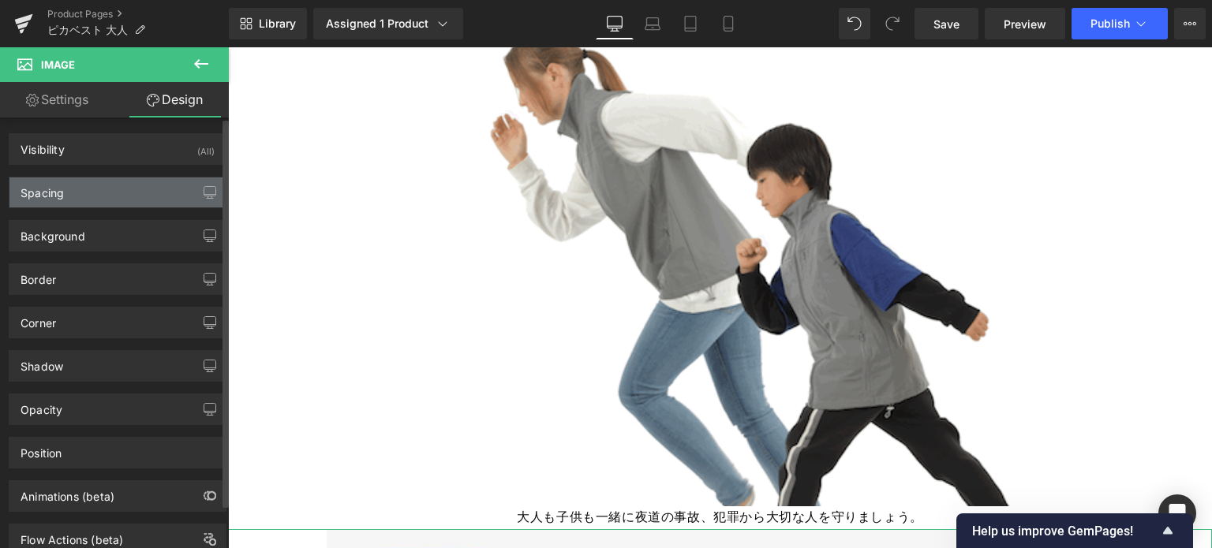
click at [139, 185] on div "Spacing" at bounding box center [117, 193] width 216 height 30
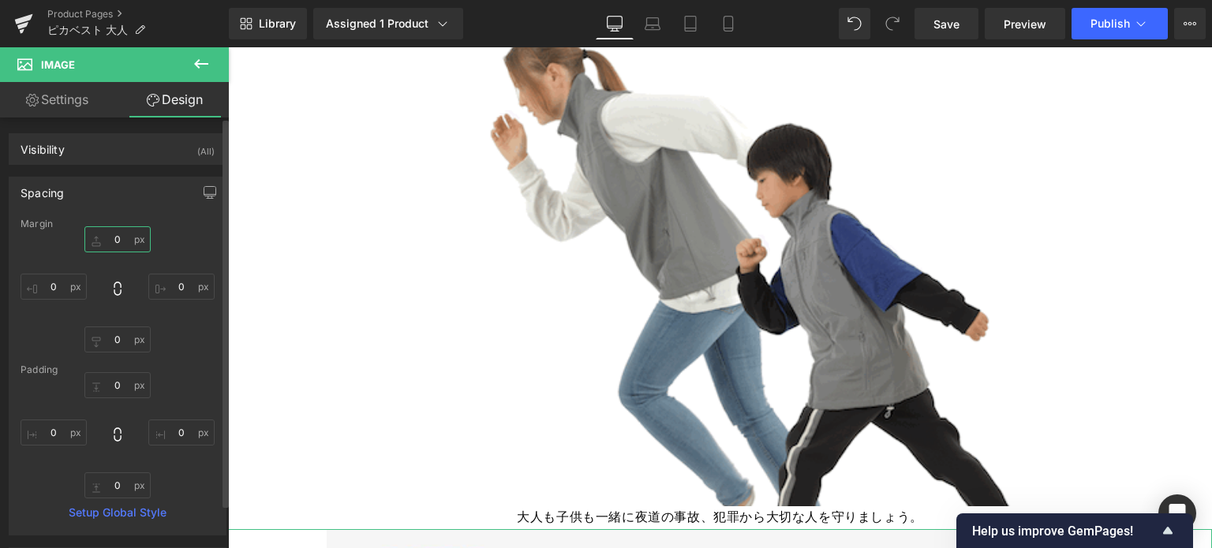
click at [109, 234] on input "0" at bounding box center [117, 239] width 66 height 26
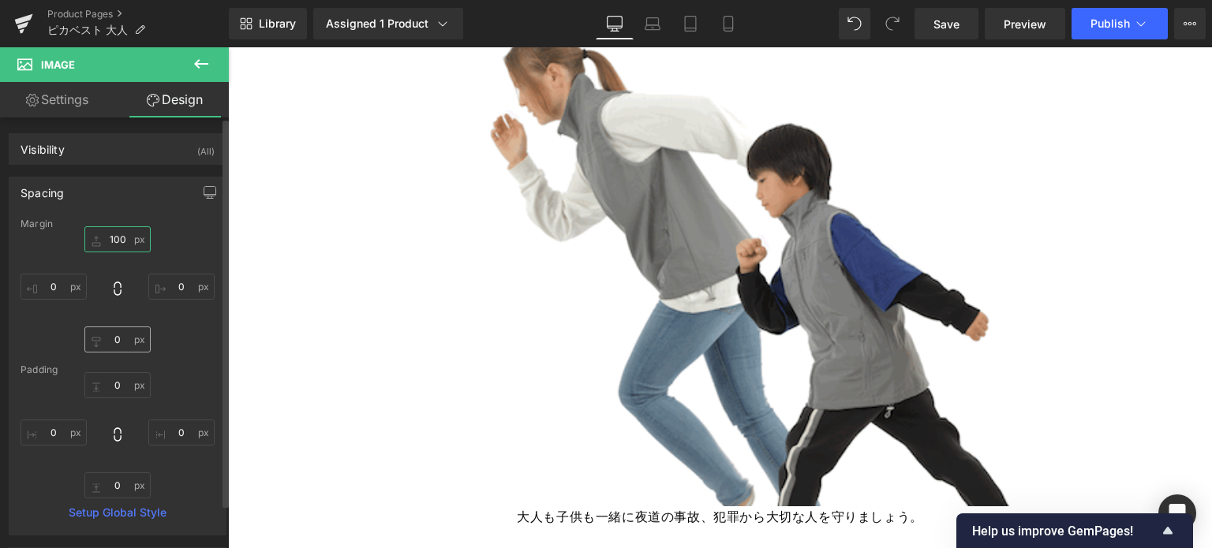
type input "100"
click at [117, 337] on input "0" at bounding box center [117, 340] width 66 height 26
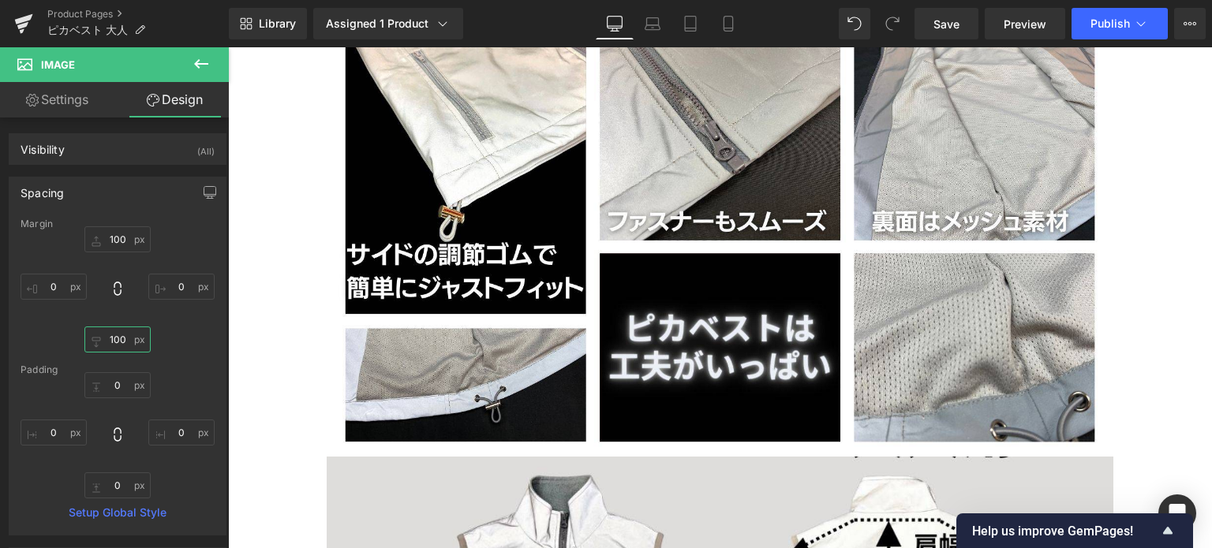
scroll to position [18897, 0]
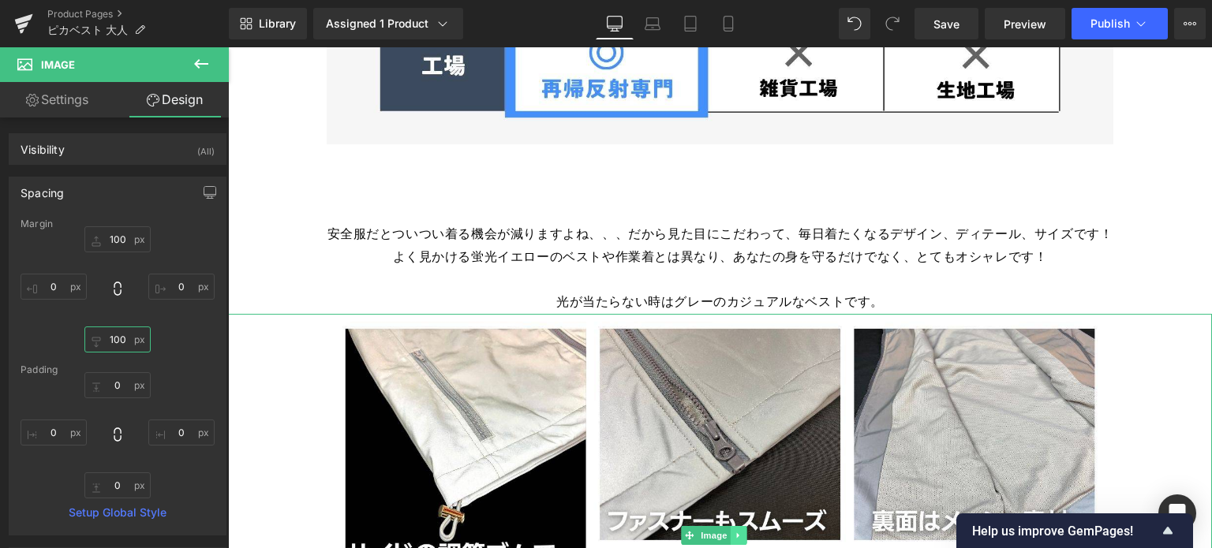
type input "100"
click at [738, 531] on icon at bounding box center [739, 535] width 9 height 9
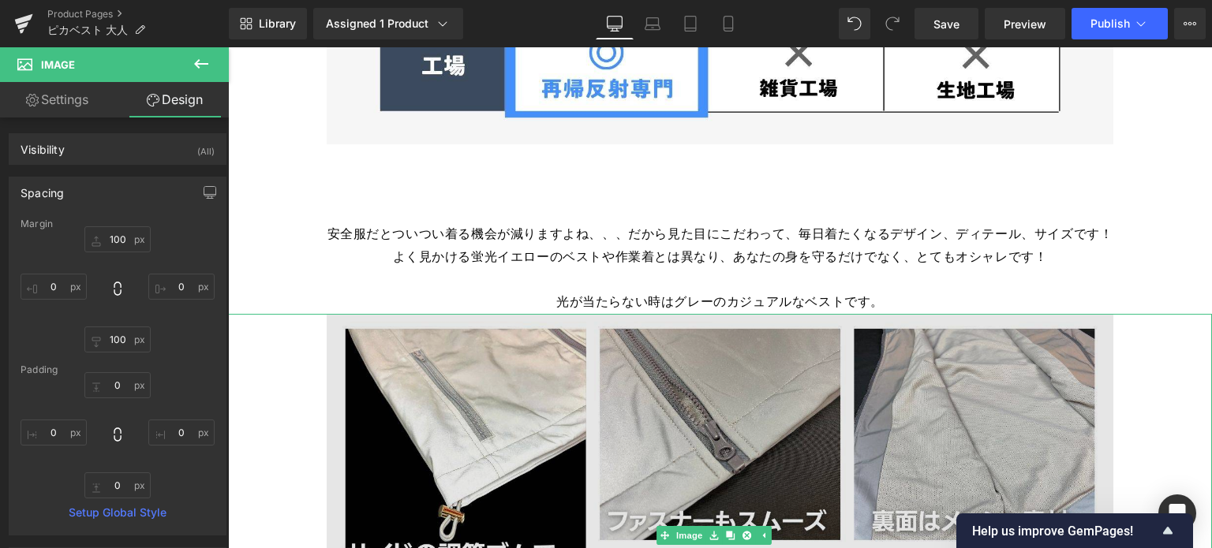
click at [688, 394] on img at bounding box center [720, 535] width 787 height 443
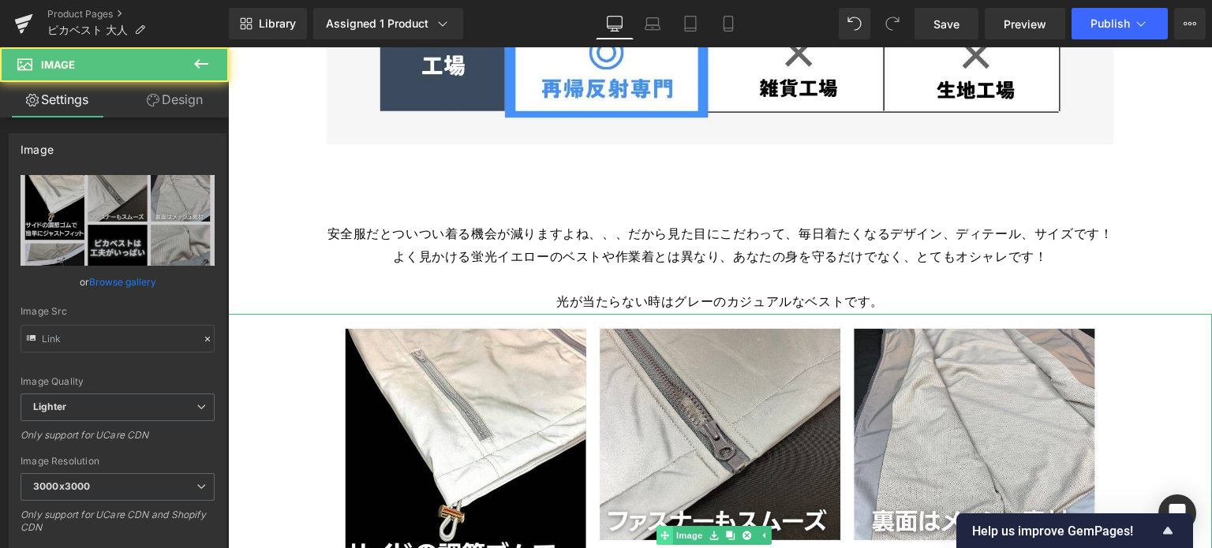
type input "[URL][DOMAIN_NAME]"
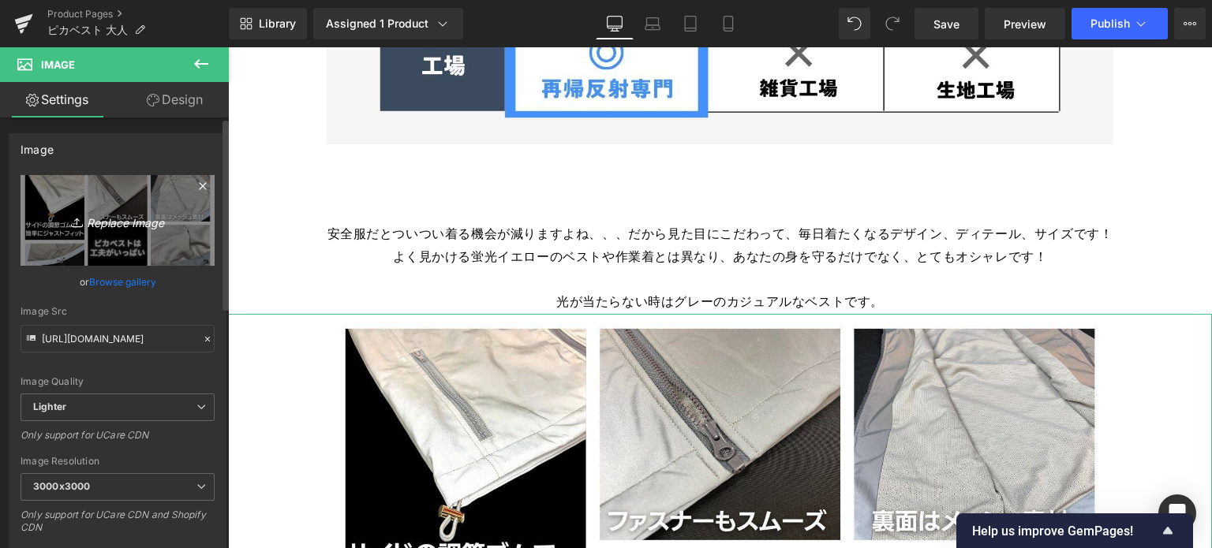
click at [131, 222] on icon "Replace Image" at bounding box center [117, 221] width 126 height 20
type input "C:\fakepath\11.jpg"
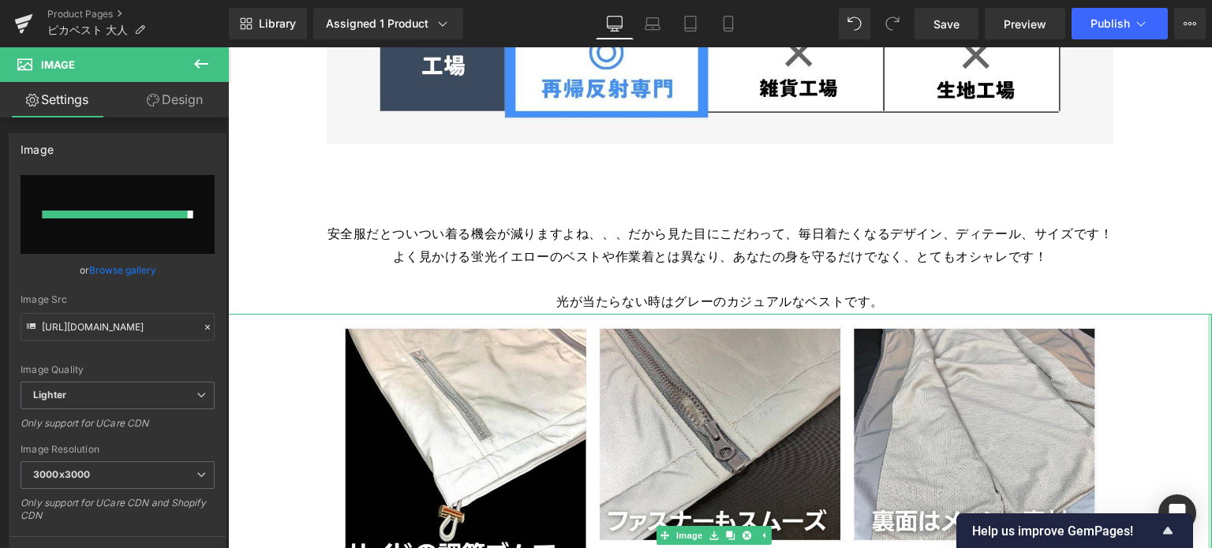
type input "[URL][DOMAIN_NAME]"
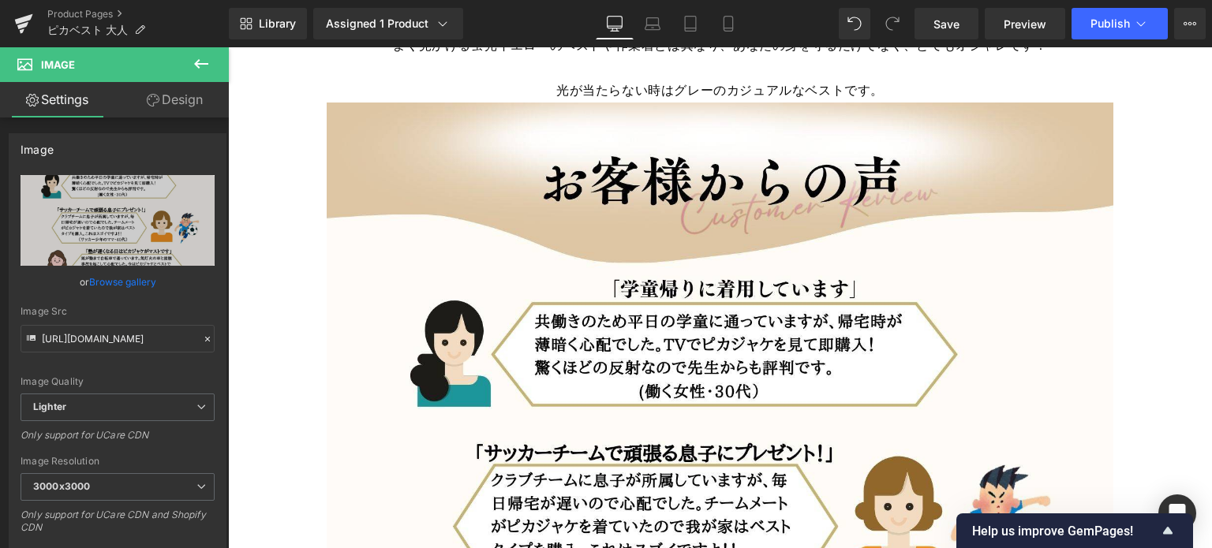
scroll to position [18905, 0]
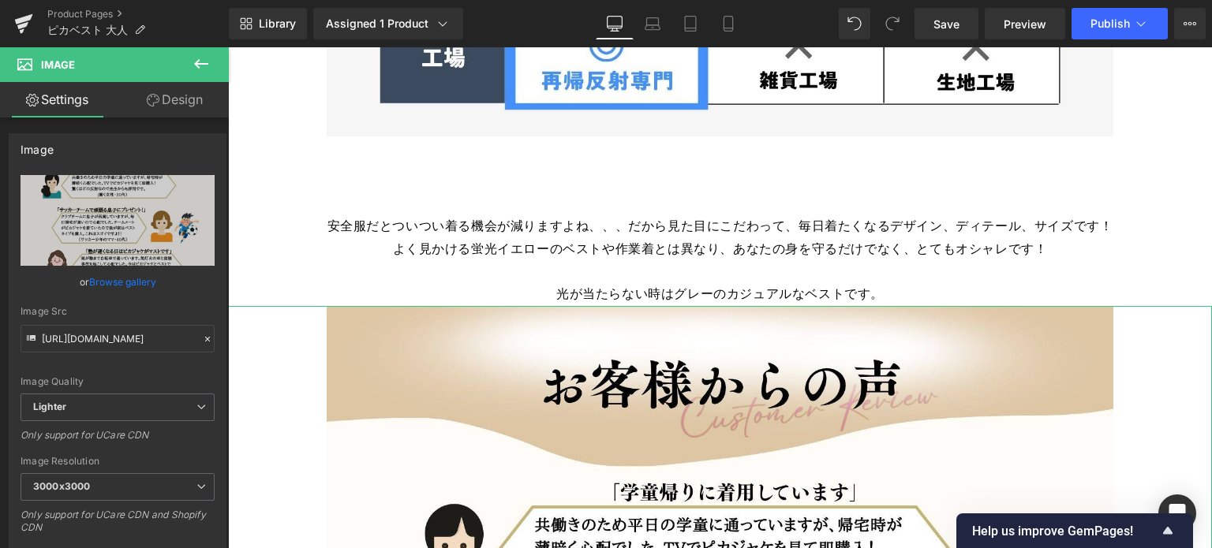
drag, startPoint x: 193, startPoint y: 106, endPoint x: 103, endPoint y: 180, distance: 117.2
click at [193, 106] on link "Design" at bounding box center [175, 100] width 114 height 36
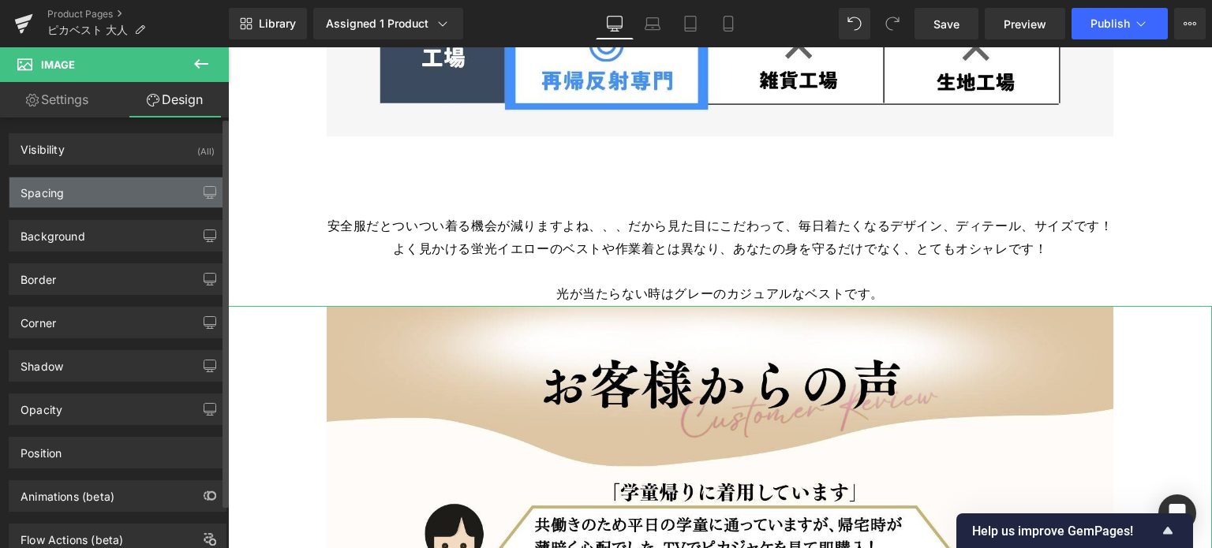
click at [103, 180] on div "Spacing" at bounding box center [117, 193] width 216 height 30
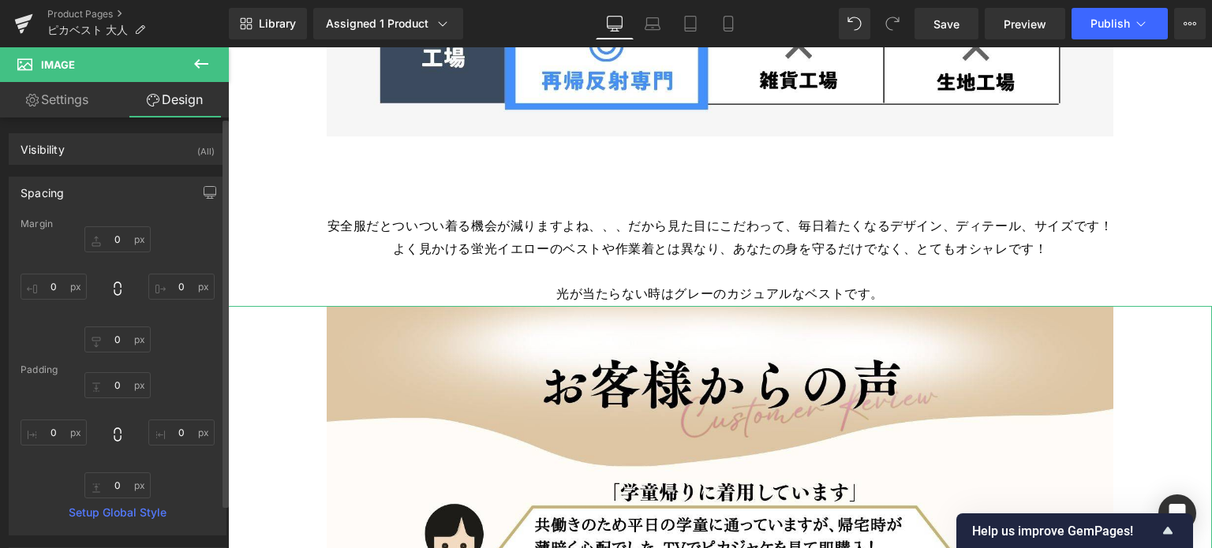
type input "0"
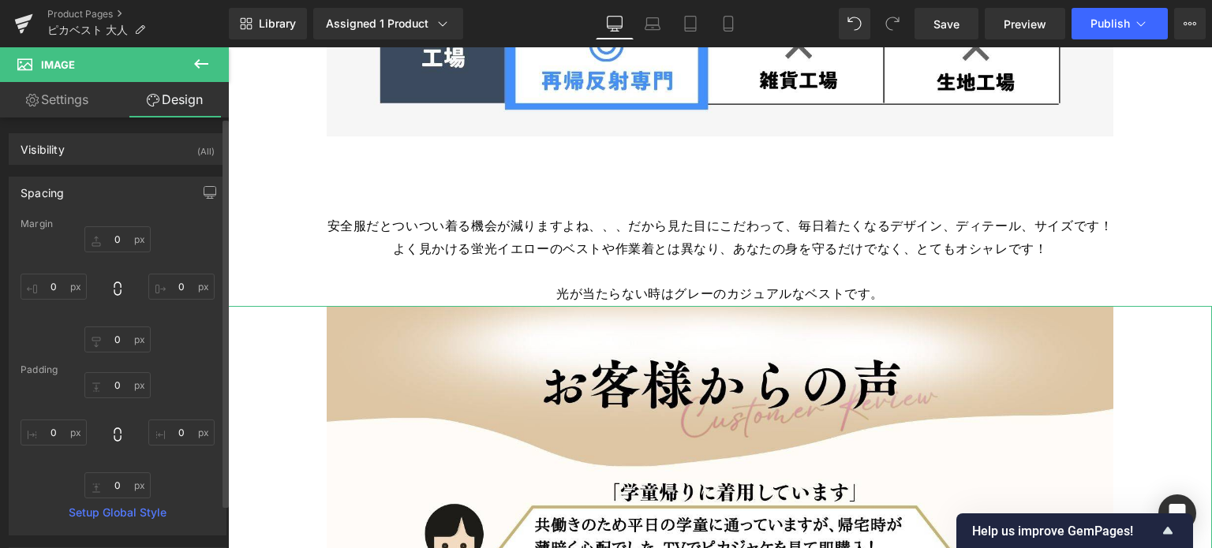
type input "0"
click at [101, 222] on div "Margin" at bounding box center [118, 224] width 194 height 11
click at [104, 230] on input "0" at bounding box center [117, 239] width 66 height 26
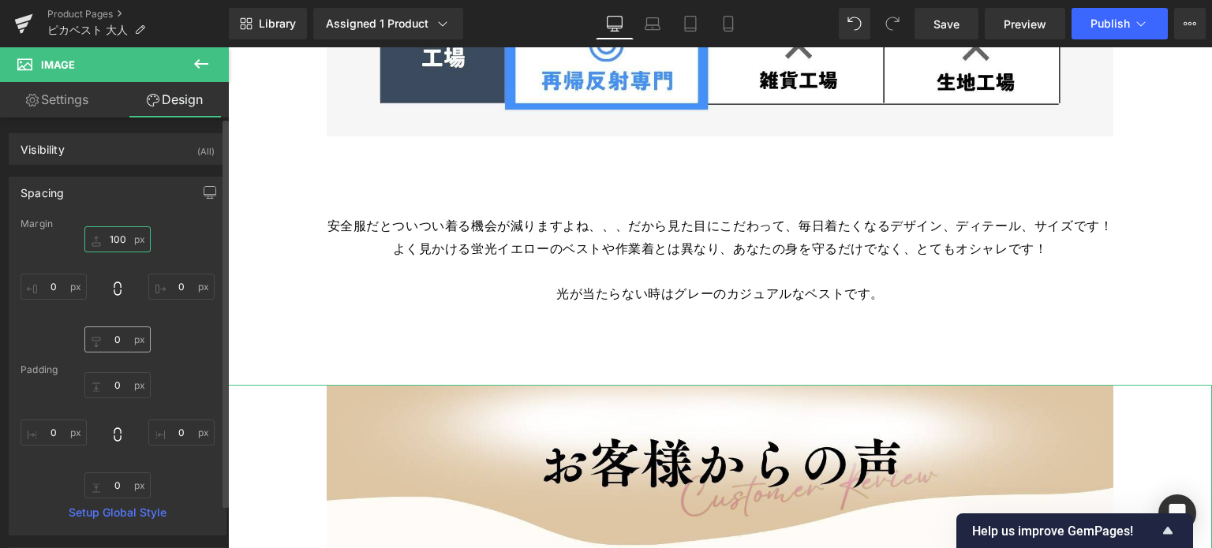
type input "100"
click at [115, 331] on input "0" at bounding box center [117, 340] width 66 height 26
type input "100"
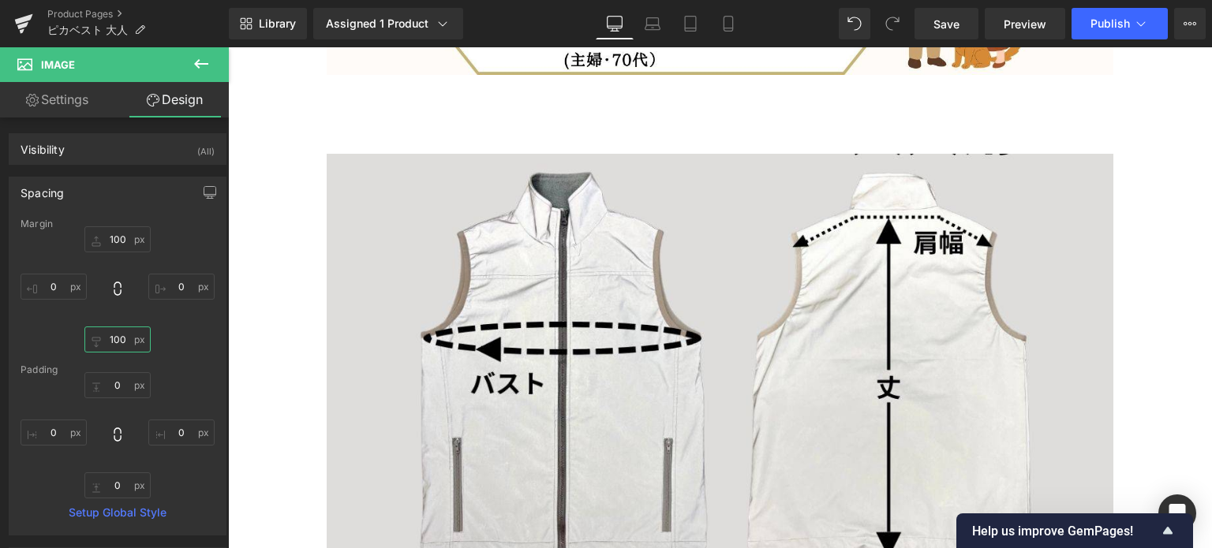
scroll to position [20036, 0]
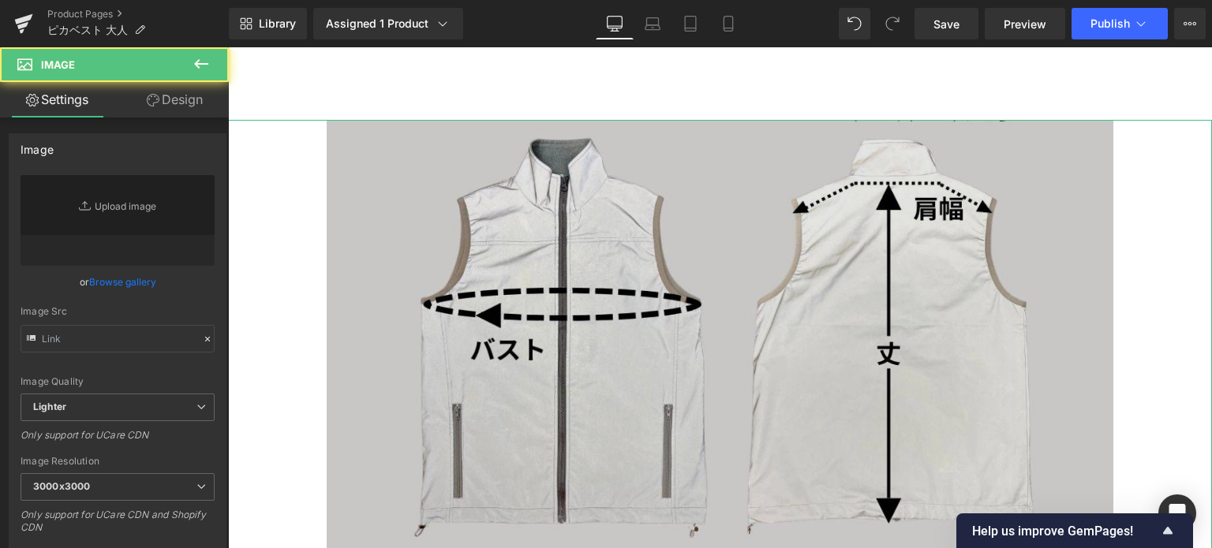
type input "[URL][DOMAIN_NAME]"
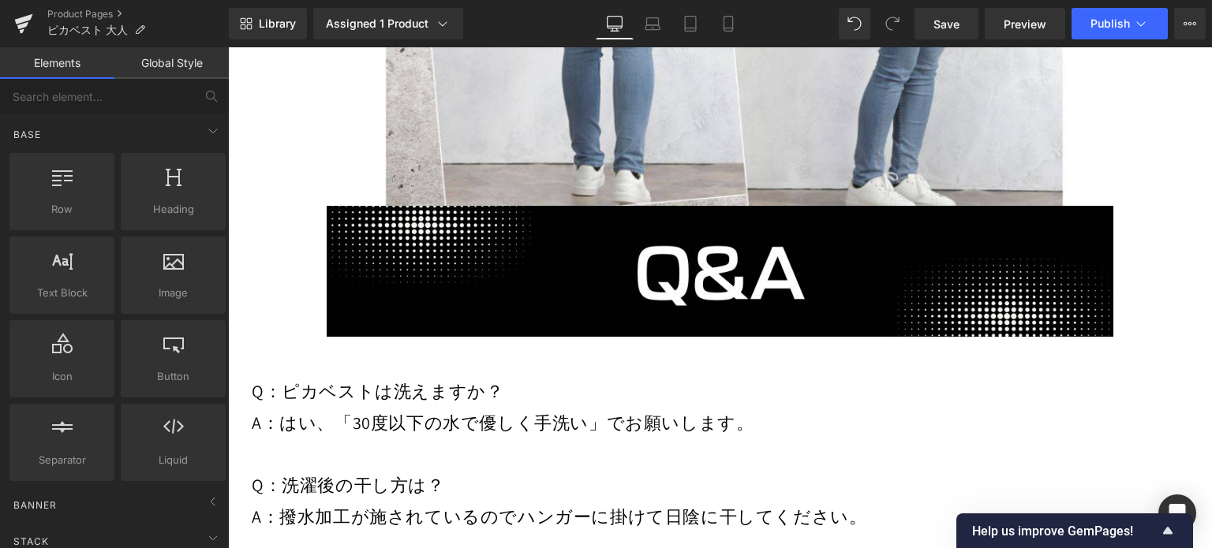
scroll to position [21056, 0]
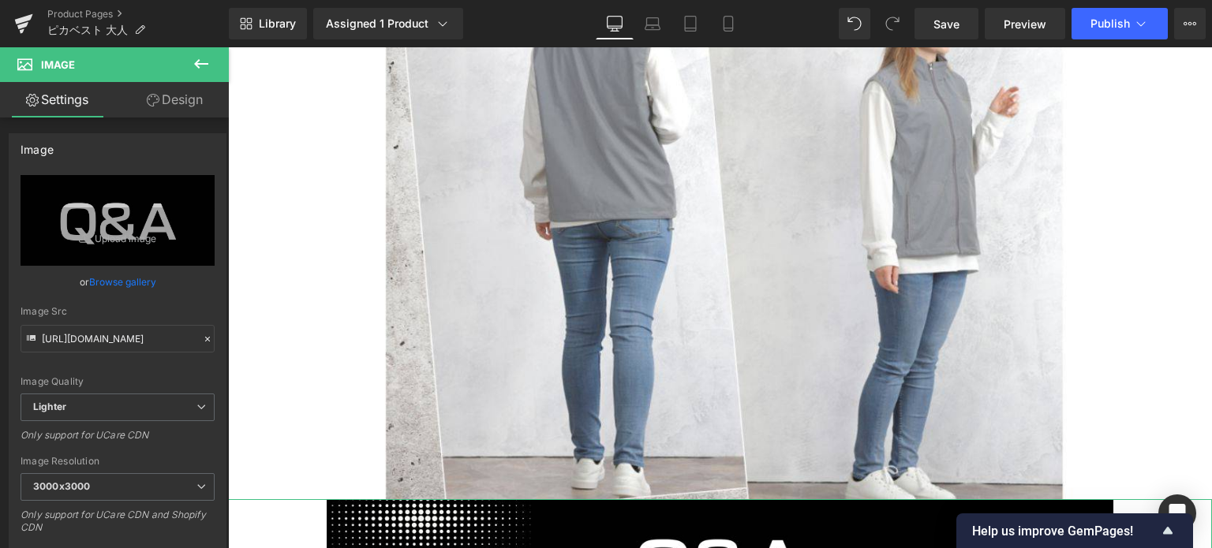
click at [189, 108] on link "Design" at bounding box center [175, 100] width 114 height 36
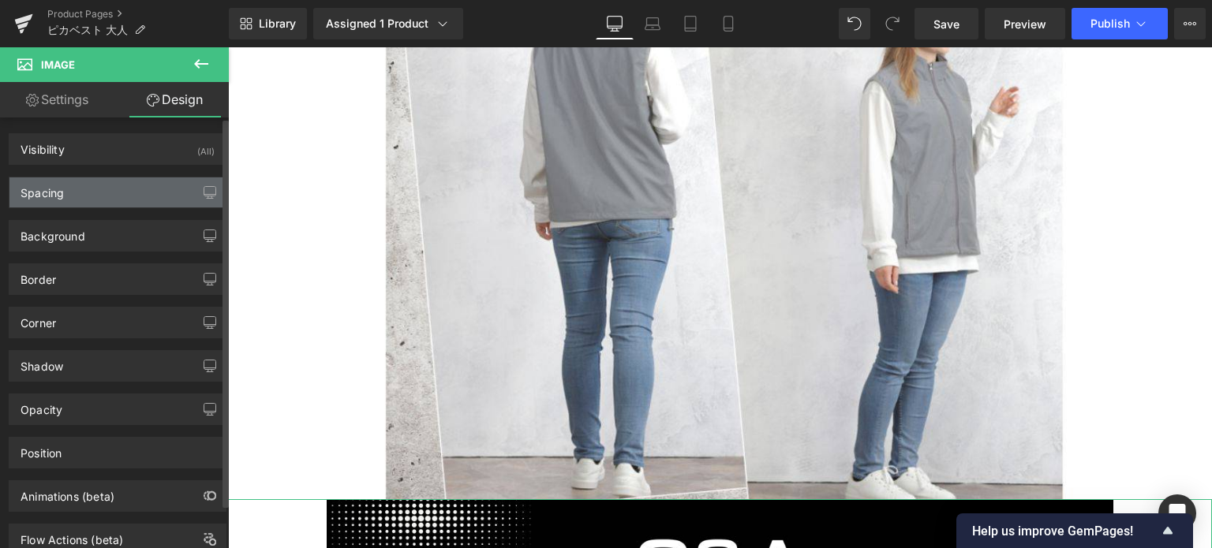
click at [142, 191] on div "Spacing" at bounding box center [117, 193] width 216 height 30
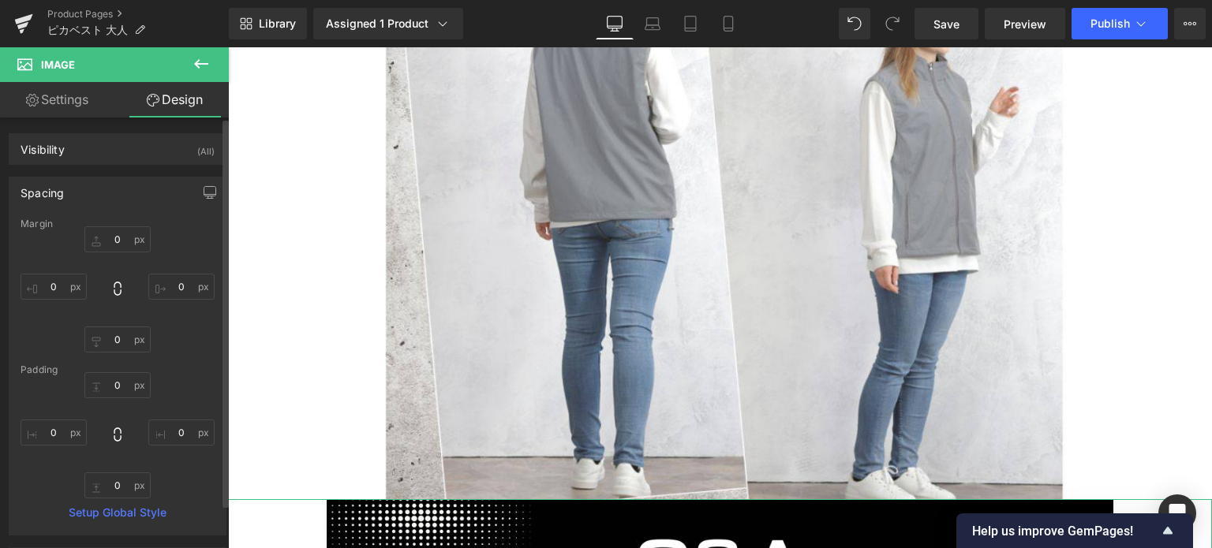
type input "0"
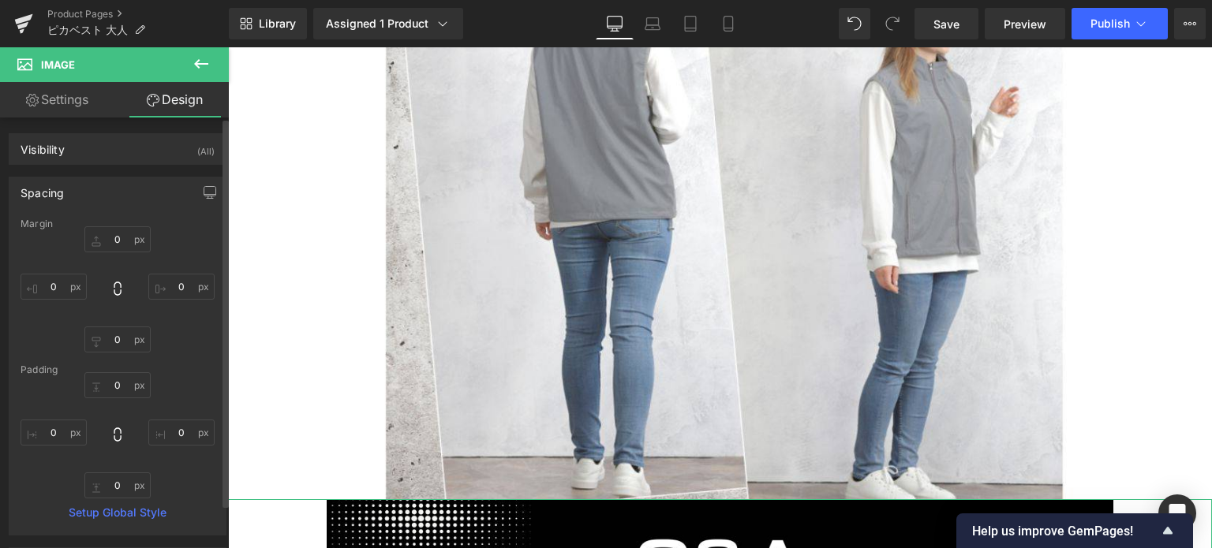
type input "0"
click at [103, 241] on input "0" at bounding box center [117, 239] width 66 height 26
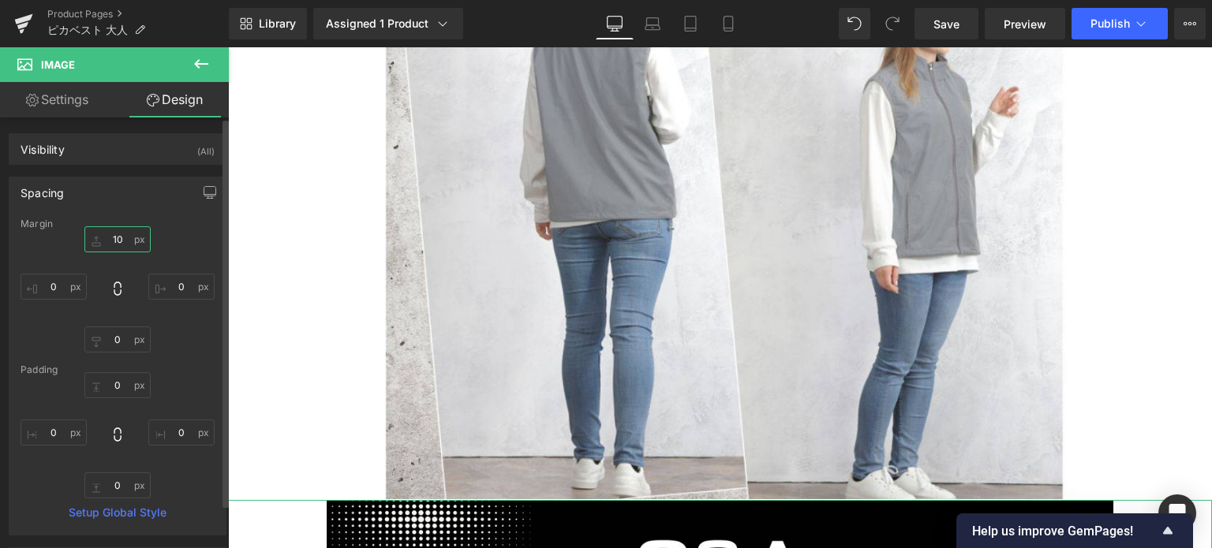
type input "100"
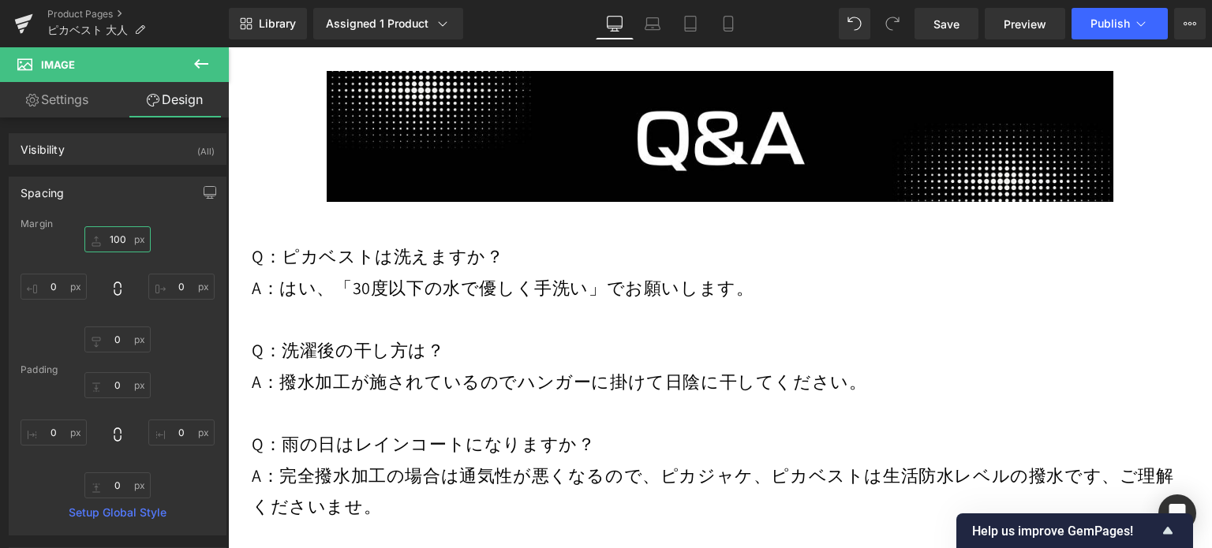
scroll to position [21628, 0]
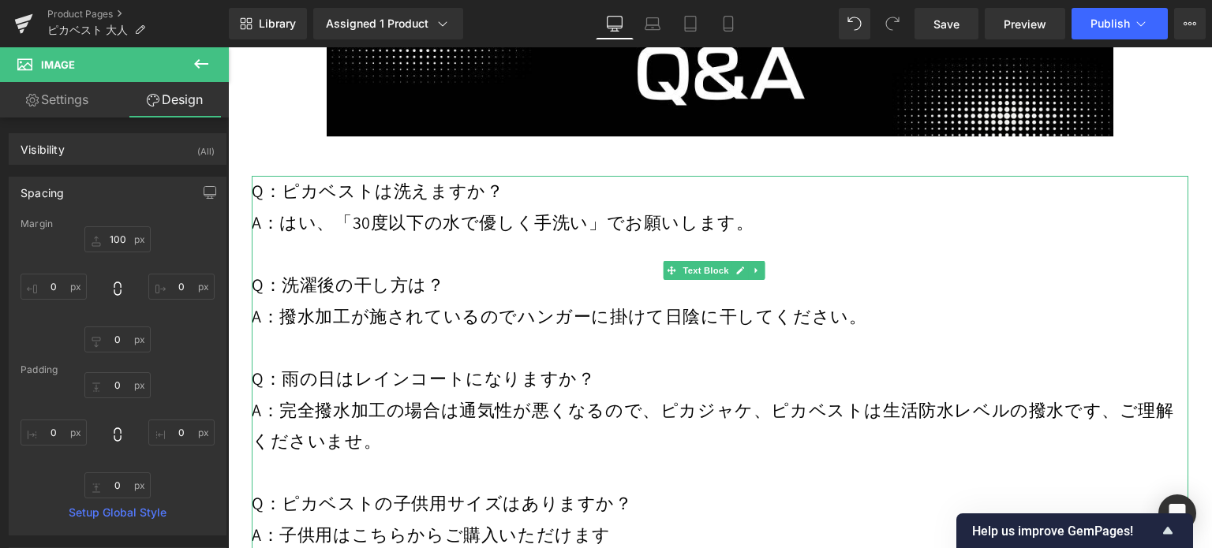
click at [776, 395] on p "A：完全撥水加工の場合は通気性が悪くなるので、ピカジャケ、ピカベストは生活防水レベルの撥水です、ご理解くださいませ。" at bounding box center [720, 426] width 936 height 62
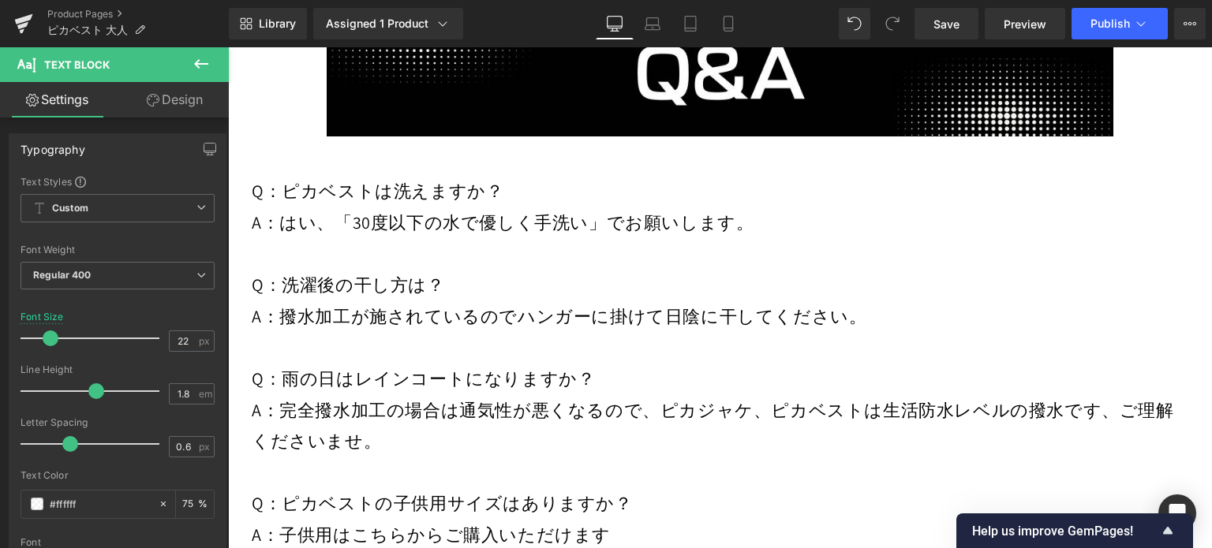
click at [178, 106] on link "Design" at bounding box center [175, 100] width 114 height 36
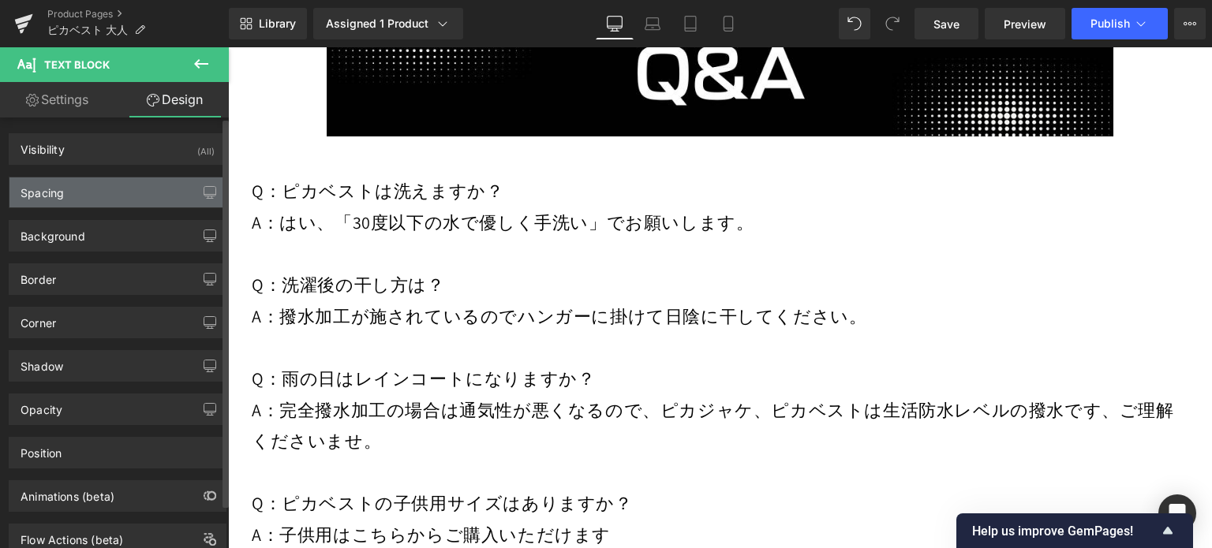
type input "50"
type input "30"
type input "50"
type input "30"
type input "0"
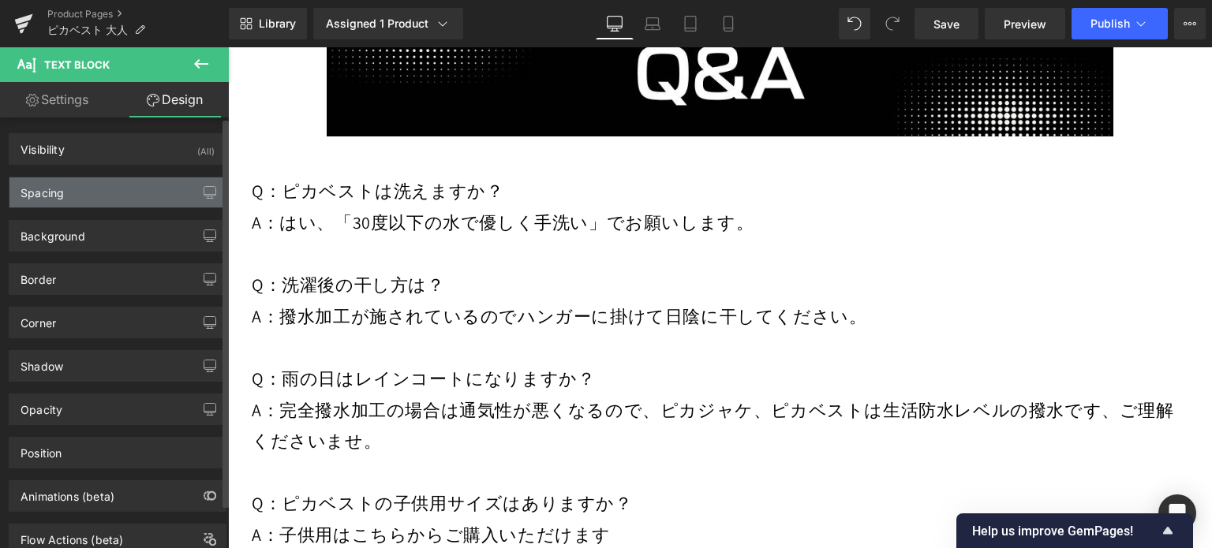
type input "0"
click at [103, 204] on div "Spacing" at bounding box center [117, 193] width 216 height 30
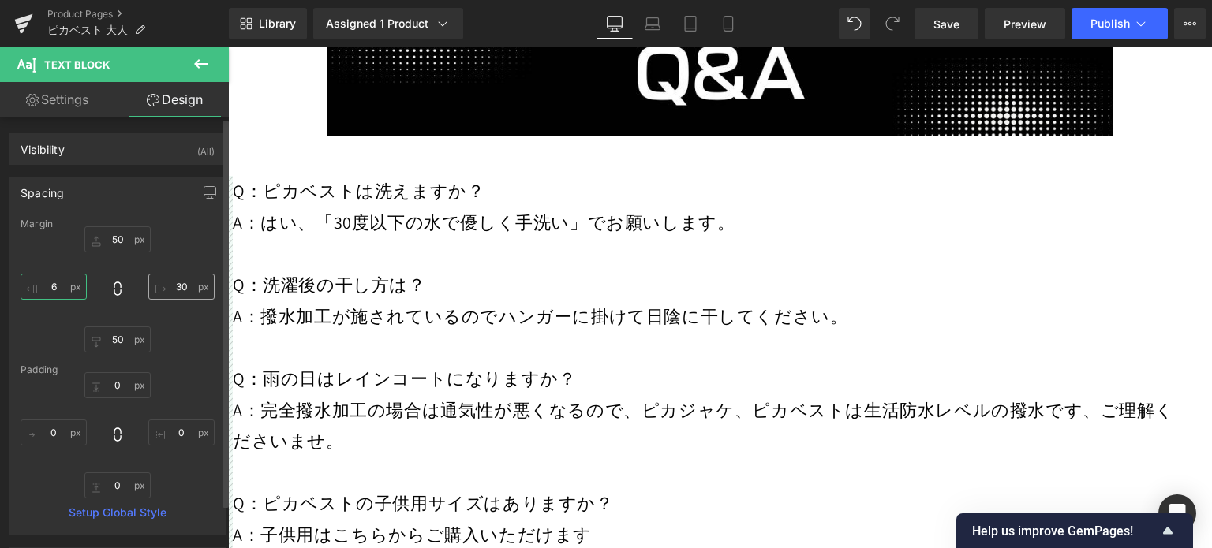
type input "6"
click at [171, 293] on input "30" at bounding box center [181, 287] width 66 height 26
type input "100"
click at [194, 337] on div "50px 50 100 100 50px 50 6 6" at bounding box center [118, 289] width 194 height 126
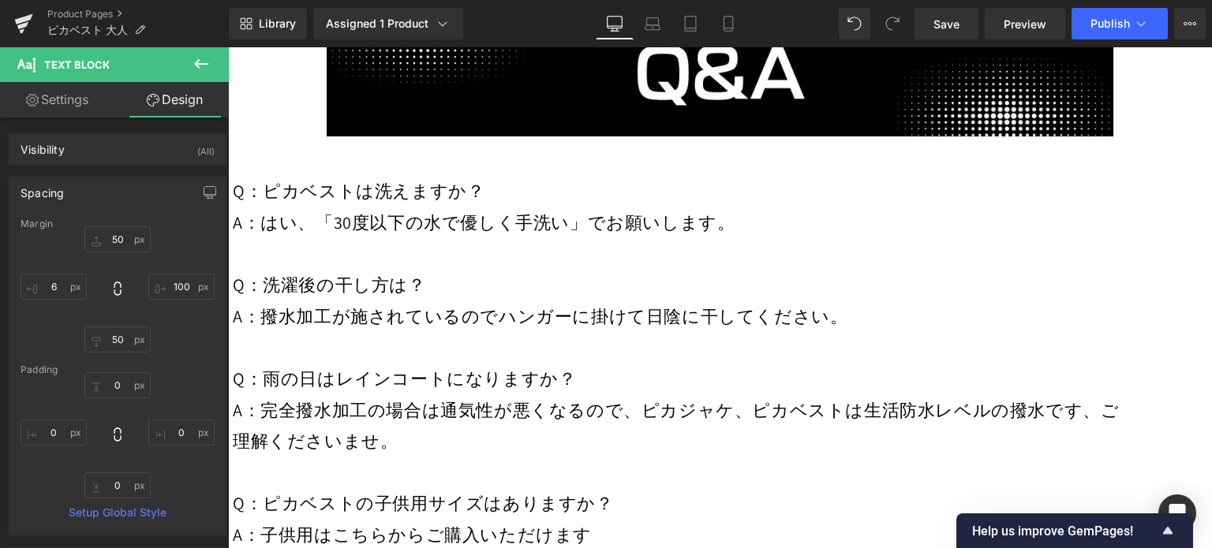
click at [468, 524] on span "A：子供用はこちらからご購入いただけます" at bounding box center [412, 535] width 359 height 22
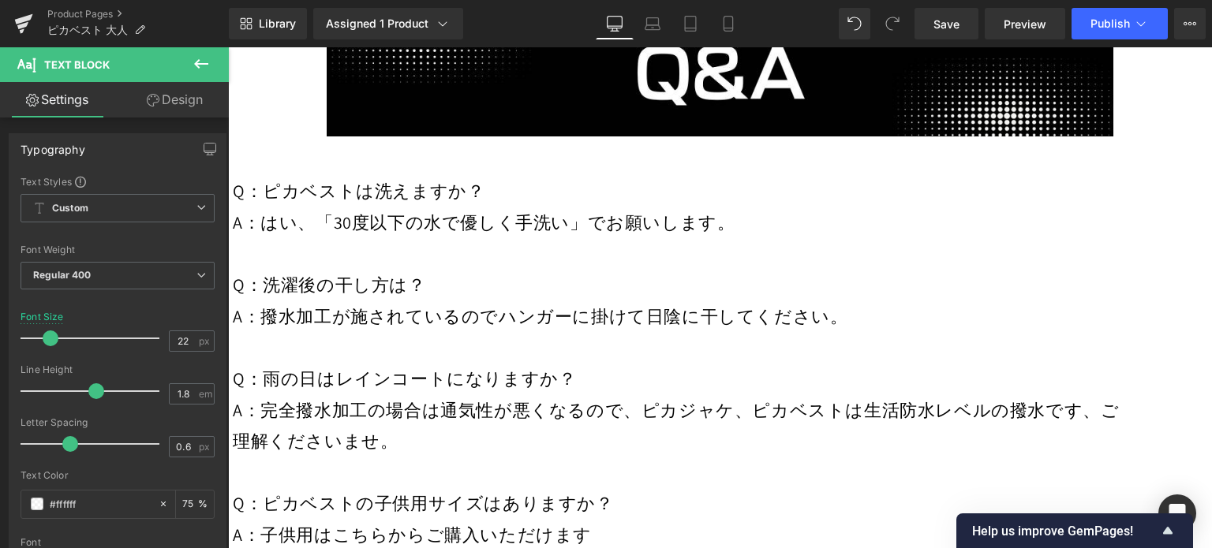
click at [196, 91] on link "Design" at bounding box center [175, 100] width 114 height 36
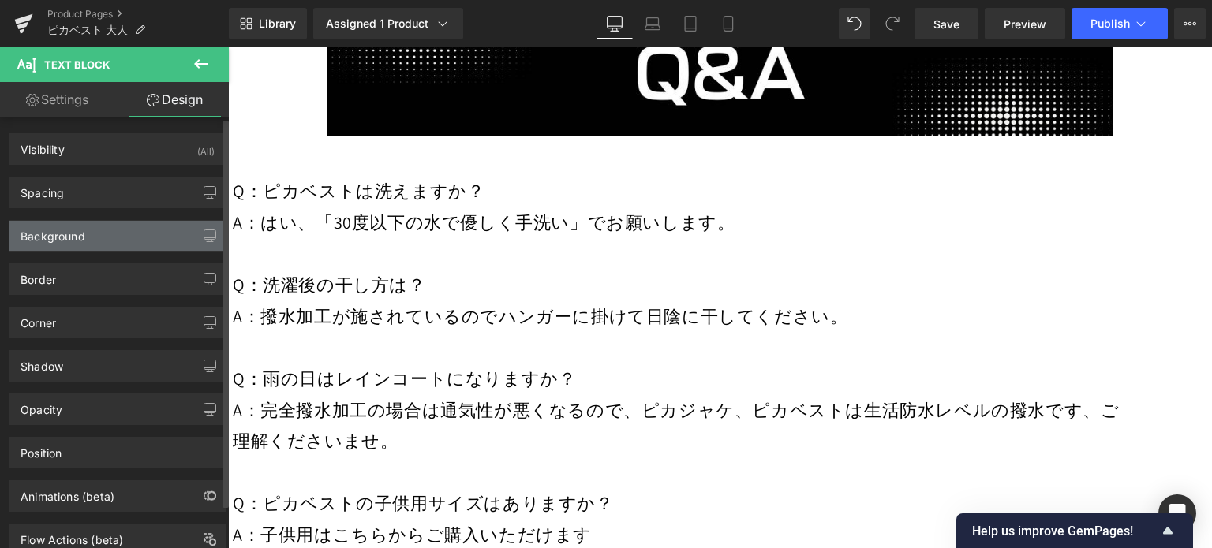
type input "50"
type input "100"
type input "50"
type input "6"
type input "0"
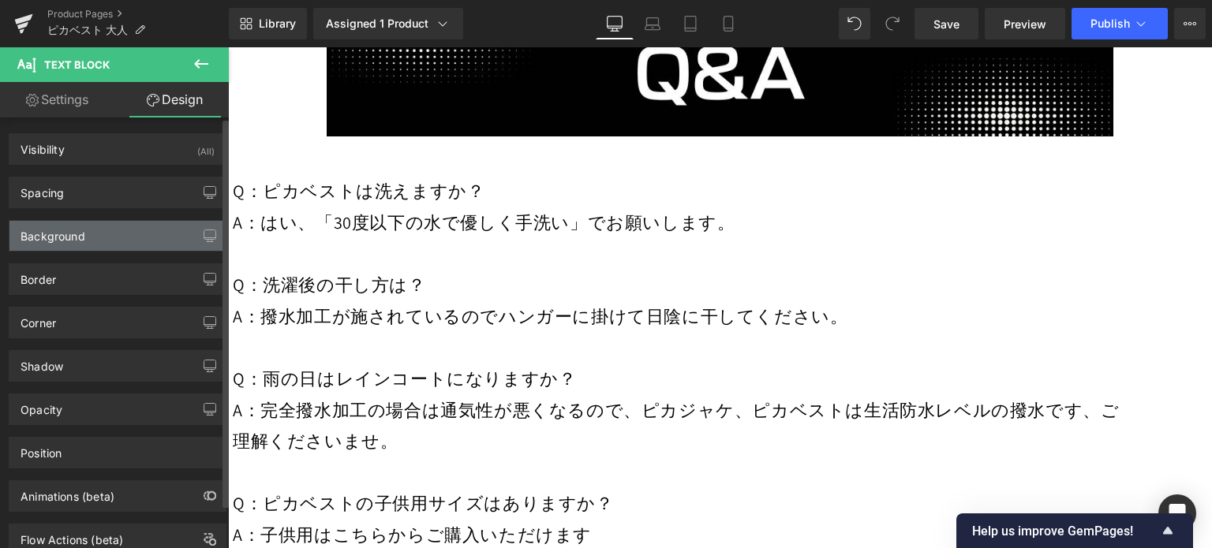
type input "0"
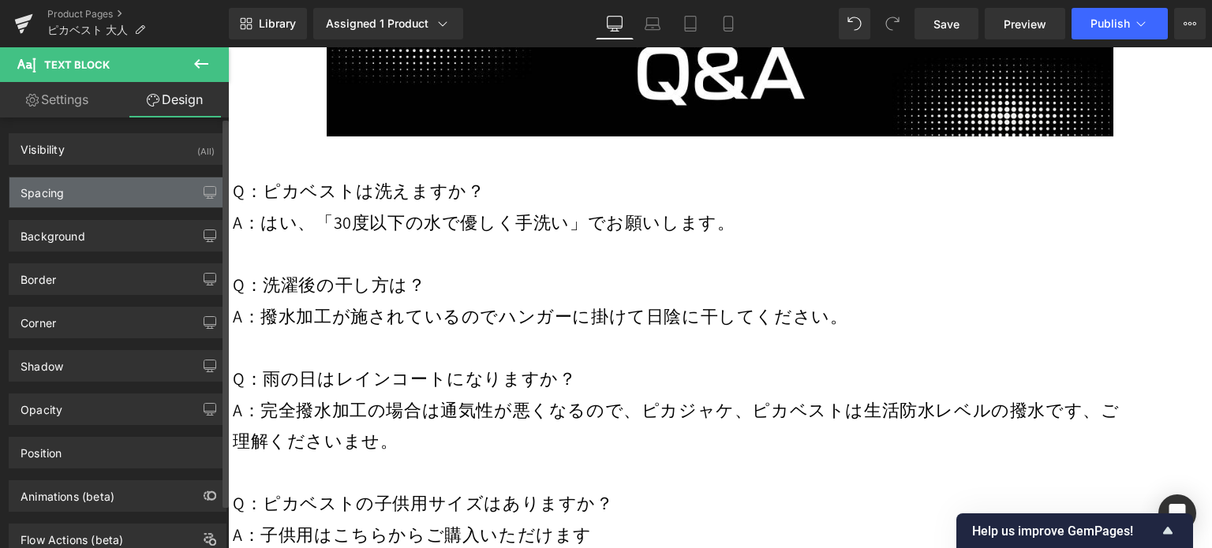
click at [144, 200] on div "Spacing" at bounding box center [117, 193] width 216 height 30
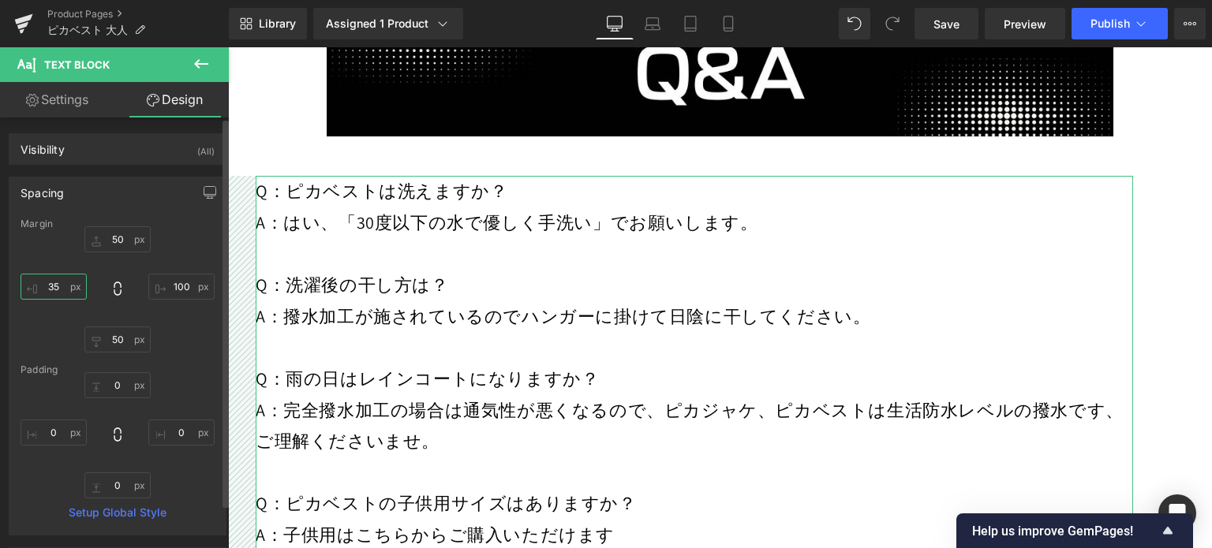
drag, startPoint x: 67, startPoint y: 287, endPoint x: 44, endPoint y: 286, distance: 22.9
click at [44, 286] on input "35" at bounding box center [54, 287] width 66 height 26
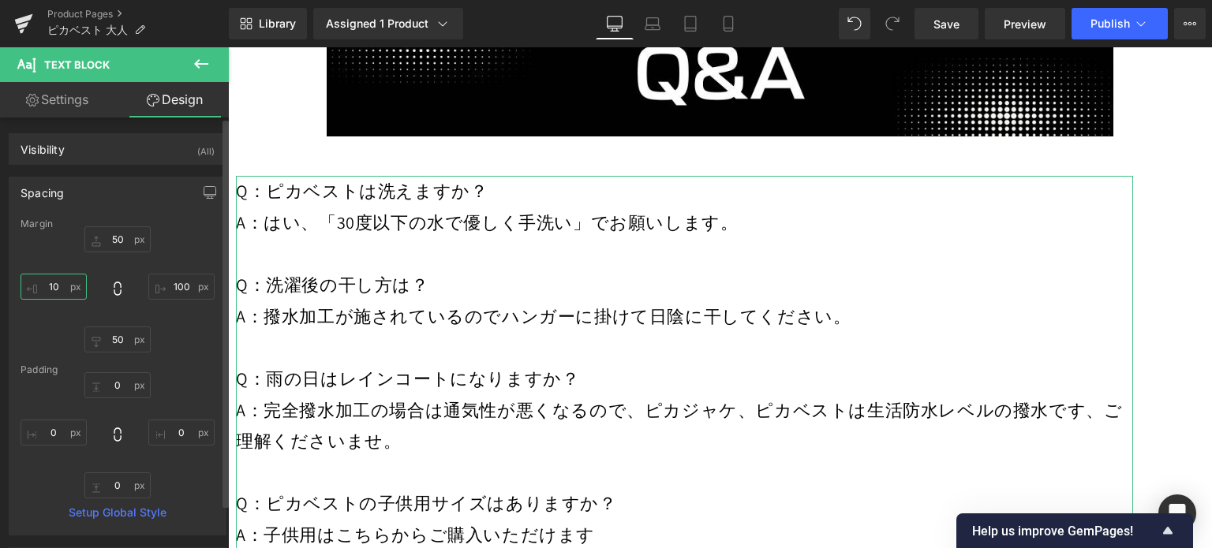
type input "100"
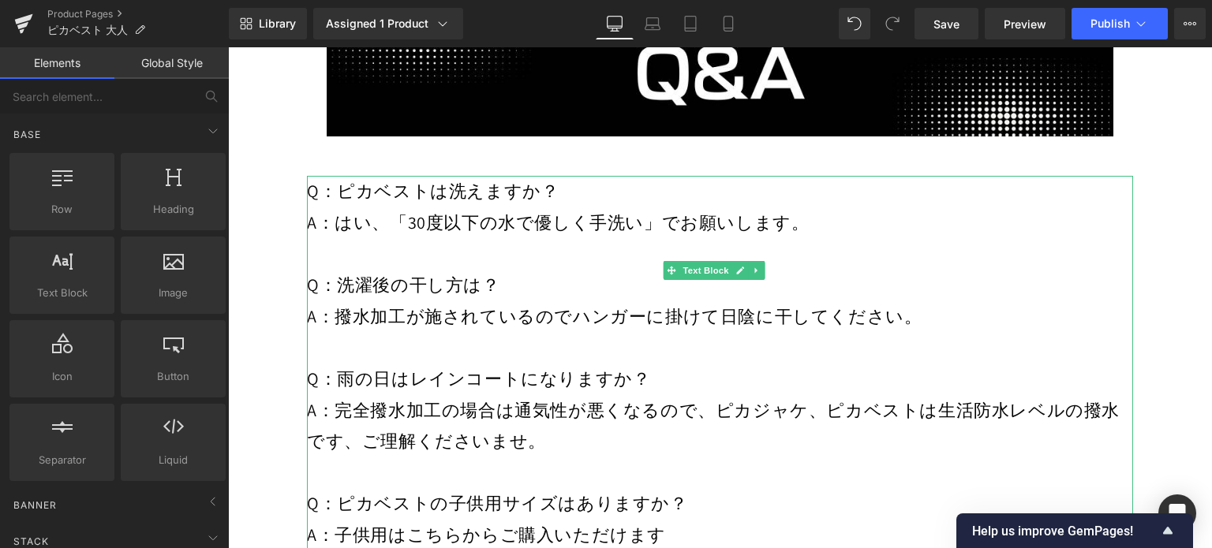
click at [458, 458] on p at bounding box center [720, 474] width 826 height 32
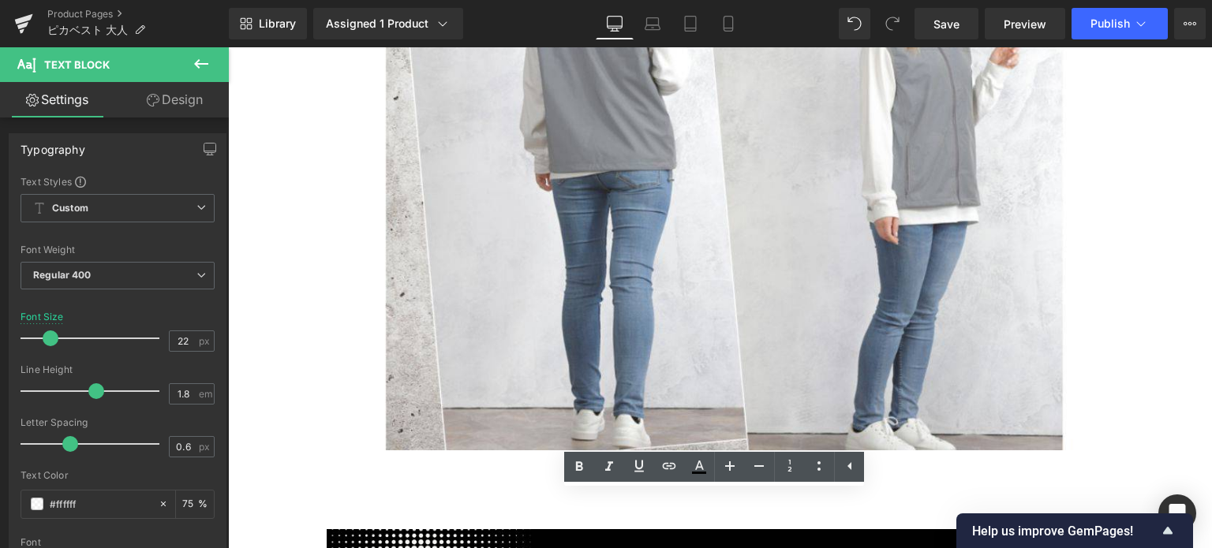
scroll to position [21333, 0]
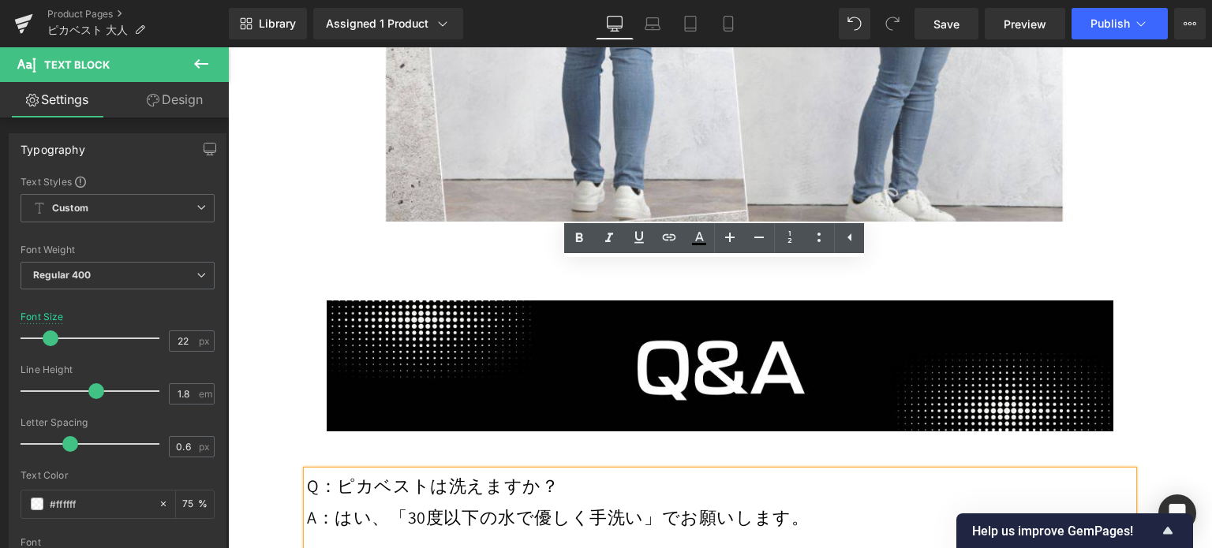
click at [395, 471] on p "Q：ピカベストは洗えますか？" at bounding box center [720, 487] width 826 height 32
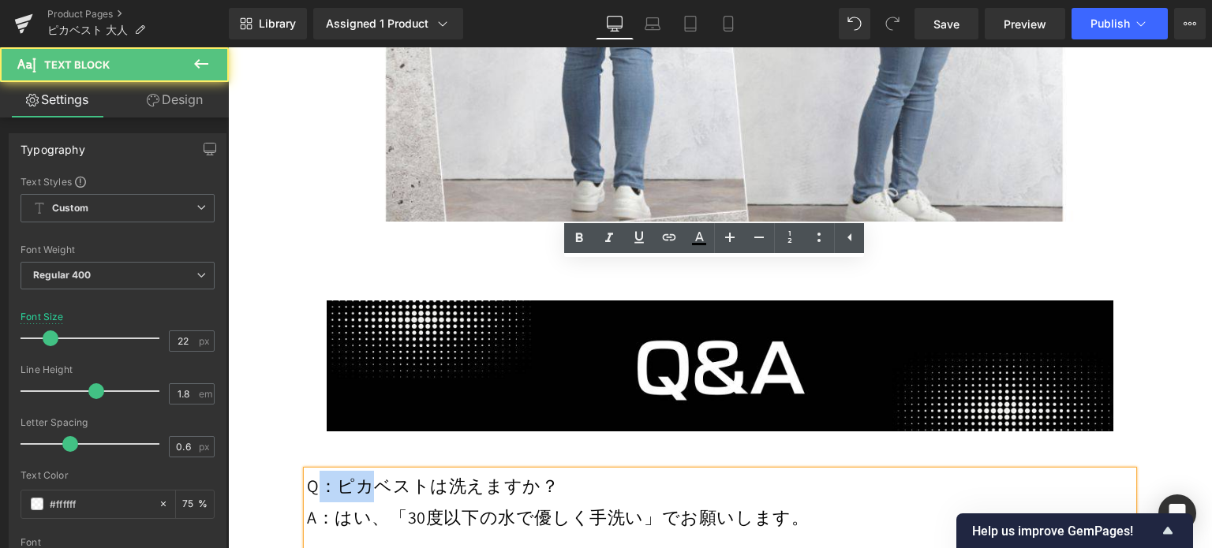
drag, startPoint x: 370, startPoint y: 286, endPoint x: 326, endPoint y: 274, distance: 45.7
click at [327, 475] on span "Q：ピカベストは洗えますか？" at bounding box center [433, 486] width 252 height 22
click at [342, 475] on span "Q：ピカベストは洗えますか？" at bounding box center [433, 486] width 252 height 22
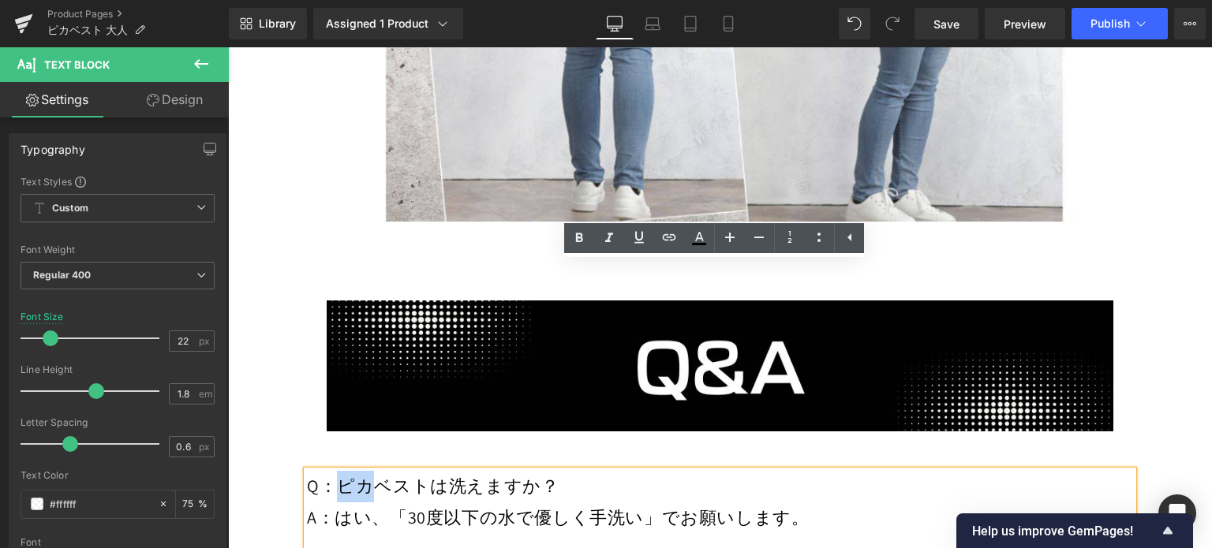
drag, startPoint x: 341, startPoint y: 279, endPoint x: 367, endPoint y: 282, distance: 26.2
click at [367, 475] on span "Q：ピカベストは洗えますか？" at bounding box center [433, 486] width 252 height 22
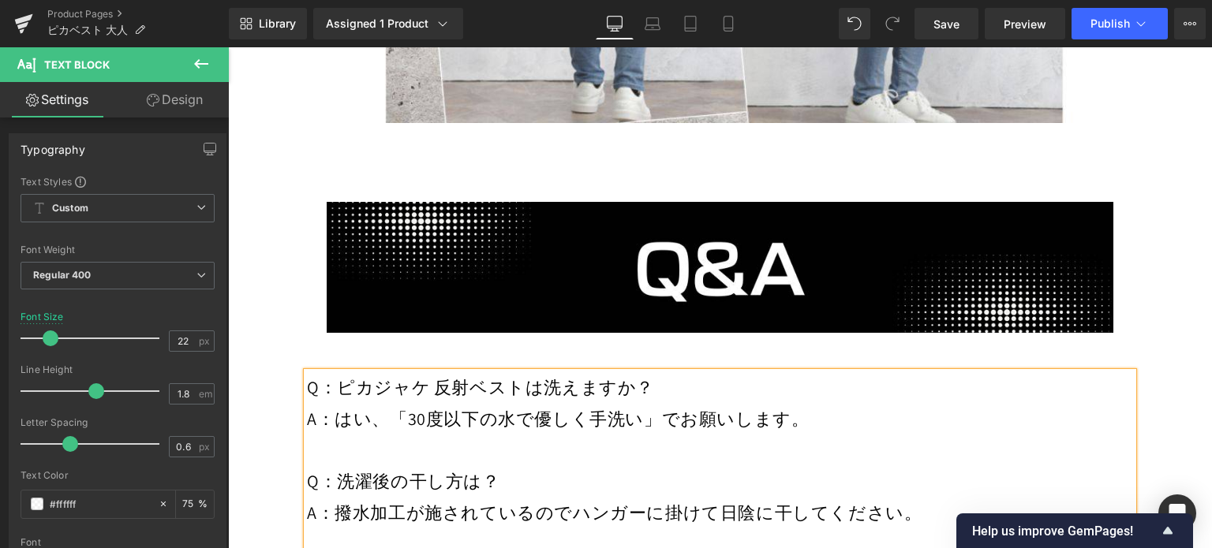
scroll to position [21530, 0]
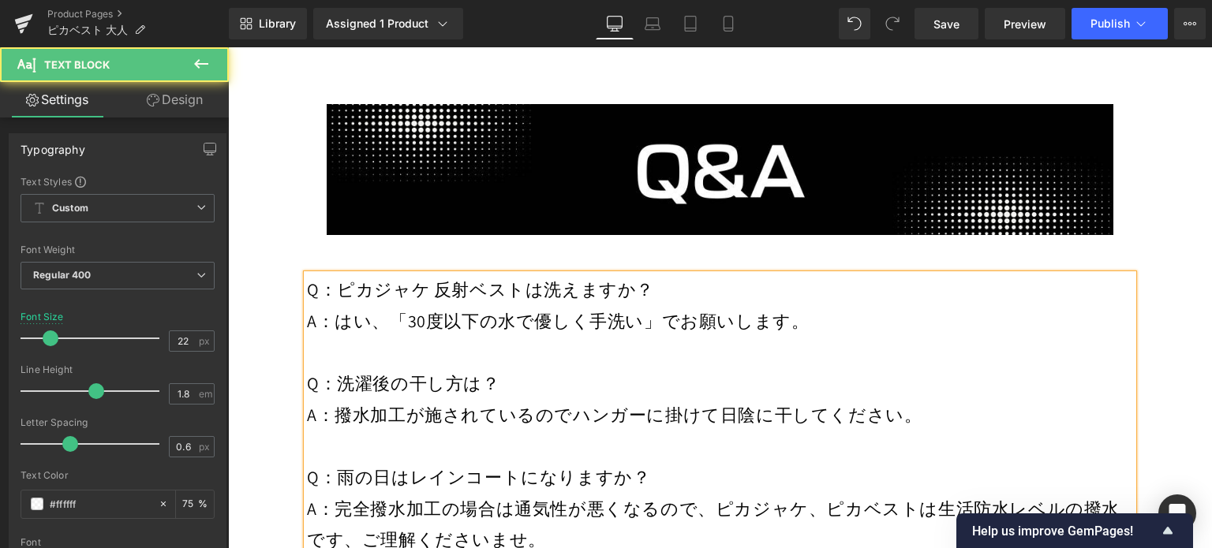
click at [627, 498] on span "A：完全撥水加工の場合は通気性が悪くなるので、ピカジャケ、ピカベストは生活防水レベルの撥水です、ご理解くださいませ。" at bounding box center [713, 525] width 813 height 54
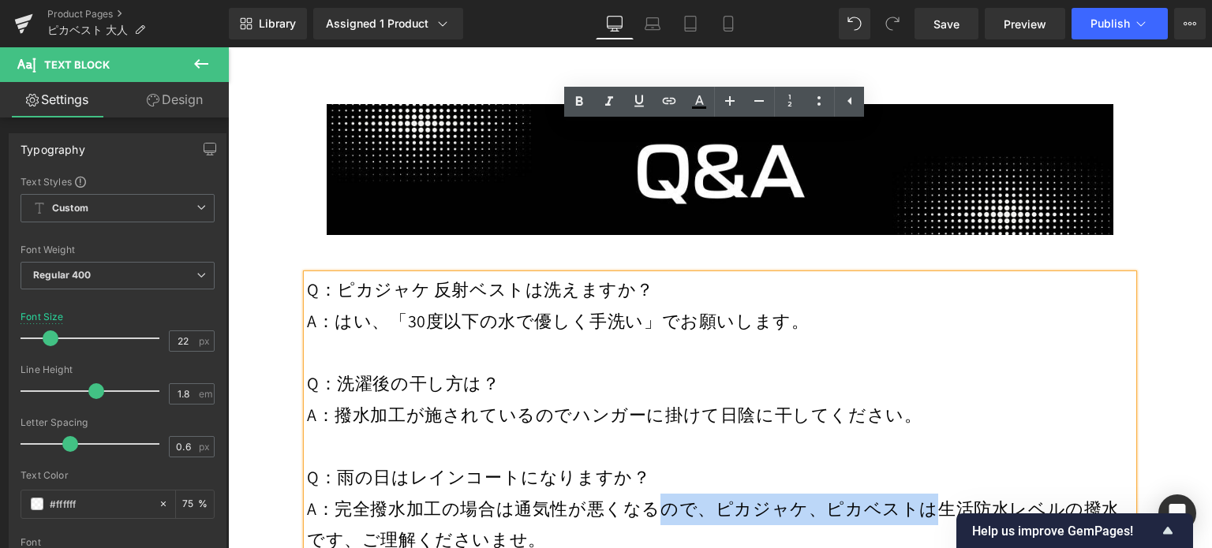
drag, startPoint x: 652, startPoint y: 302, endPoint x: 919, endPoint y: 309, distance: 267.6
click at [919, 498] on span "A：完全撥水加工の場合は通気性が悪くなるので、ピカジャケ、ピカベストは生活防水レベルの撥水です、ご理解くださいませ。" at bounding box center [713, 525] width 813 height 54
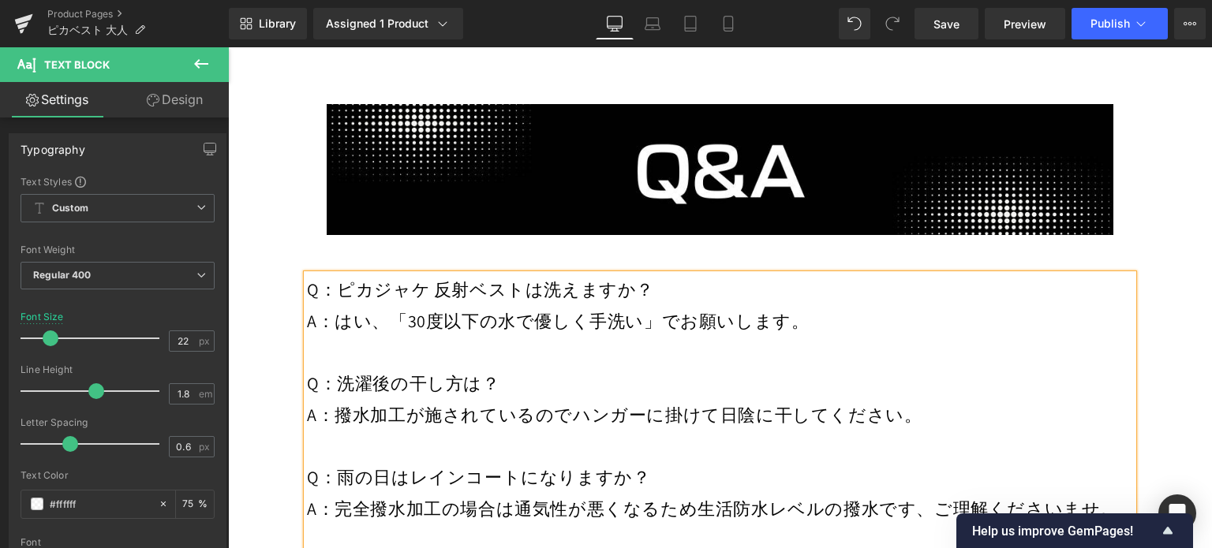
drag, startPoint x: 454, startPoint y: 365, endPoint x: 336, endPoint y: 362, distance: 117.6
drag, startPoint x: 393, startPoint y: 394, endPoint x: 499, endPoint y: 398, distance: 105.8
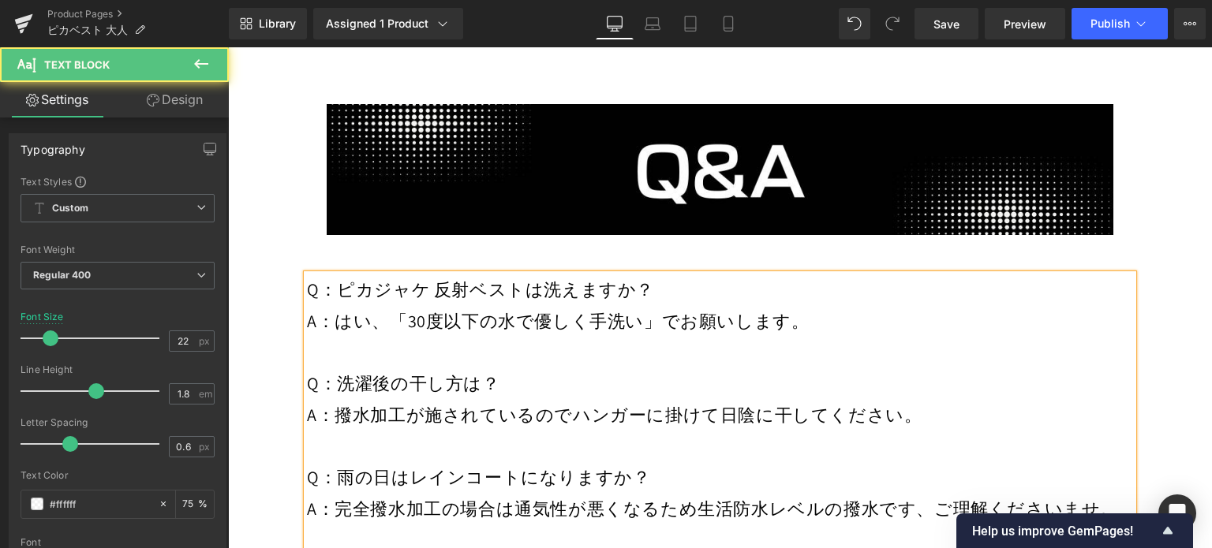
drag, startPoint x: 884, startPoint y: 393, endPoint x: 1023, endPoint y: 395, distance: 139.7
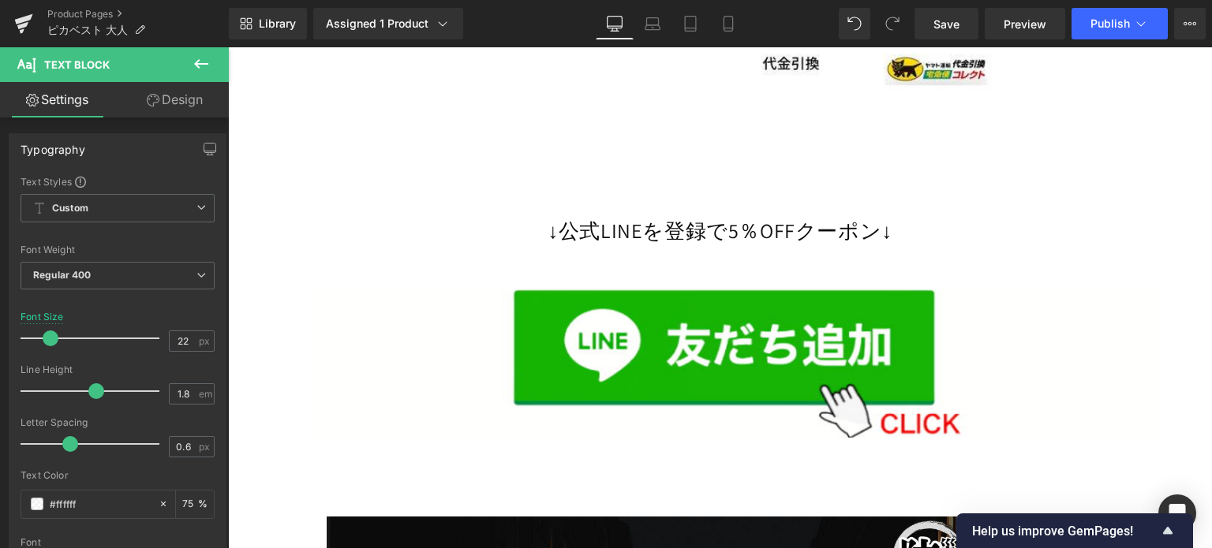
scroll to position [0, 0]
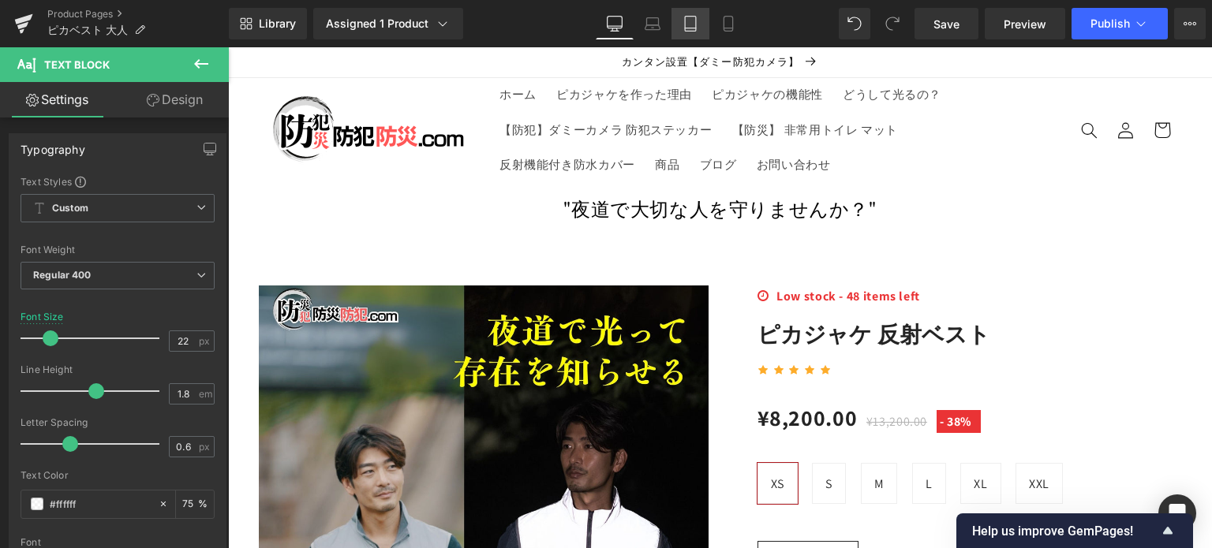
click at [693, 31] on icon at bounding box center [690, 24] width 11 height 15
type input "20"
type input "75"
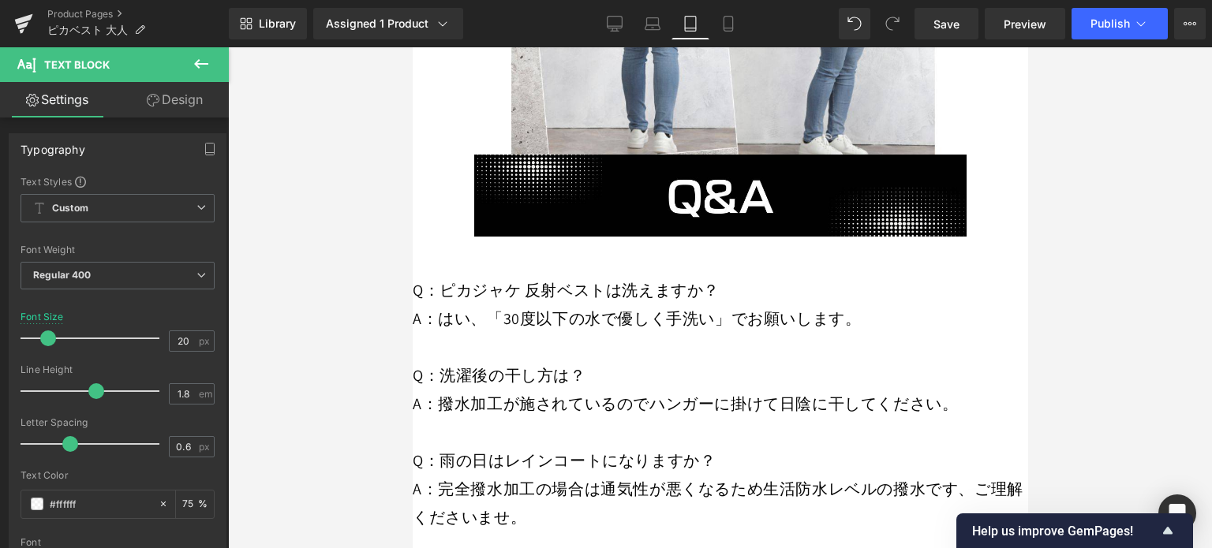
scroll to position [13914, 0]
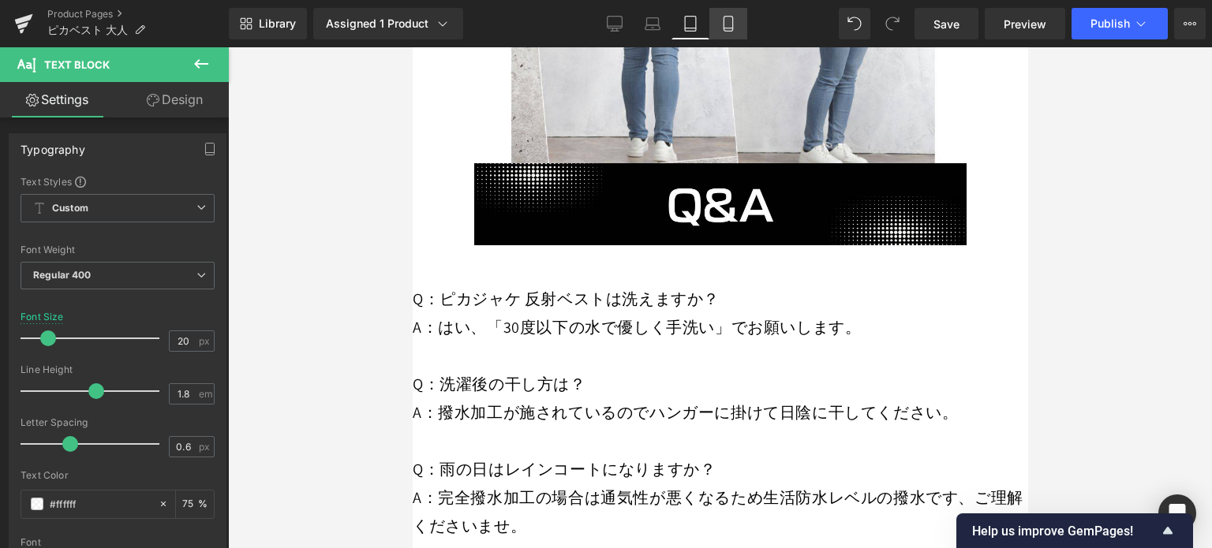
drag, startPoint x: 697, startPoint y: 34, endPoint x: 712, endPoint y: 33, distance: 15.8
click at [698, 34] on link "Tablet" at bounding box center [690, 24] width 38 height 32
click at [712, 33] on link "Mobile" at bounding box center [728, 24] width 38 height 32
type input "16"
type input "75"
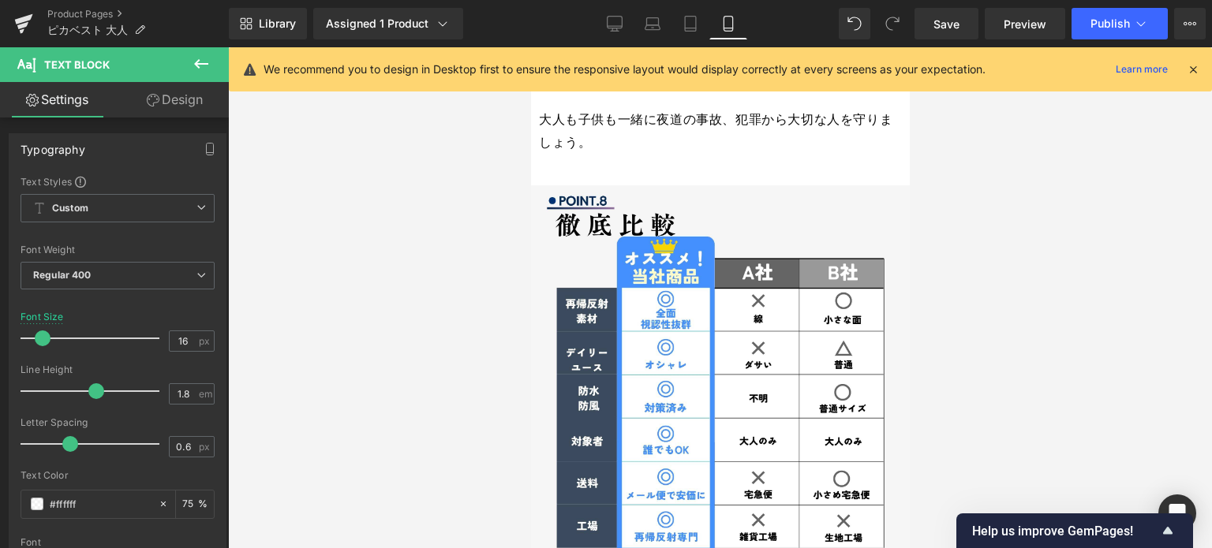
scroll to position [11029, 0]
click at [1198, 65] on icon at bounding box center [1193, 69] width 14 height 14
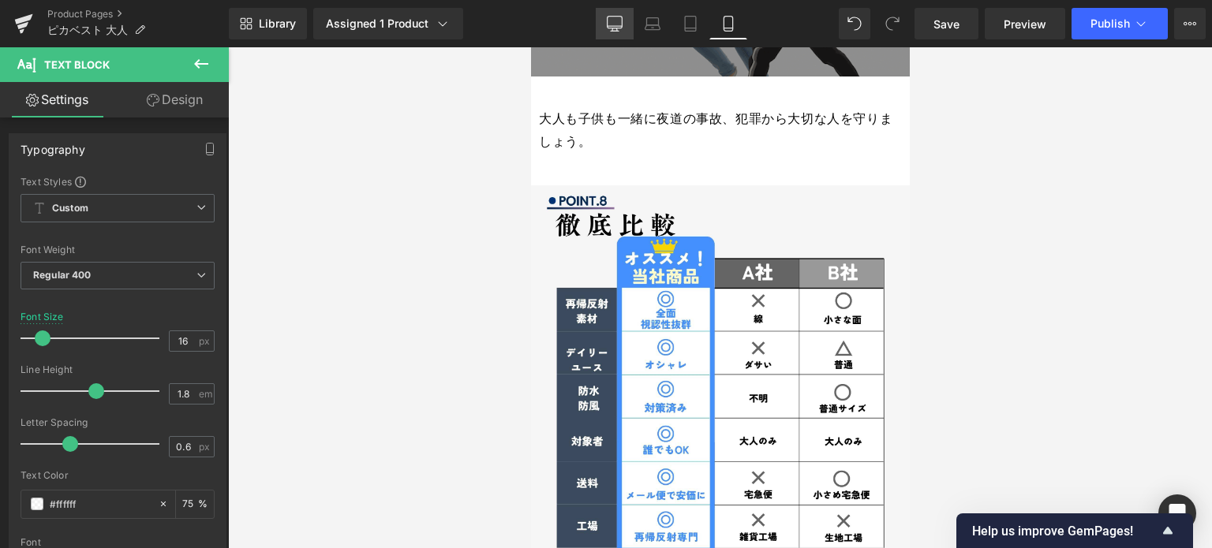
click at [624, 28] on link "Desktop" at bounding box center [615, 24] width 38 height 32
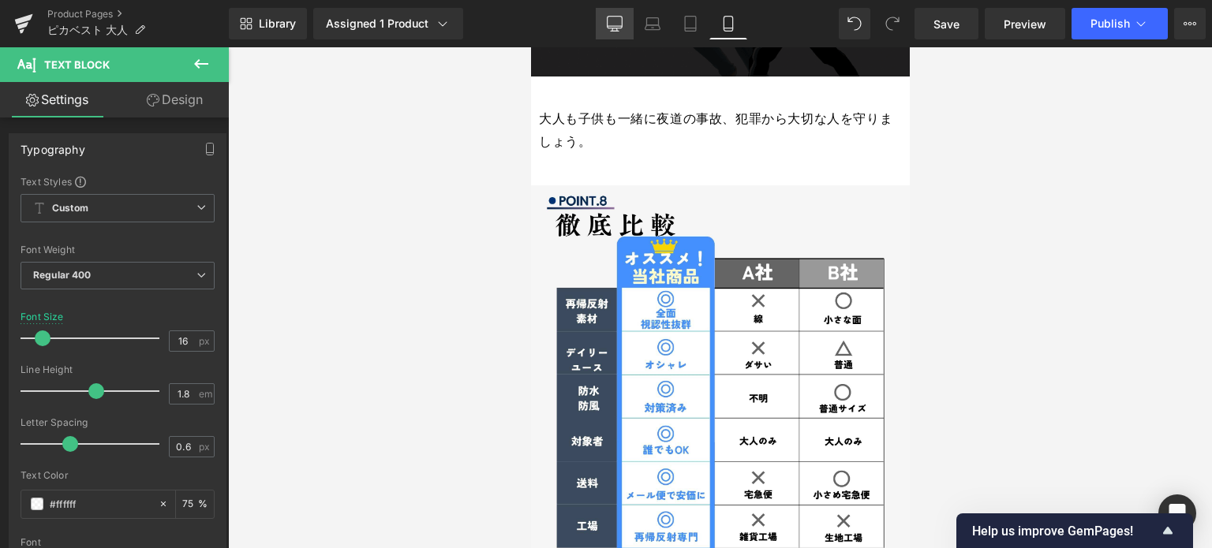
type input "22"
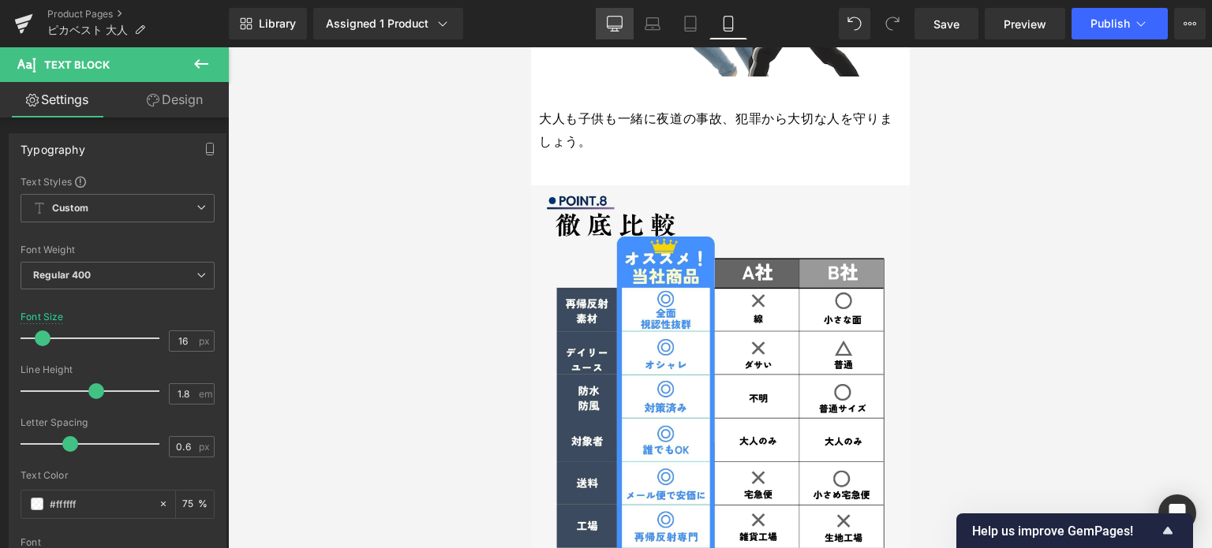
type input "75"
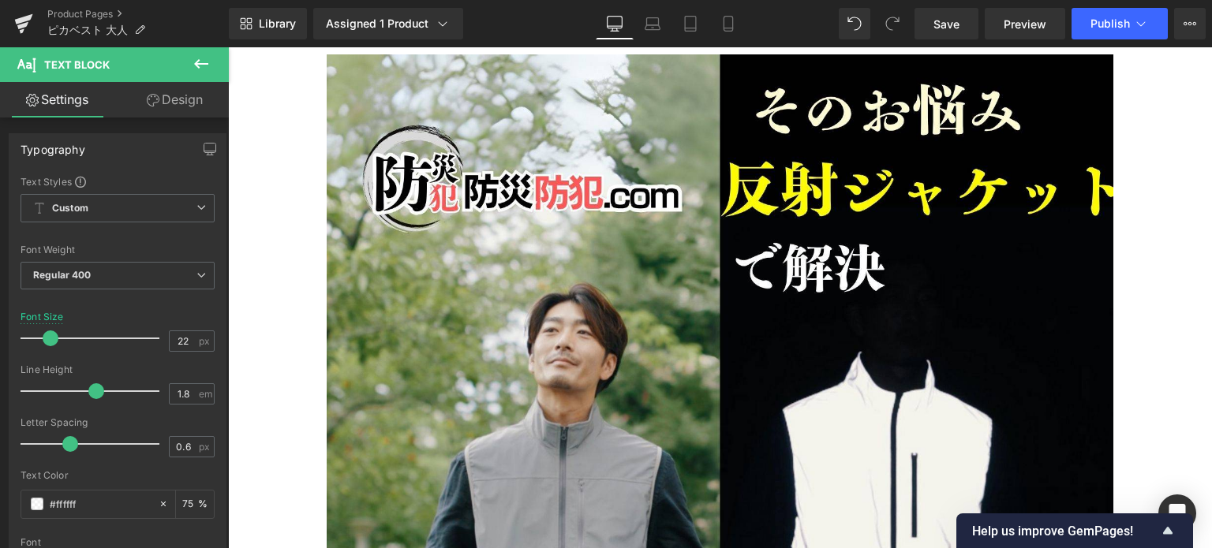
scroll to position [6764, 0]
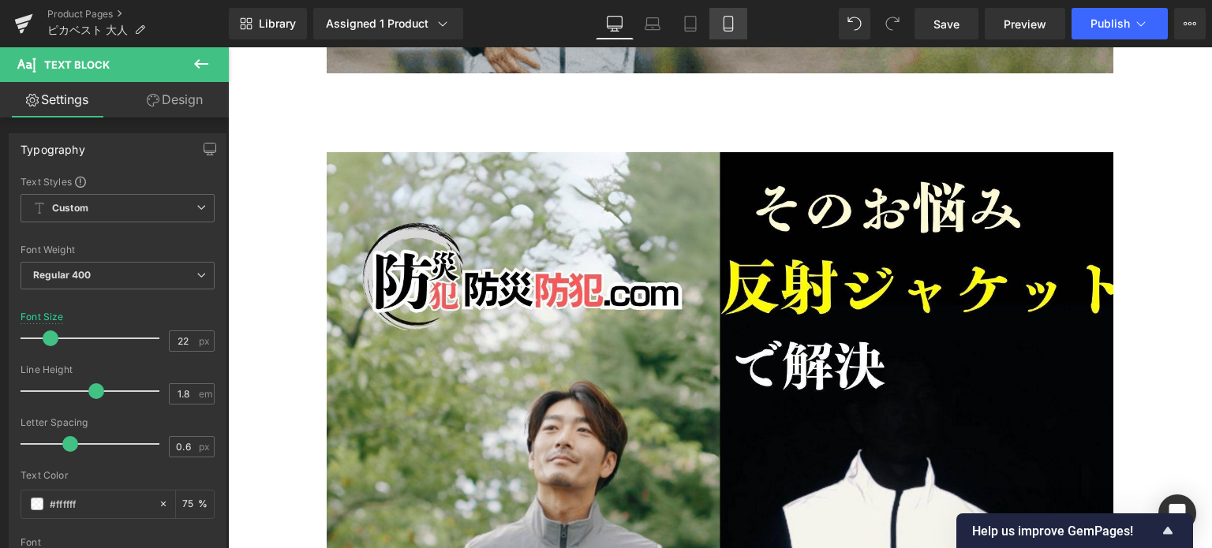
click at [720, 26] on icon at bounding box center [728, 24] width 16 height 16
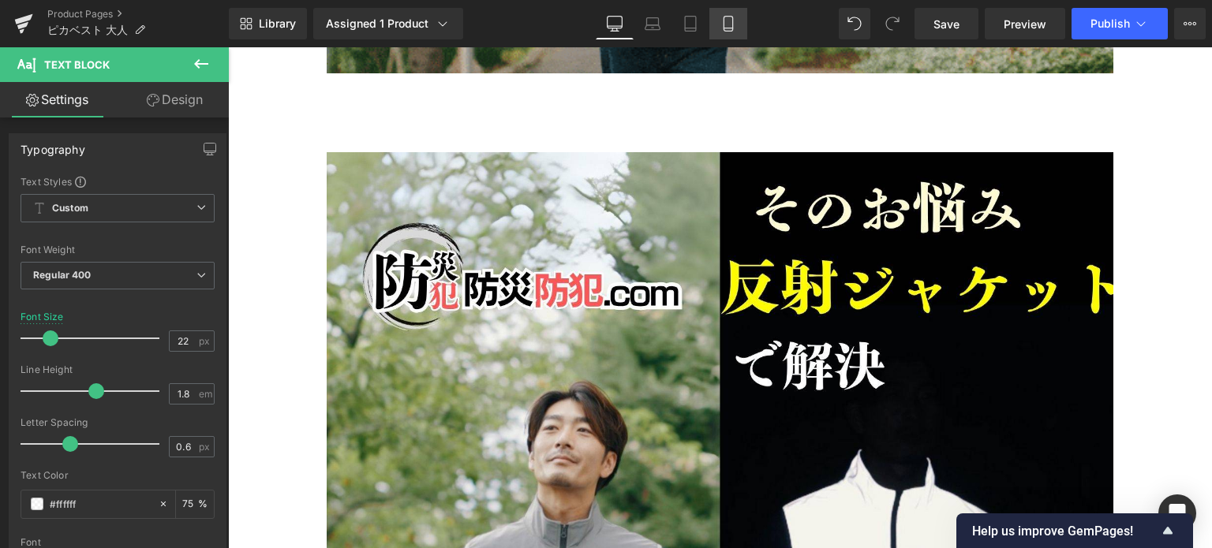
type input "16"
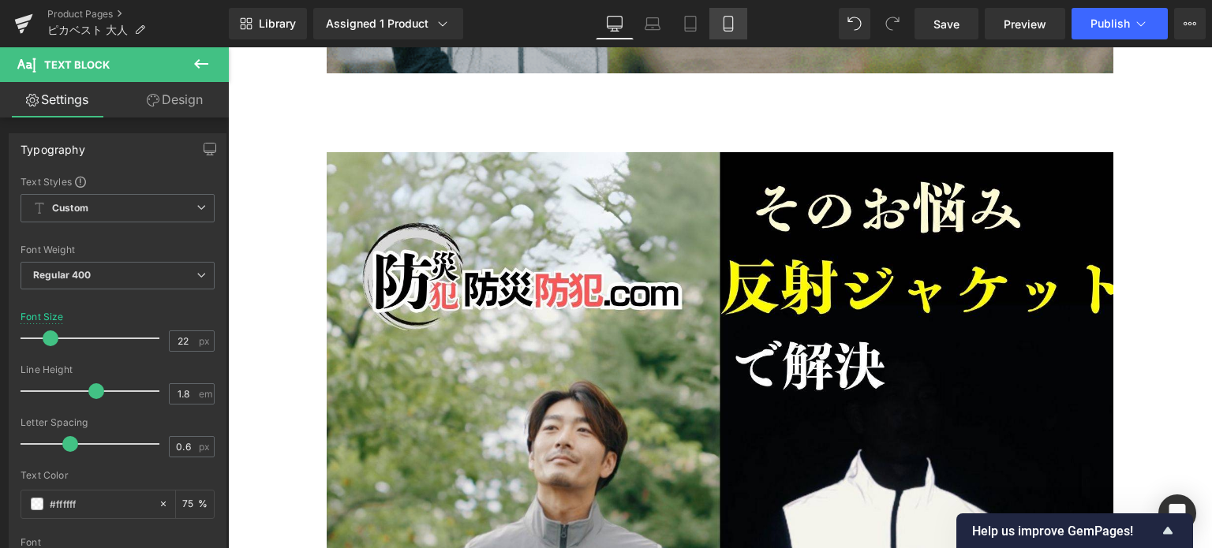
type input "75"
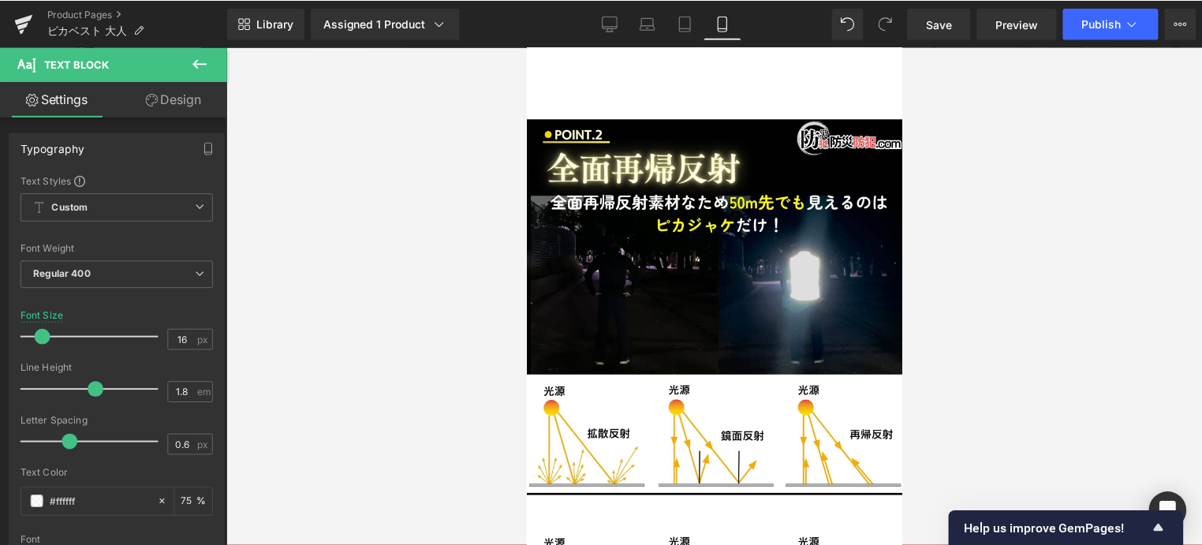
scroll to position [0, 0]
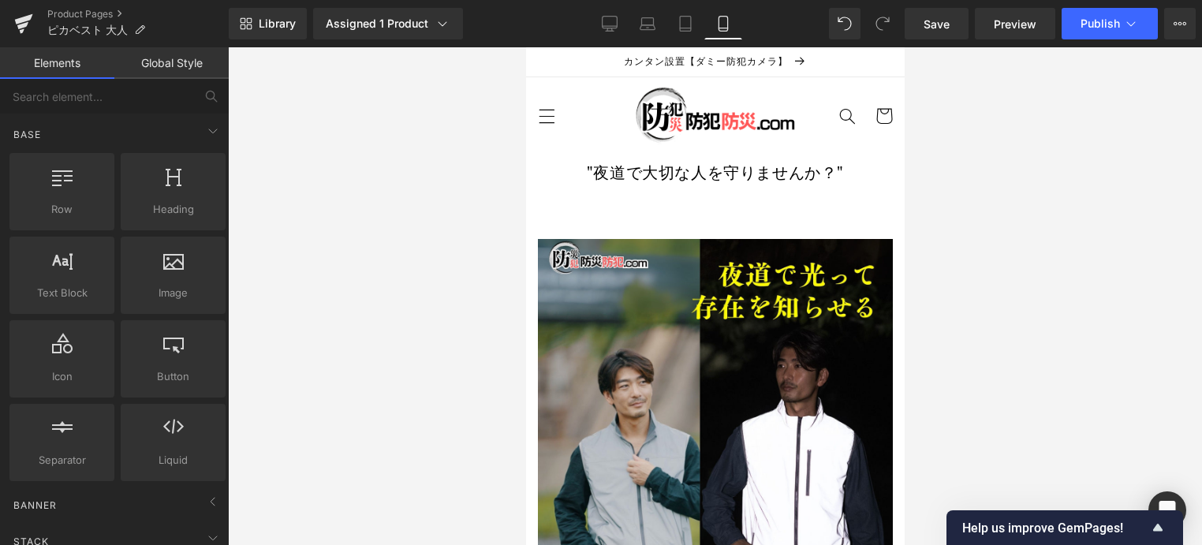
drag, startPoint x: 1184, startPoint y: 269, endPoint x: 1193, endPoint y: 394, distance: 125.0
click at [1193, 394] on div at bounding box center [715, 296] width 974 height 498
drag, startPoint x: 1174, startPoint y: 518, endPoint x: 1175, endPoint y: 504, distance: 13.4
click at [1175, 504] on body "Text Block You are previewing how the will restyle your page. You can not edit …" at bounding box center [601, 272] width 1202 height 545
click at [1138, 423] on div at bounding box center [715, 296] width 974 height 498
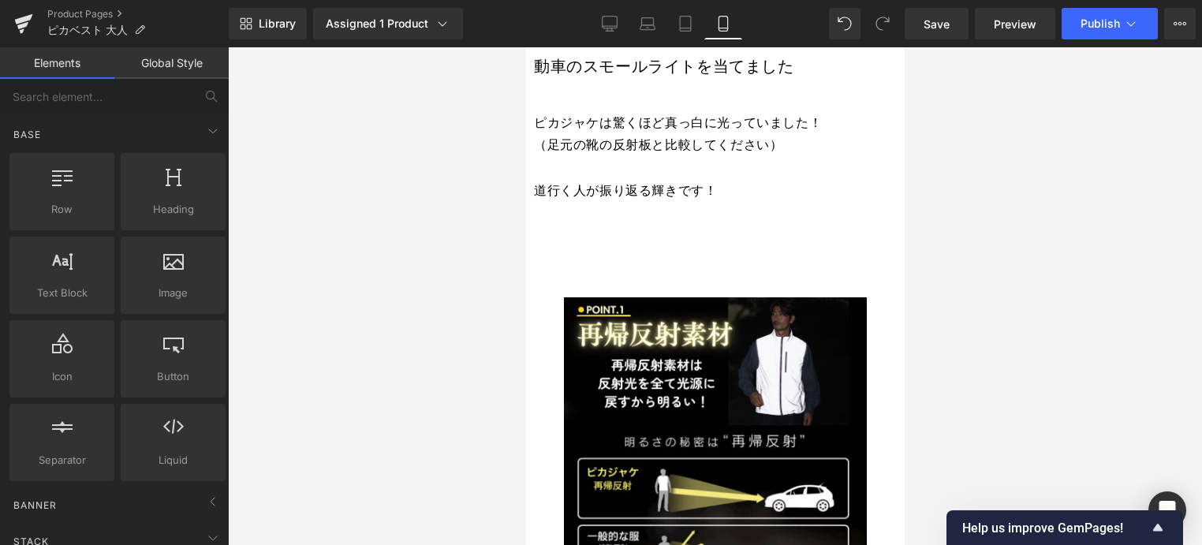
scroll to position [5889, 0]
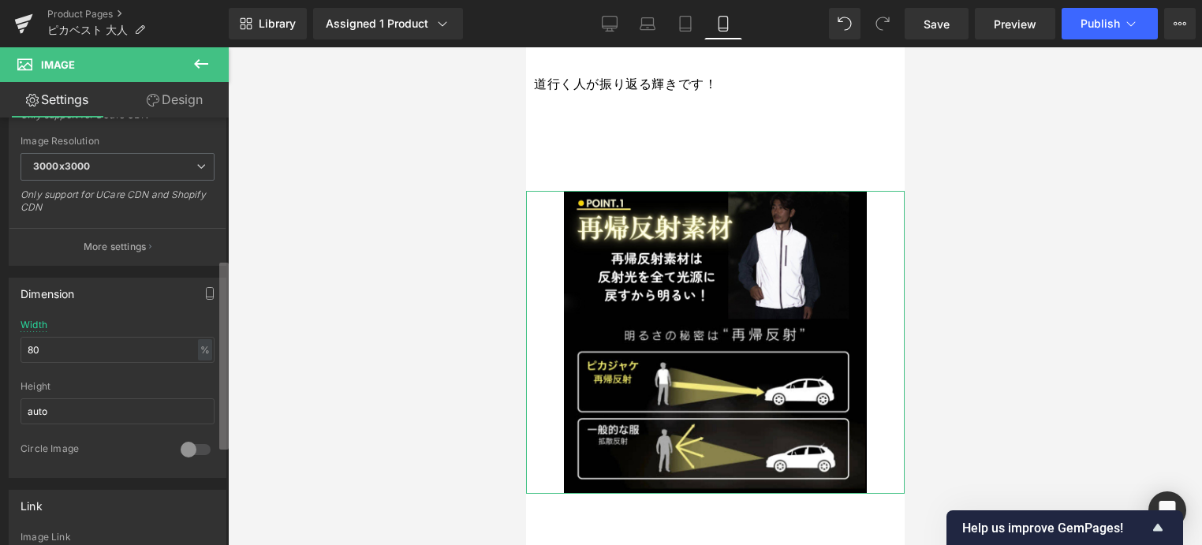
click at [183, 388] on div "Image [URL][DOMAIN_NAME] Replace Image Upload image or Browse gallery Image Src…" at bounding box center [114, 335] width 229 height 435
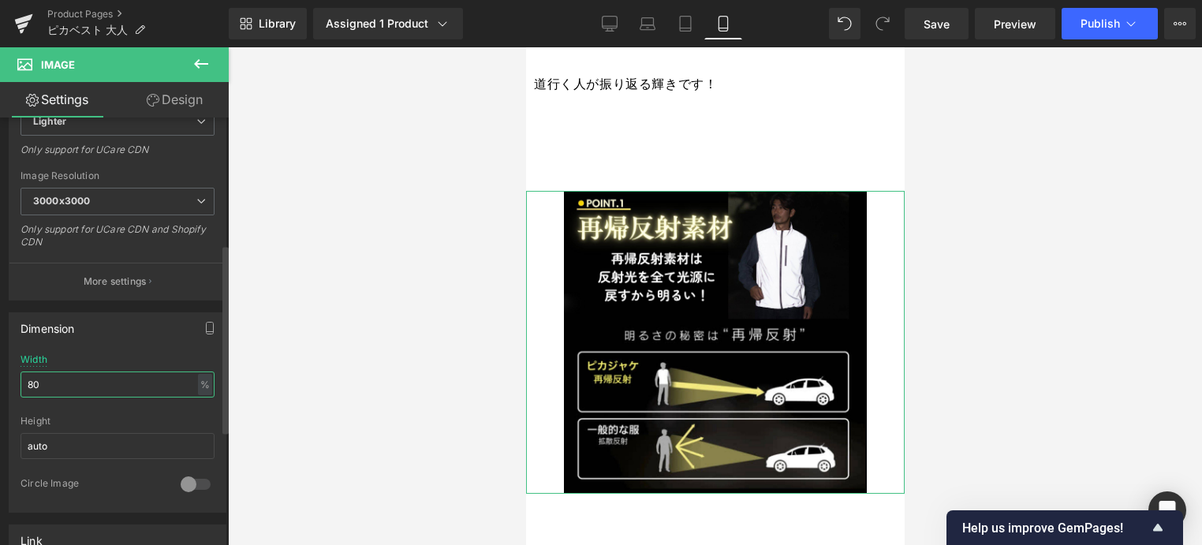
drag, startPoint x: 62, startPoint y: 386, endPoint x: 6, endPoint y: 386, distance: 56.0
click at [6, 386] on div "Dimension 80% Width 80 % % px auto Height auto 0 Circle Image" at bounding box center [118, 407] width 236 height 212
type input "100"
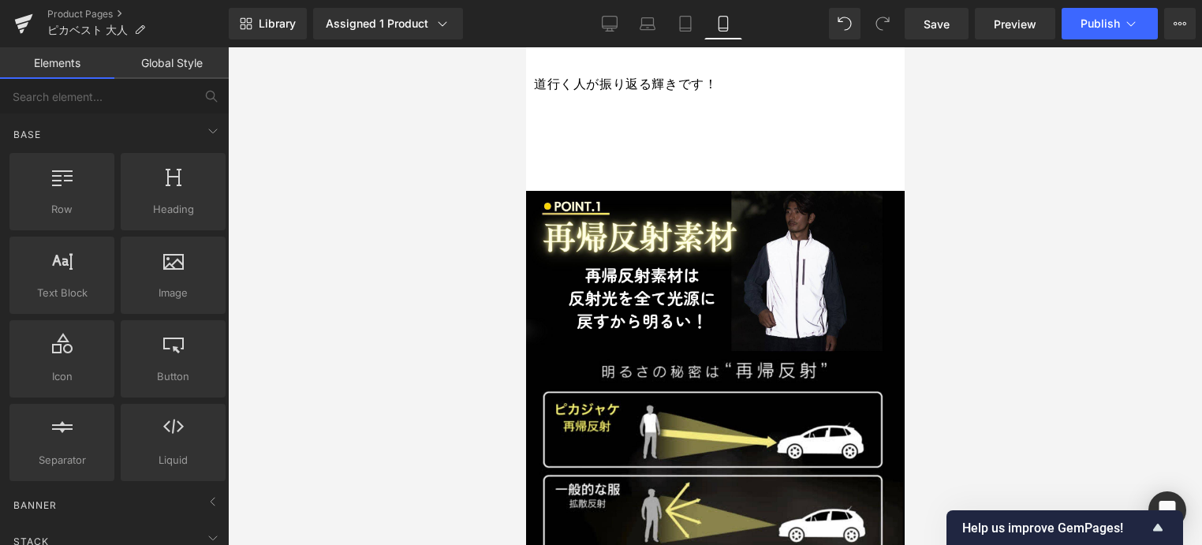
click at [1060, 370] on div at bounding box center [715, 296] width 974 height 498
click at [1102, 31] on button "Publish" at bounding box center [1110, 24] width 96 height 32
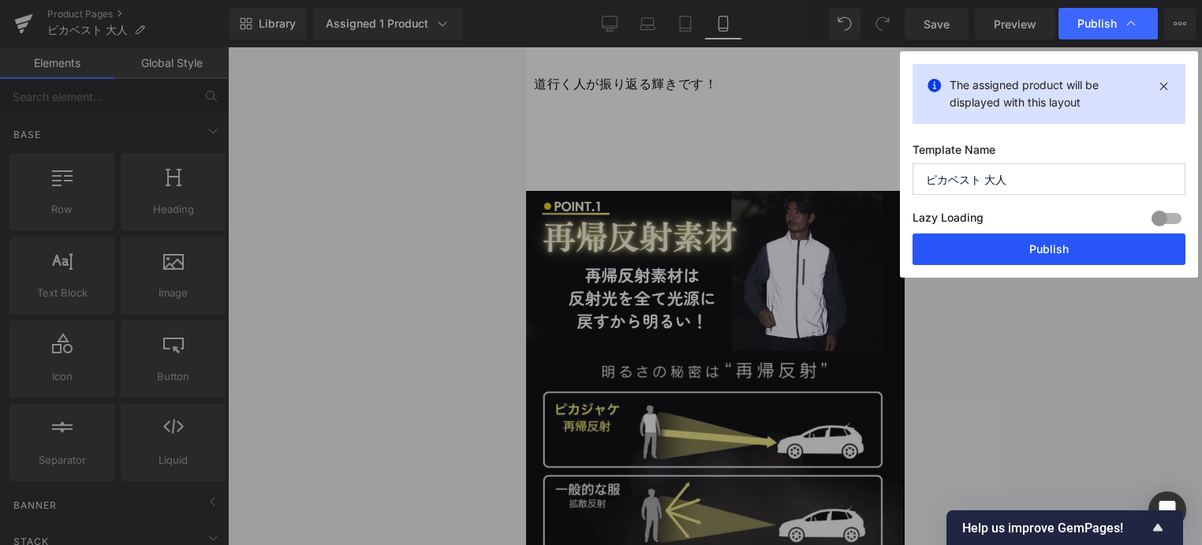
click at [1066, 251] on button "Publish" at bounding box center [1049, 250] width 273 height 32
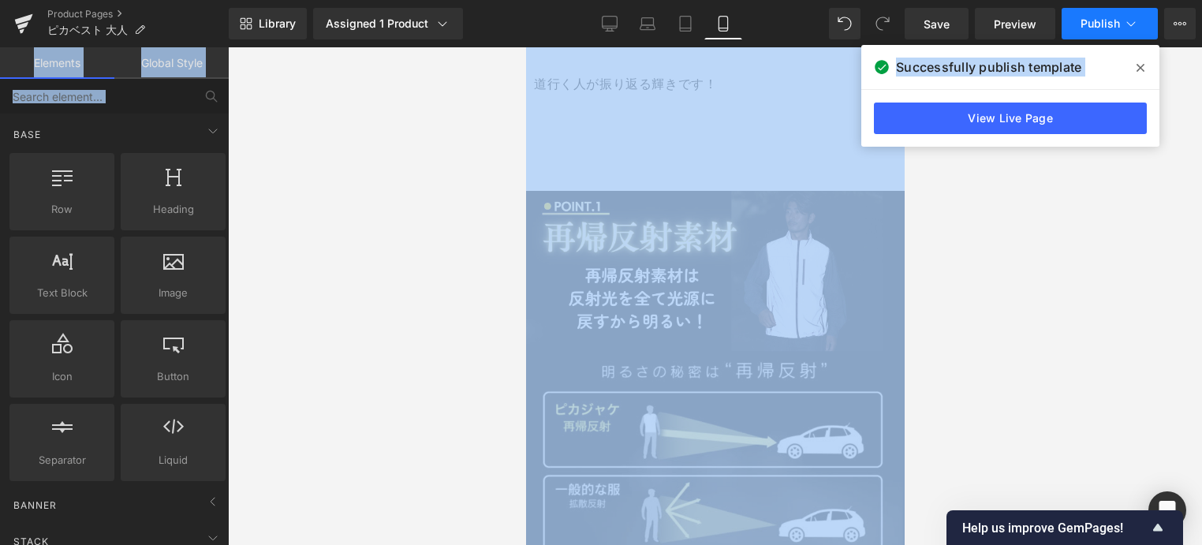
drag, startPoint x: 1135, startPoint y: 65, endPoint x: 1105, endPoint y: 36, distance: 42.4
click at [1105, 0] on div "Text Block You are previewing how the will restyle your page. You can not edit …" at bounding box center [601, 0] width 1202 height 0
click at [1101, 21] on span "Publish" at bounding box center [1100, 23] width 39 height 13
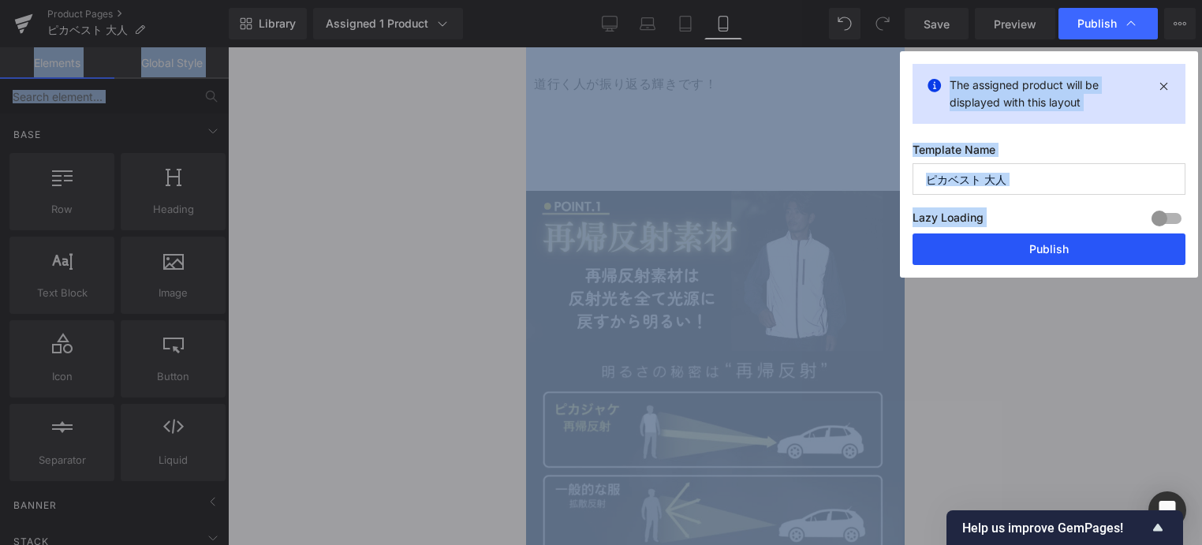
click at [1089, 251] on button "Publish" at bounding box center [1049, 250] width 273 height 32
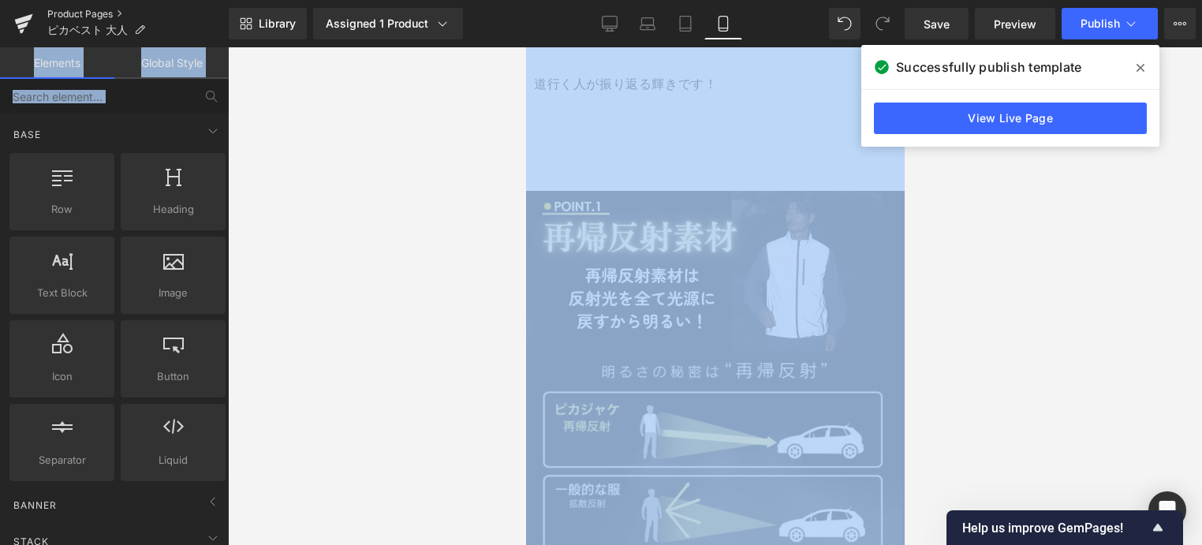
click at [98, 13] on link "Product Pages" at bounding box center [137, 14] width 181 height 13
